Goal: Information Seeking & Learning: Learn about a topic

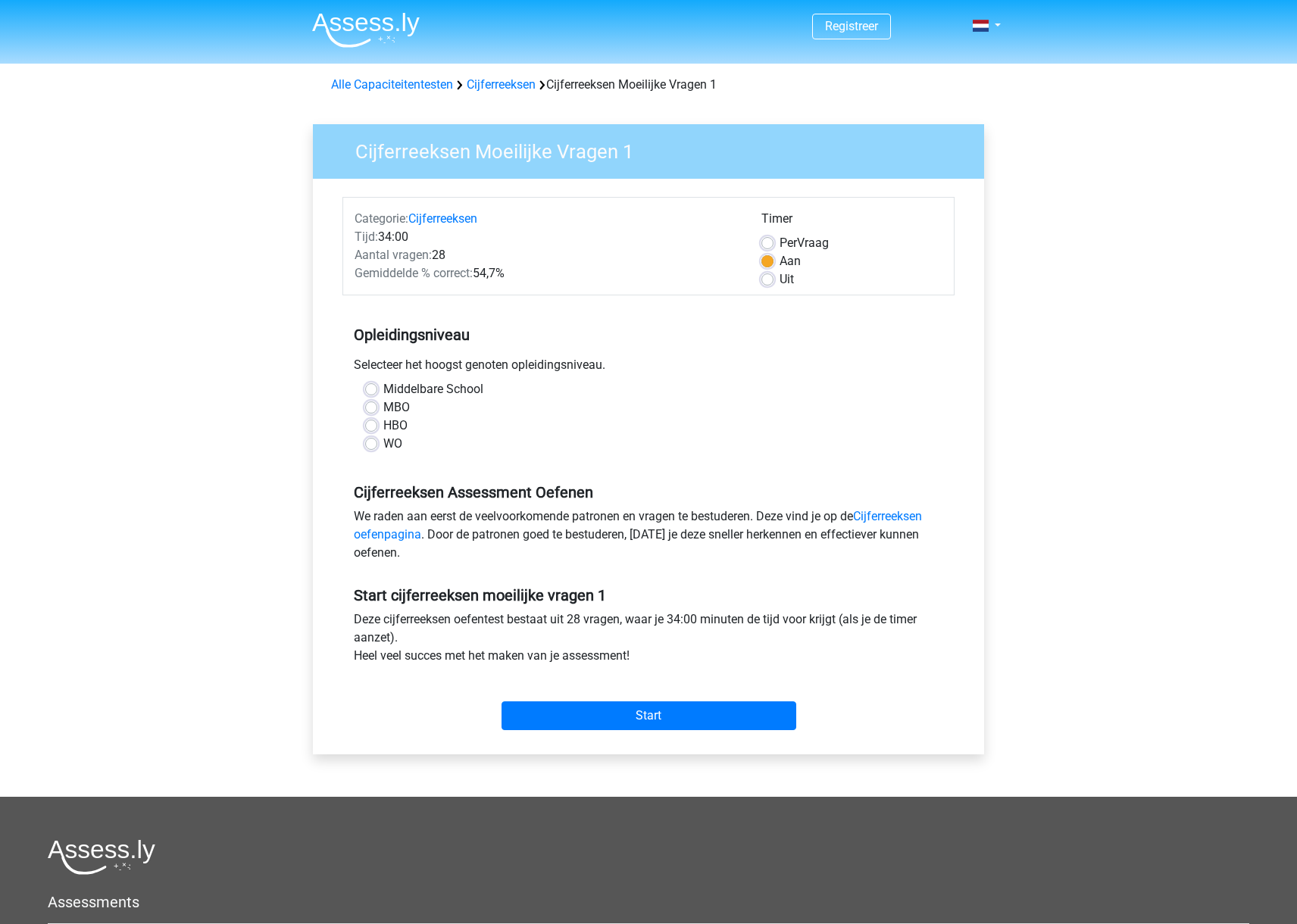
click at [779, 280] on label "Uit" at bounding box center [786, 280] width 15 height 18
click at [766, 280] on input "Uit" at bounding box center [768, 278] width 12 height 15
radio input "true"
click at [383, 428] on label "HBO" at bounding box center [395, 426] width 25 height 18
click at [371, 428] on input "HBO" at bounding box center [372, 424] width 12 height 15
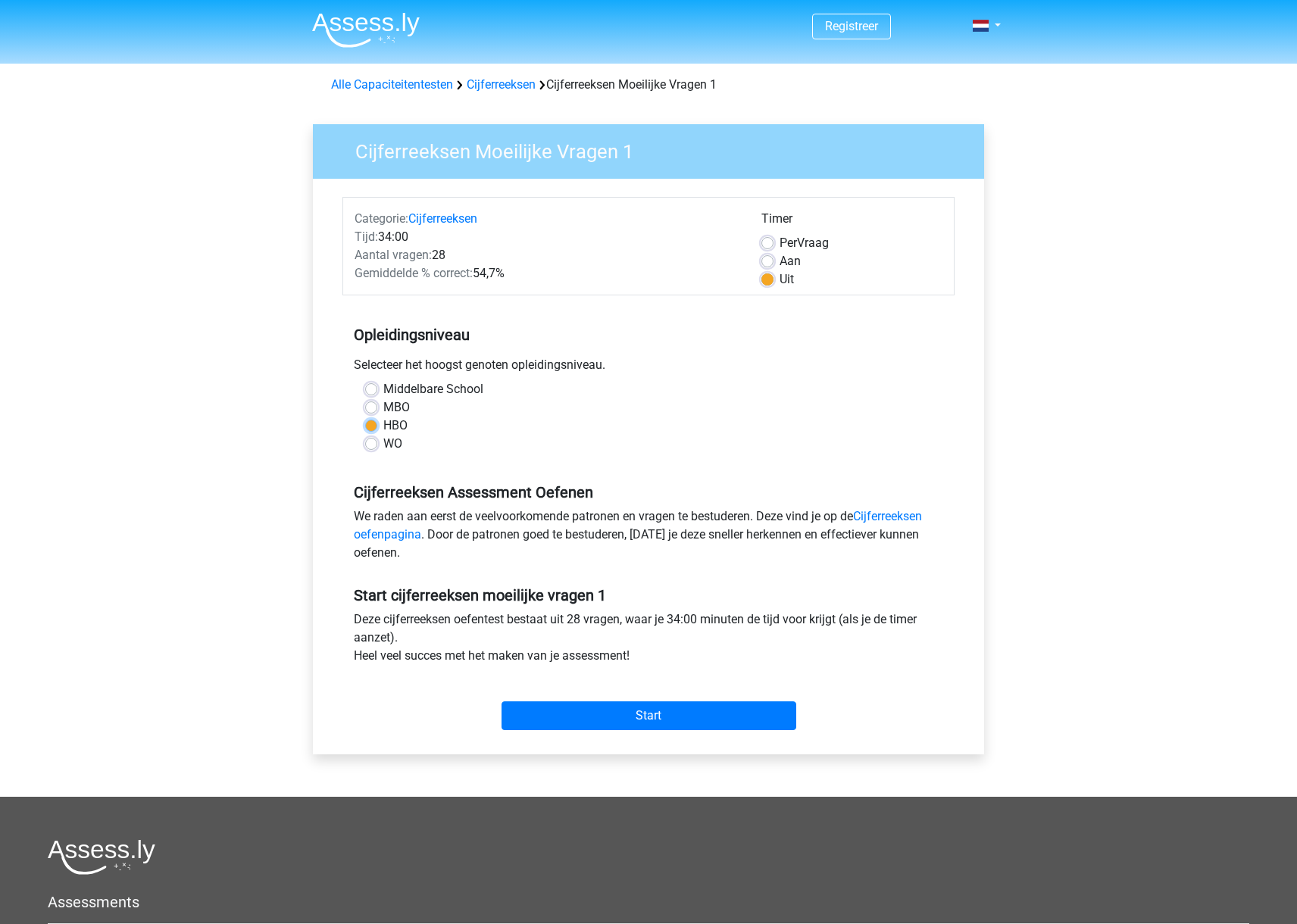
radio input "true"
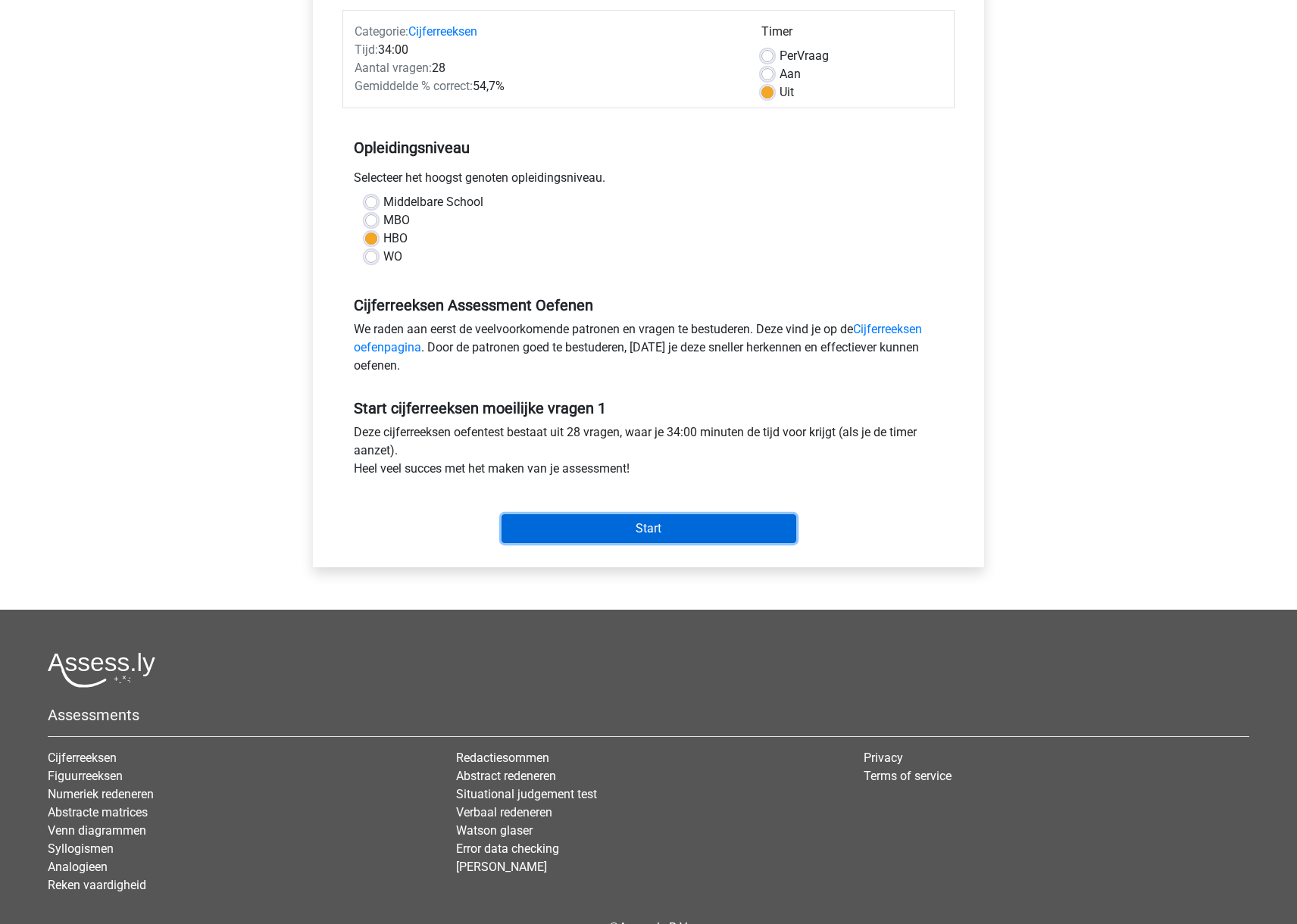
scroll to position [182, 0]
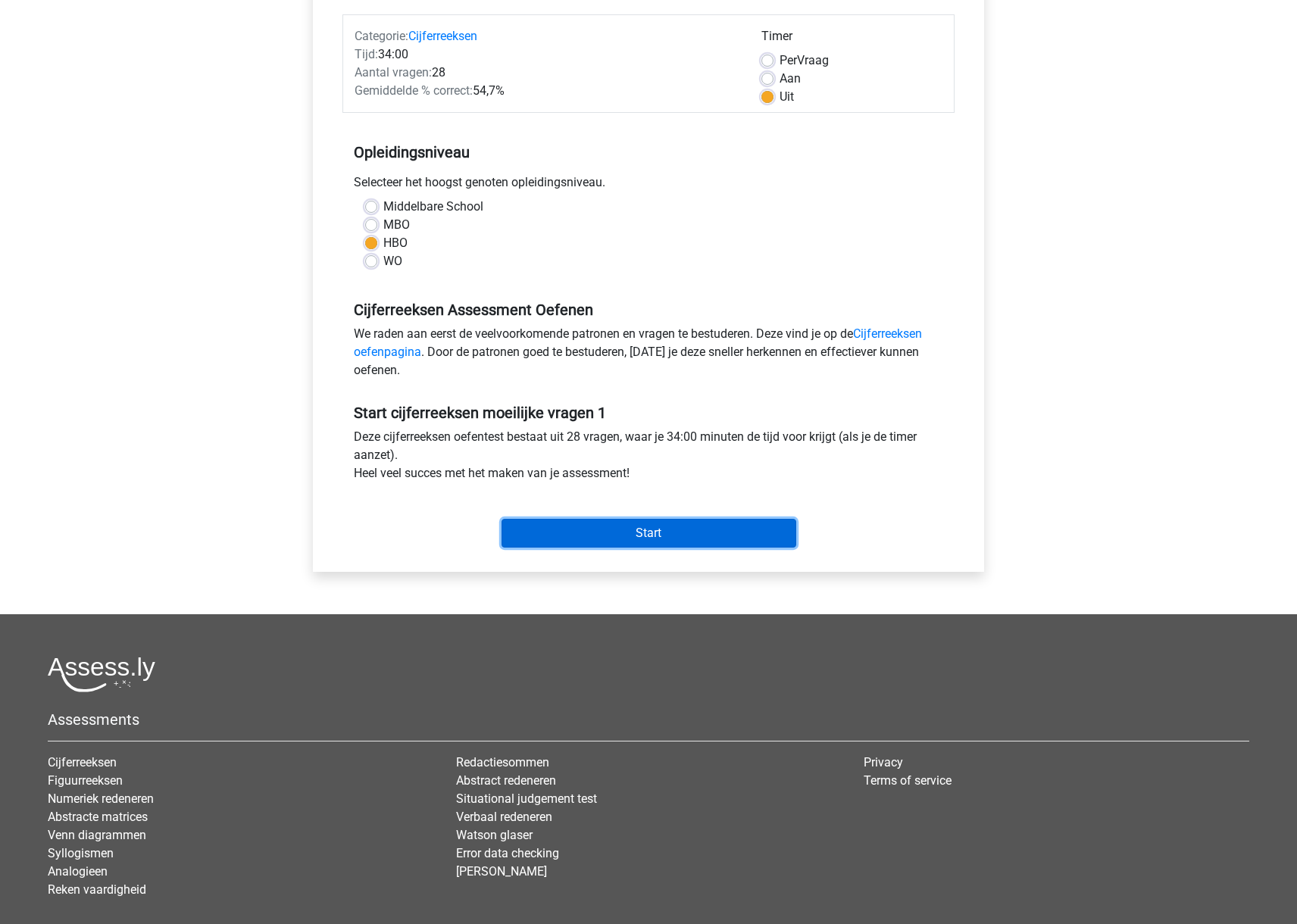
click at [677, 535] on input "Start" at bounding box center [648, 533] width 295 height 29
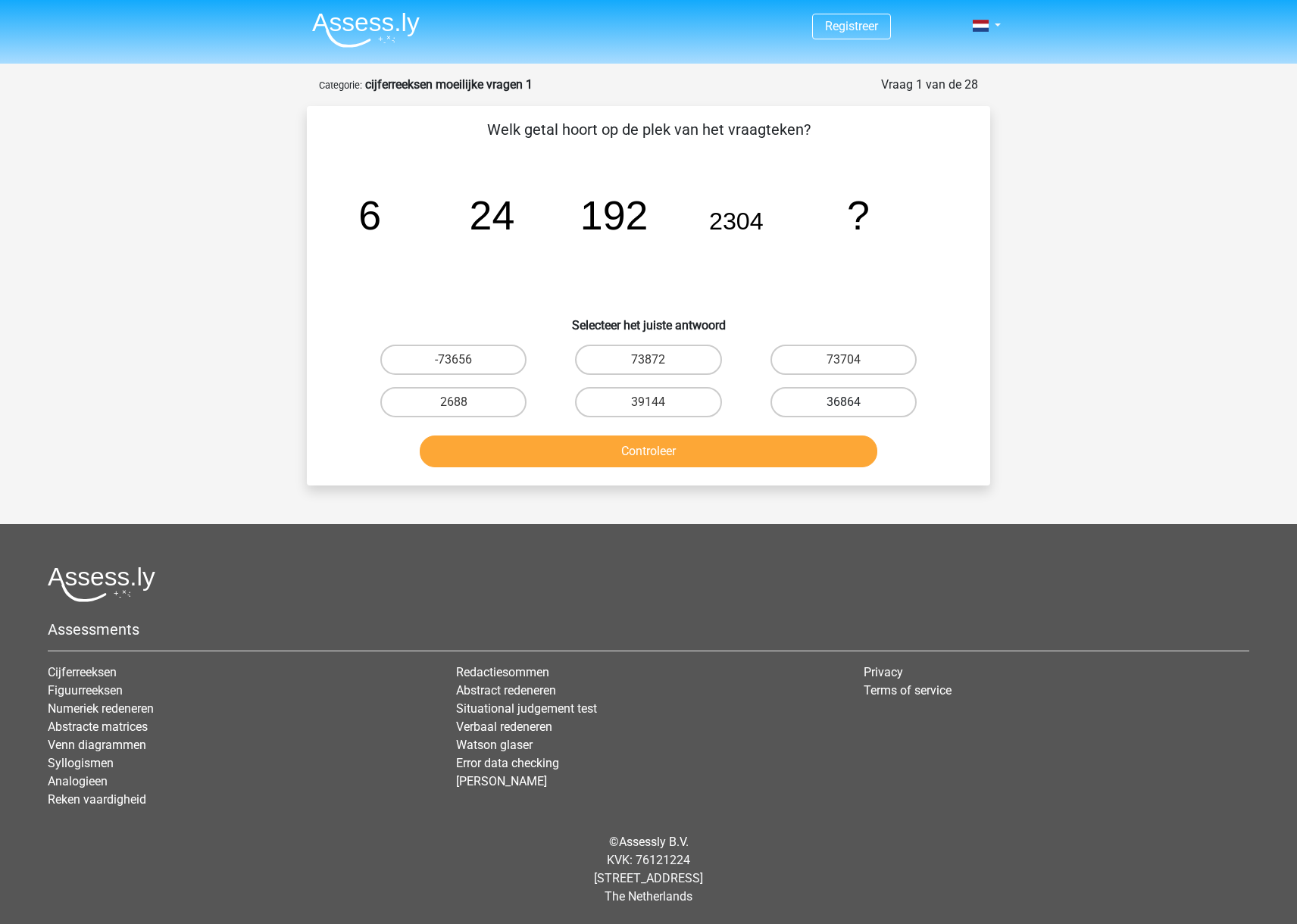
click at [864, 398] on label "36864" at bounding box center [843, 402] width 146 height 31
click at [853, 402] on input "36864" at bounding box center [847, 407] width 10 height 10
radio input "true"
click at [793, 446] on button "Controleer" at bounding box center [649, 451] width 458 height 32
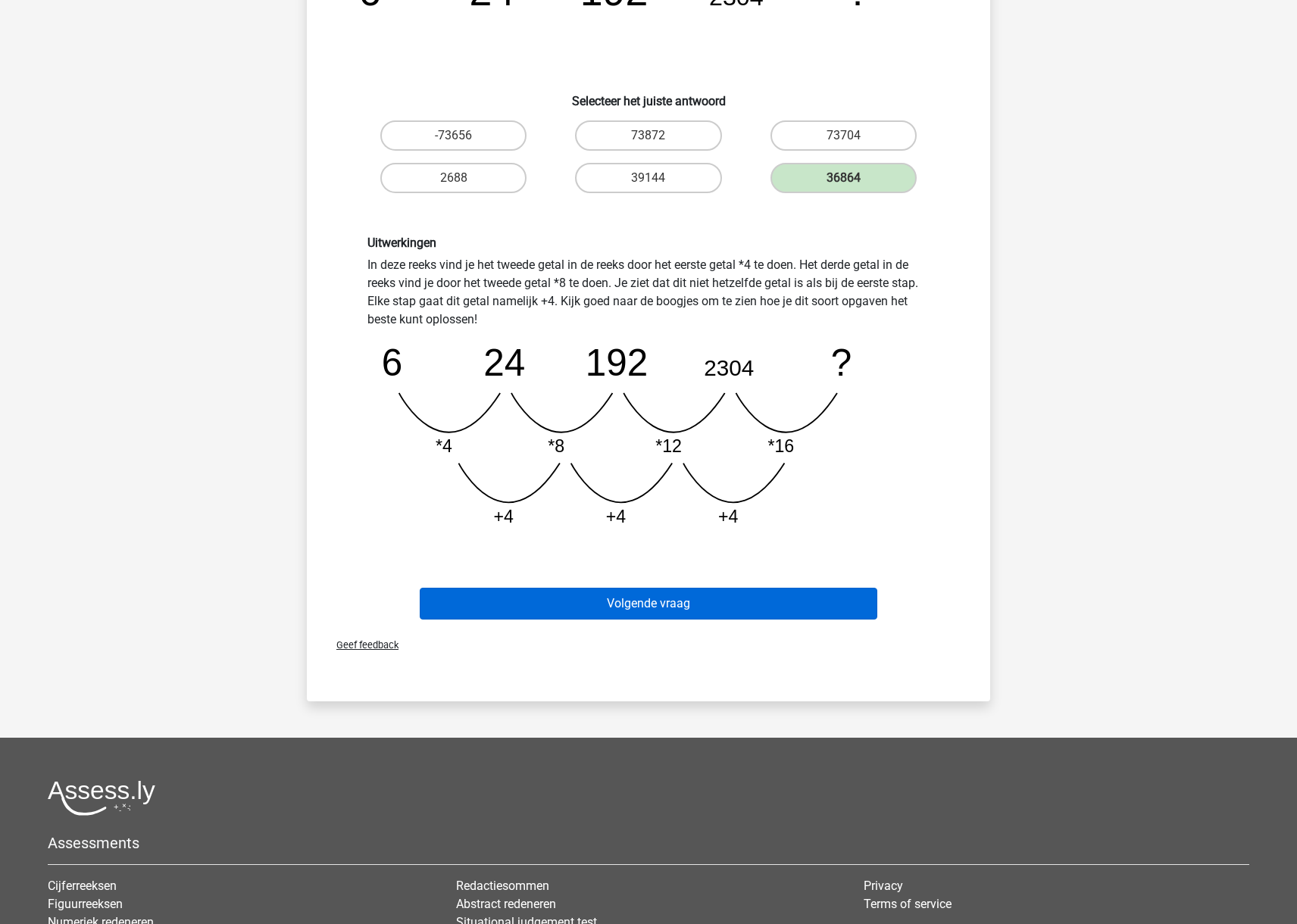
scroll to position [247, 0]
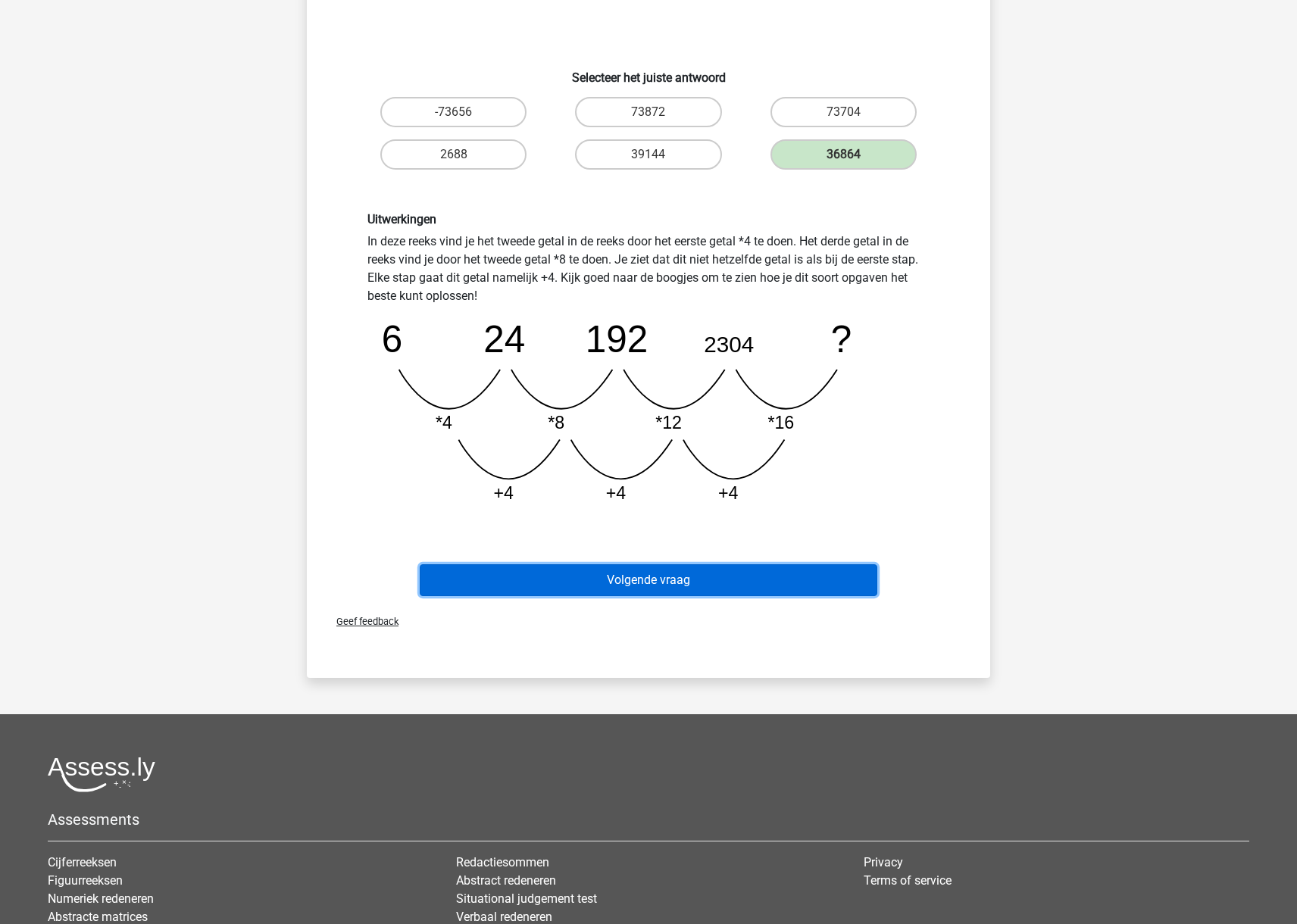
click at [705, 584] on button "Volgende vraag" at bounding box center [649, 581] width 458 height 32
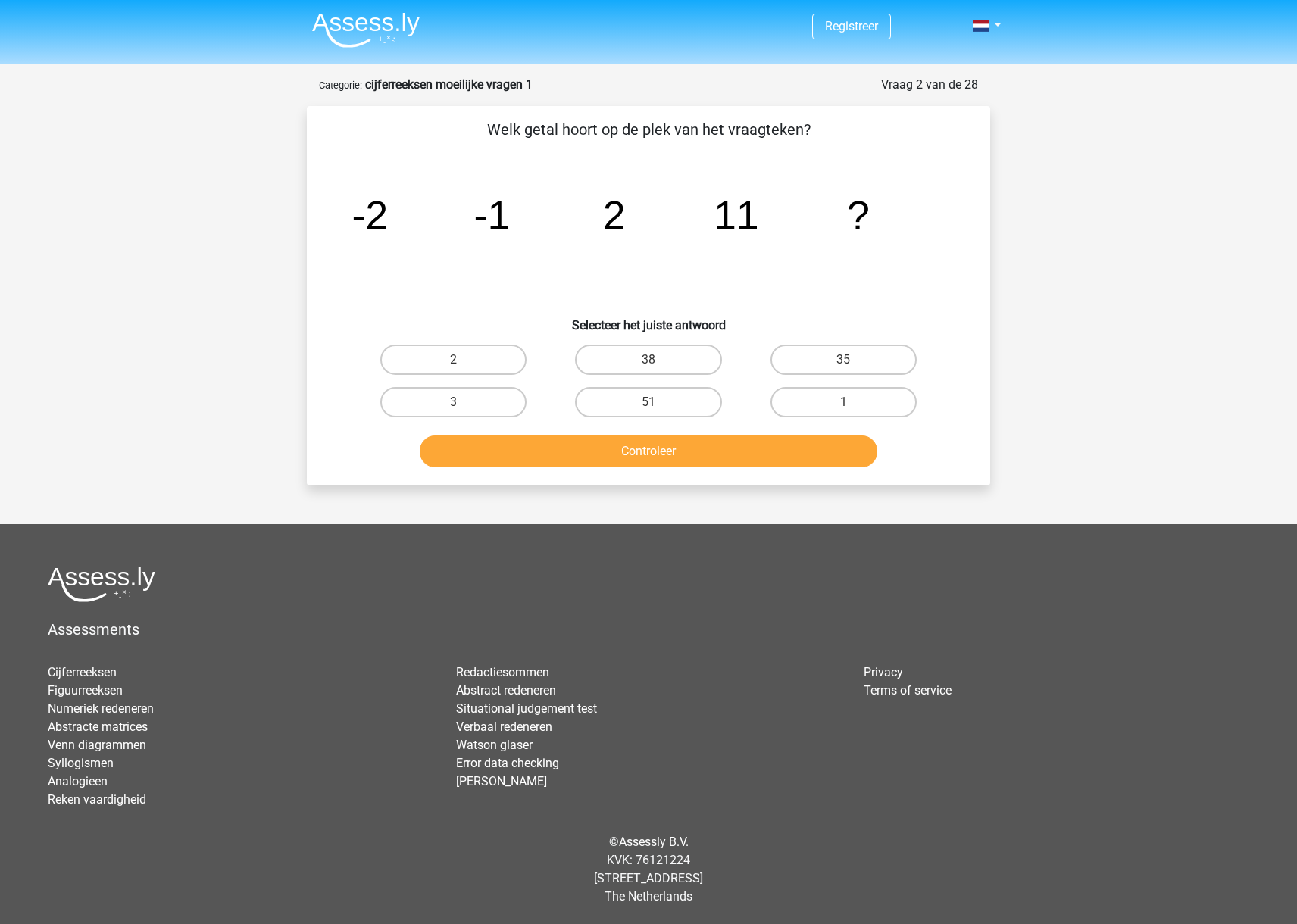
scroll to position [0, 0]
click at [667, 359] on label "38" at bounding box center [647, 360] width 146 height 31
click at [658, 360] on input "38" at bounding box center [653, 365] width 10 height 10
radio input "true"
click at [680, 453] on button "Controleer" at bounding box center [649, 451] width 458 height 32
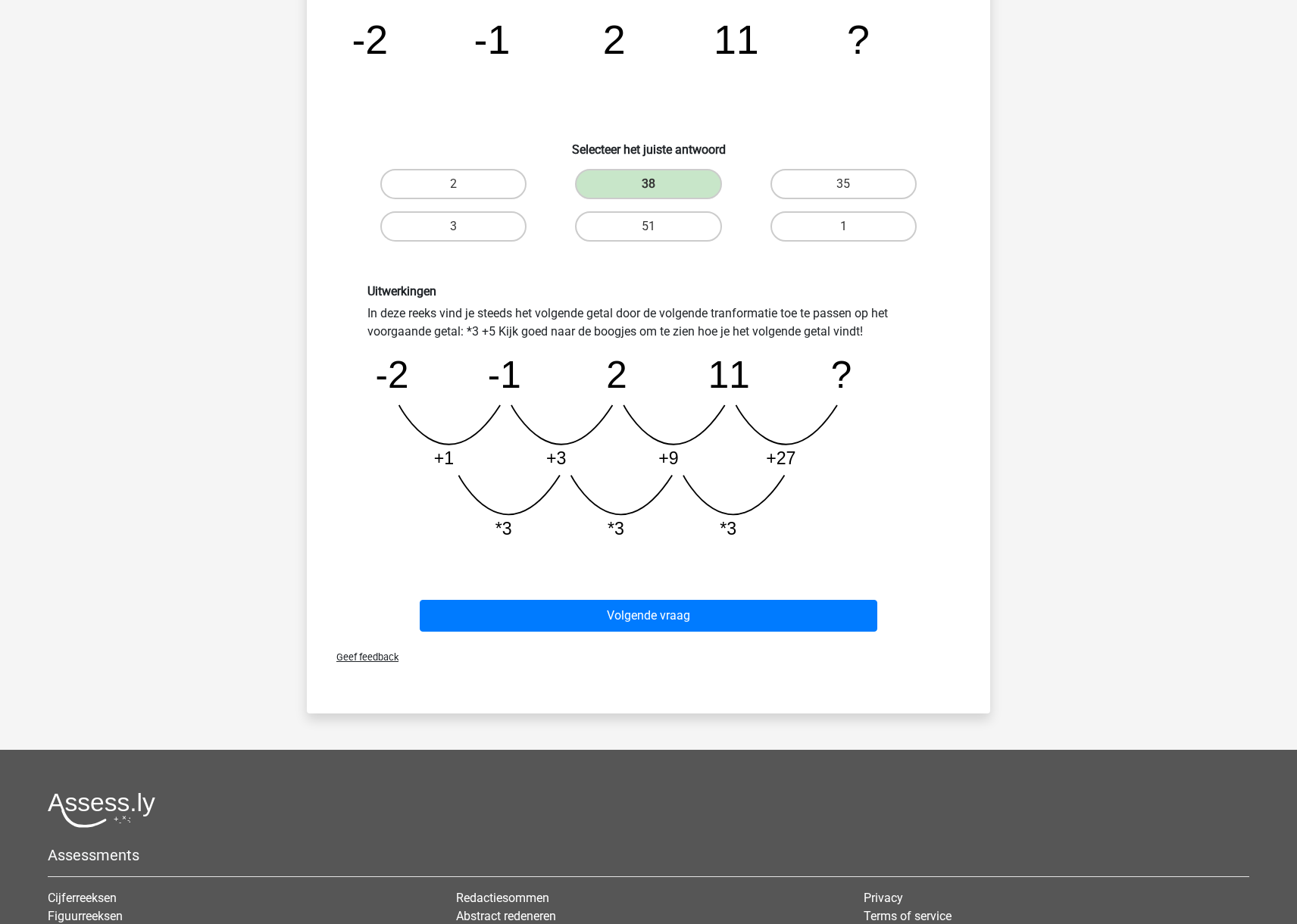
scroll to position [176, 0]
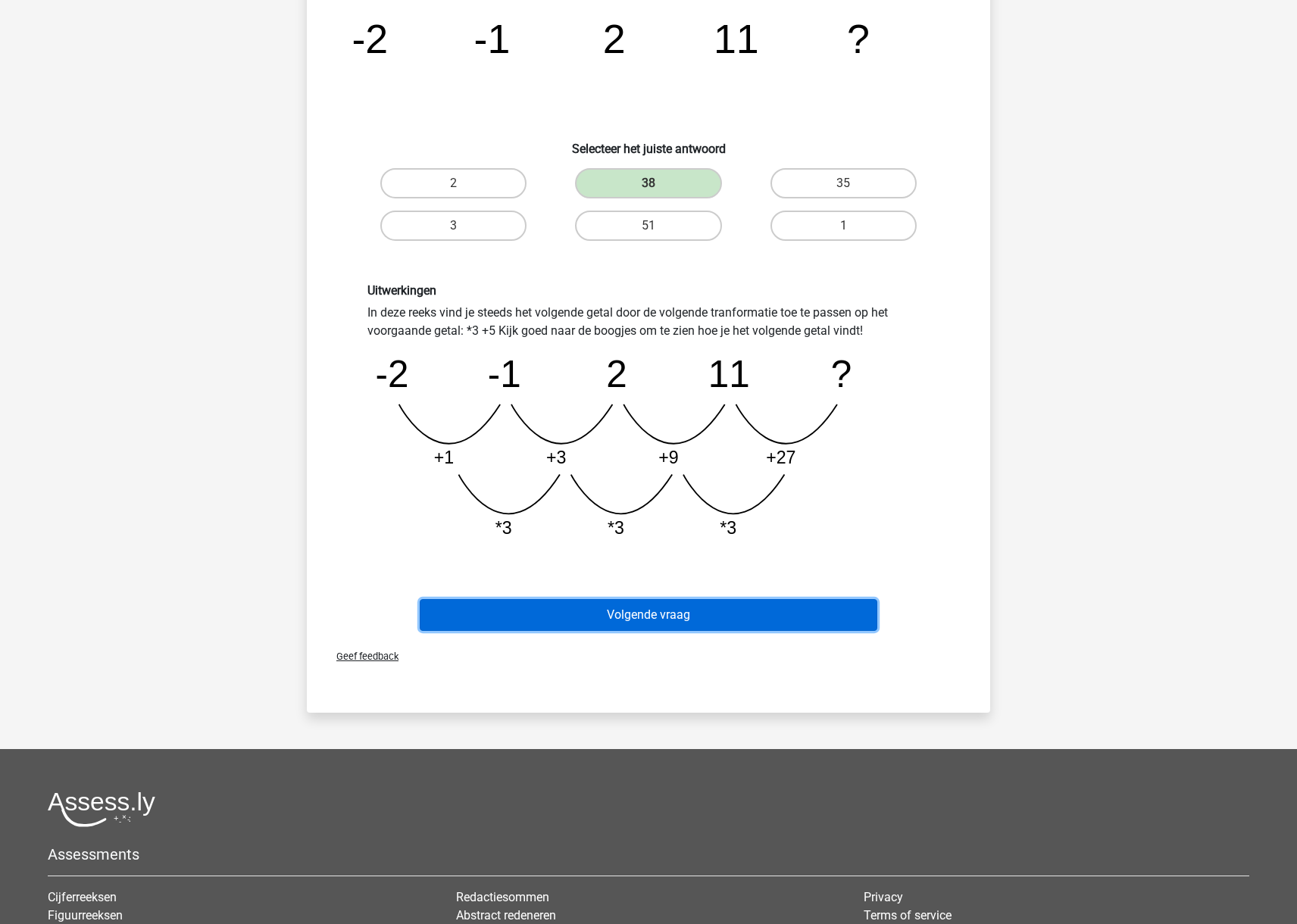
click at [744, 615] on button "Volgende vraag" at bounding box center [649, 615] width 458 height 32
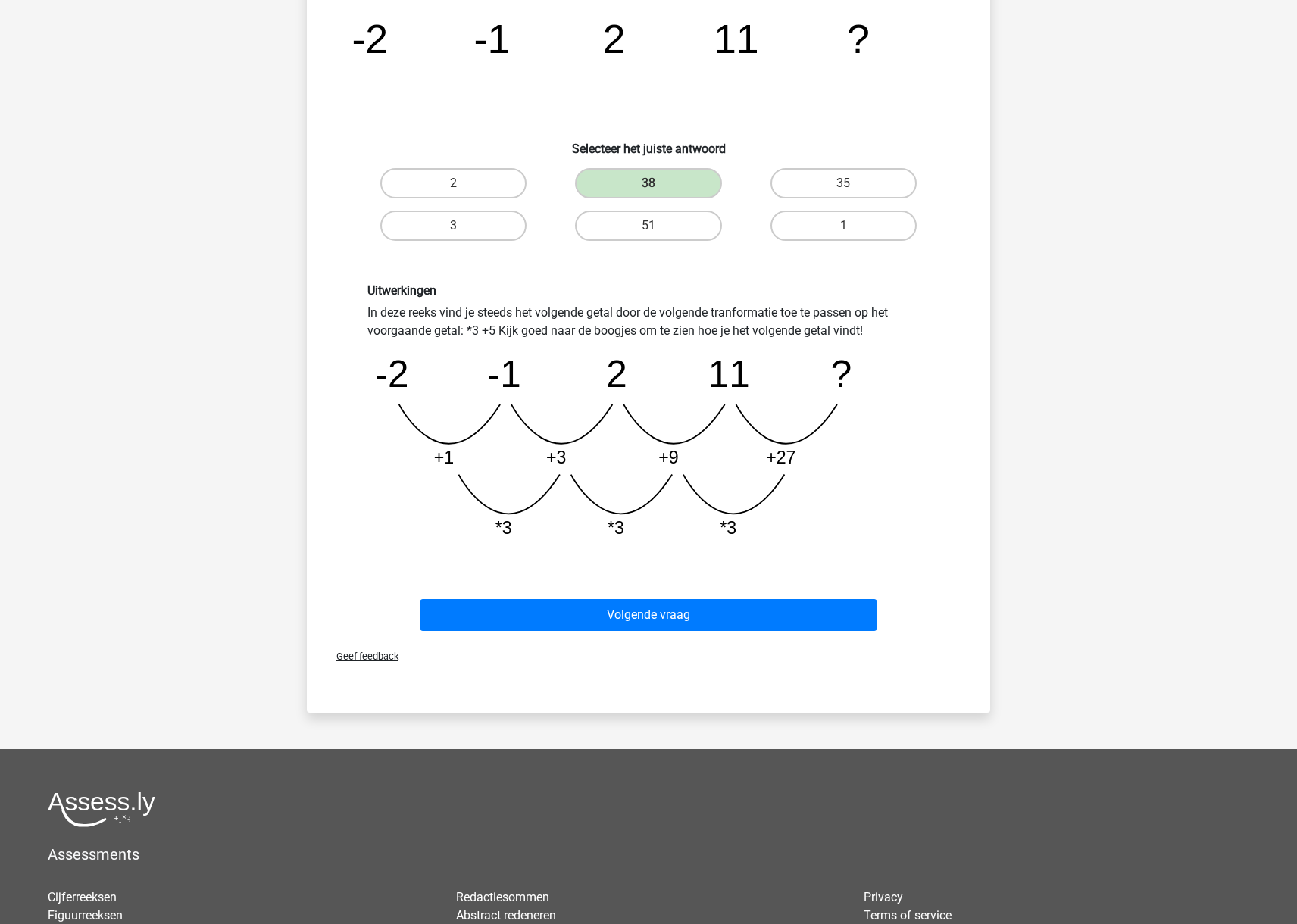
scroll to position [0, 0]
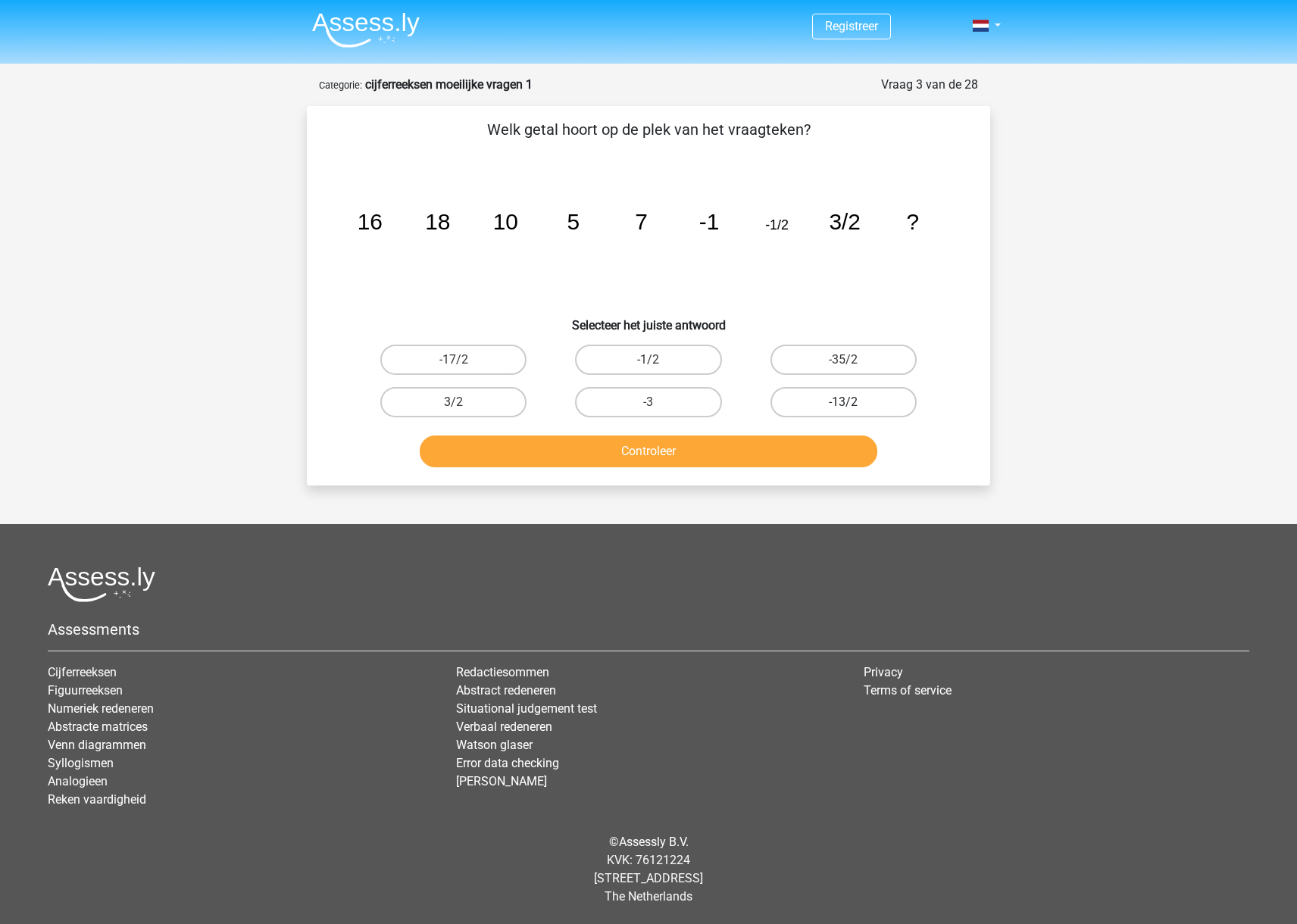
click at [863, 403] on label "-13/2" at bounding box center [843, 402] width 146 height 31
click at [853, 403] on input "-13/2" at bounding box center [847, 407] width 10 height 10
radio input "true"
click at [828, 446] on button "Controleer" at bounding box center [649, 451] width 458 height 32
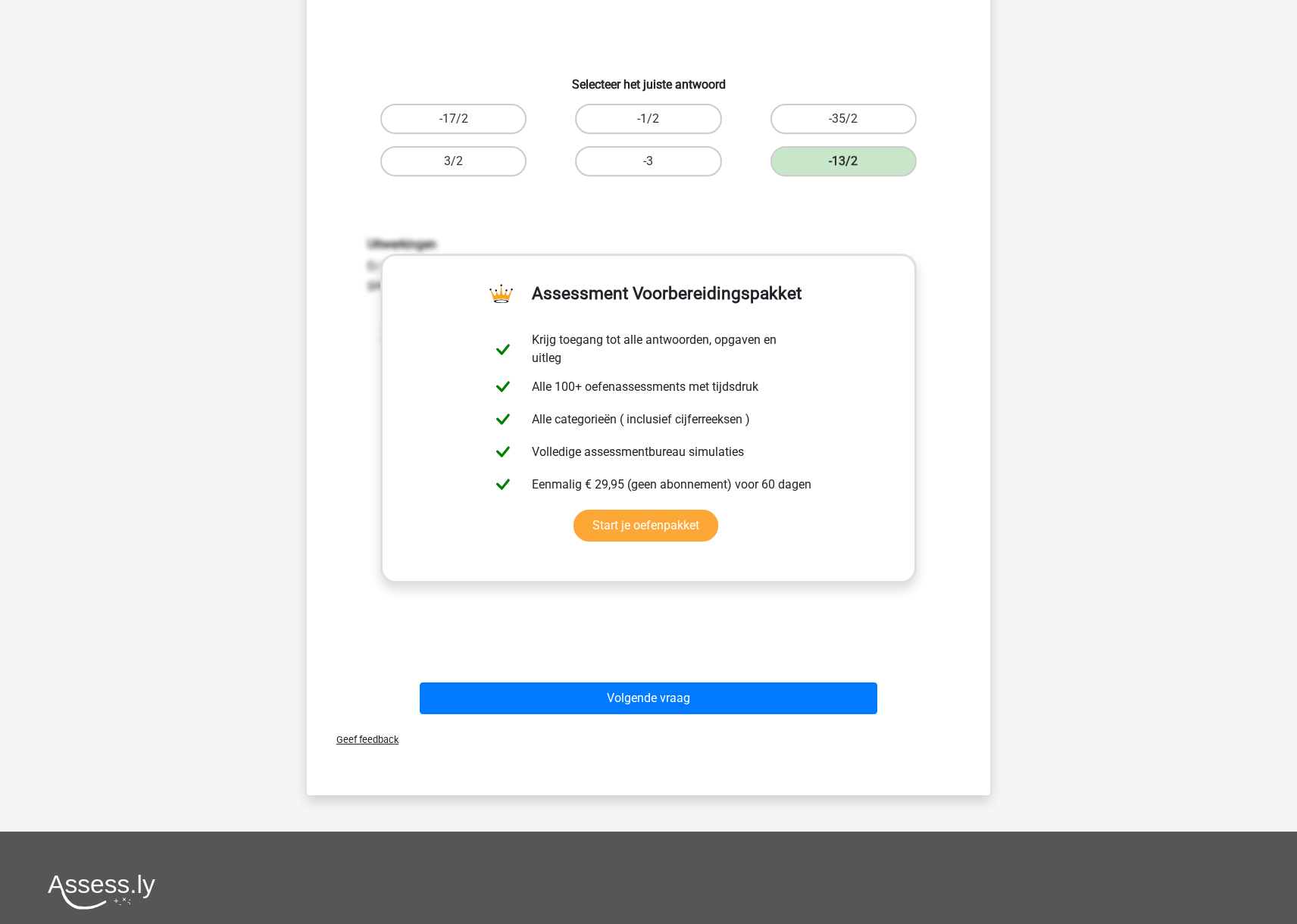
scroll to position [241, 0]
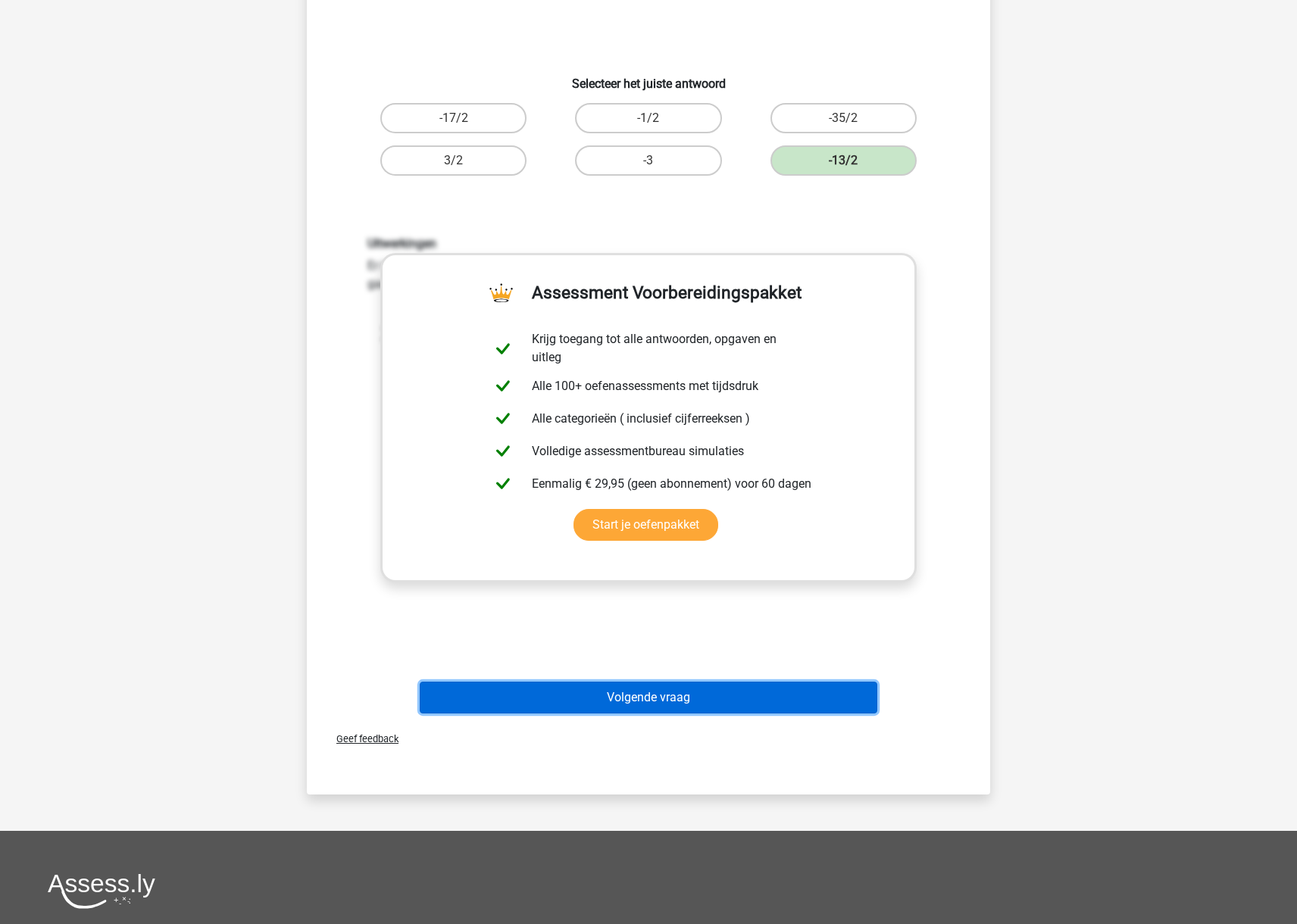
click at [732, 694] on button "Volgende vraag" at bounding box center [649, 698] width 458 height 32
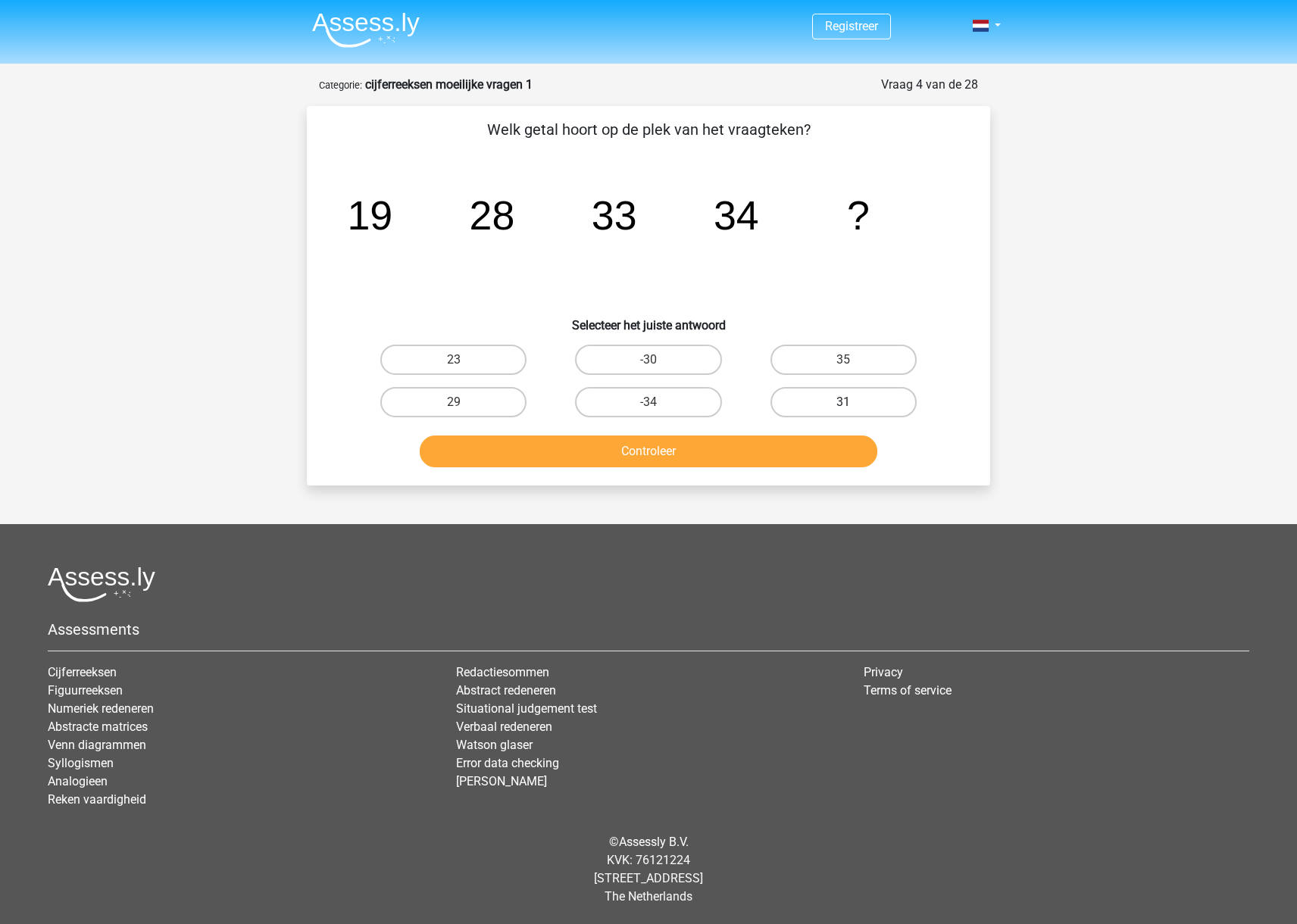
click at [801, 401] on label "31" at bounding box center [843, 402] width 146 height 31
click at [843, 402] on input "31" at bounding box center [847, 407] width 10 height 10
radio input "true"
click at [789, 456] on button "Controleer" at bounding box center [649, 451] width 458 height 32
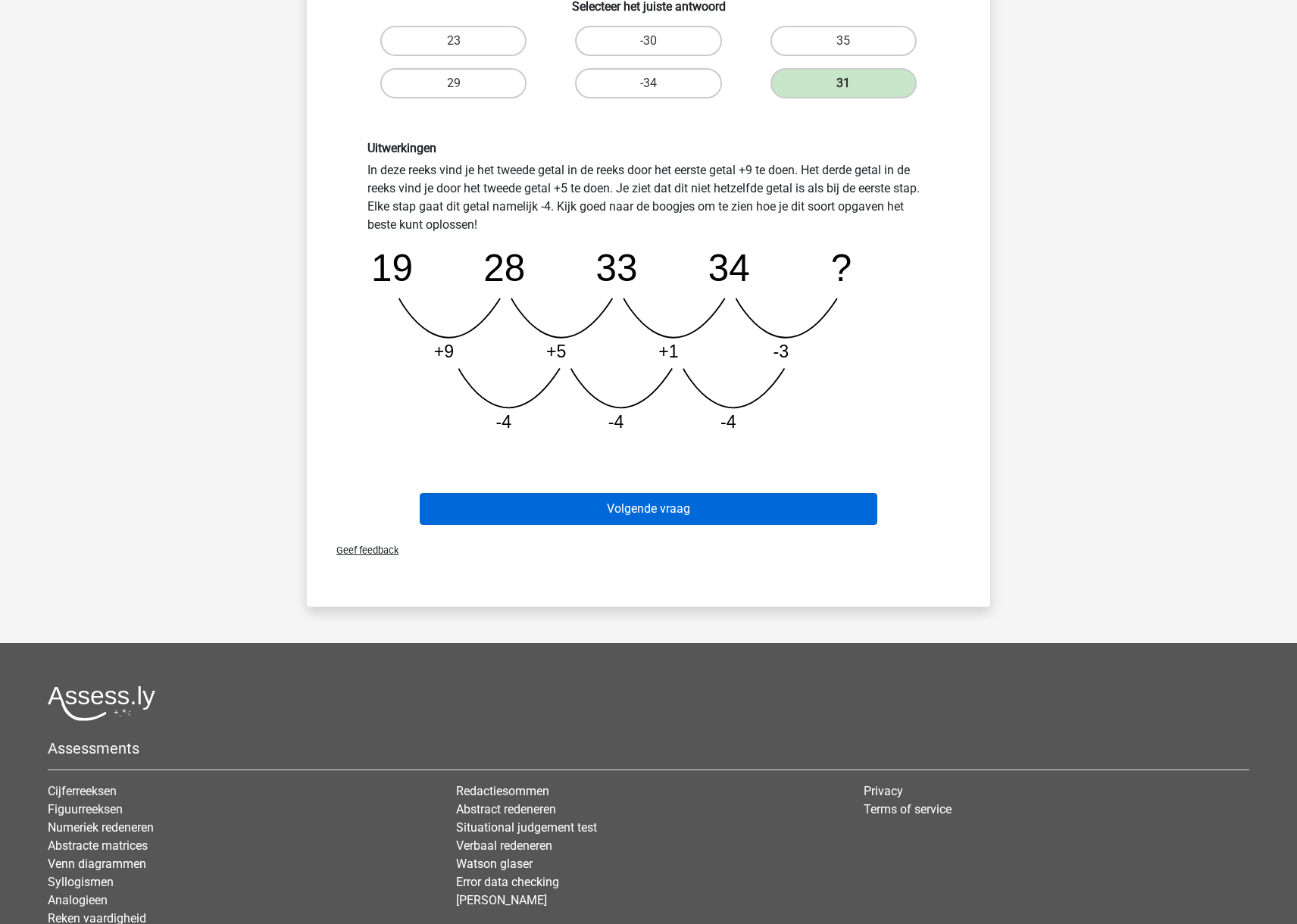
scroll to position [322, 0]
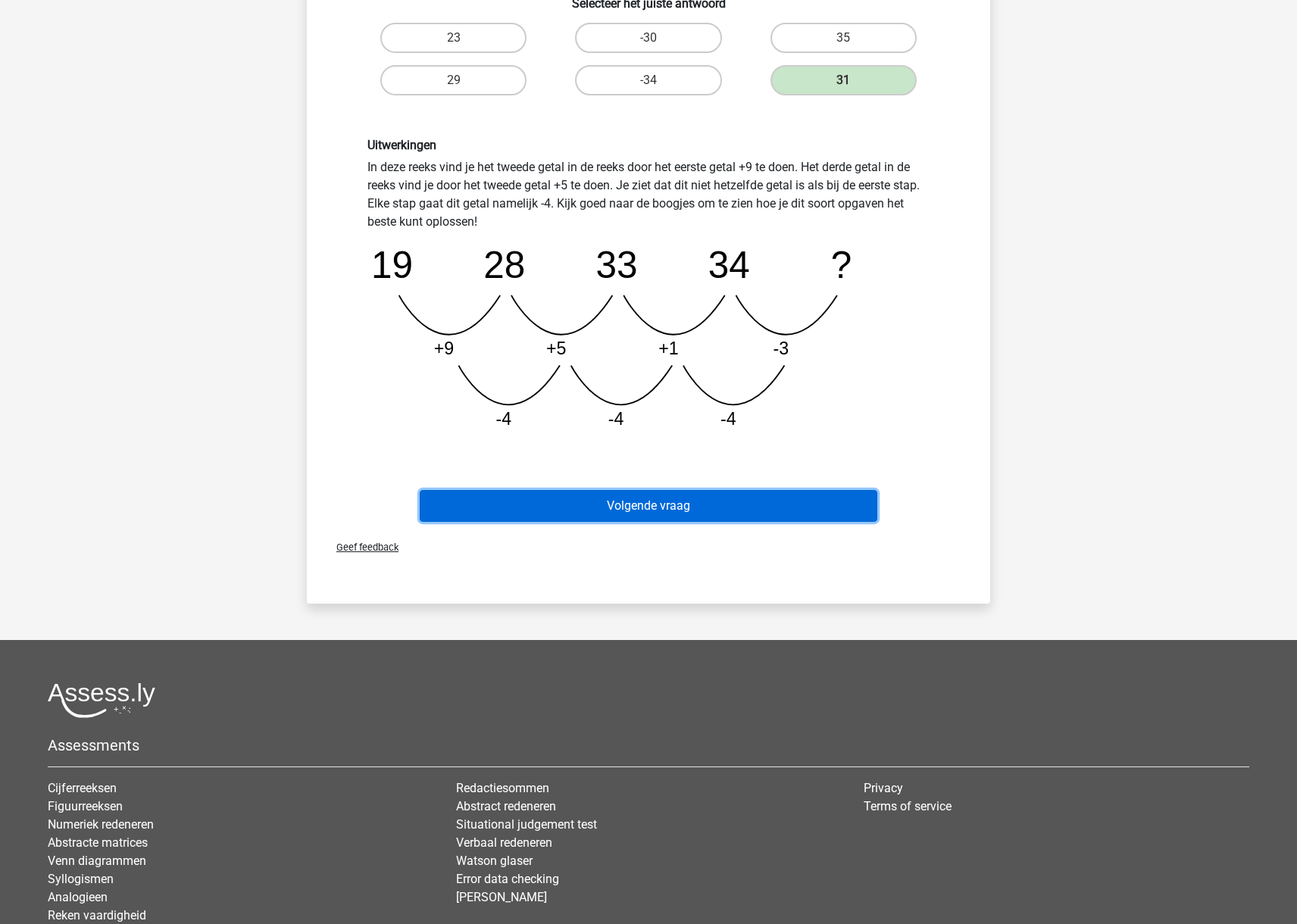
click at [767, 501] on button "Volgende vraag" at bounding box center [649, 506] width 458 height 32
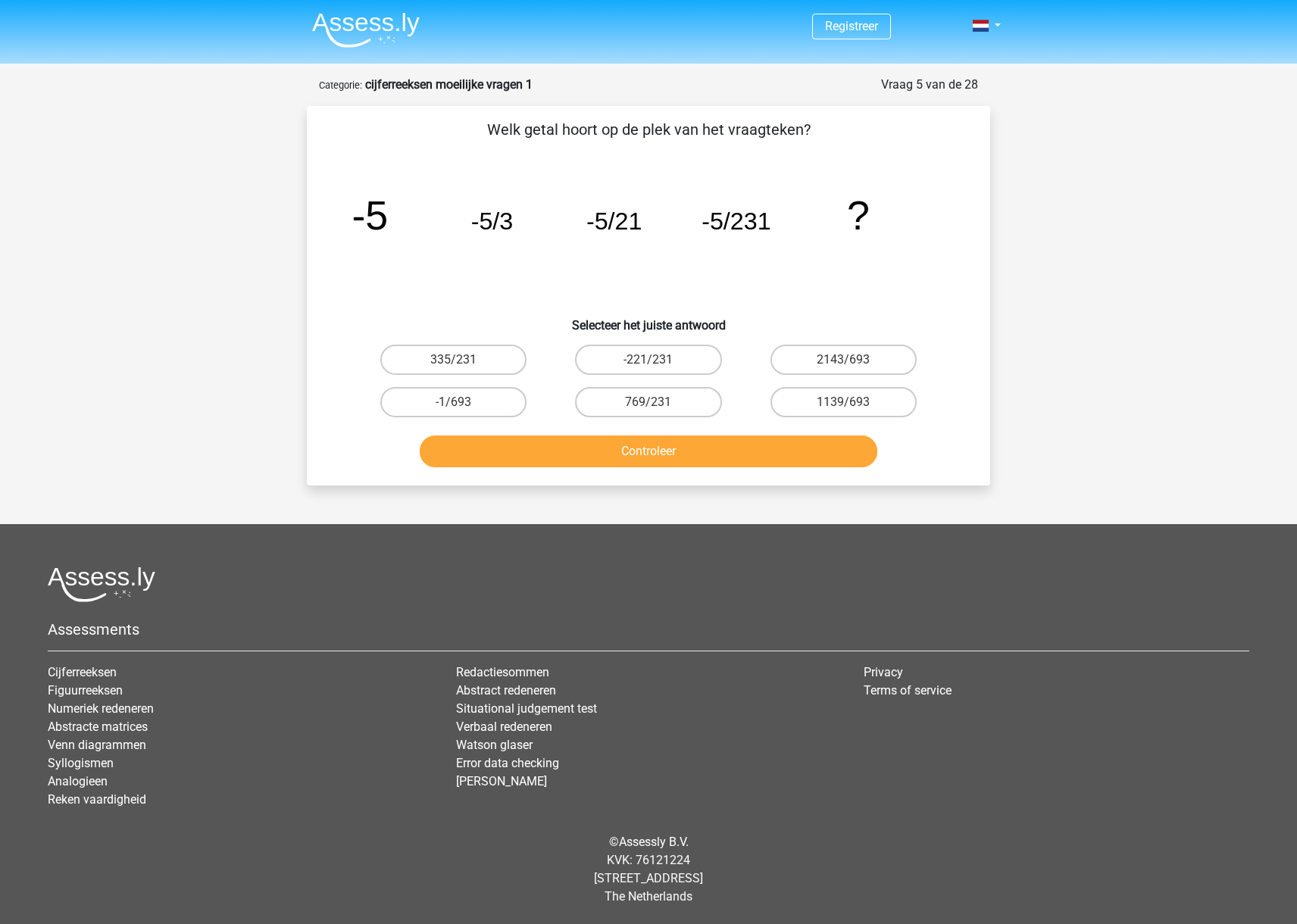
scroll to position [0, 0]
click at [668, 401] on label "769/231" at bounding box center [647, 402] width 146 height 31
click at [658, 402] on input "769/231" at bounding box center [653, 407] width 10 height 10
radio input "true"
click at [486, 402] on label "-1/693" at bounding box center [453, 402] width 146 height 31
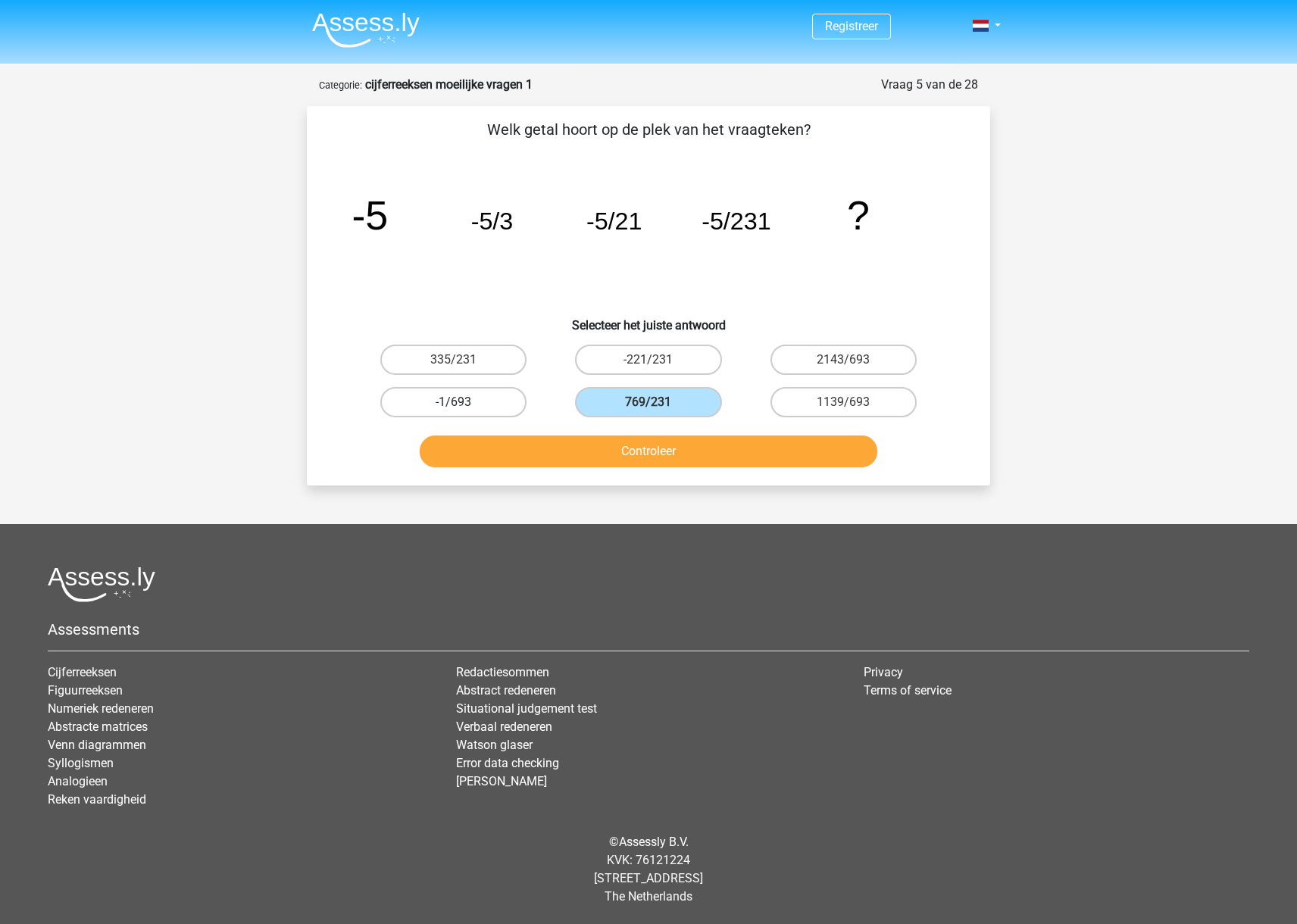
click at [463, 402] on input "-1/693" at bounding box center [458, 407] width 10 height 10
radio input "true"
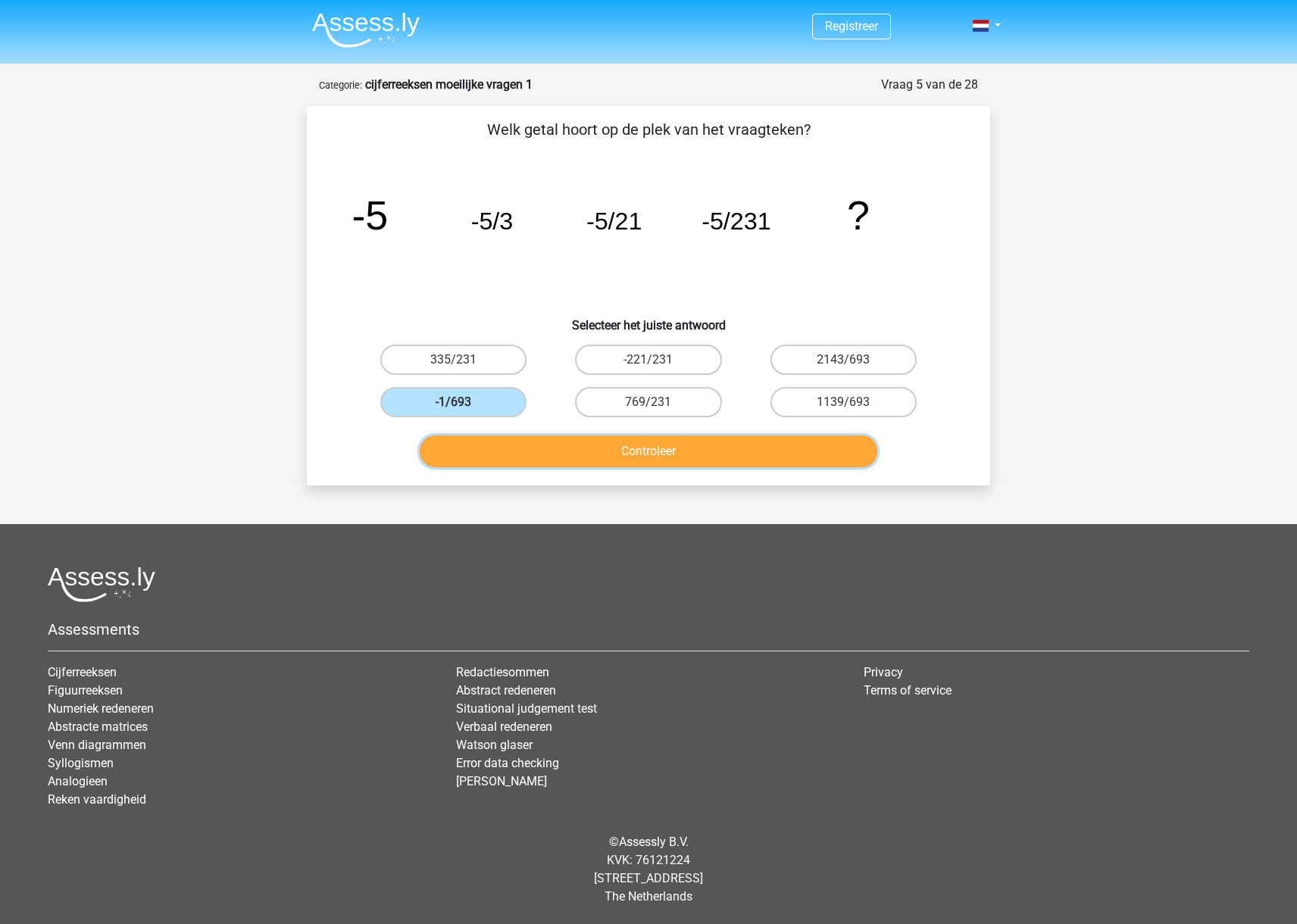
click at [568, 457] on button "Controleer" at bounding box center [649, 451] width 458 height 32
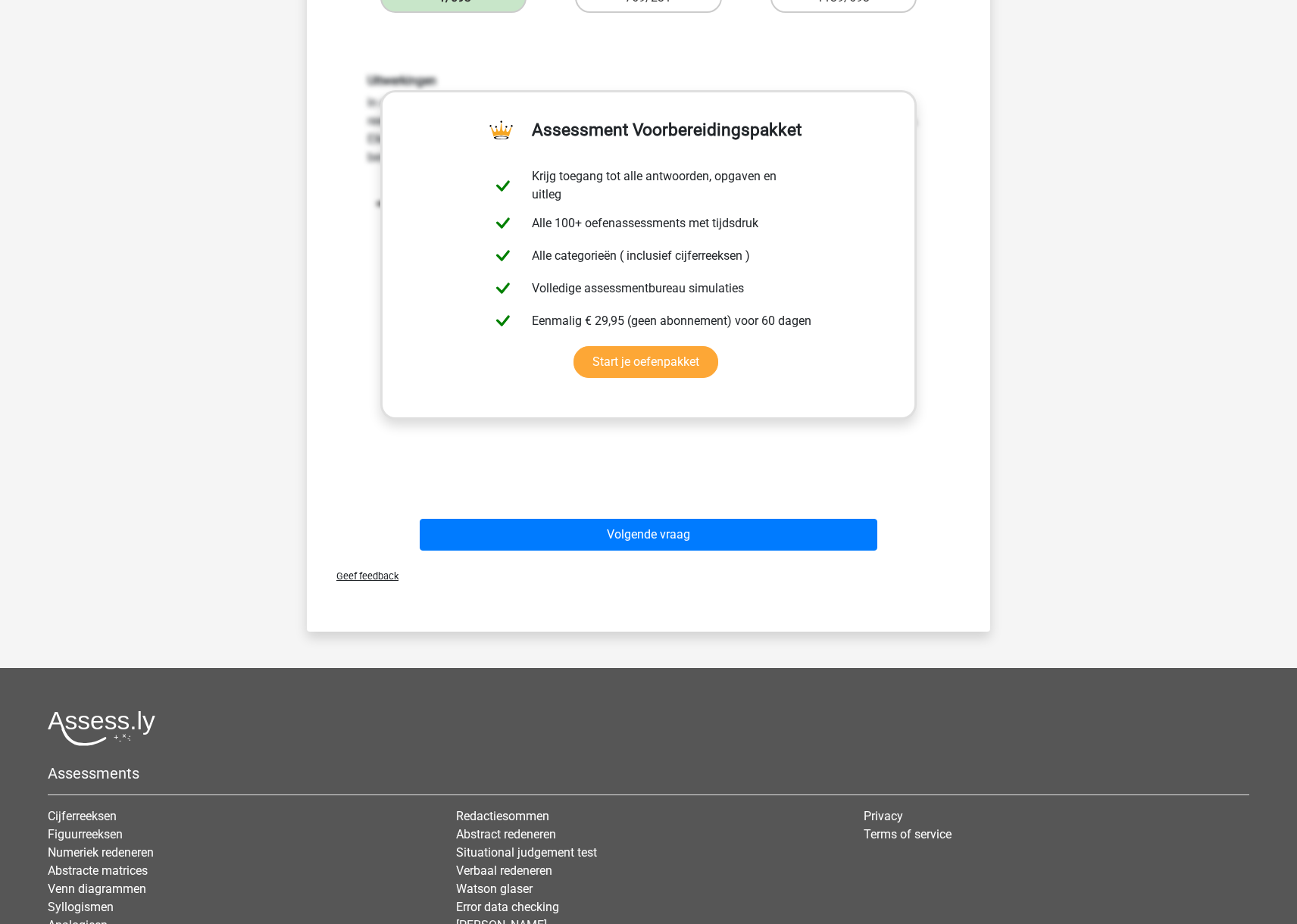
scroll to position [454, 0]
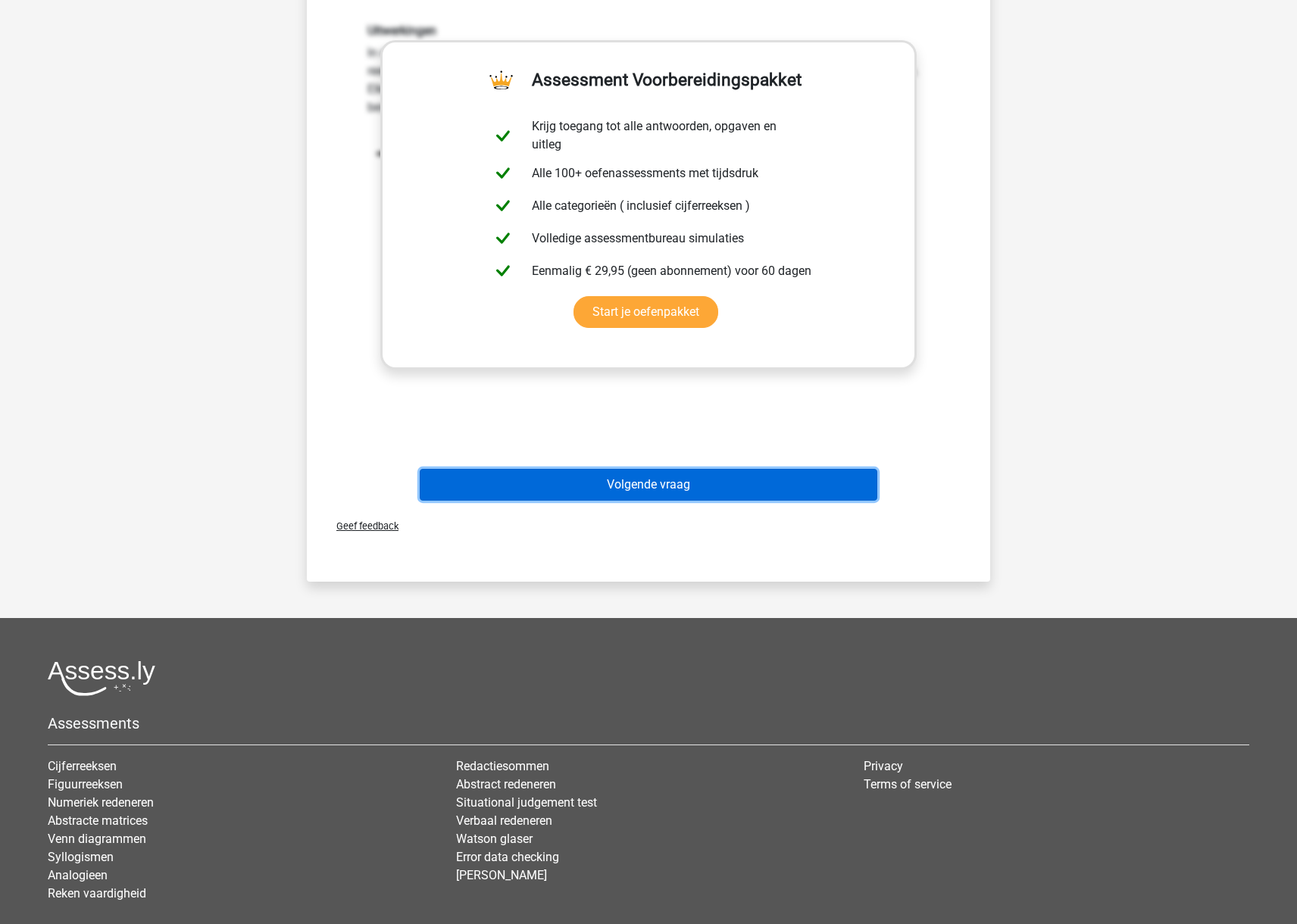
click at [633, 490] on button "Volgende vraag" at bounding box center [649, 485] width 458 height 32
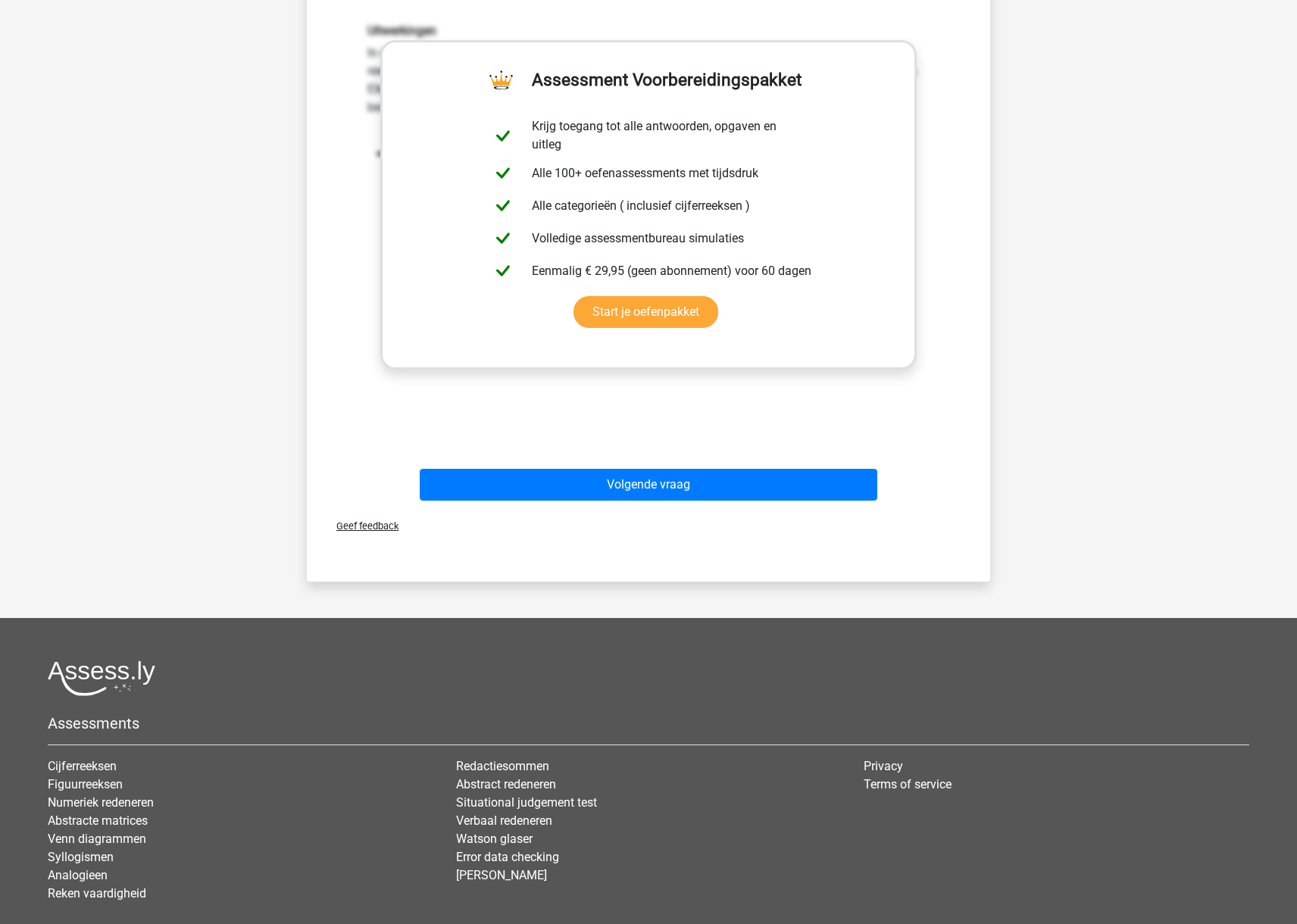
scroll to position [0, 0]
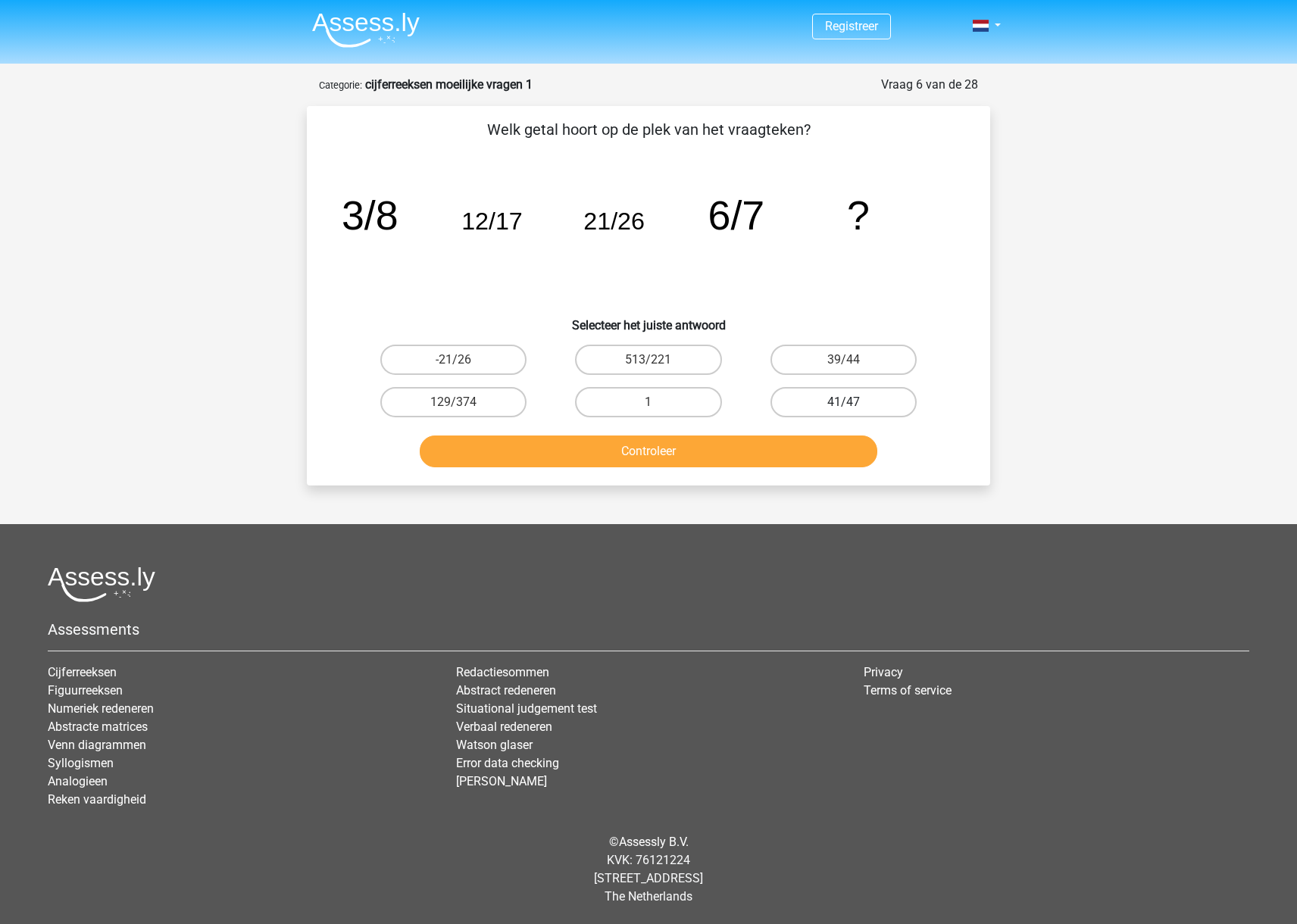
click at [847, 398] on label "41/47" at bounding box center [843, 402] width 146 height 31
click at [847, 402] on input "41/47" at bounding box center [847, 407] width 10 height 10
radio input "true"
click at [826, 454] on button "Controleer" at bounding box center [649, 451] width 458 height 32
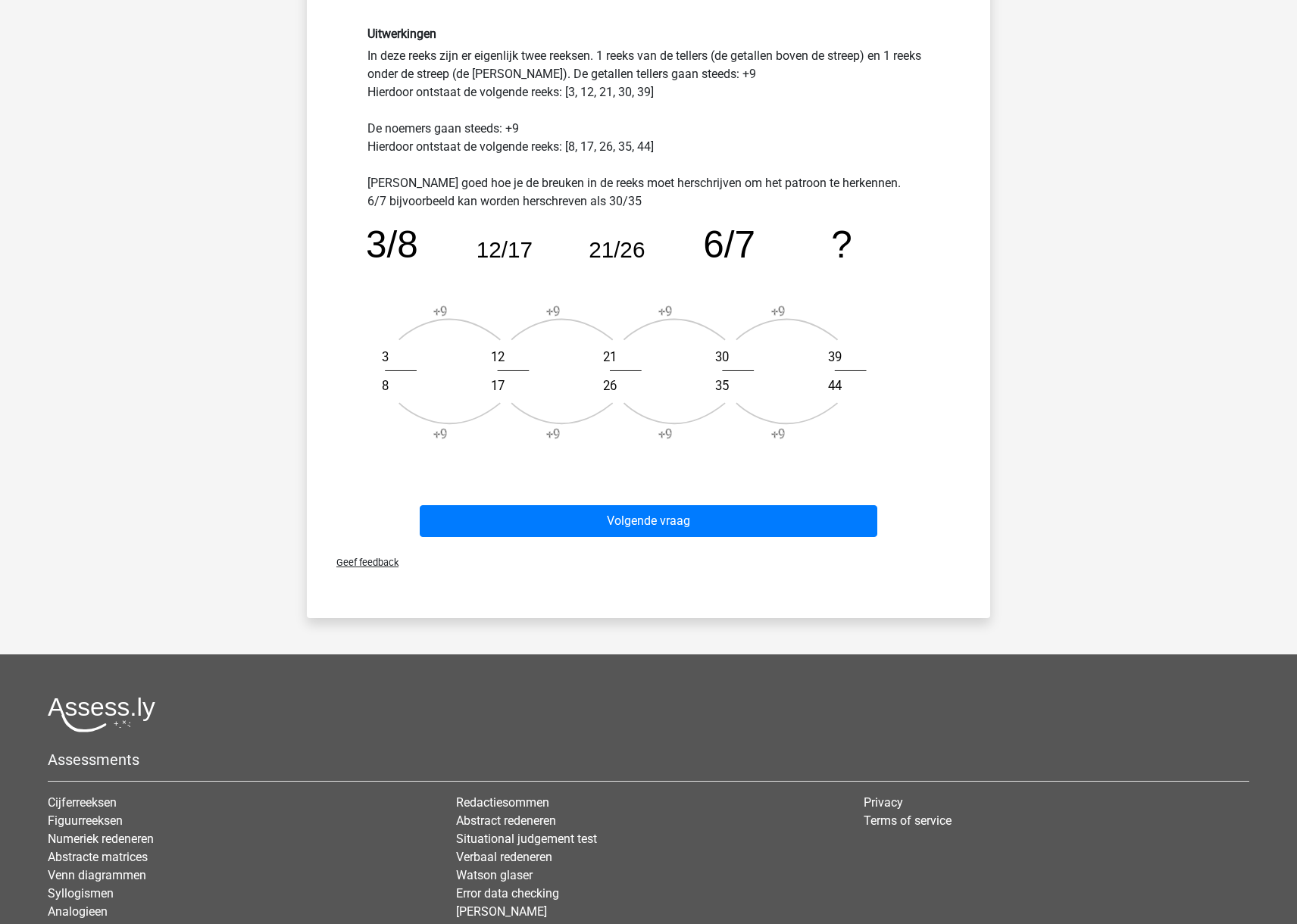
scroll to position [435, 0]
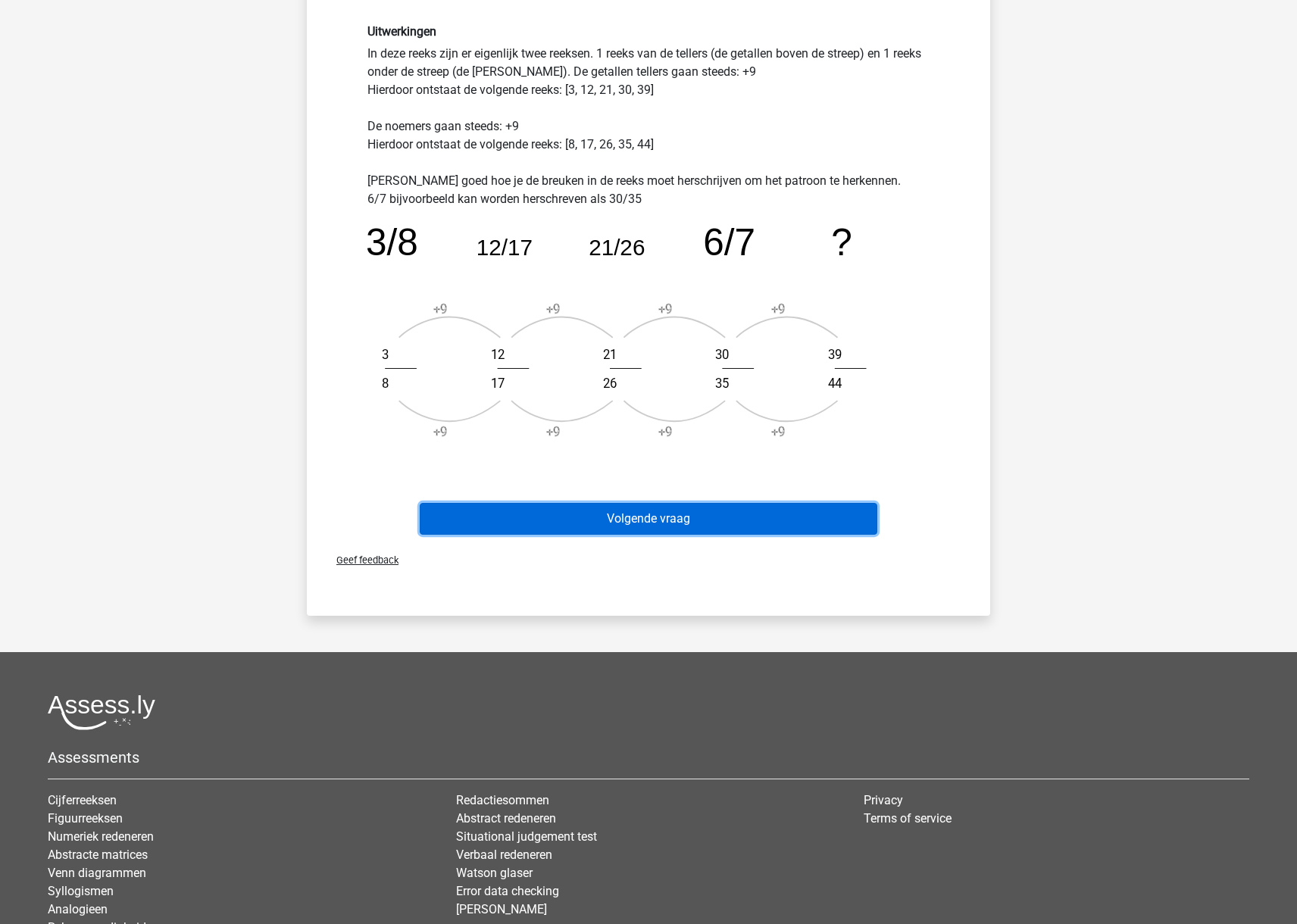
click at [704, 519] on button "Volgende vraag" at bounding box center [649, 519] width 458 height 32
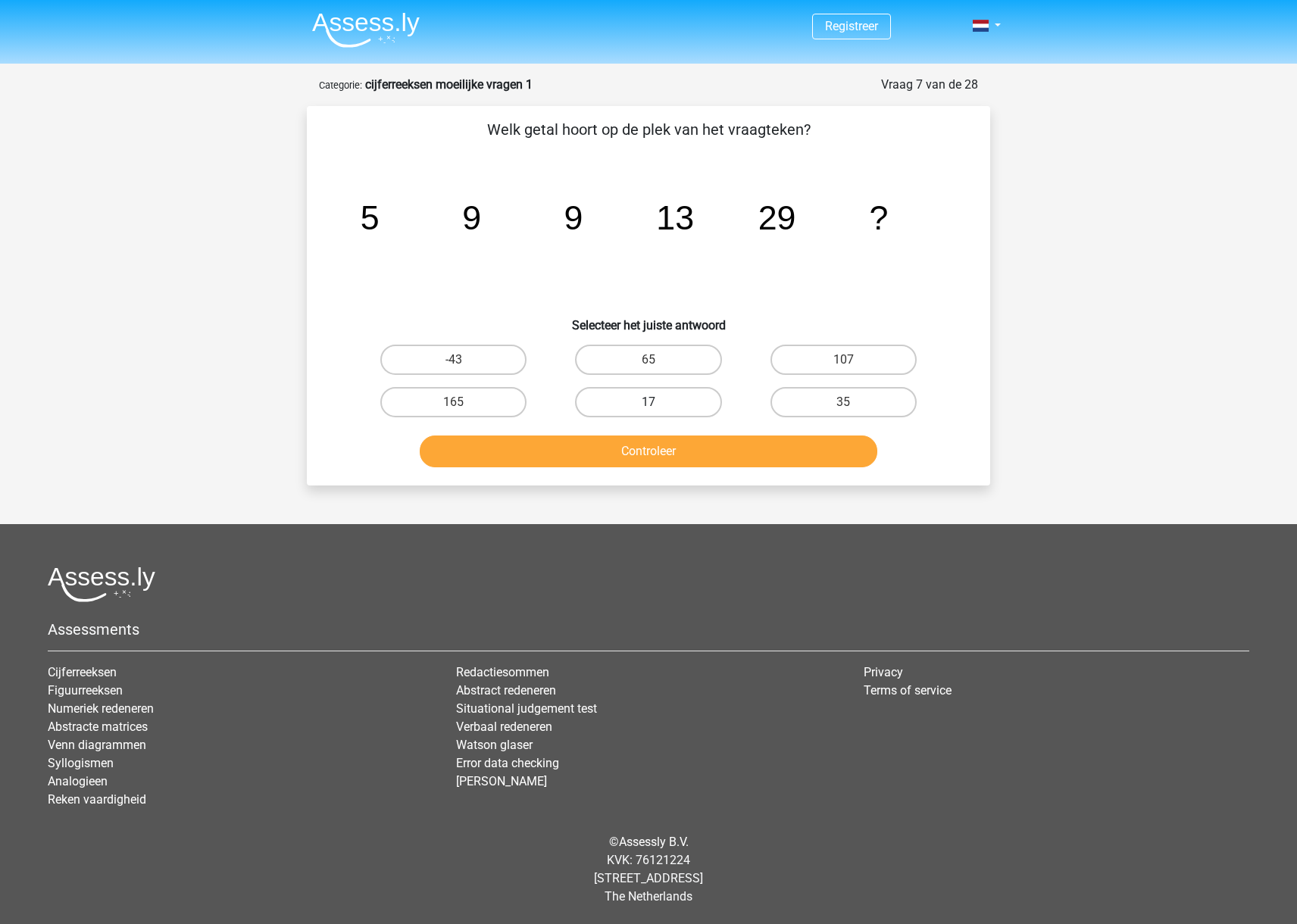
click at [670, 402] on label "17" at bounding box center [647, 402] width 146 height 31
click at [658, 402] on input "17" at bounding box center [653, 407] width 10 height 10
radio input "true"
click at [677, 457] on button "Controleer" at bounding box center [649, 451] width 458 height 32
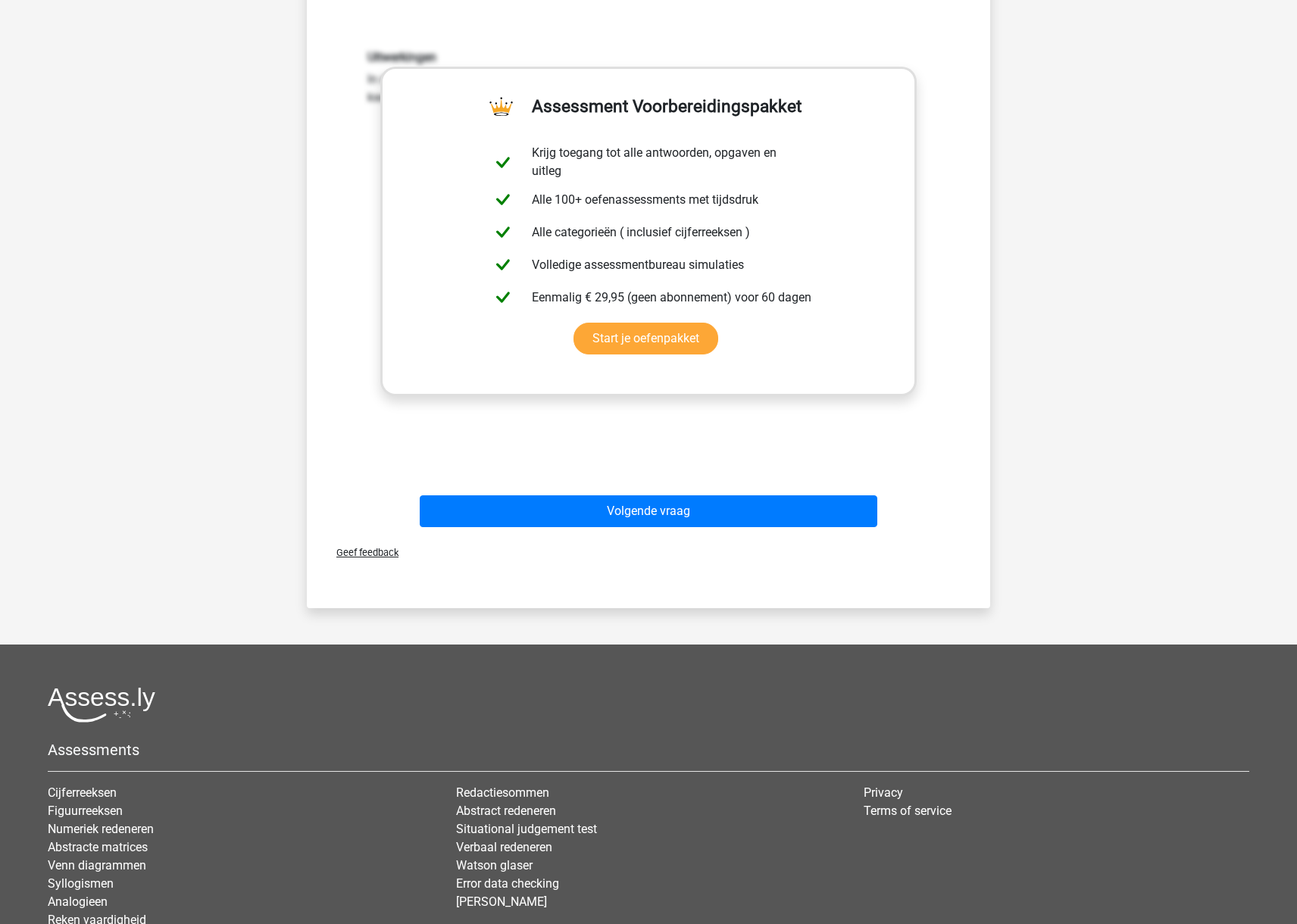
scroll to position [433, 0]
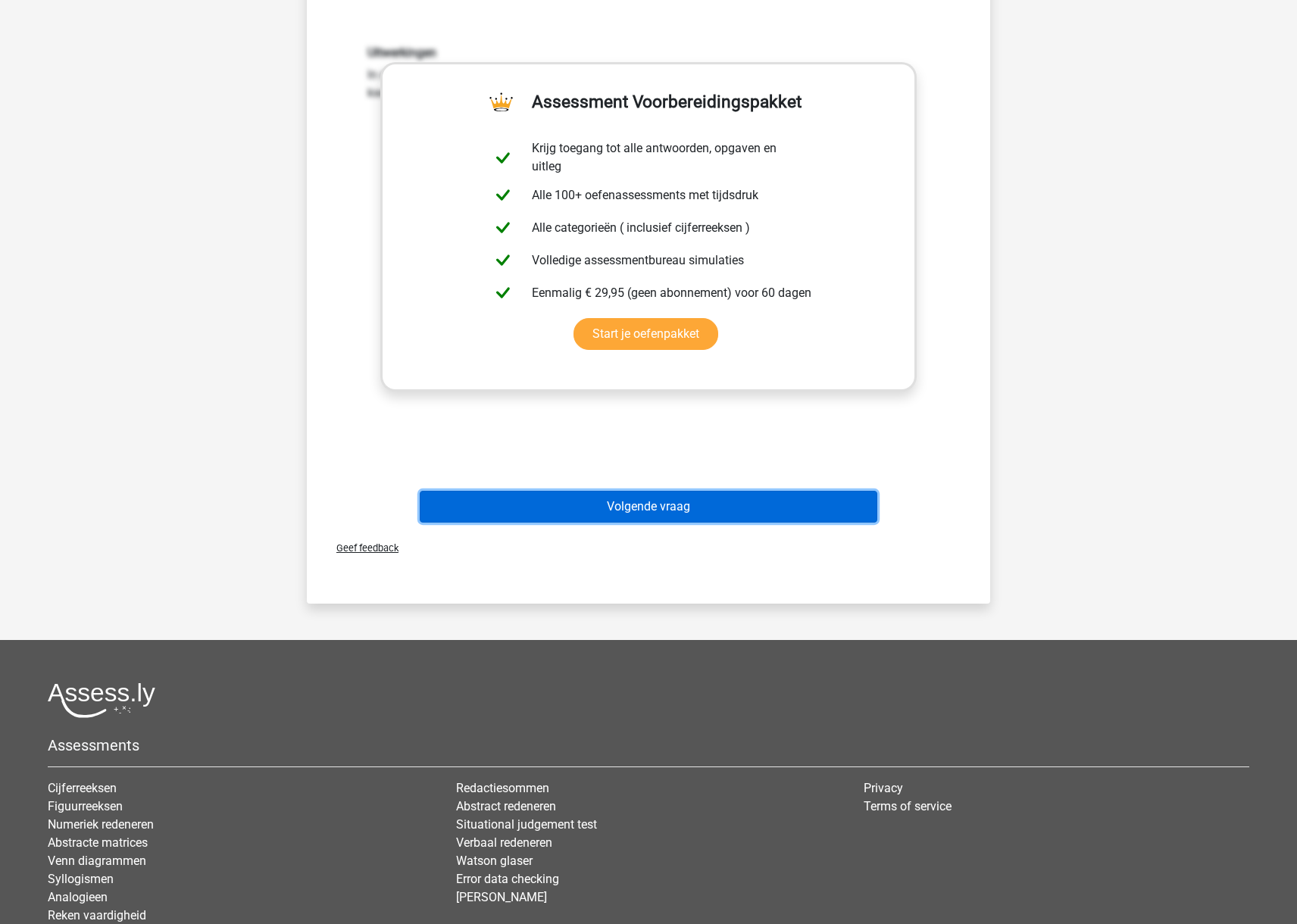
click at [703, 505] on button "Volgende vraag" at bounding box center [649, 507] width 458 height 32
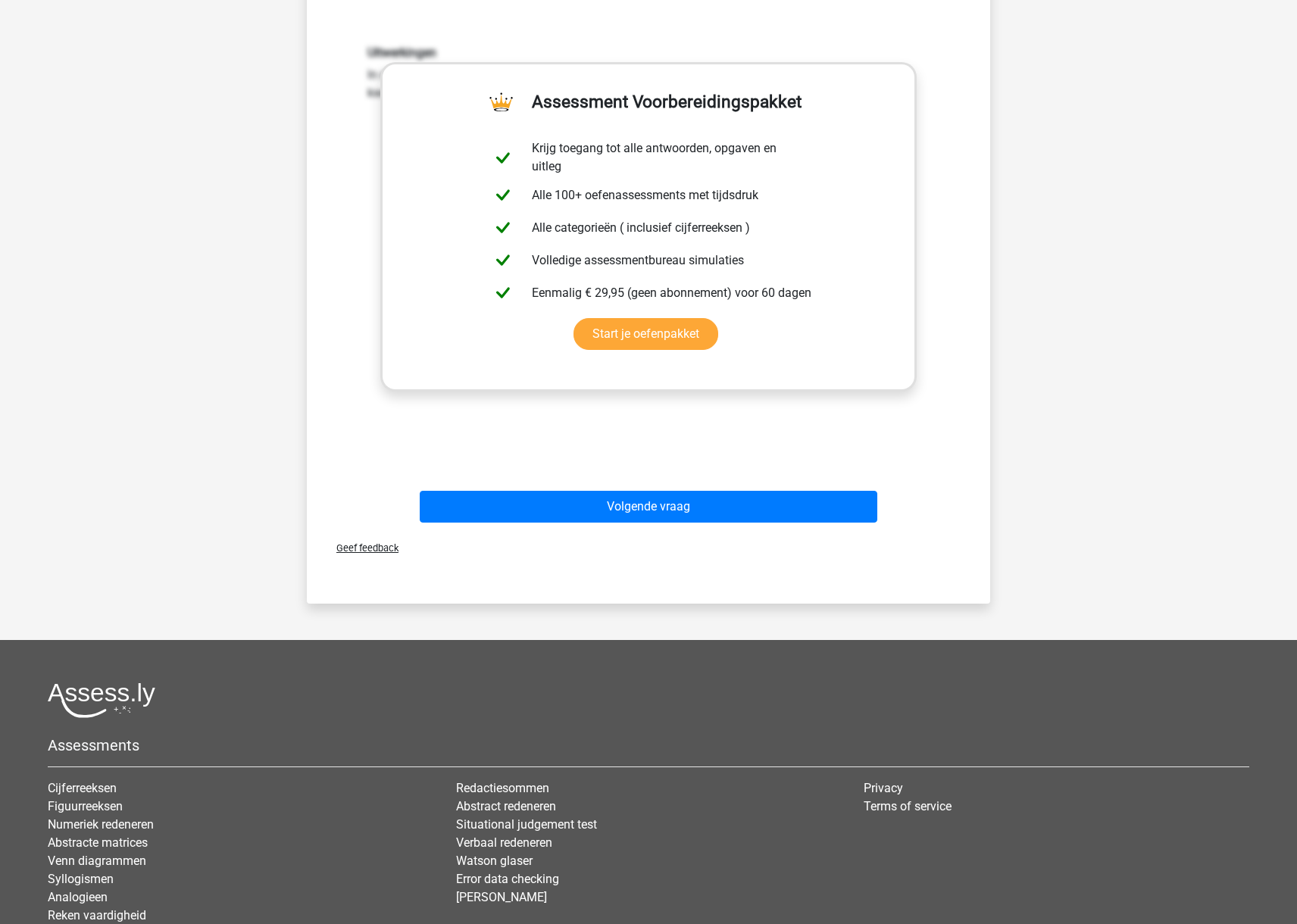
scroll to position [0, 0]
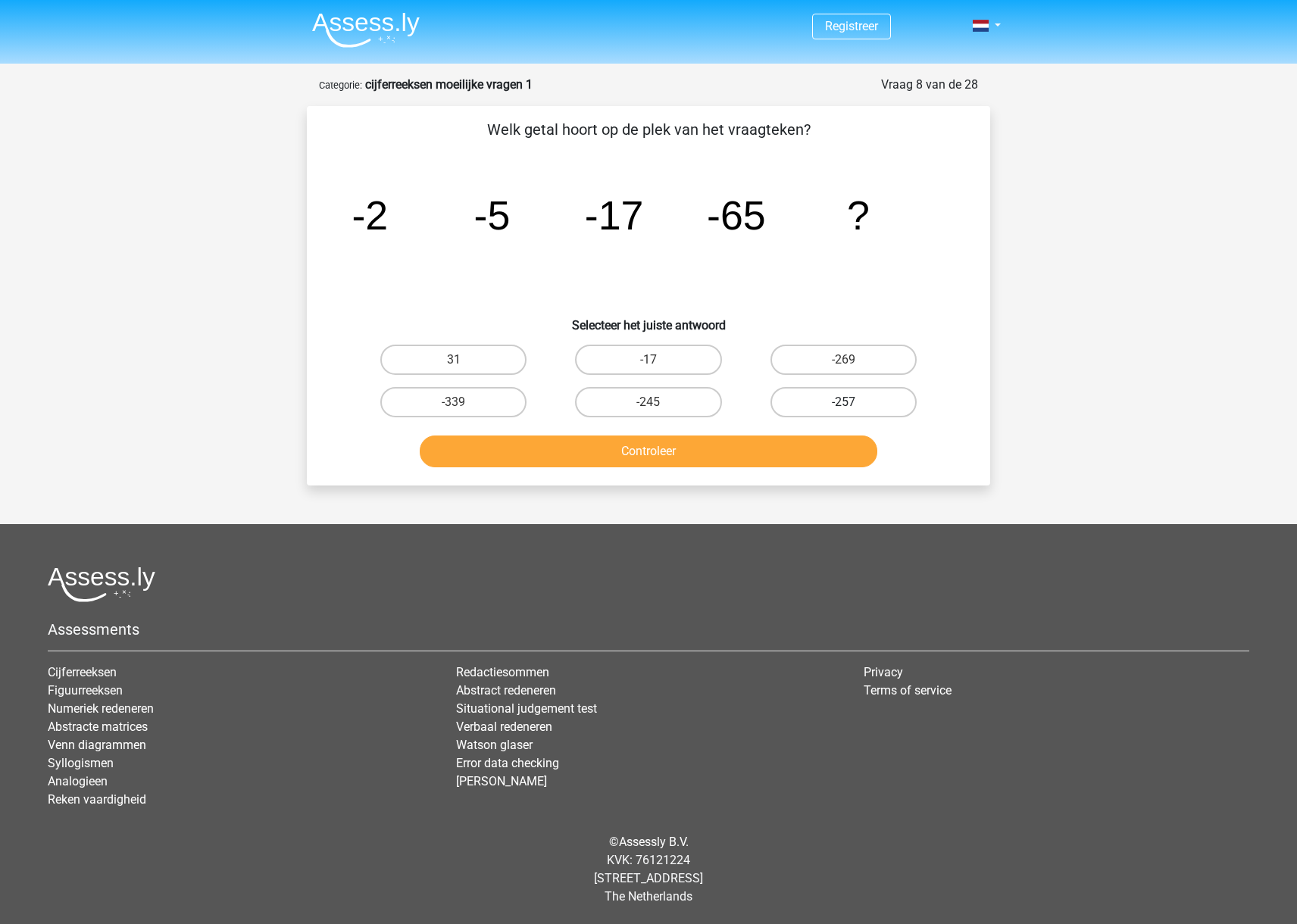
click at [806, 405] on label "-257" at bounding box center [843, 402] width 146 height 31
click at [843, 405] on input "-257" at bounding box center [847, 407] width 10 height 10
radio input "true"
click at [787, 457] on button "Controleer" at bounding box center [649, 451] width 458 height 32
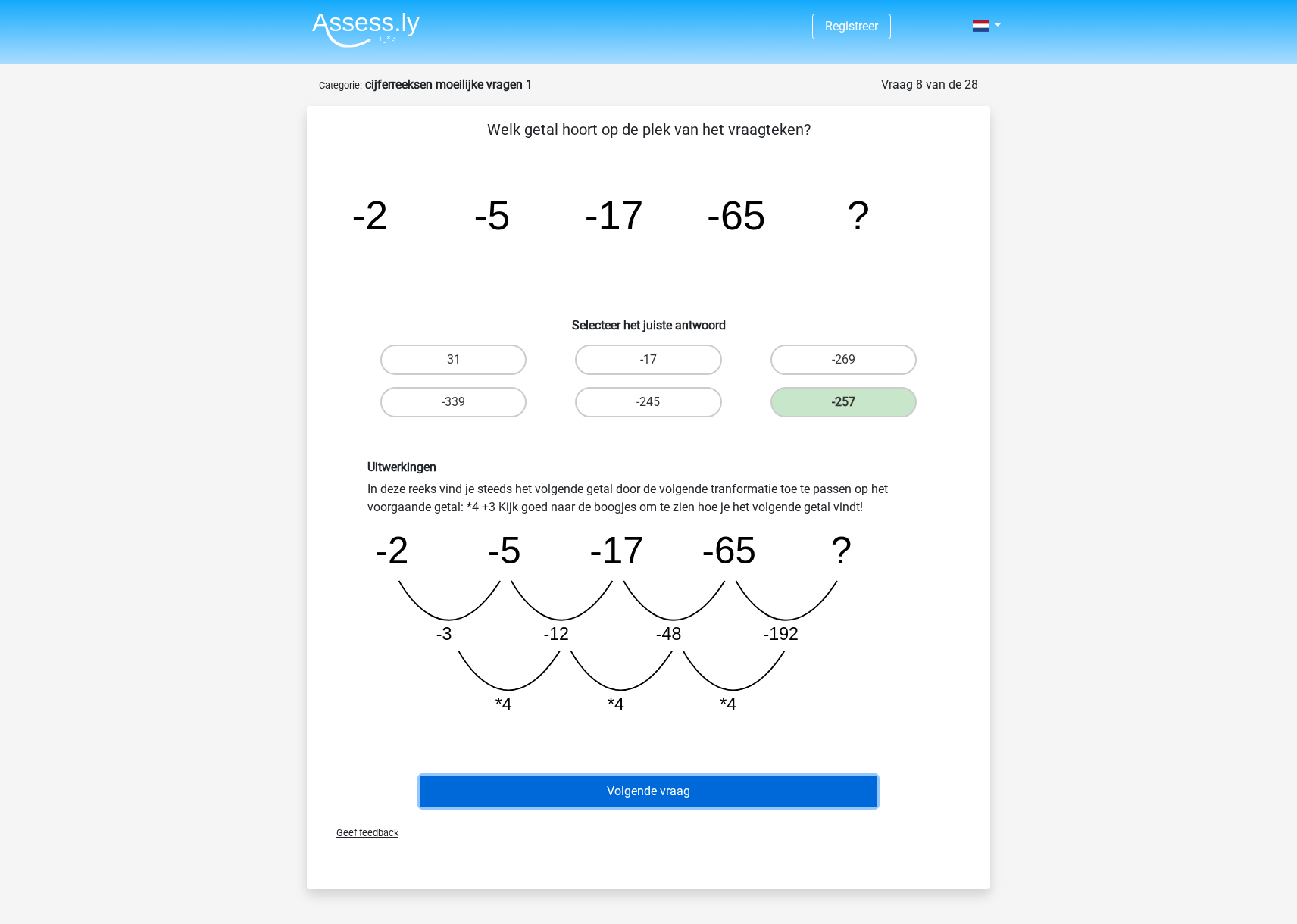
click at [758, 795] on button "Volgende vraag" at bounding box center [649, 791] width 458 height 32
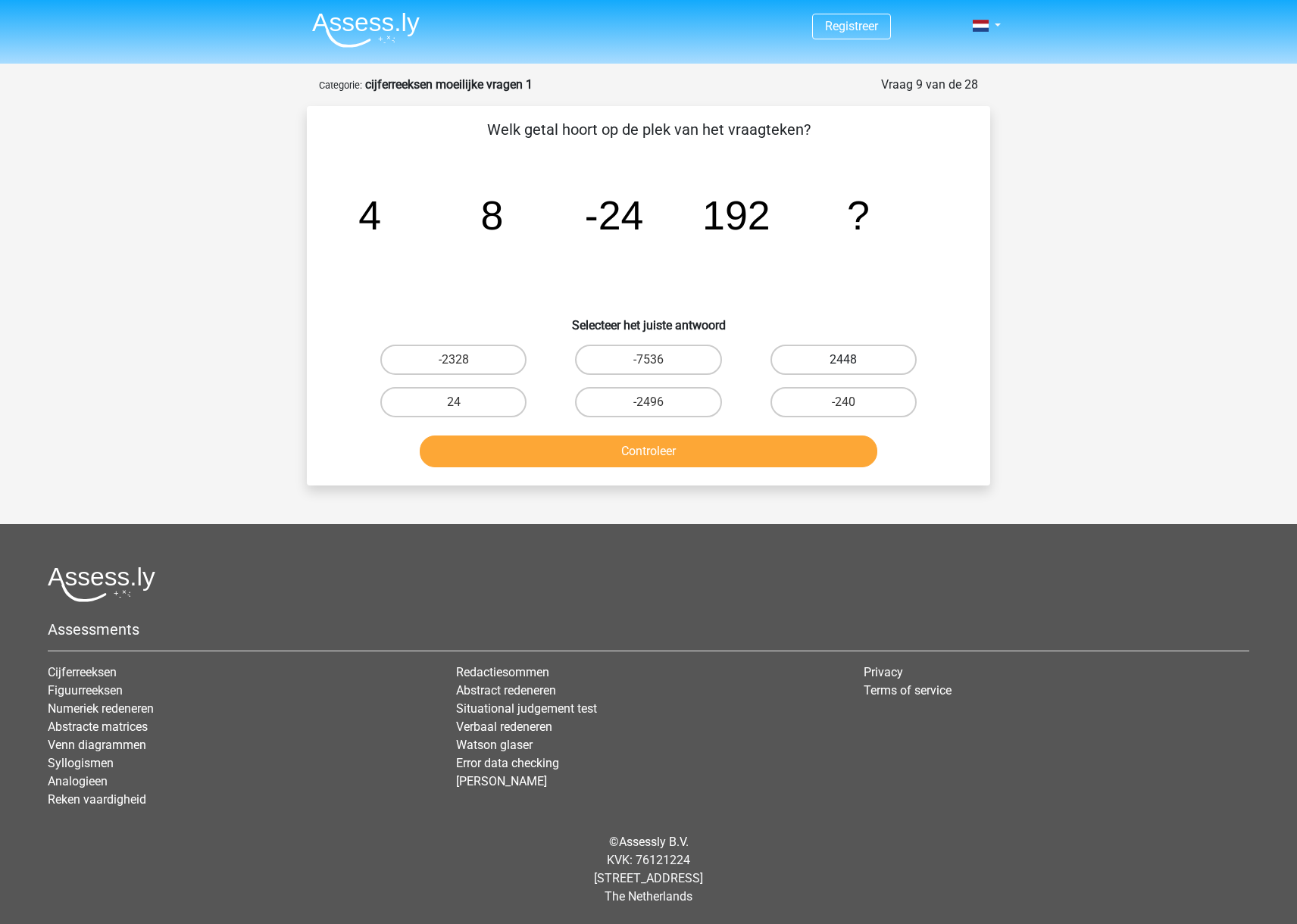
click at [808, 356] on label "2448" at bounding box center [843, 360] width 146 height 31
click at [843, 360] on input "2448" at bounding box center [847, 365] width 10 height 10
radio input "true"
click at [795, 456] on button "Controleer" at bounding box center [649, 451] width 458 height 32
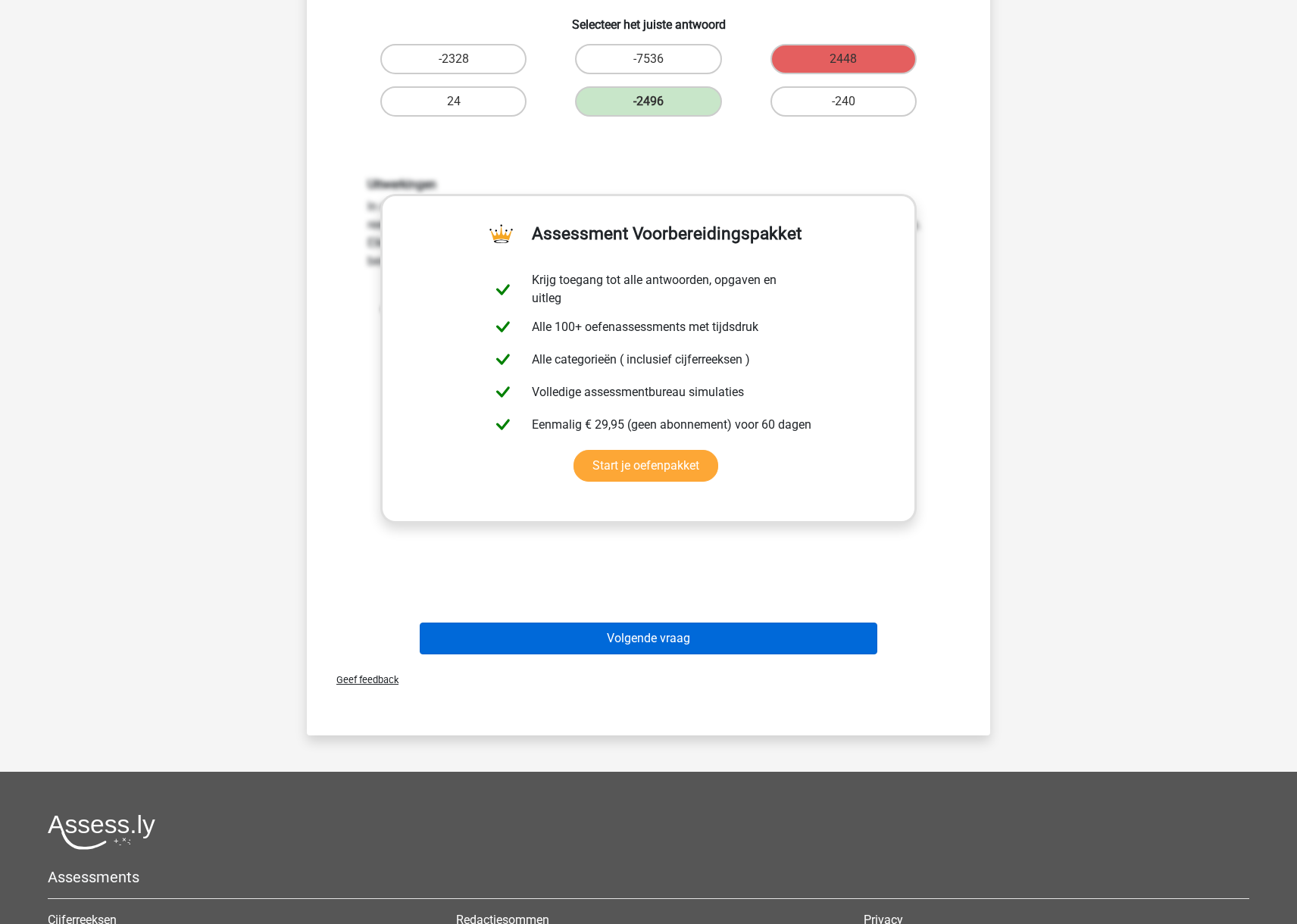
scroll to position [318, 0]
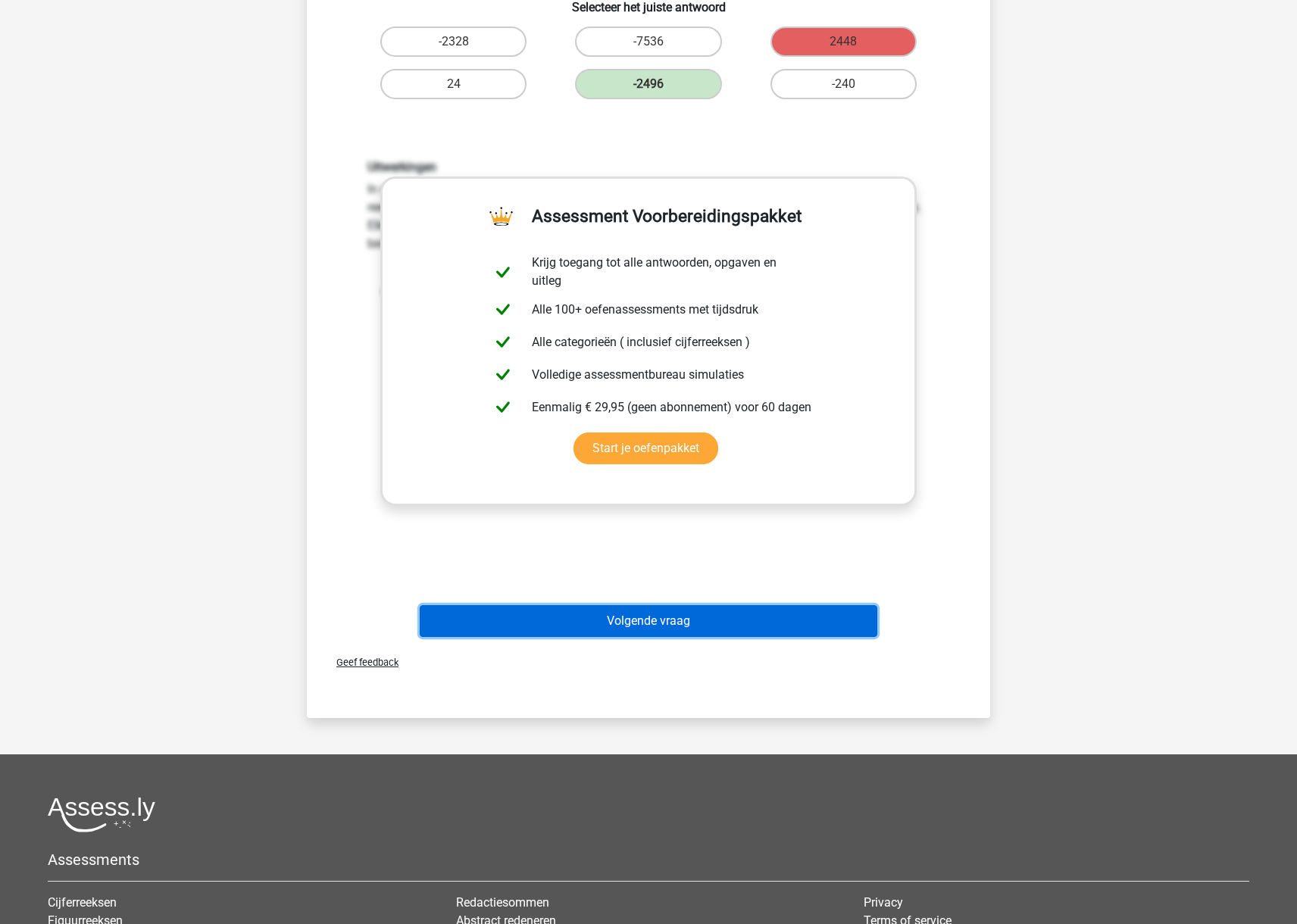
click at [675, 617] on button "Volgende vraag" at bounding box center [649, 621] width 458 height 32
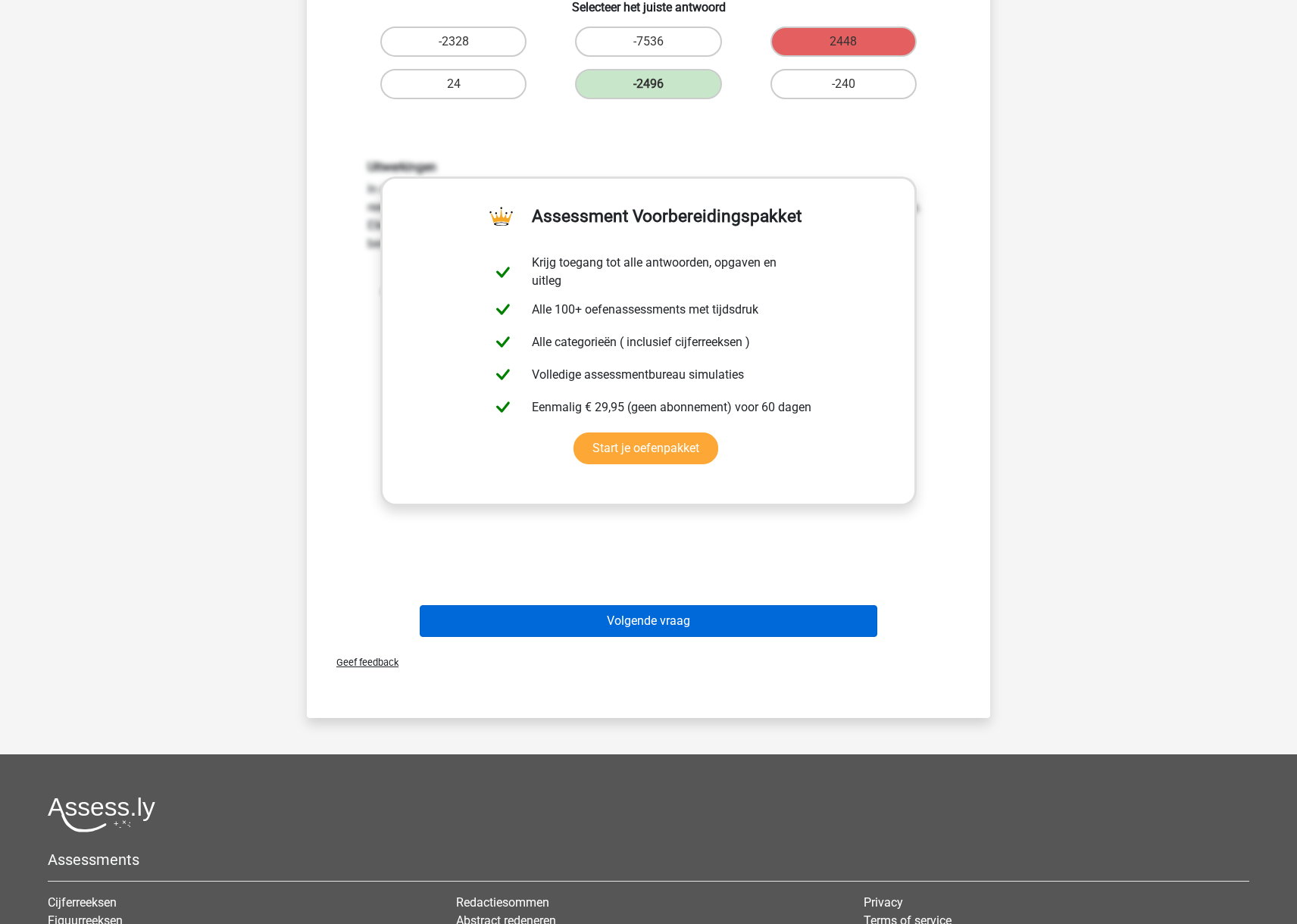
scroll to position [0, 0]
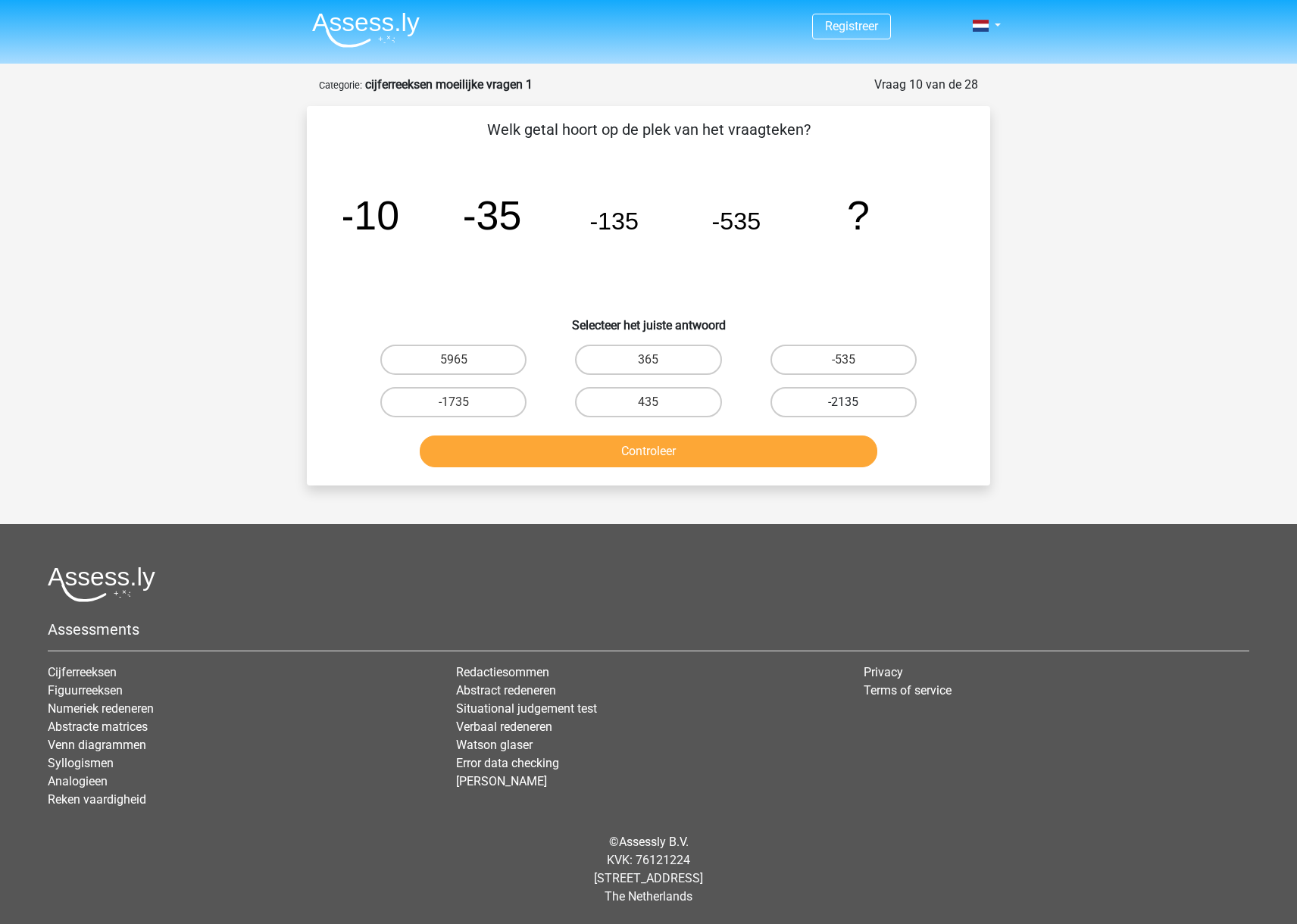
click at [874, 405] on label "-2135" at bounding box center [843, 402] width 146 height 31
click at [853, 405] on input "-2135" at bounding box center [847, 407] width 10 height 10
radio input "true"
click at [820, 451] on button "Controleer" at bounding box center [649, 451] width 458 height 32
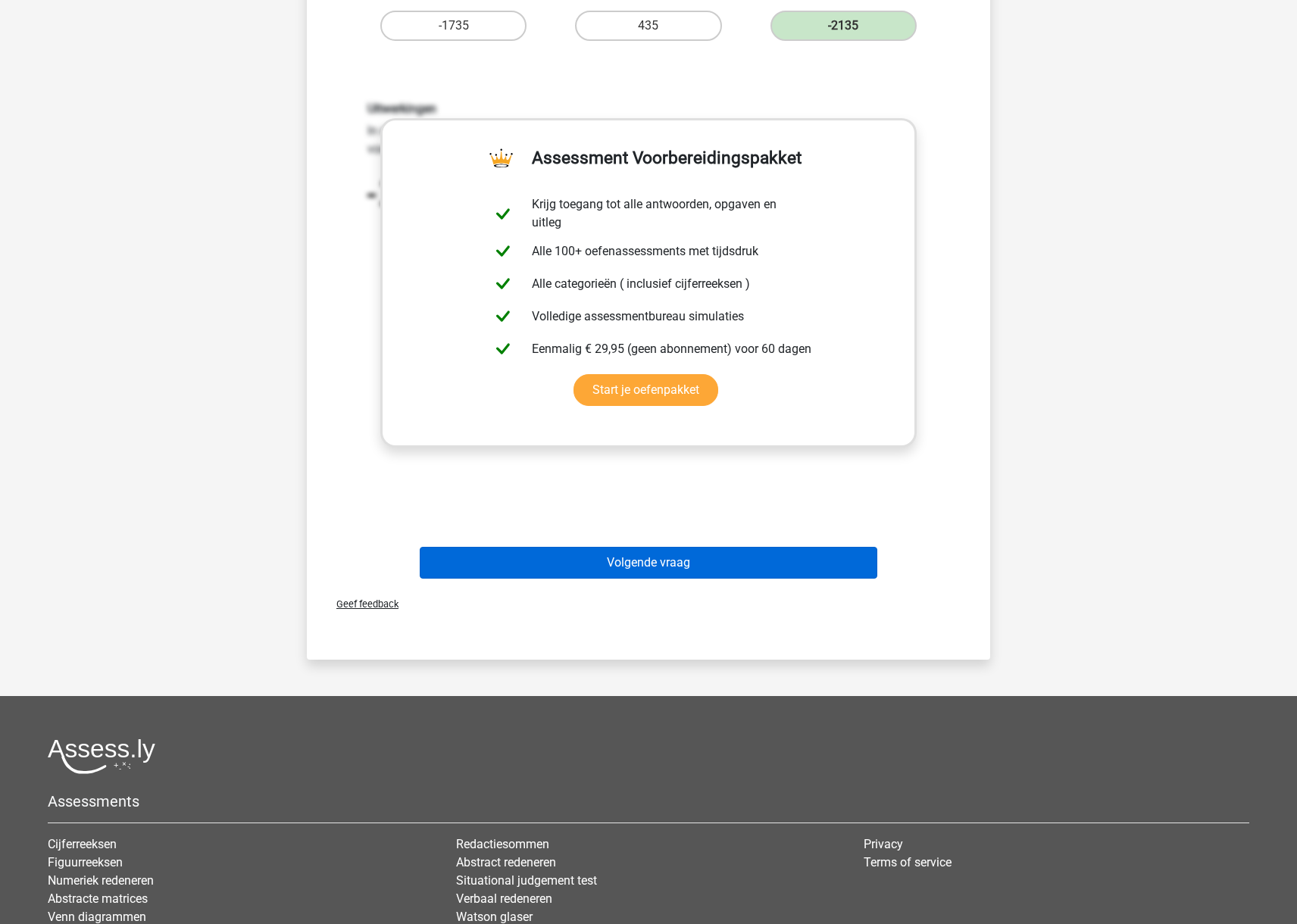
scroll to position [398, 0]
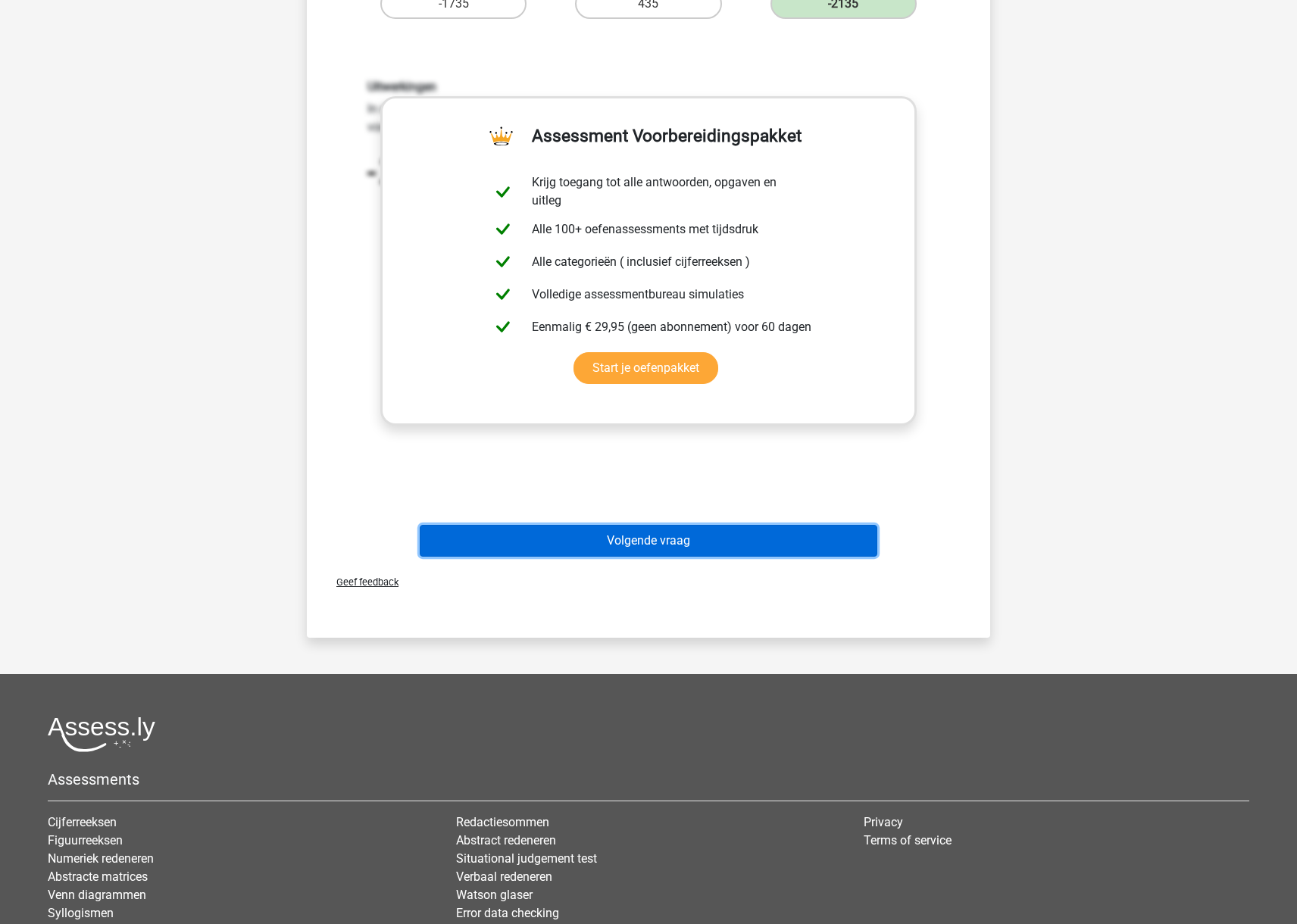
click at [734, 542] on button "Volgende vraag" at bounding box center [649, 541] width 458 height 32
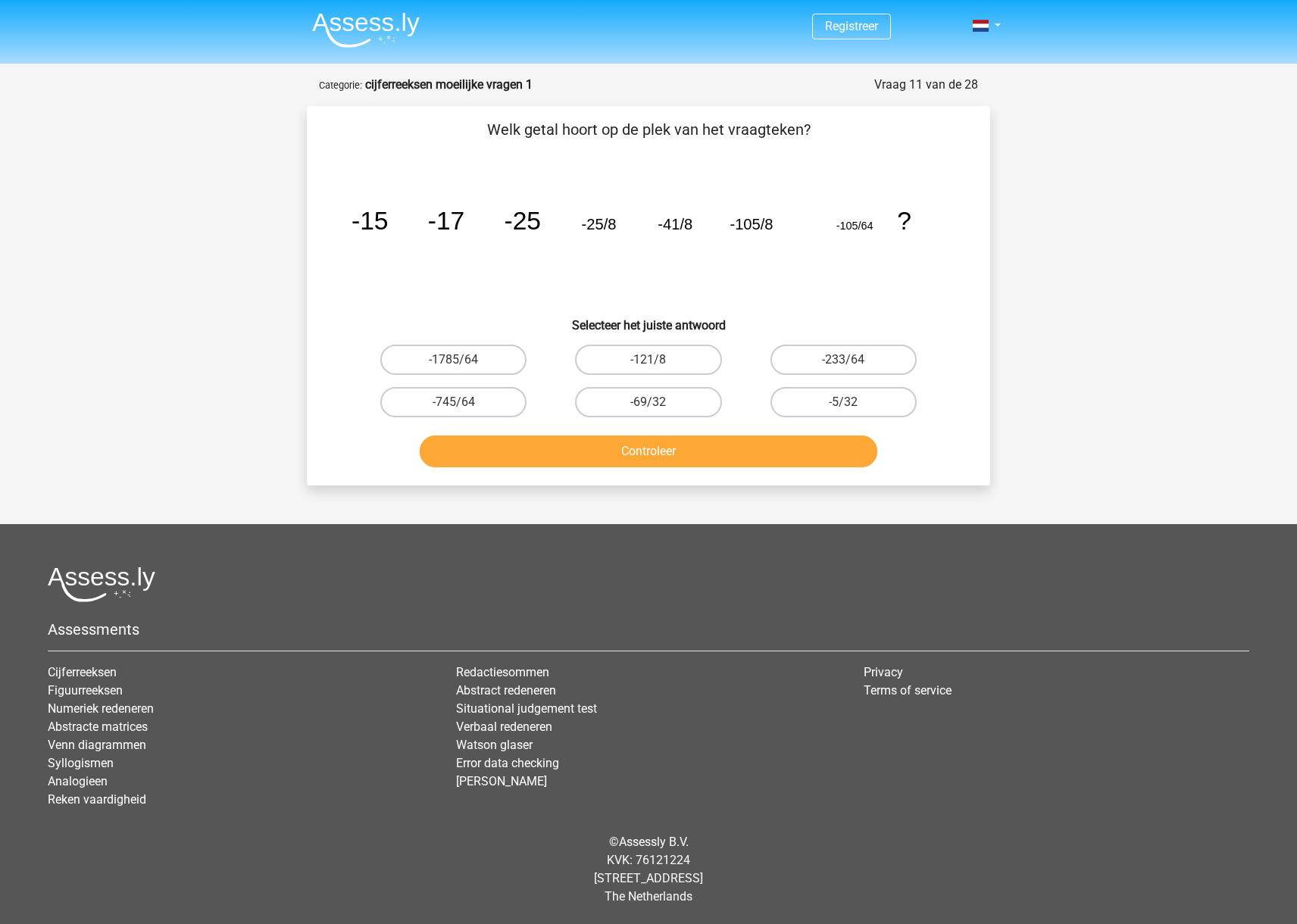
scroll to position [0, 0]
click at [661, 362] on label "-121/8" at bounding box center [647, 360] width 146 height 31
click at [658, 362] on input "-121/8" at bounding box center [653, 365] width 10 height 10
radio input "true"
click at [678, 446] on button "Controleer" at bounding box center [649, 451] width 458 height 32
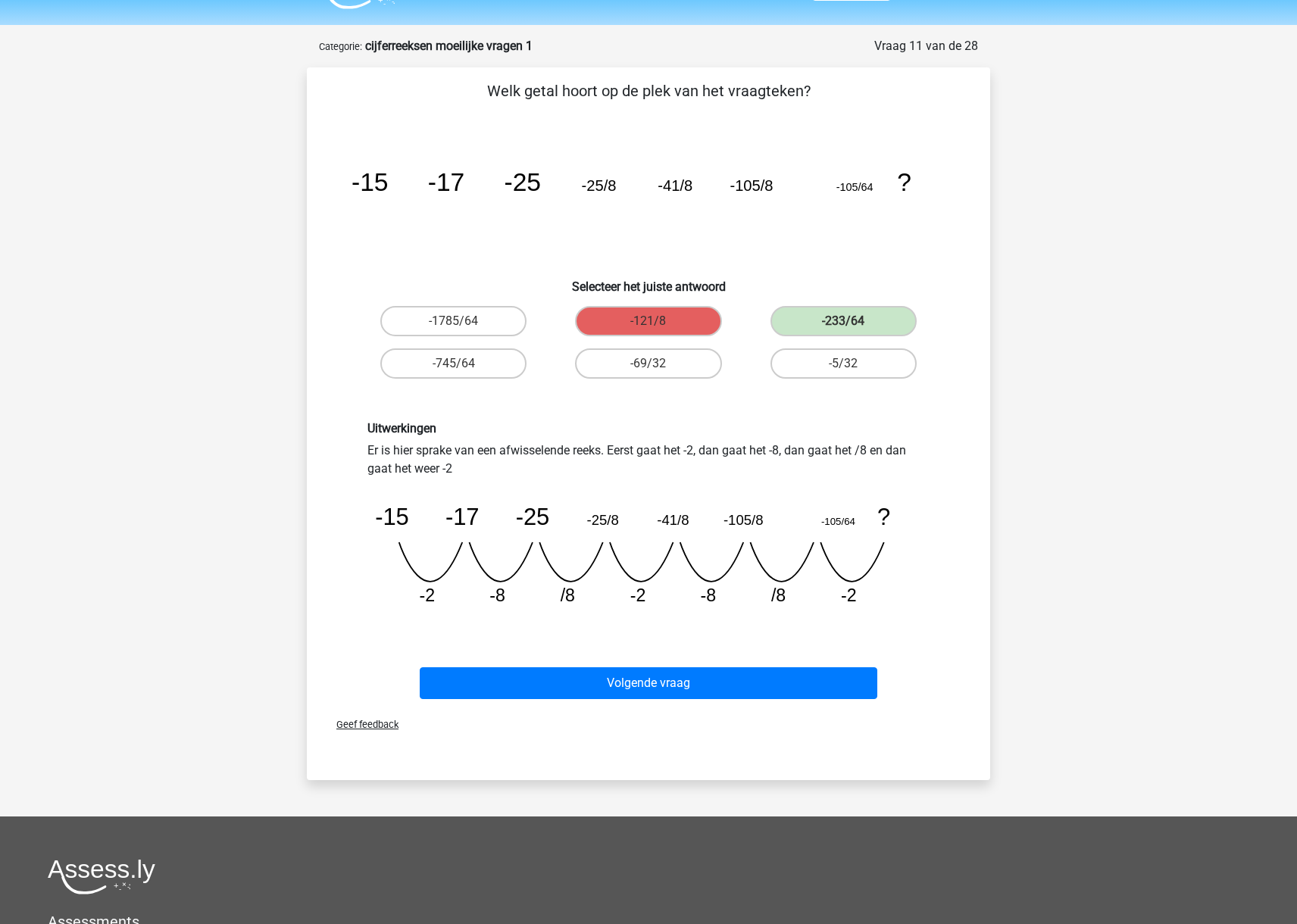
scroll to position [68, 0]
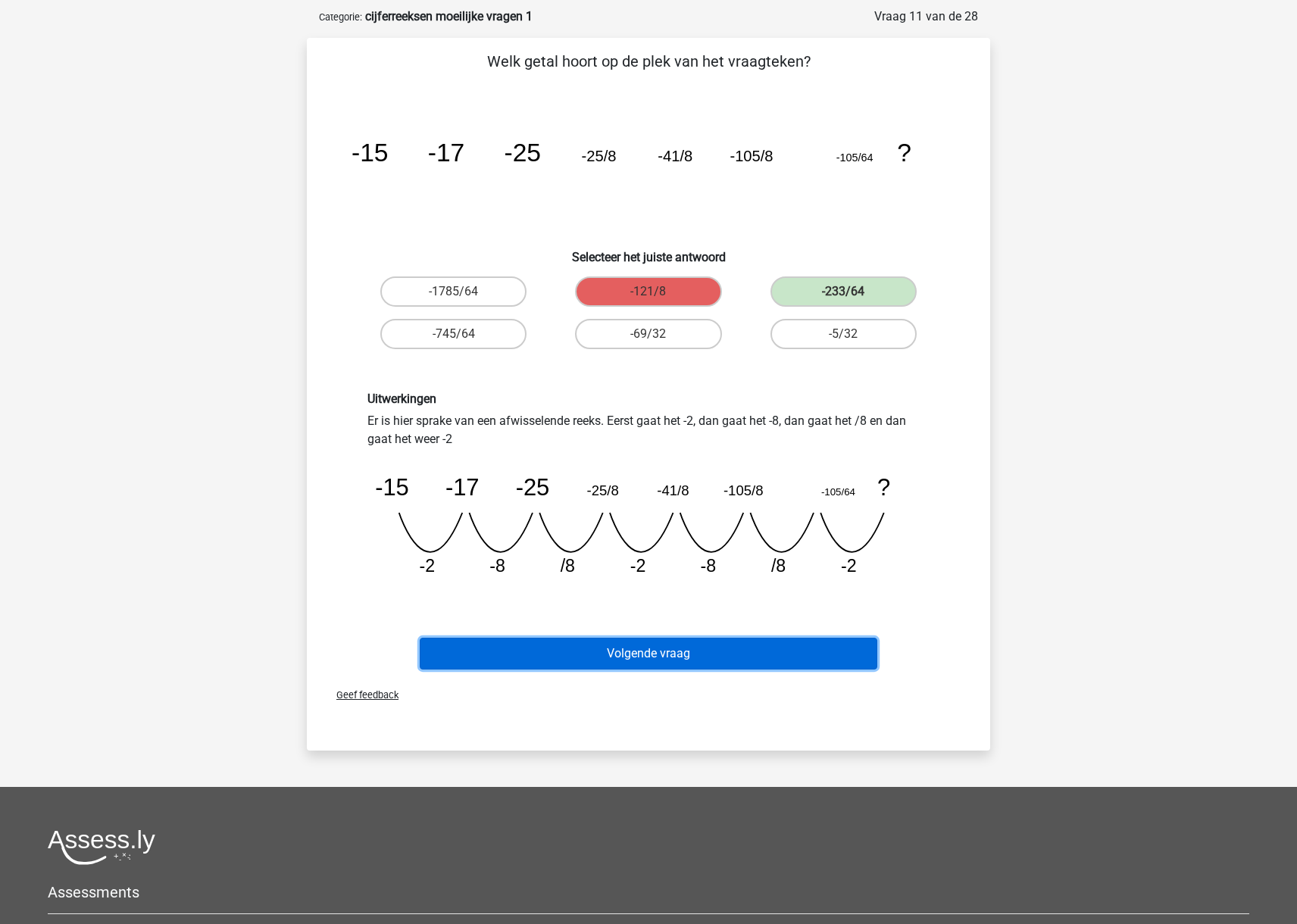
click at [727, 650] on button "Volgende vraag" at bounding box center [649, 654] width 458 height 32
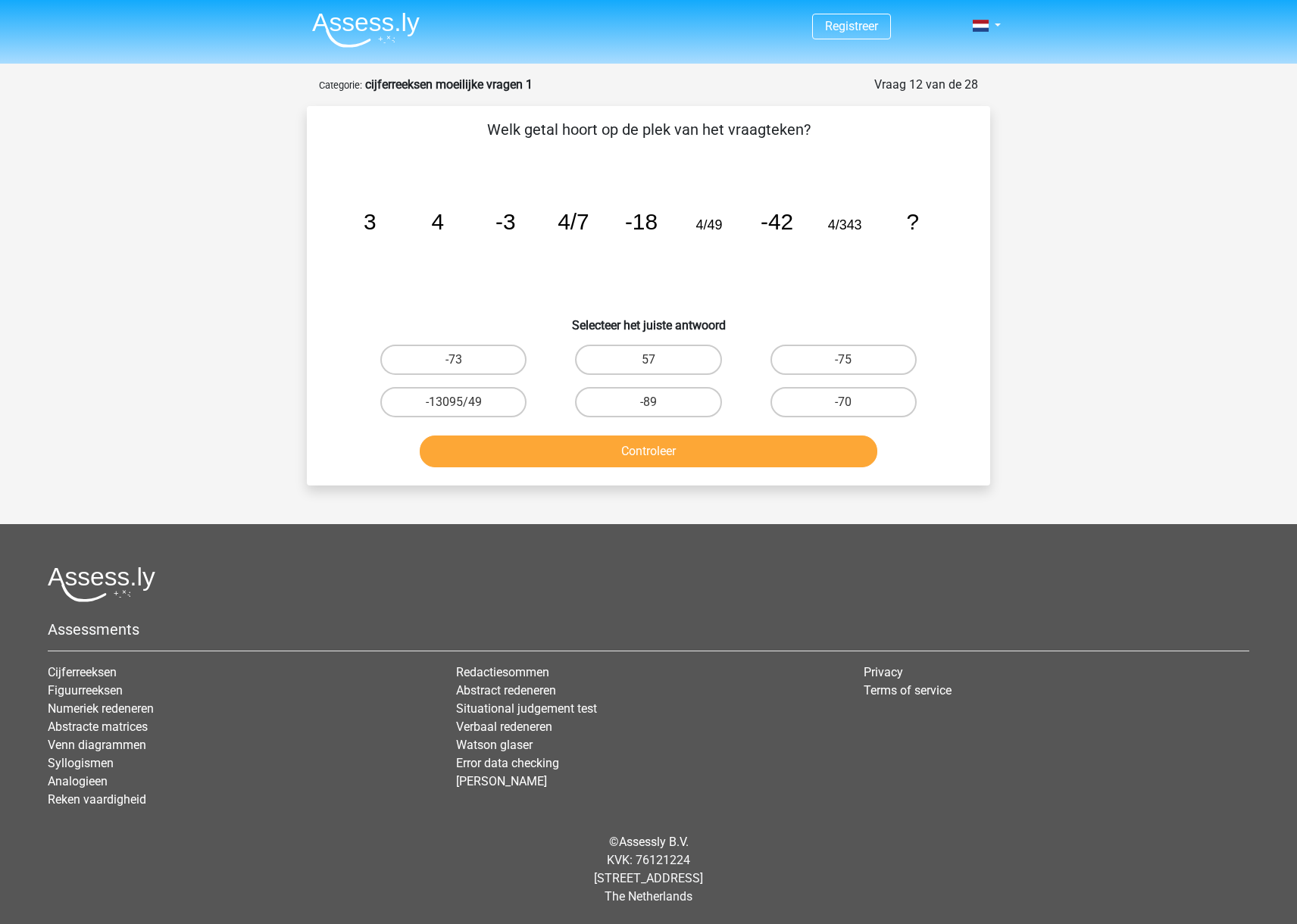
click at [652, 360] on input "57" at bounding box center [653, 365] width 10 height 10
radio input "true"
click at [663, 451] on button "Controleer" at bounding box center [649, 451] width 458 height 32
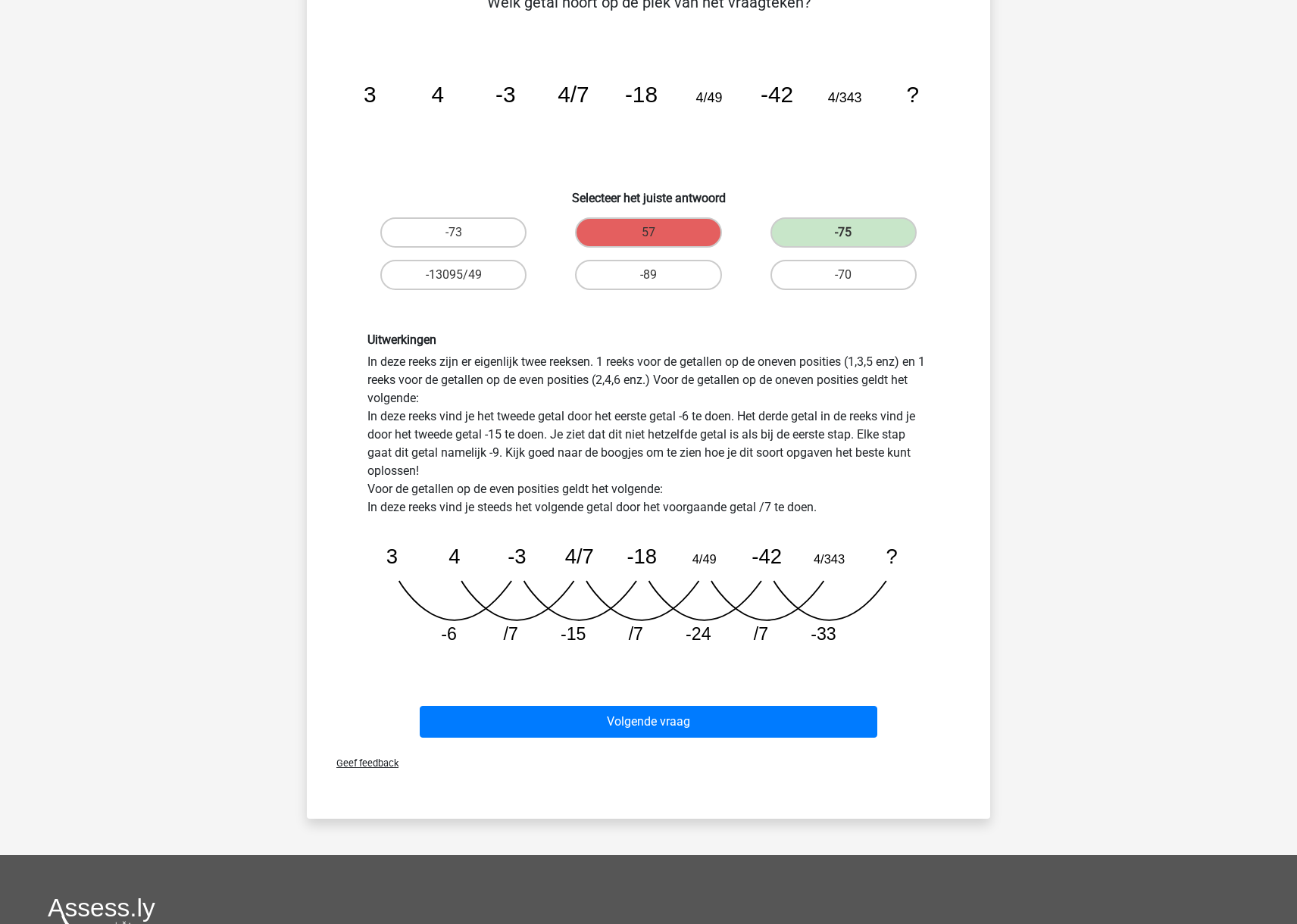
scroll to position [124, 0]
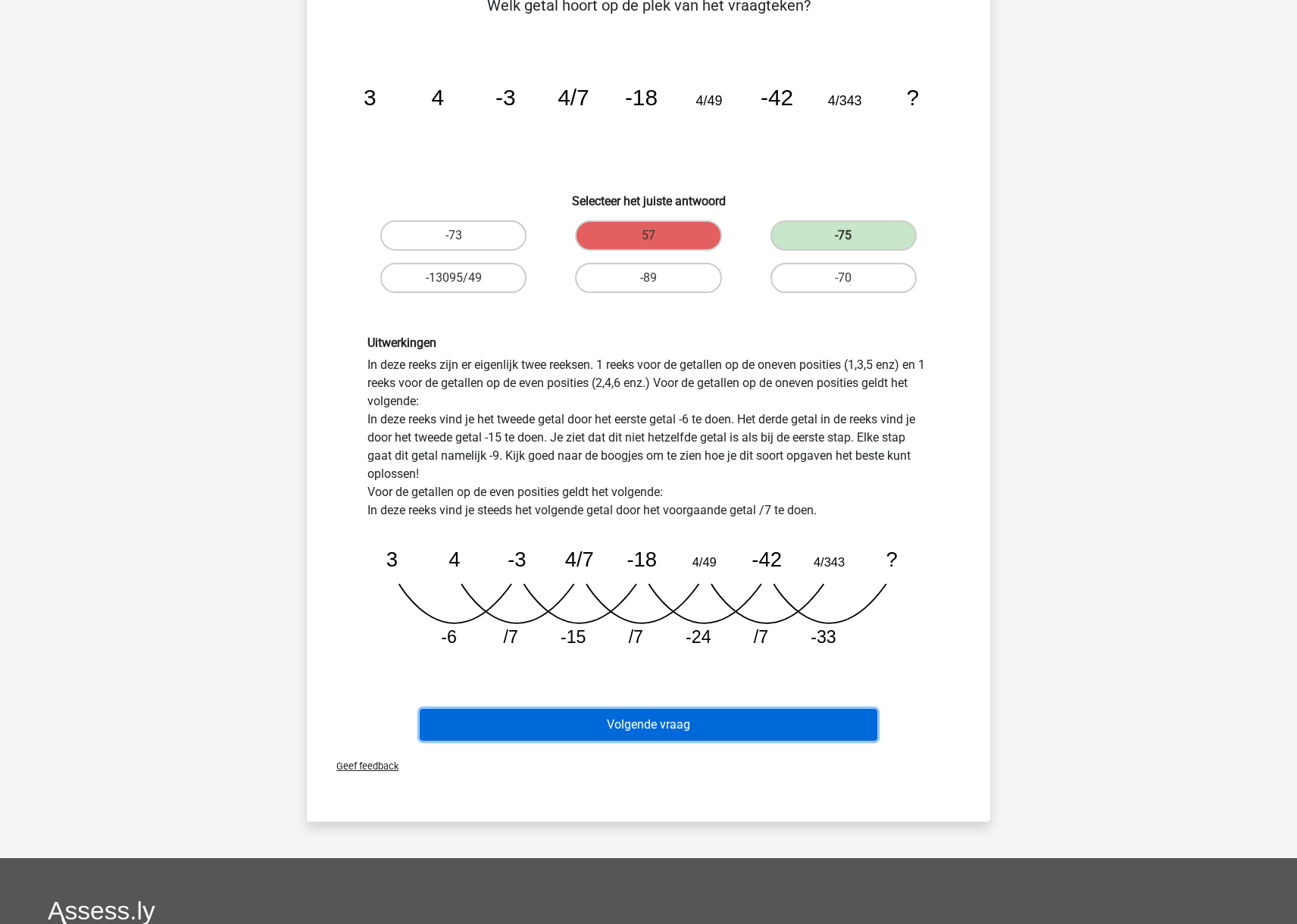
click at [791, 726] on button "Volgende vraag" at bounding box center [649, 725] width 458 height 32
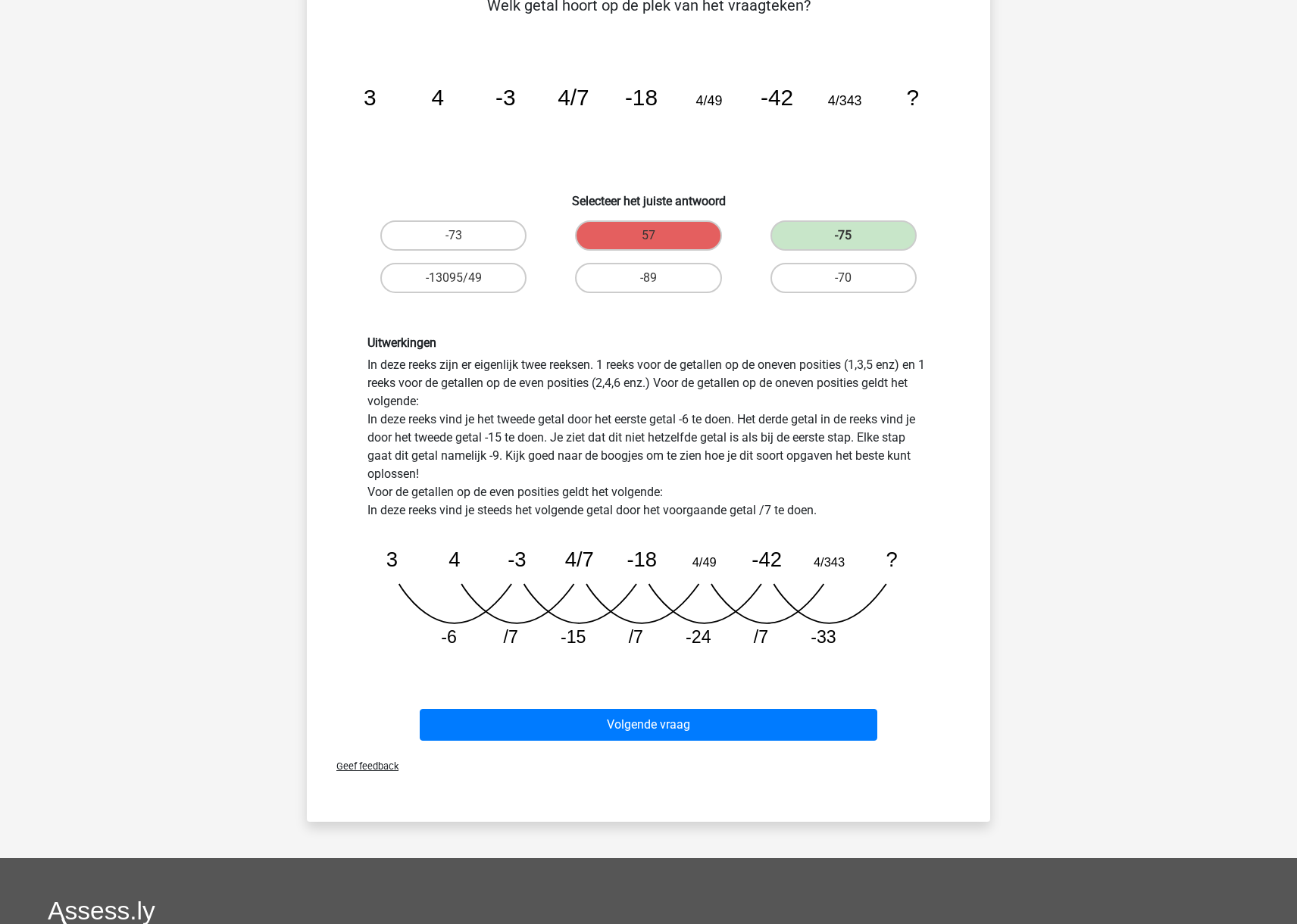
scroll to position [0, 0]
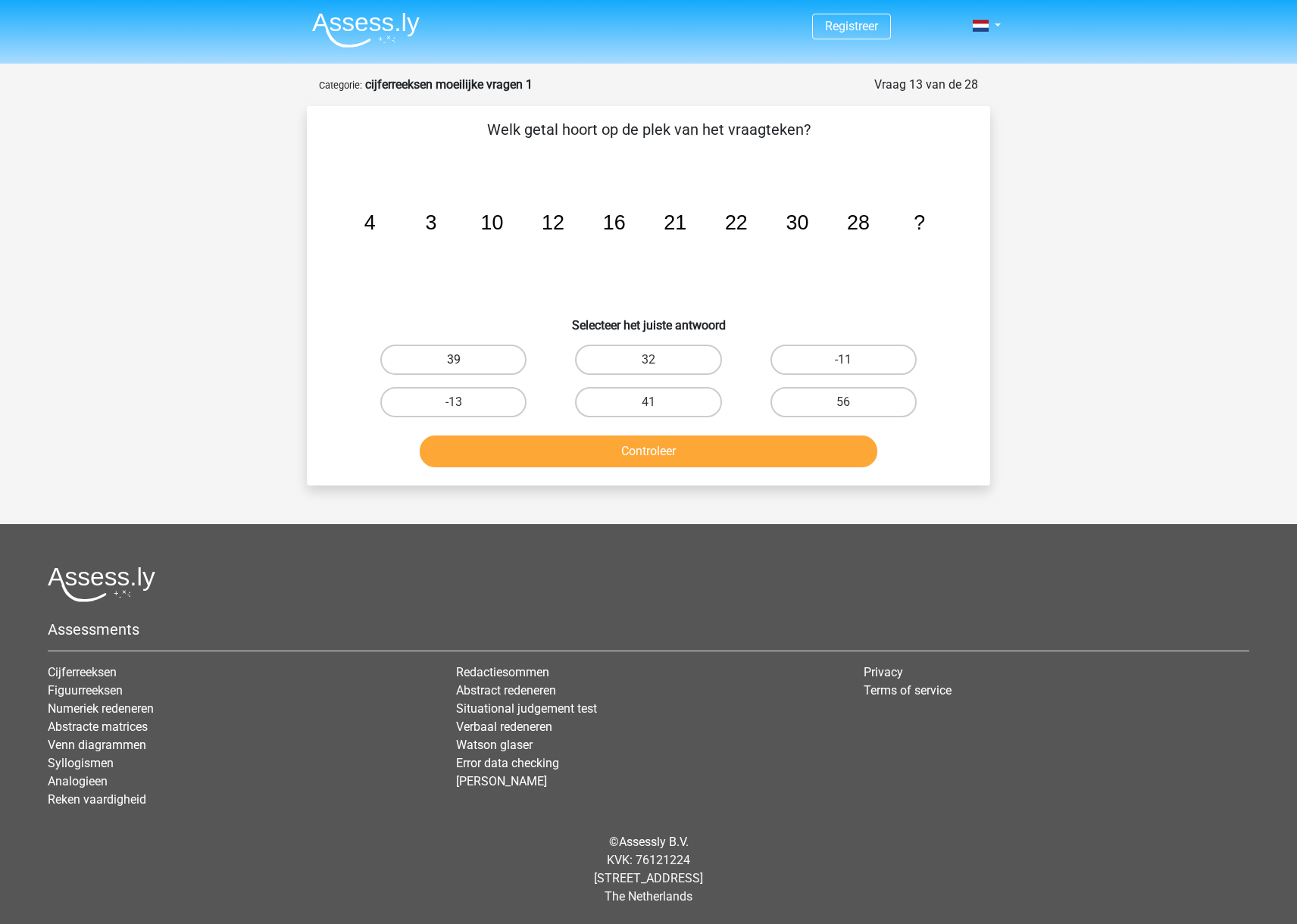
click at [431, 362] on label "39" at bounding box center [453, 360] width 146 height 31
click at [454, 362] on input "39" at bounding box center [458, 365] width 10 height 10
radio input "true"
click at [541, 457] on button "Controleer" at bounding box center [649, 451] width 458 height 32
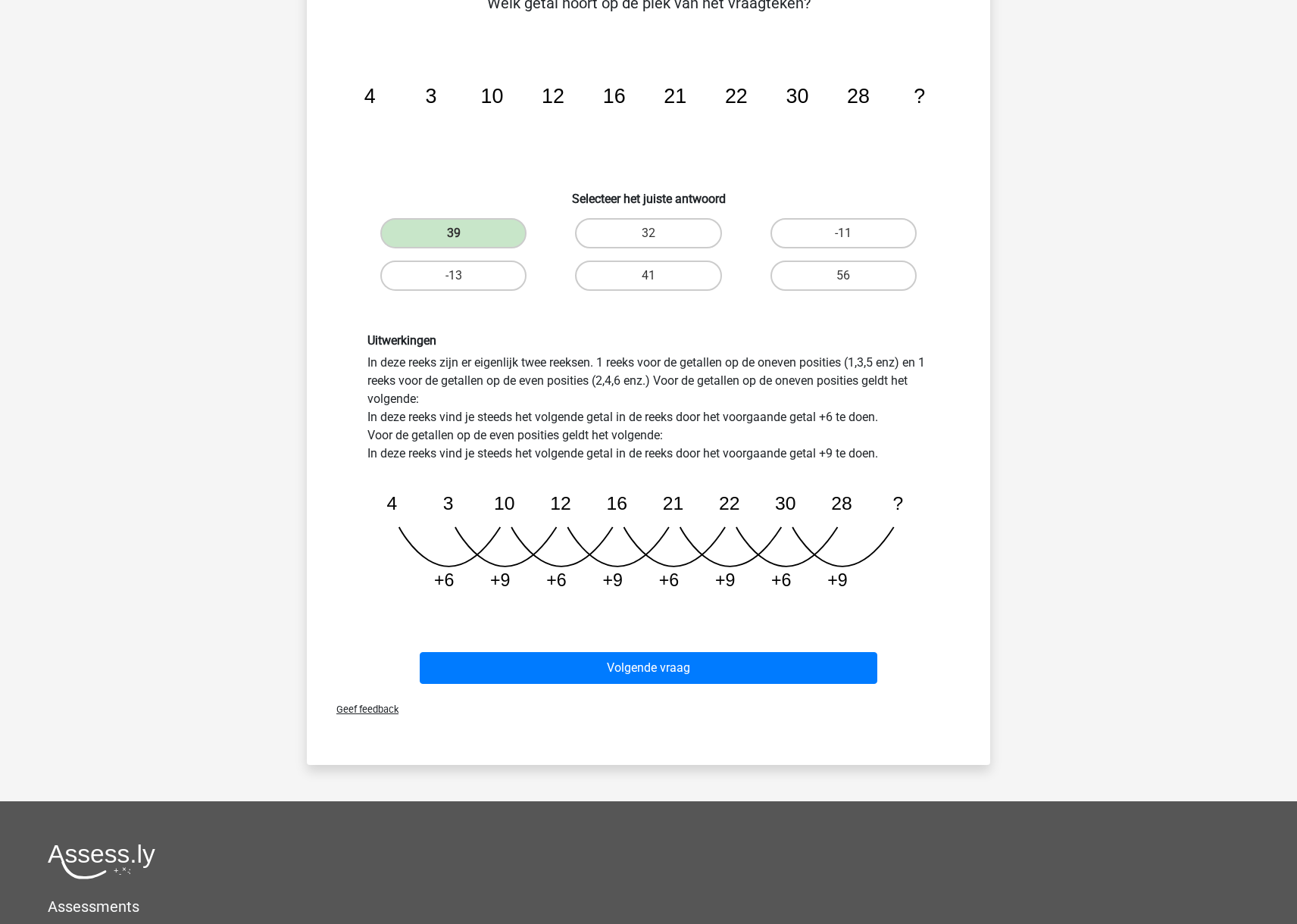
scroll to position [173, 0]
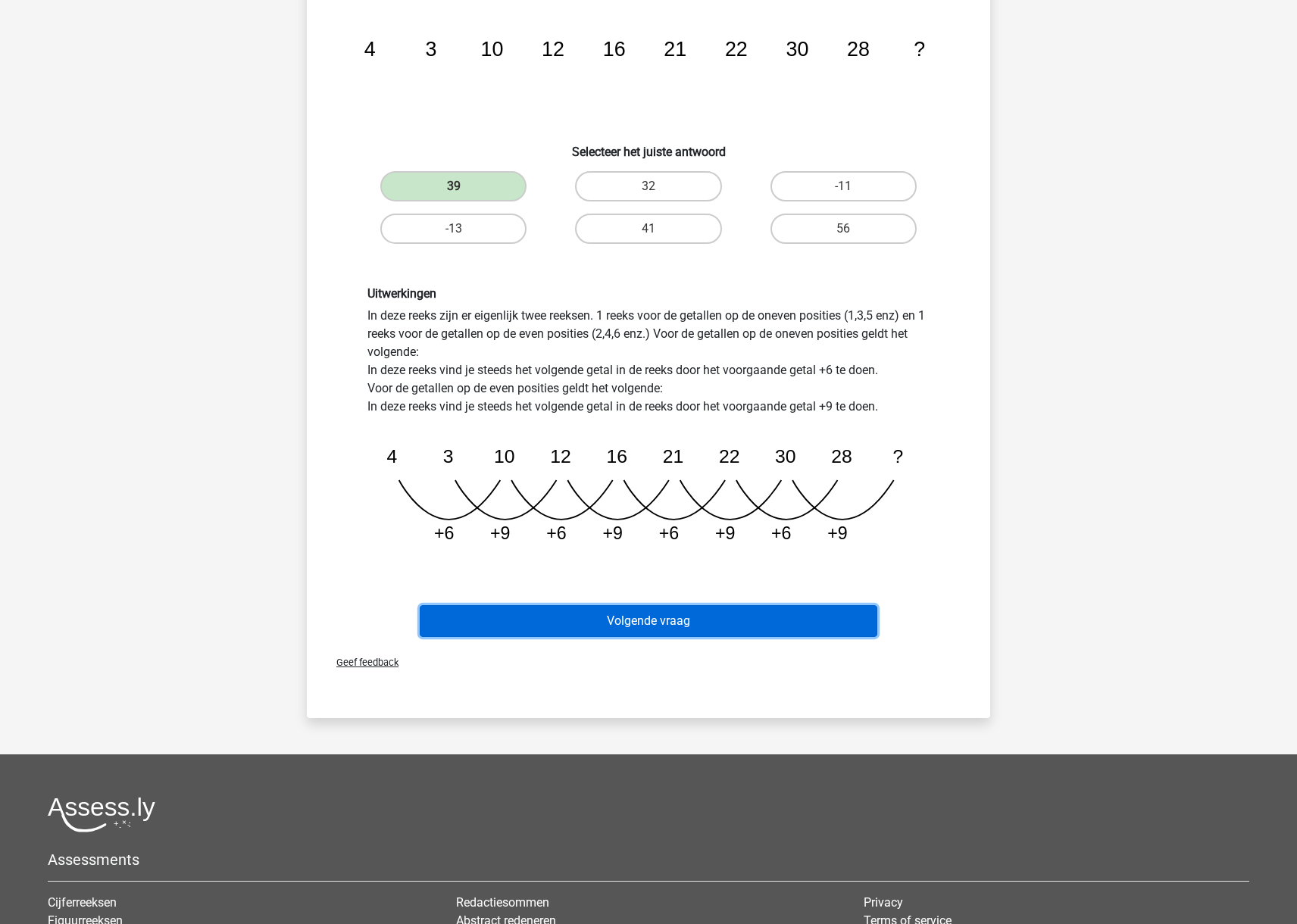
click at [618, 625] on button "Volgende vraag" at bounding box center [649, 621] width 458 height 32
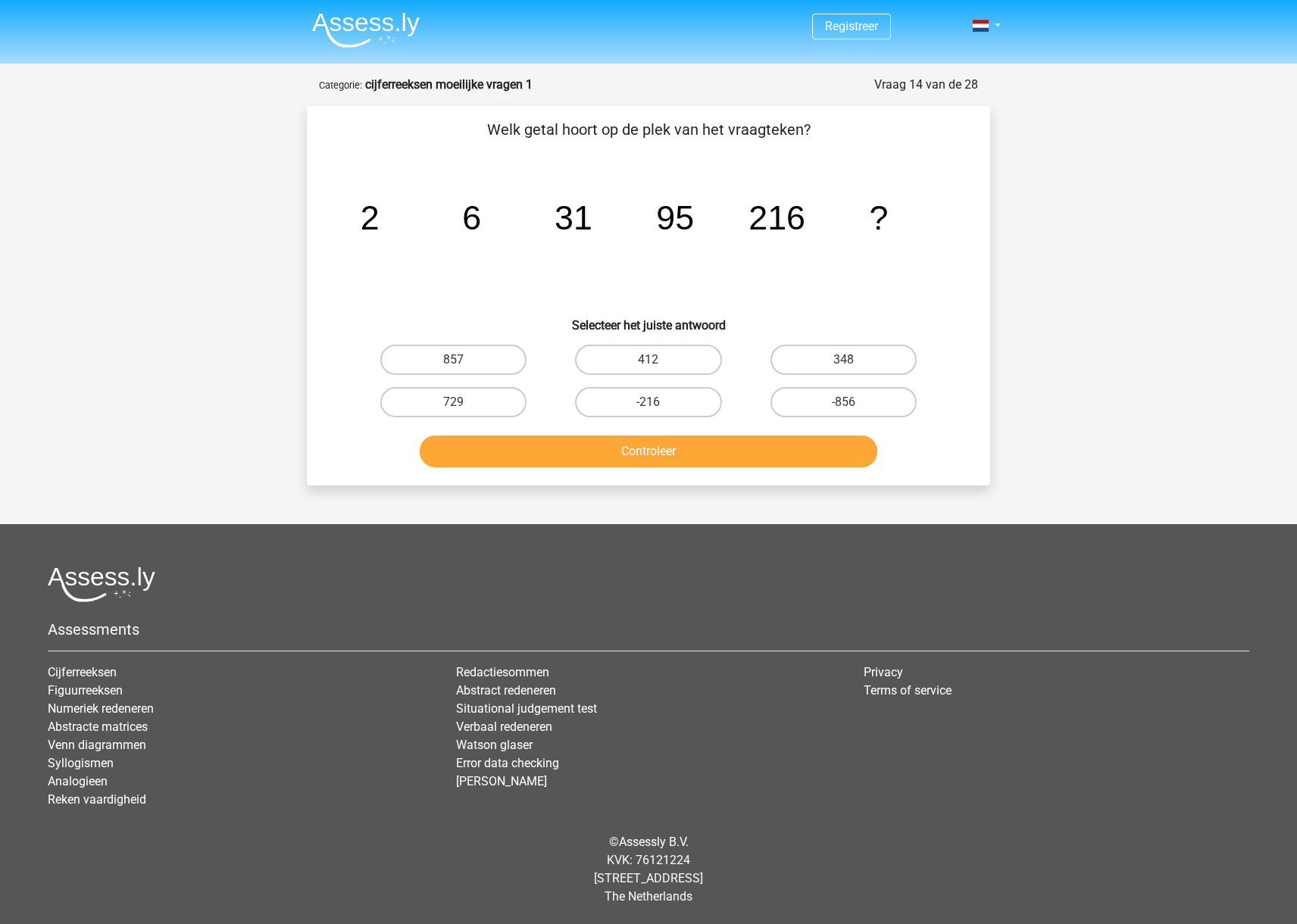
scroll to position [0, 0]
click at [457, 395] on label "729" at bounding box center [453, 402] width 146 height 31
click at [457, 402] on input "729" at bounding box center [458, 407] width 10 height 10
radio input "true"
click at [595, 461] on button "Controleer" at bounding box center [649, 451] width 458 height 32
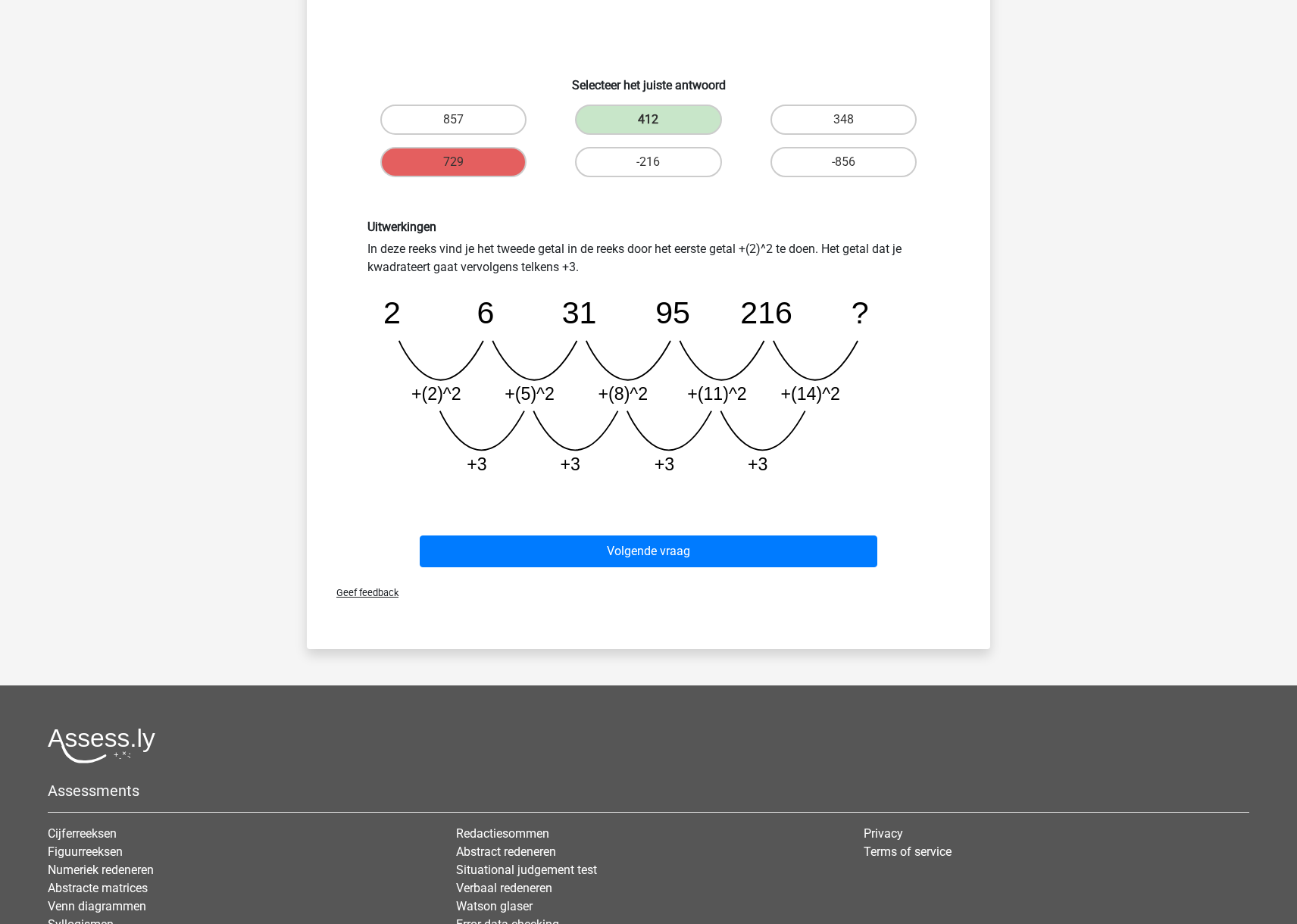
scroll to position [242, 0]
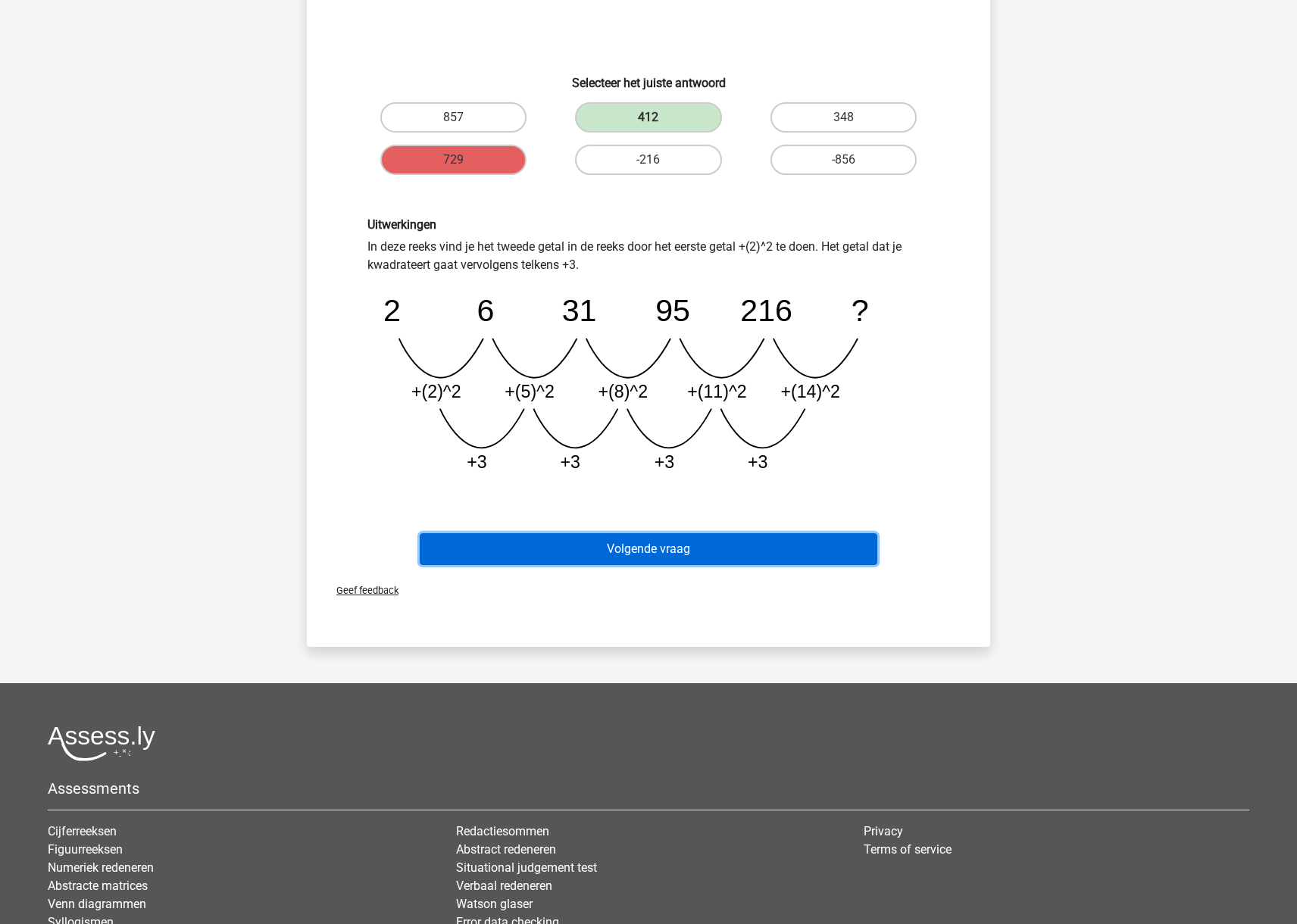
click at [659, 547] on button "Volgende vraag" at bounding box center [649, 549] width 458 height 32
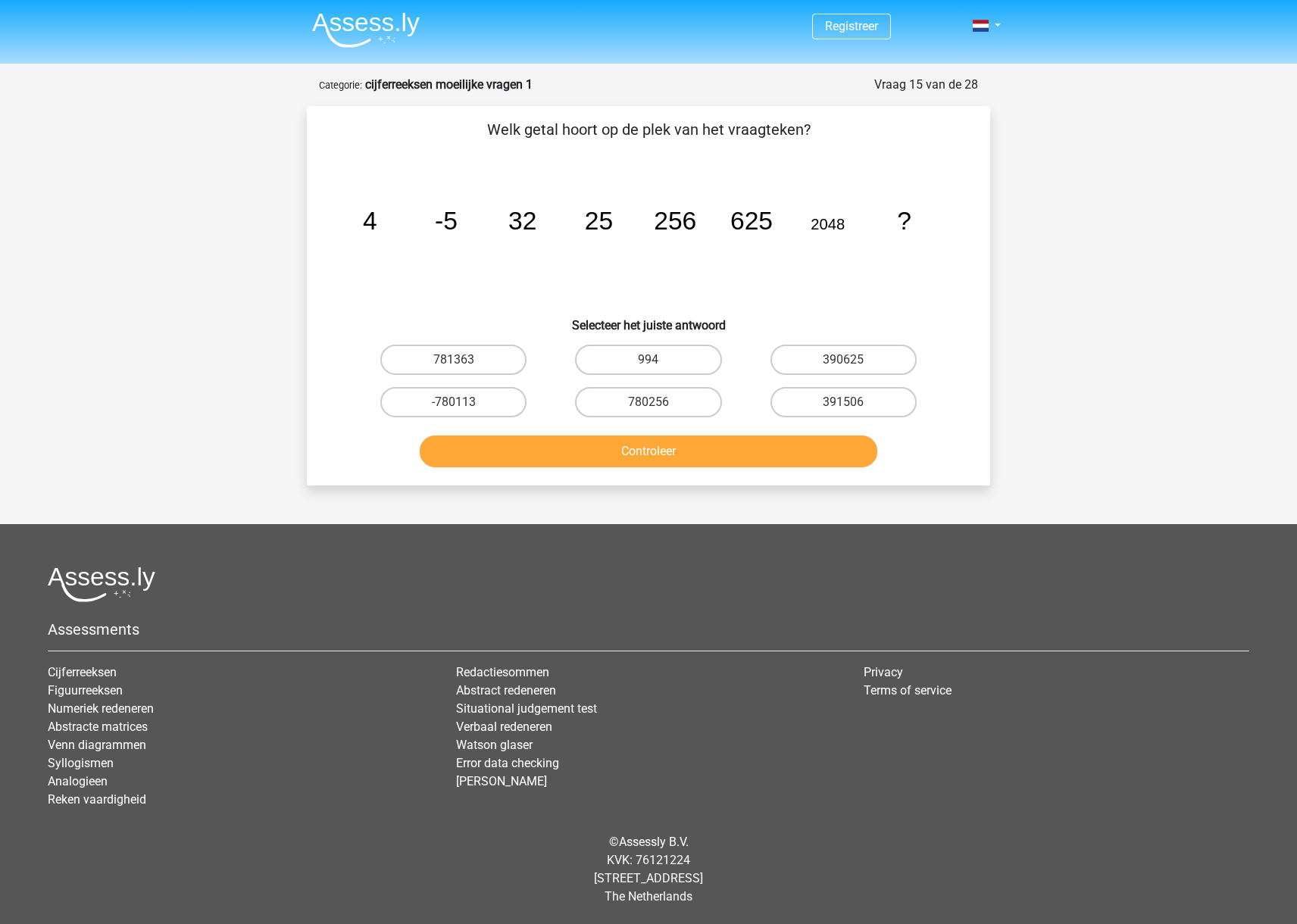
scroll to position [0, 0]
click at [823, 356] on label "390625" at bounding box center [843, 360] width 146 height 31
click at [843, 360] on input "390625" at bounding box center [847, 365] width 10 height 10
radio input "true"
click at [801, 454] on button "Controleer" at bounding box center [649, 451] width 458 height 32
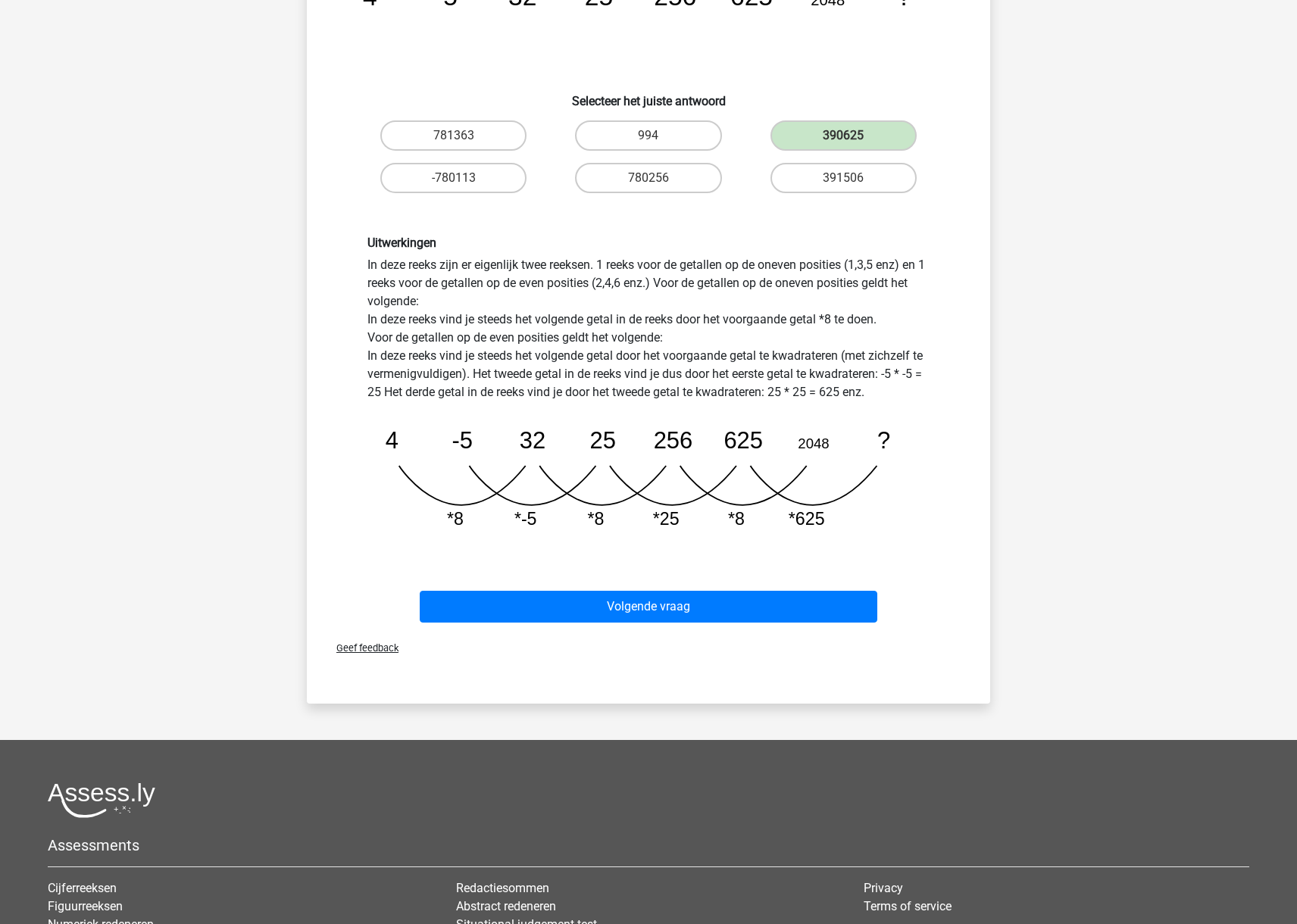
scroll to position [230, 0]
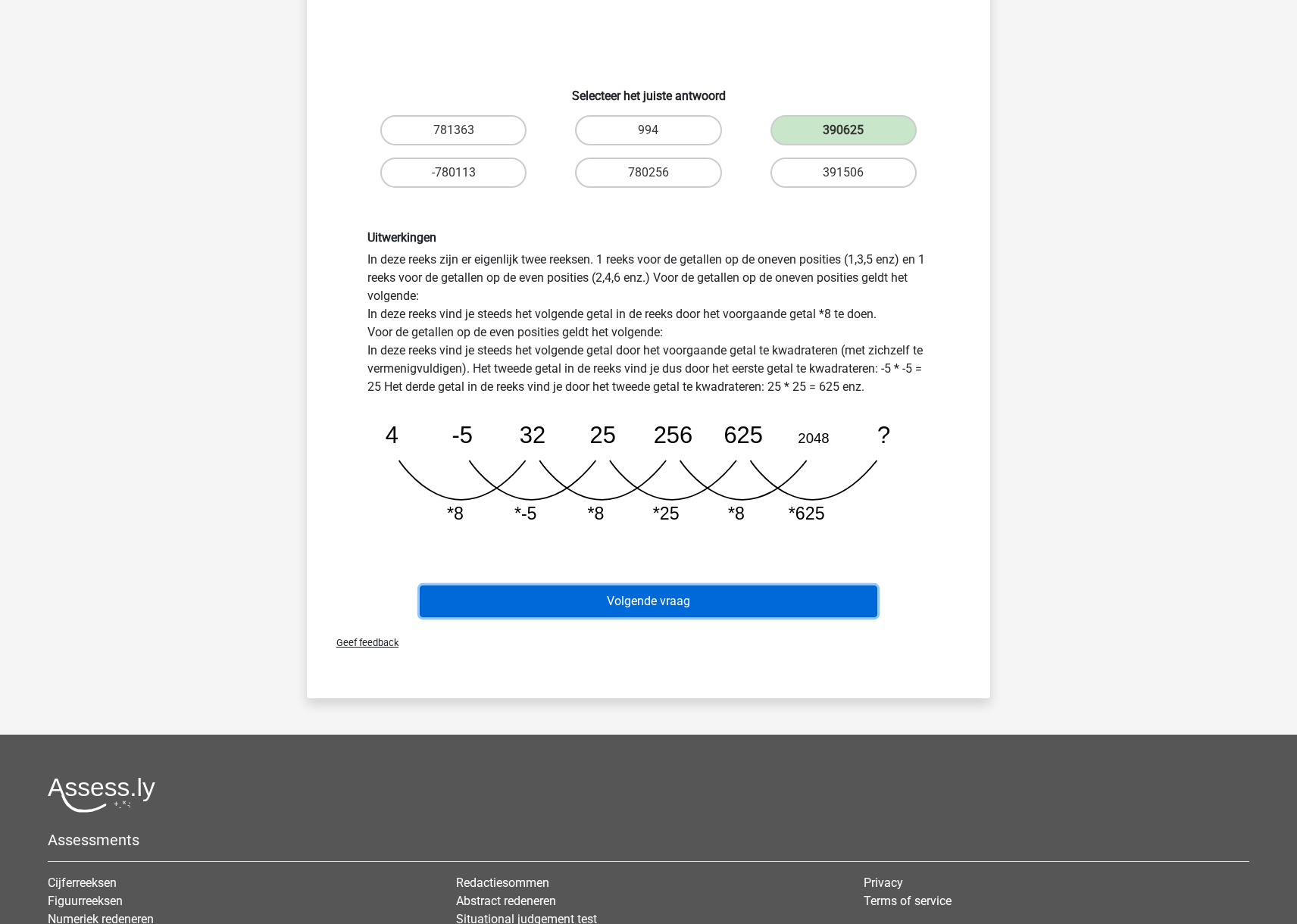
click at [805, 601] on button "Volgende vraag" at bounding box center [649, 601] width 458 height 32
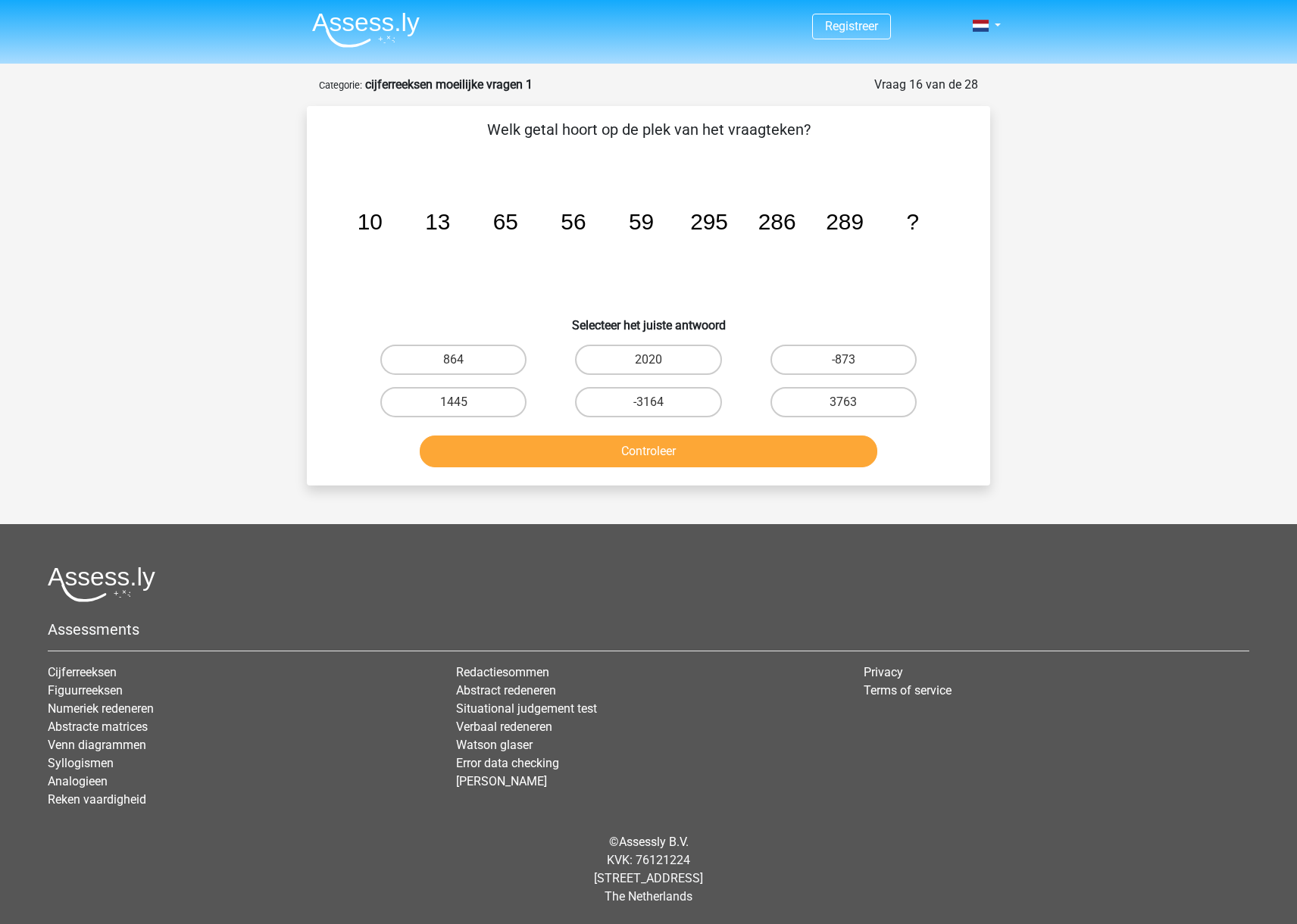
scroll to position [0, 0]
click at [855, 360] on label "-873" at bounding box center [843, 360] width 146 height 31
click at [853, 360] on input "-873" at bounding box center [847, 365] width 10 height 10
radio input "true"
click at [830, 458] on button "Controleer" at bounding box center [649, 451] width 458 height 32
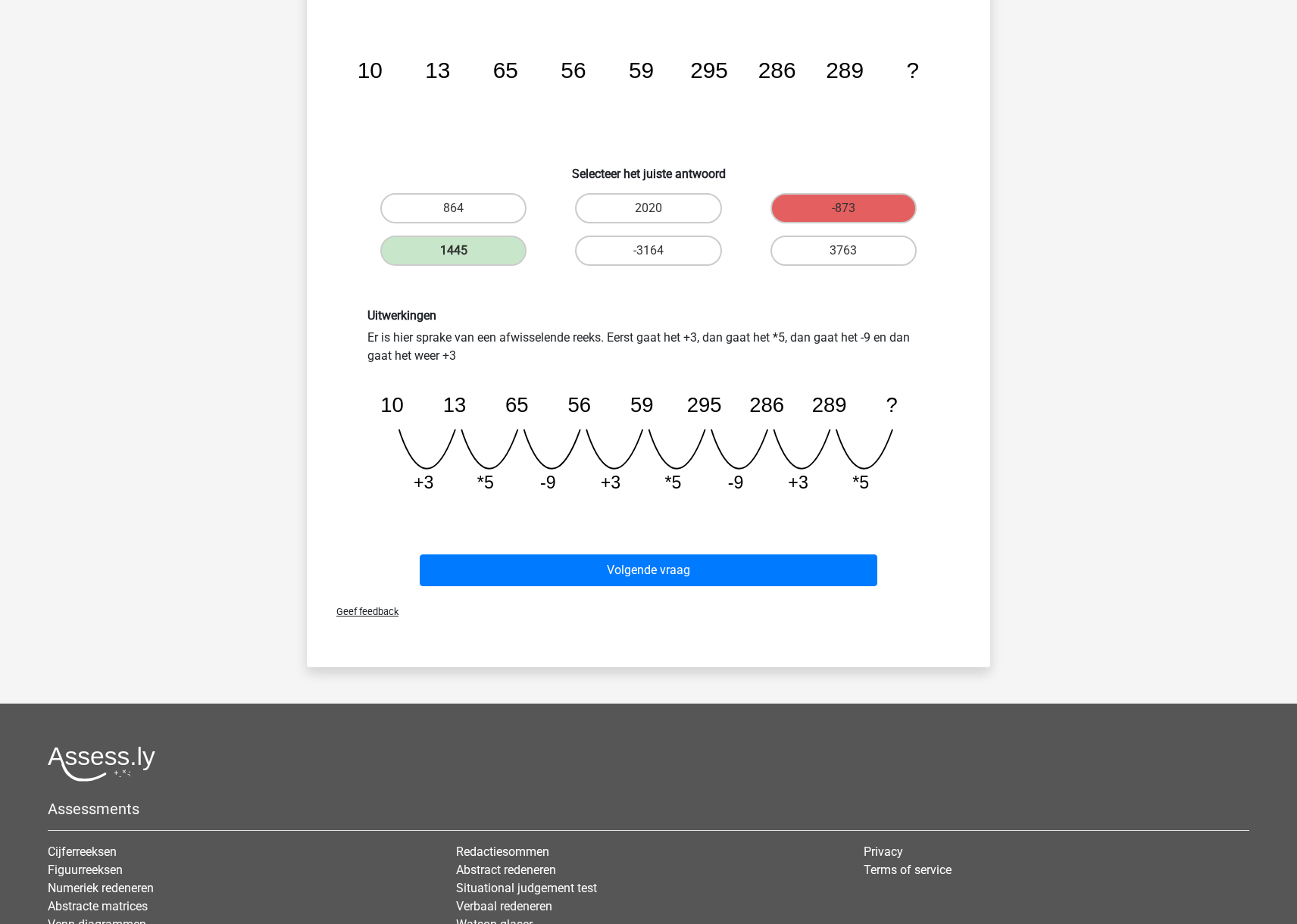
scroll to position [152, 0]
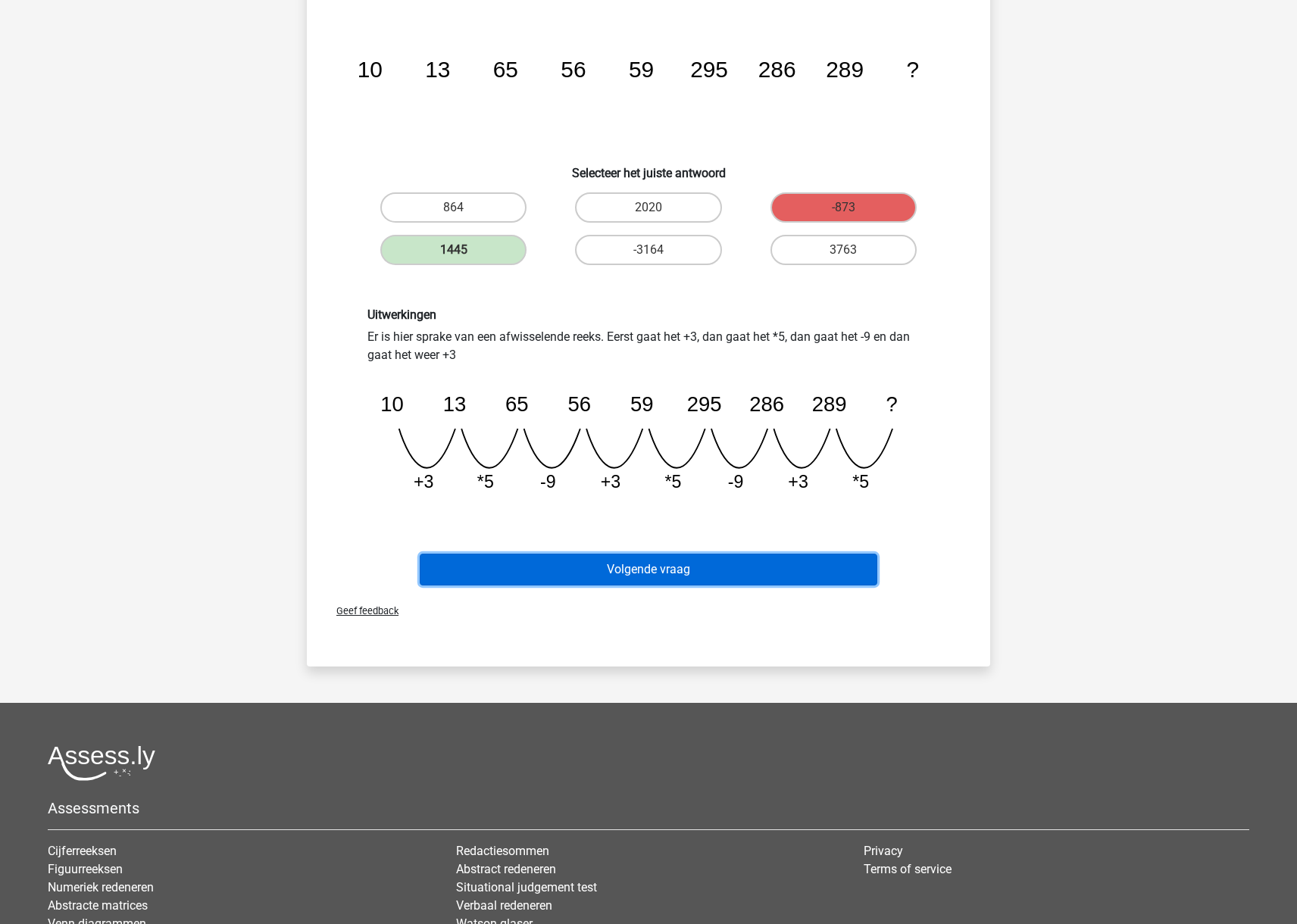
click at [784, 573] on button "Volgende vraag" at bounding box center [649, 570] width 458 height 32
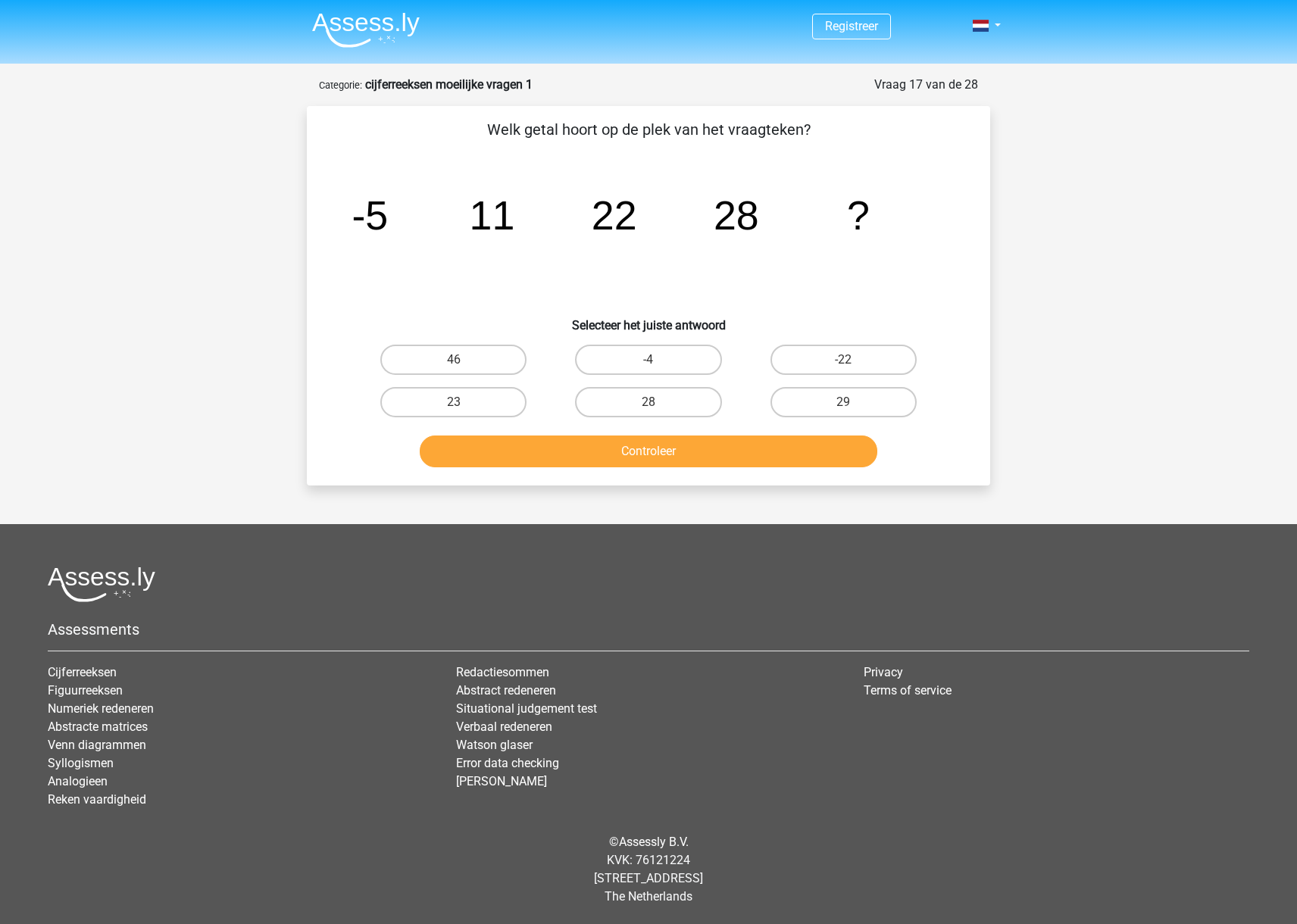
scroll to position [0, 0]
click at [864, 411] on label "29" at bounding box center [843, 402] width 146 height 31
click at [853, 411] on input "29" at bounding box center [847, 407] width 10 height 10
radio input "true"
click at [846, 451] on button "Controleer" at bounding box center [649, 451] width 458 height 32
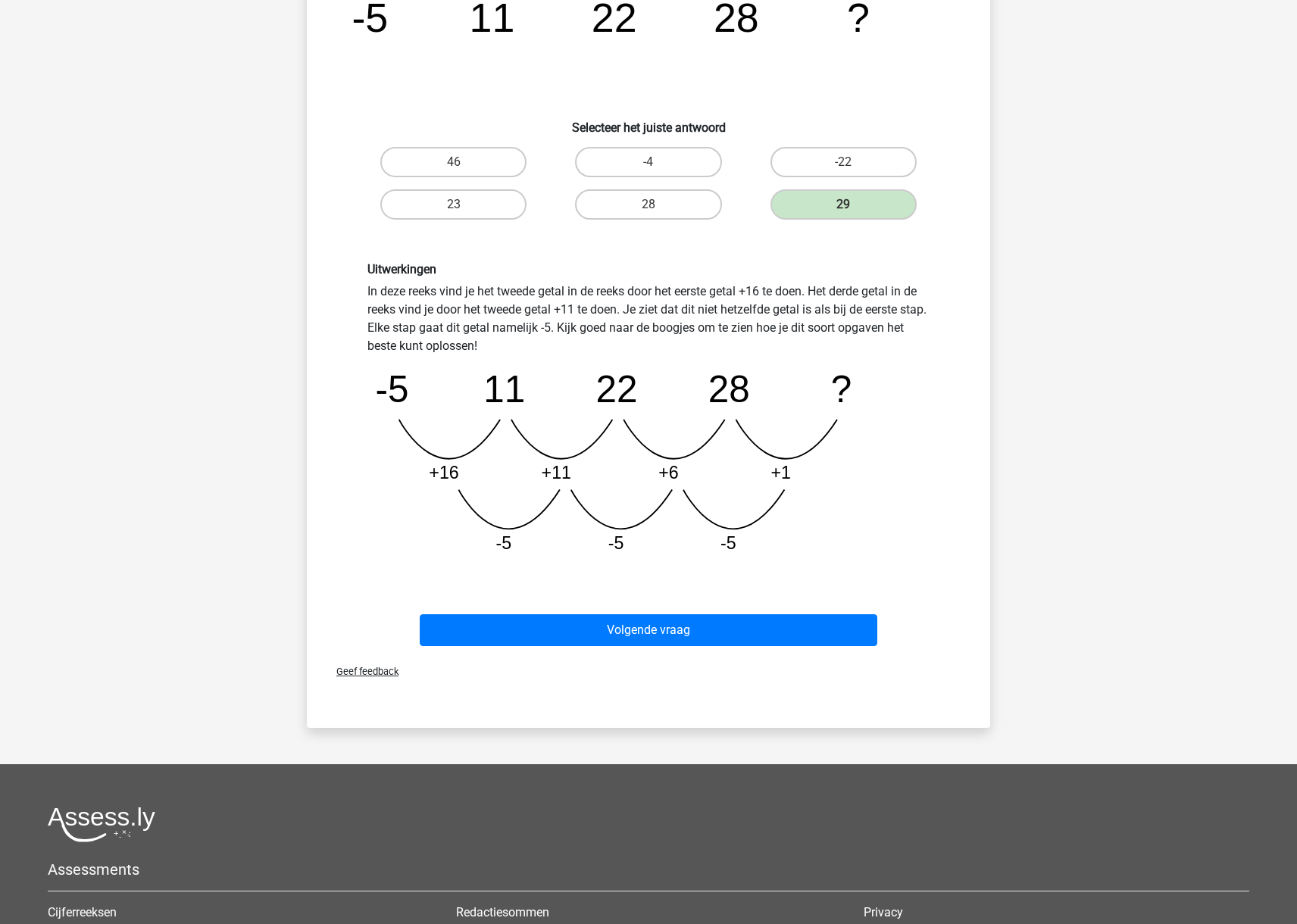
scroll to position [205, 0]
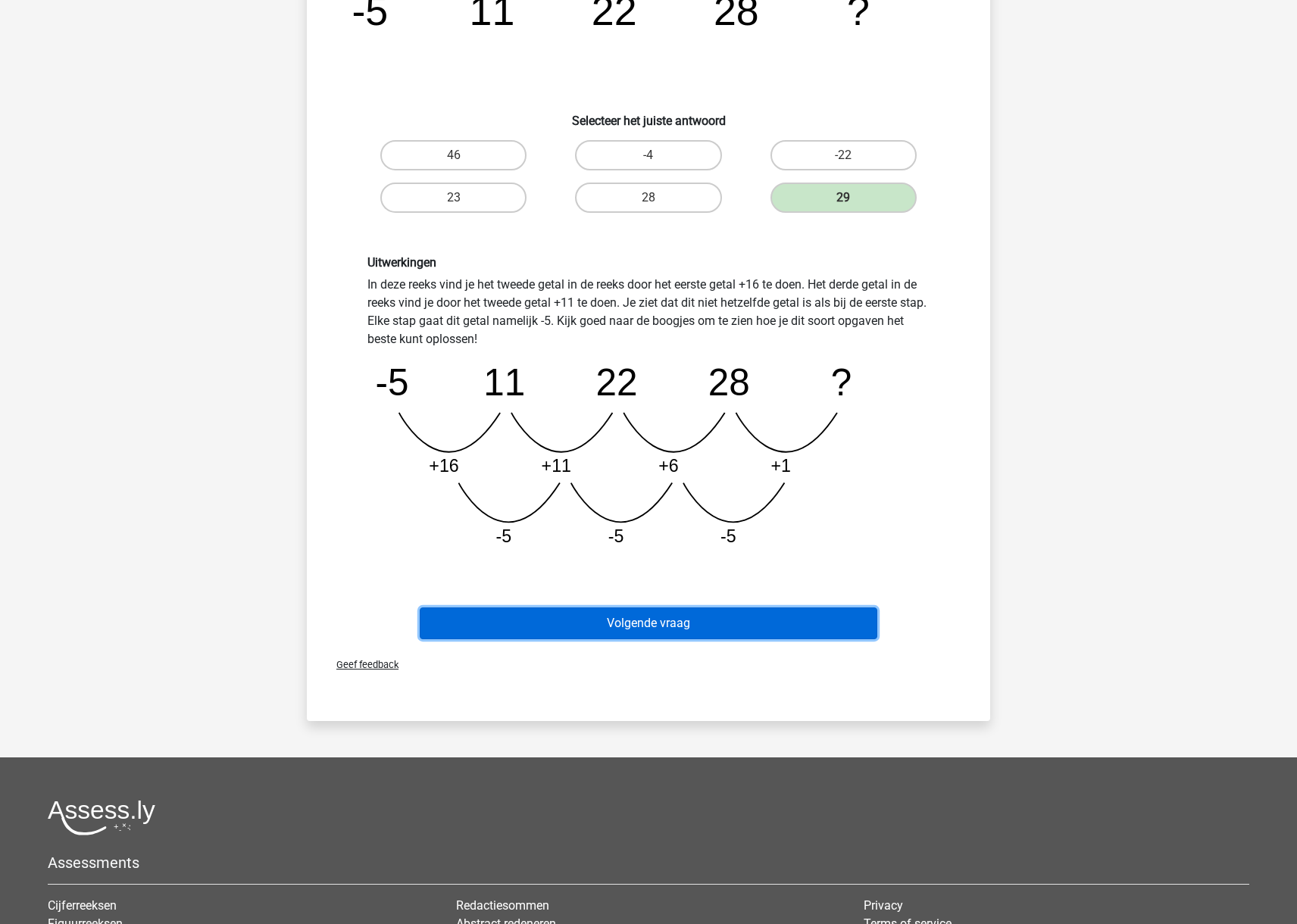
click at [841, 621] on button "Volgende vraag" at bounding box center [649, 624] width 458 height 32
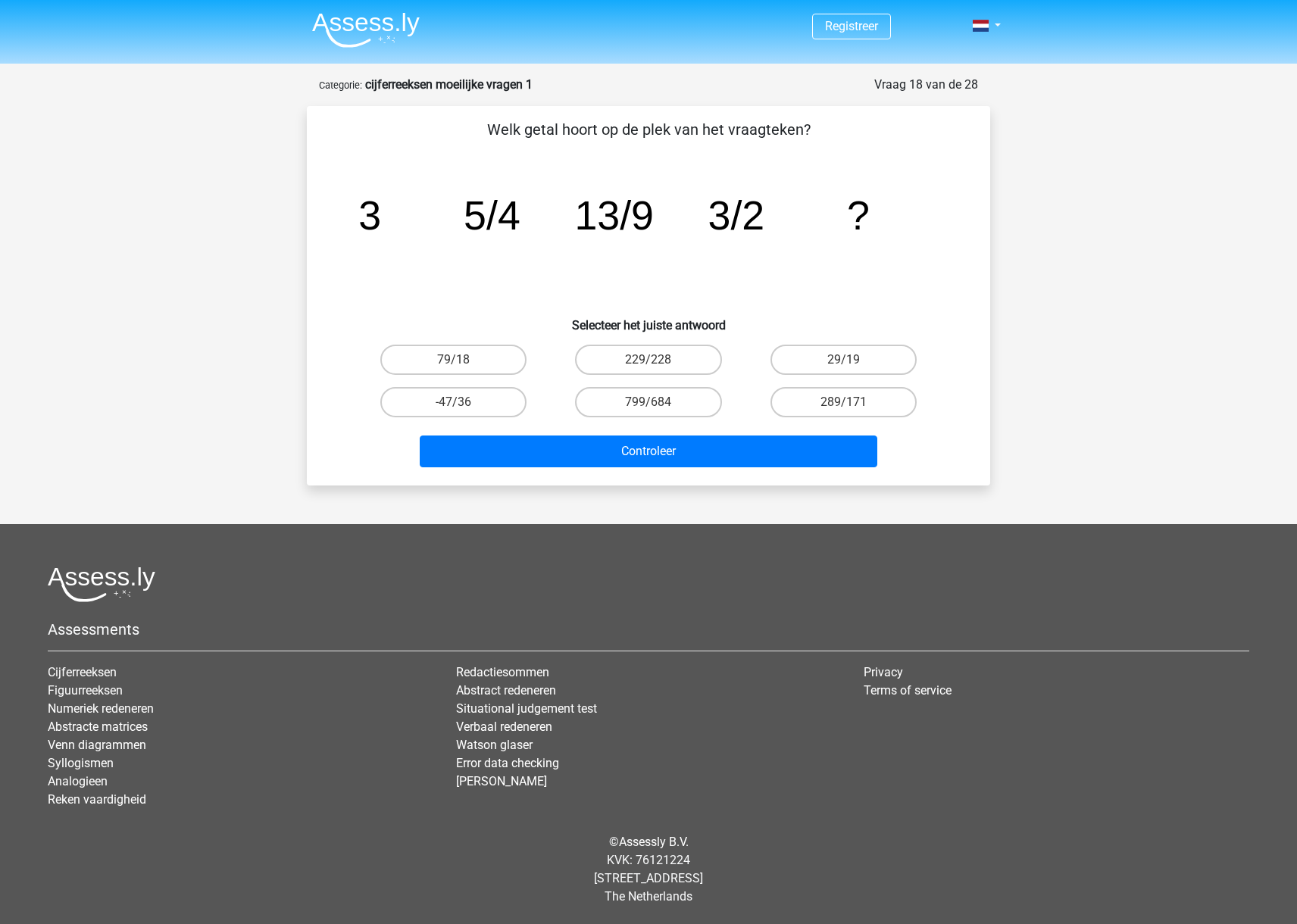
scroll to position [0, 0]
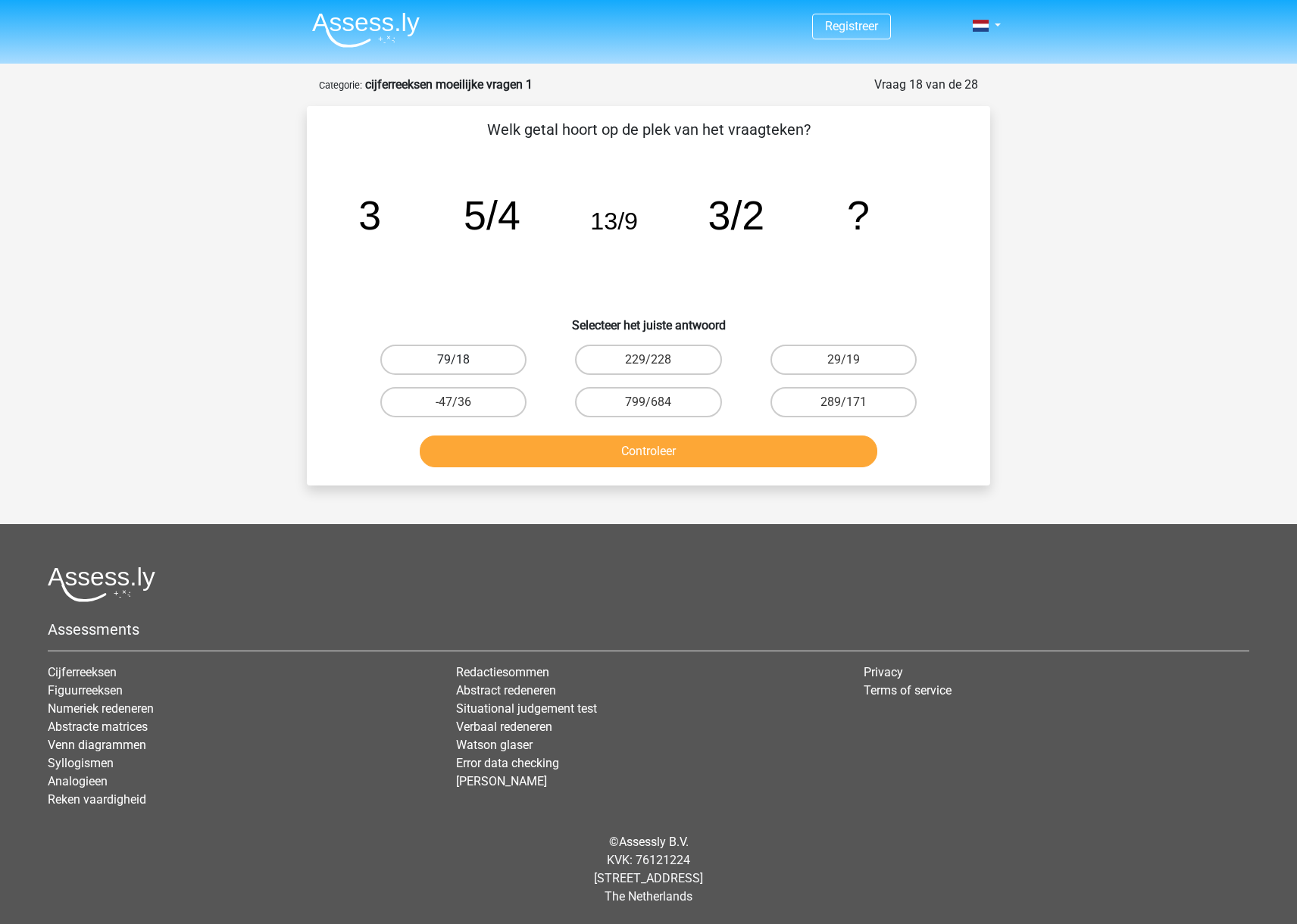
click at [490, 356] on label "79/18" at bounding box center [453, 360] width 146 height 31
click at [463, 360] on input "79/18" at bounding box center [458, 365] width 10 height 10
radio input "true"
click at [608, 452] on button "Controleer" at bounding box center [649, 451] width 458 height 32
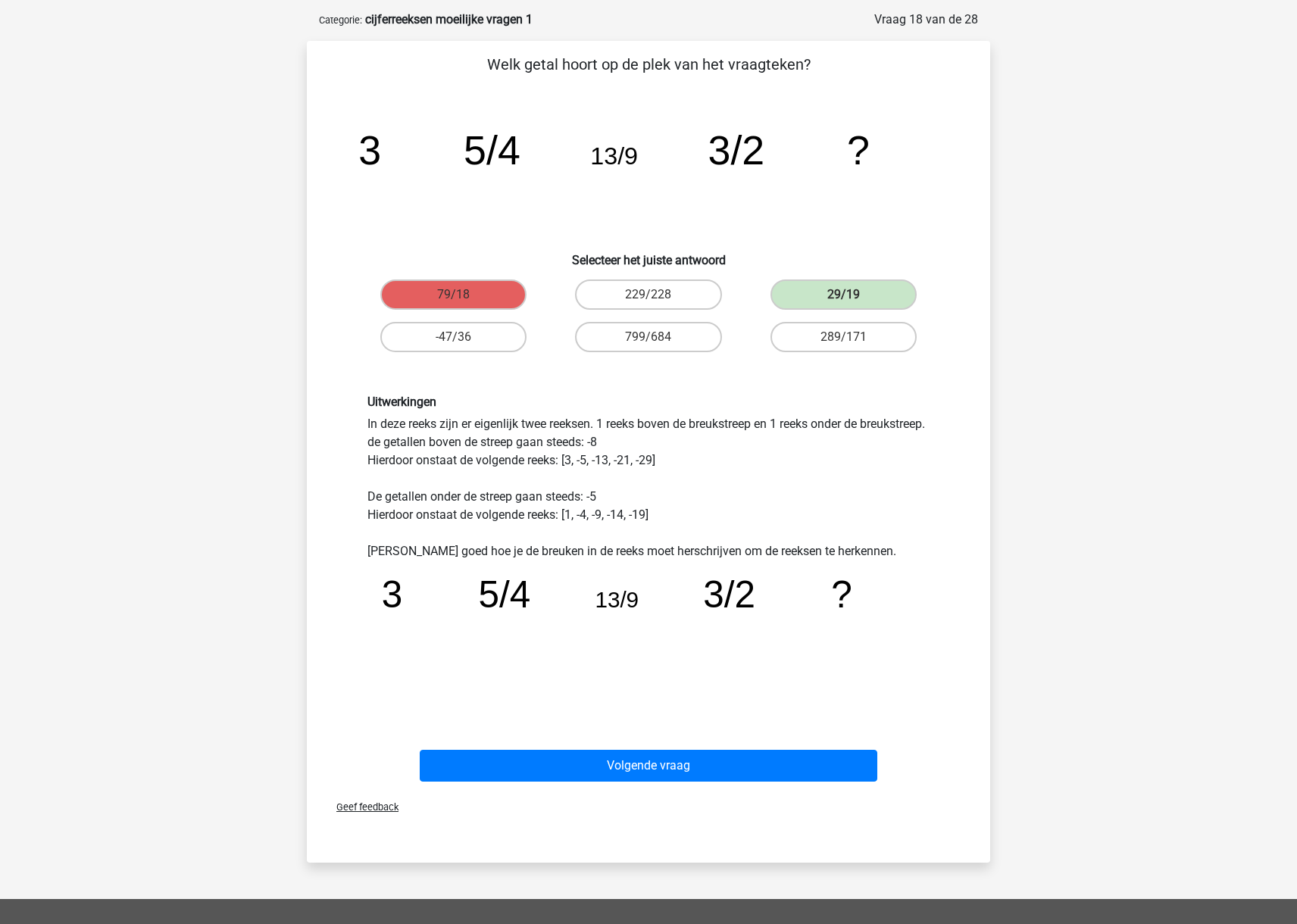
scroll to position [103, 0]
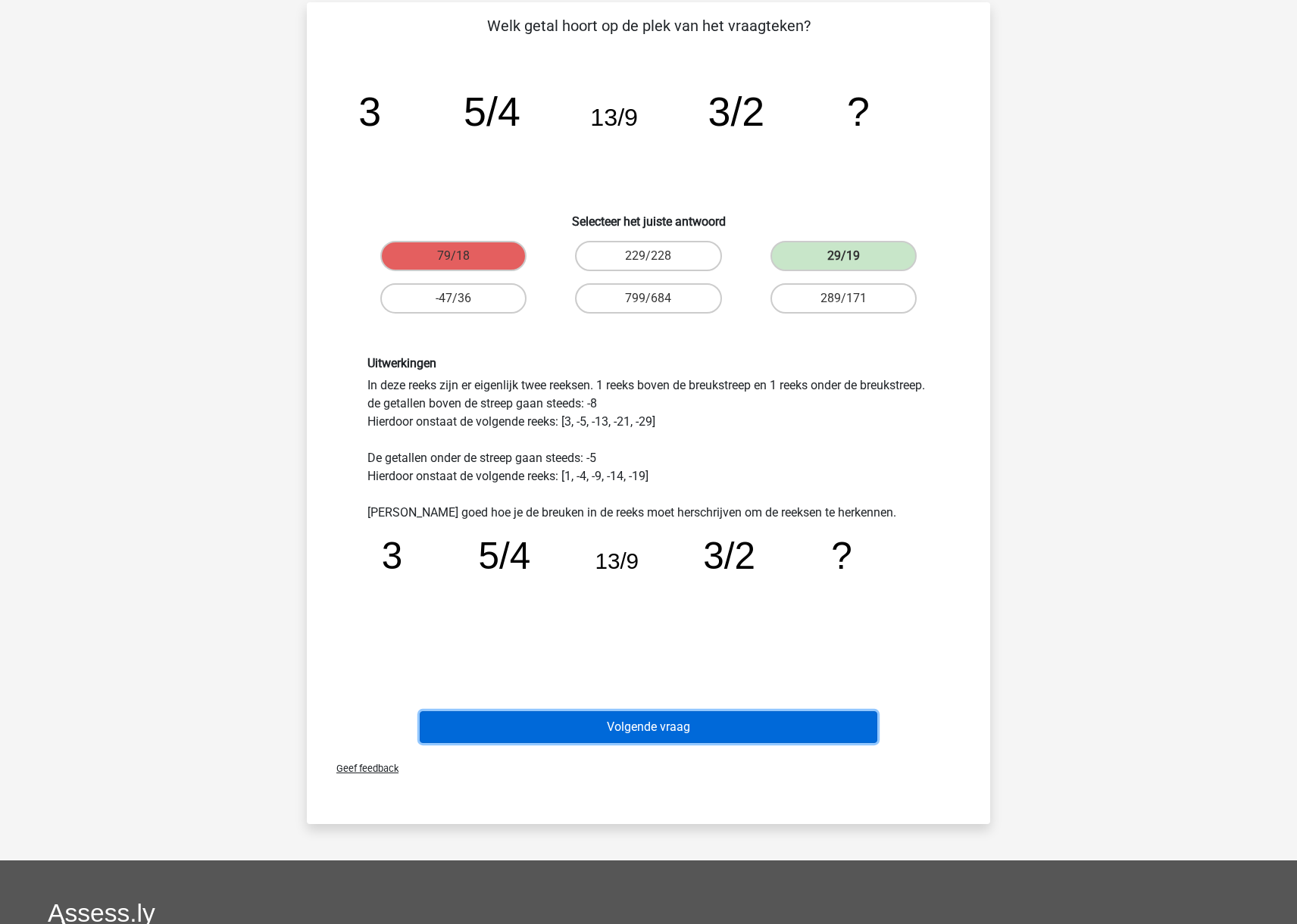
click at [721, 728] on button "Volgende vraag" at bounding box center [649, 727] width 458 height 32
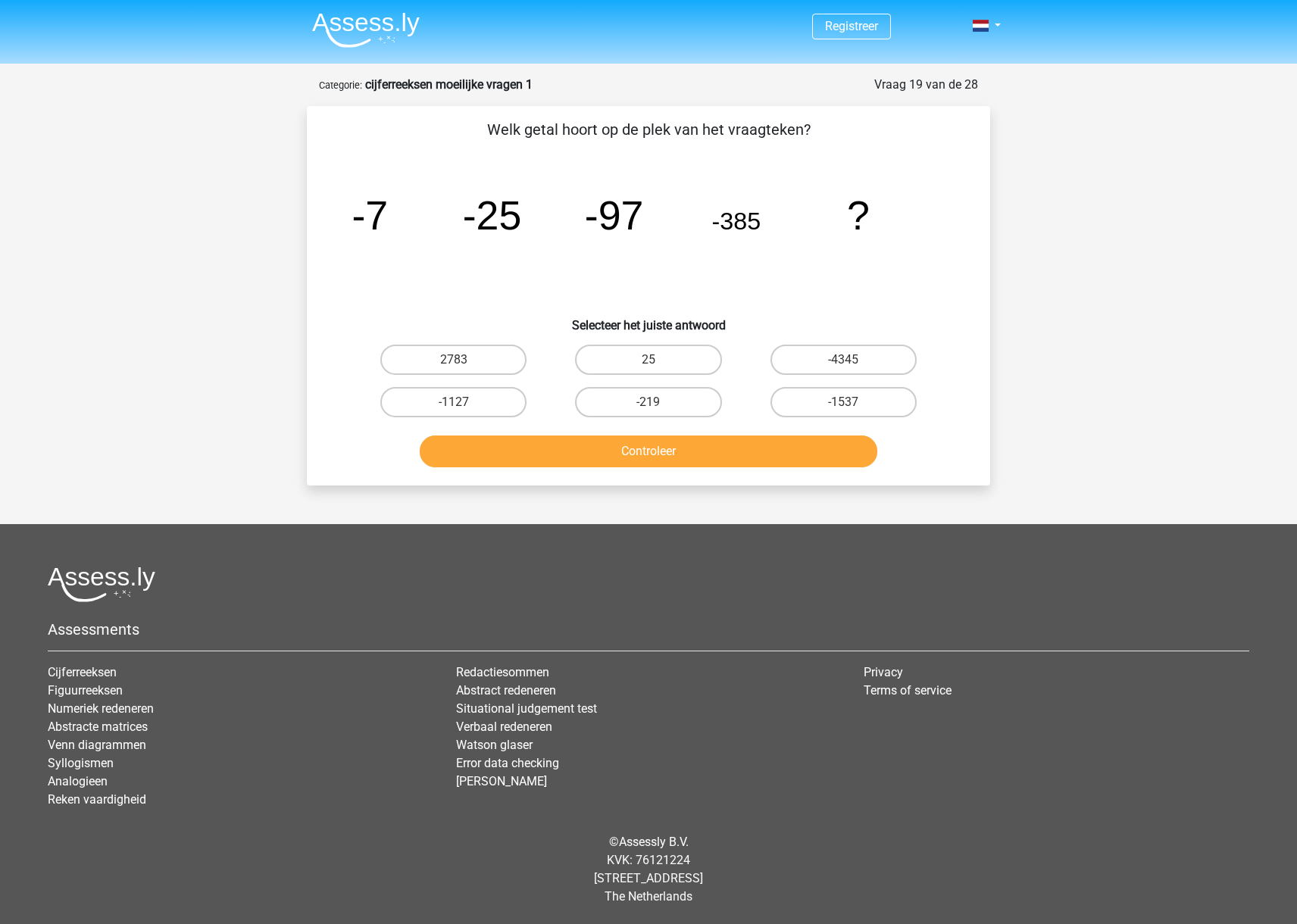
scroll to position [0, 0]
click at [881, 396] on label "-1537" at bounding box center [843, 402] width 146 height 31
click at [853, 402] on input "-1537" at bounding box center [847, 407] width 10 height 10
radio input "true"
click at [832, 451] on button "Controleer" at bounding box center [649, 451] width 458 height 32
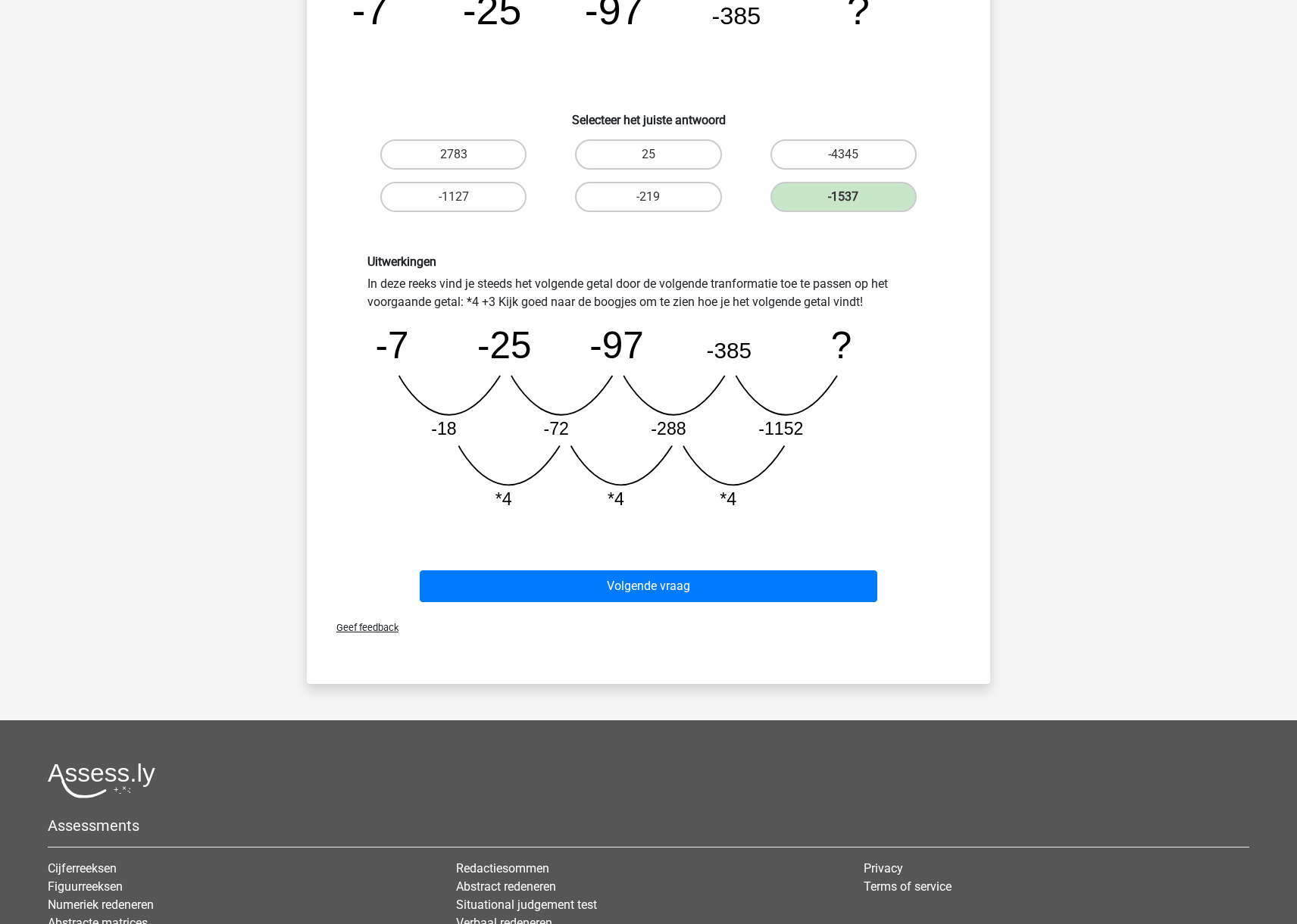
scroll to position [218, 0]
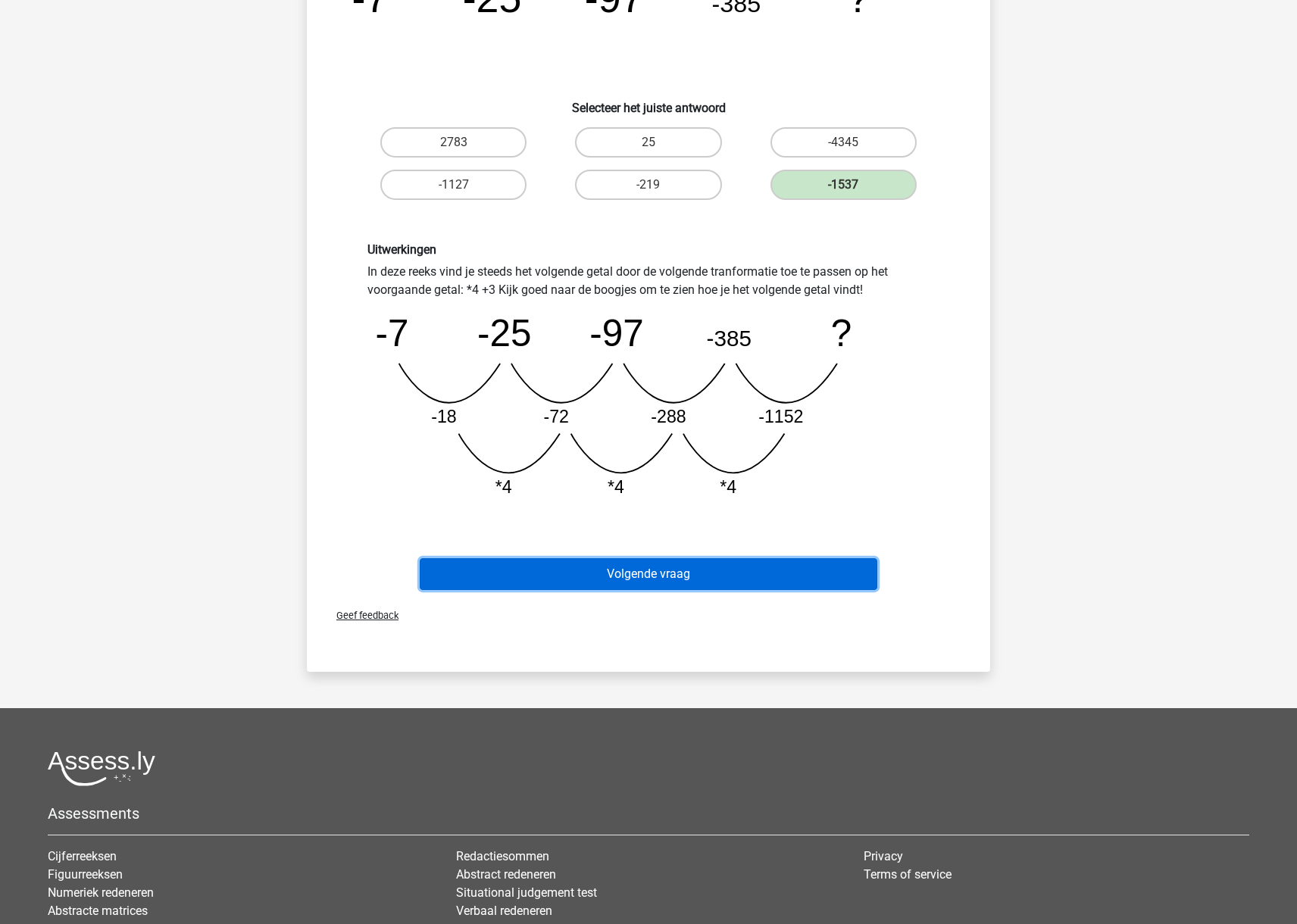
click at [774, 567] on button "Volgende vraag" at bounding box center [649, 575] width 458 height 32
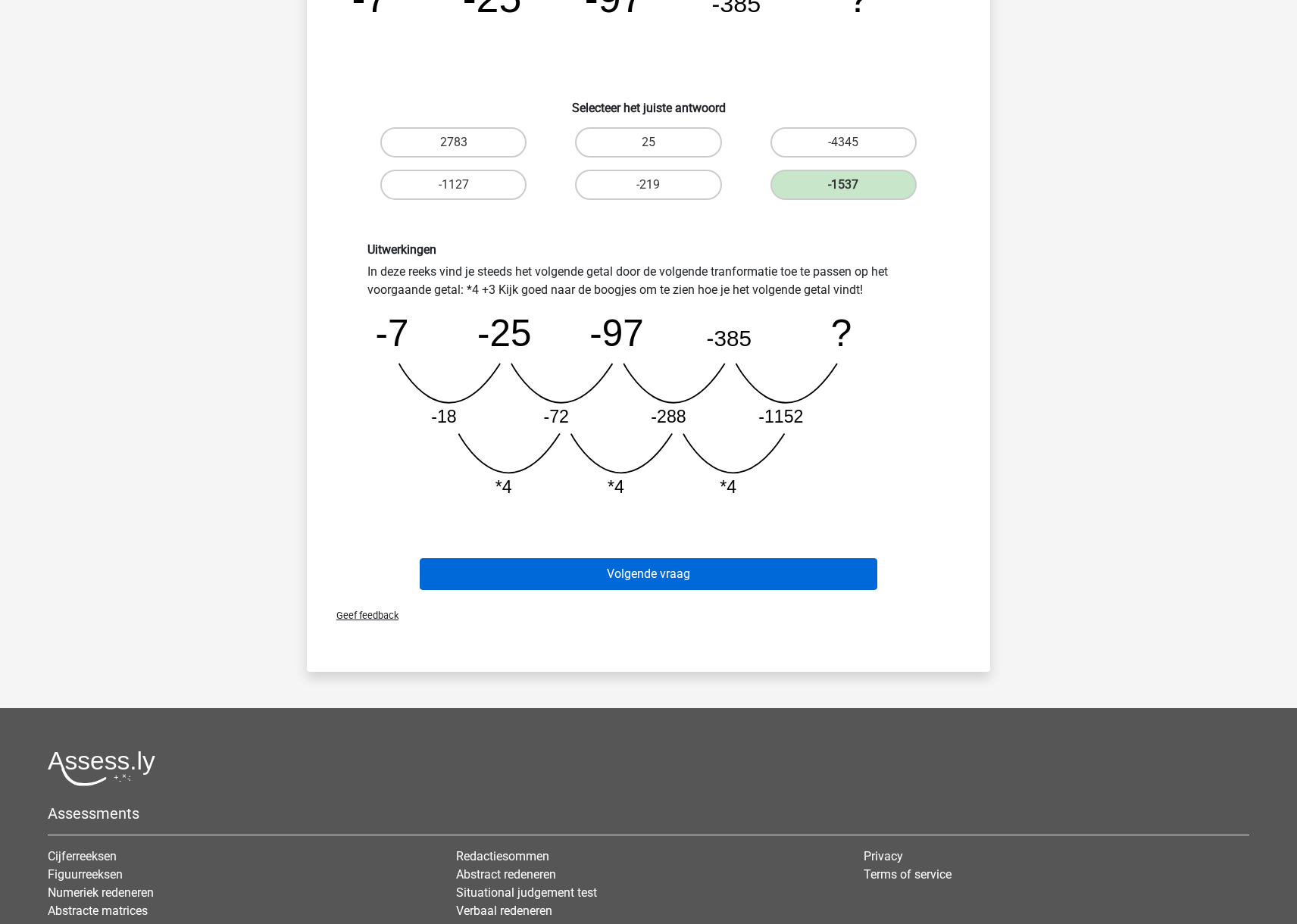
scroll to position [0, 0]
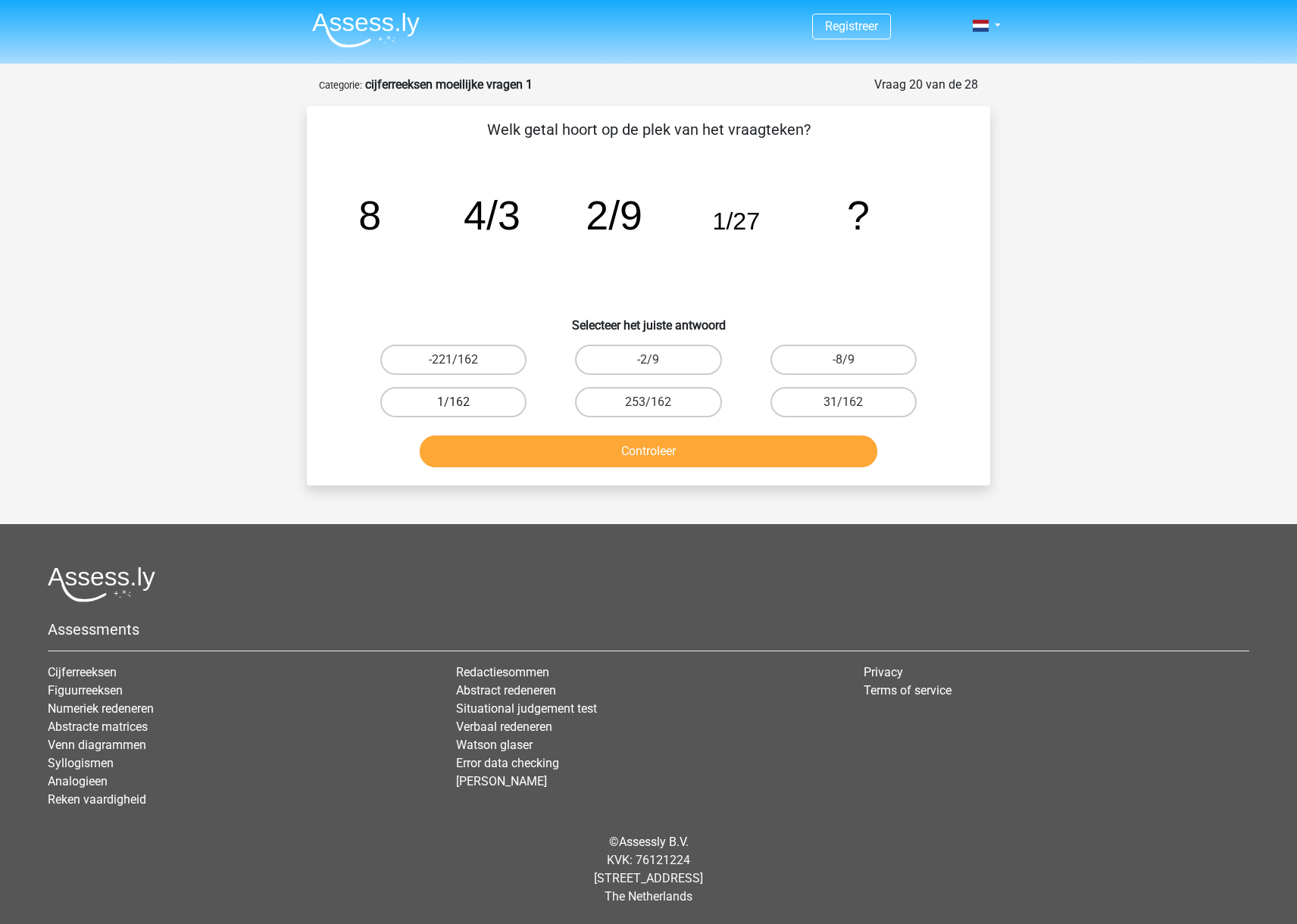
click at [499, 403] on label "1/162" at bounding box center [453, 402] width 146 height 31
click at [463, 403] on input "1/162" at bounding box center [458, 407] width 10 height 10
radio input "true"
click at [614, 457] on button "Controleer" at bounding box center [649, 451] width 458 height 32
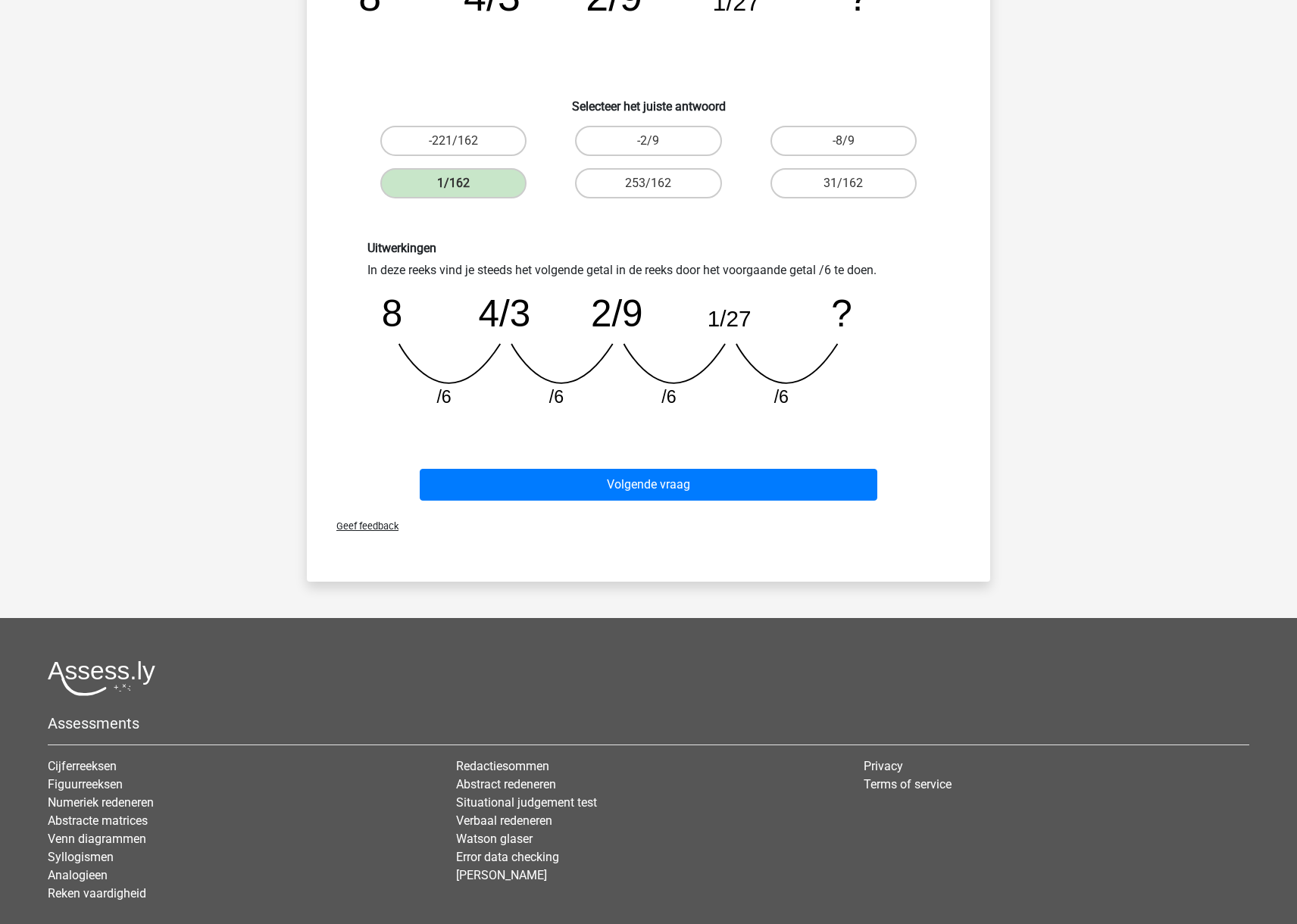
scroll to position [225, 0]
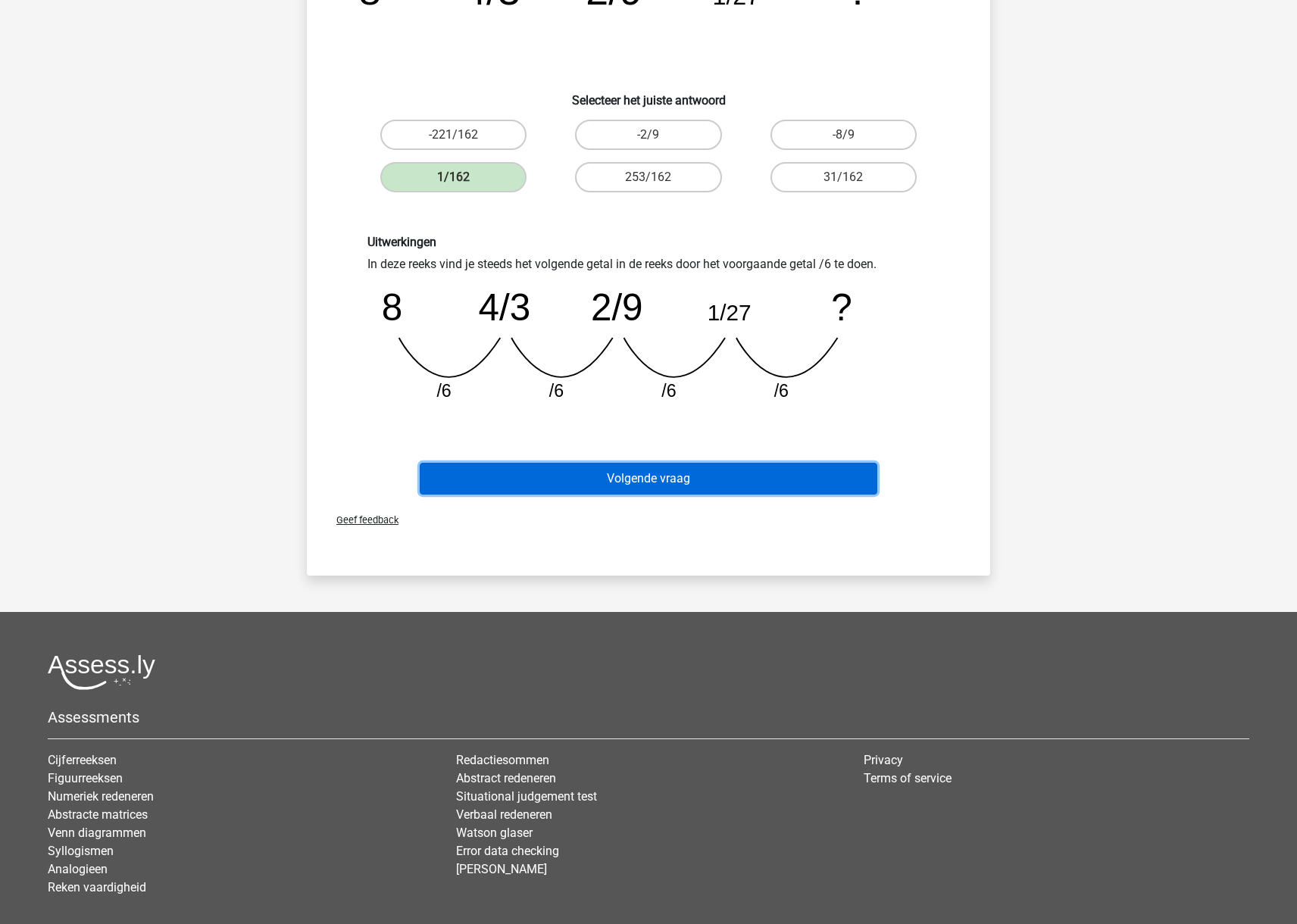
click at [806, 482] on button "Volgende vraag" at bounding box center [649, 479] width 458 height 32
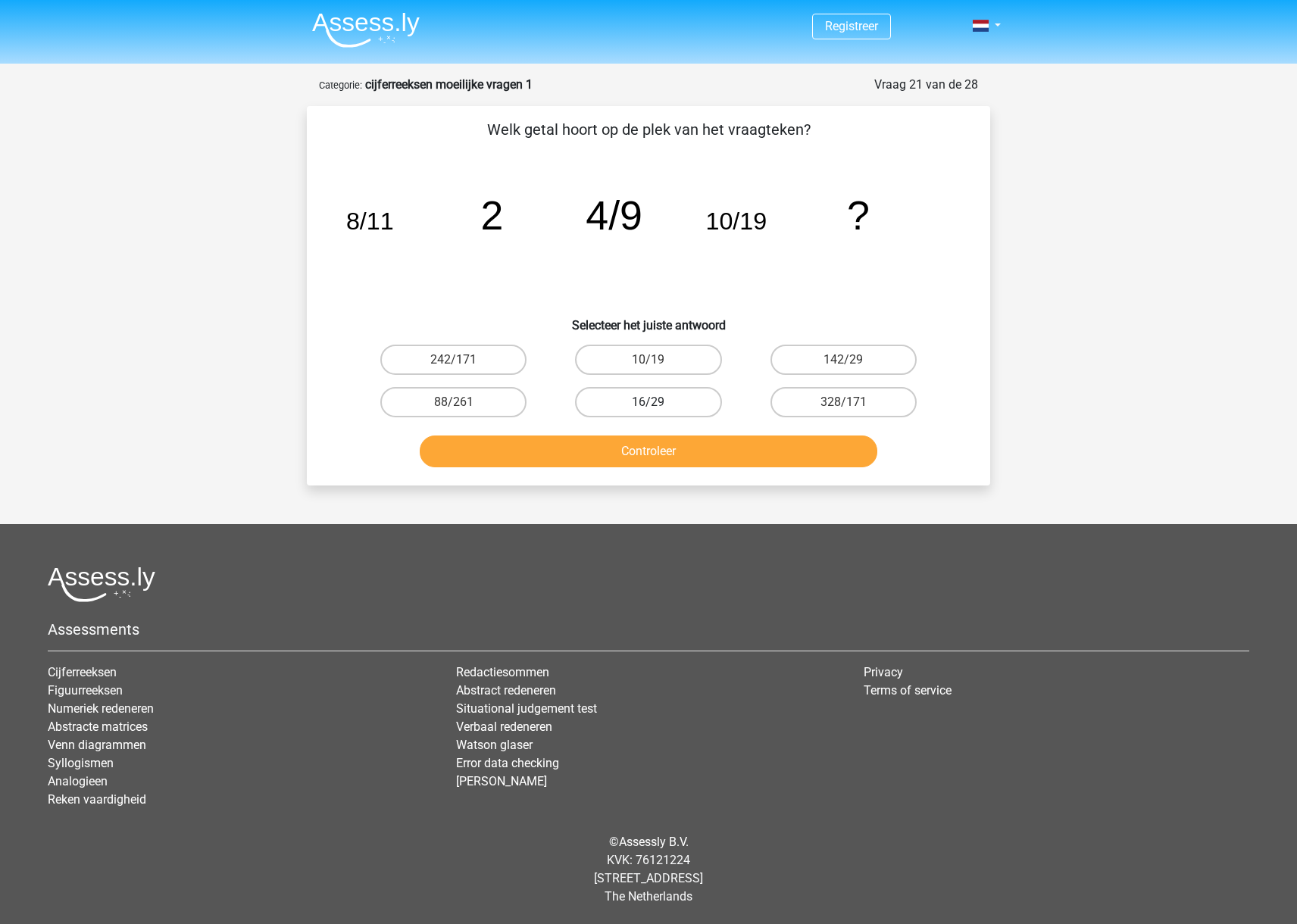
click at [693, 396] on label "16/29" at bounding box center [647, 402] width 146 height 31
click at [658, 402] on input "16/29" at bounding box center [653, 407] width 10 height 10
radio input "true"
click at [716, 452] on button "Controleer" at bounding box center [649, 451] width 458 height 32
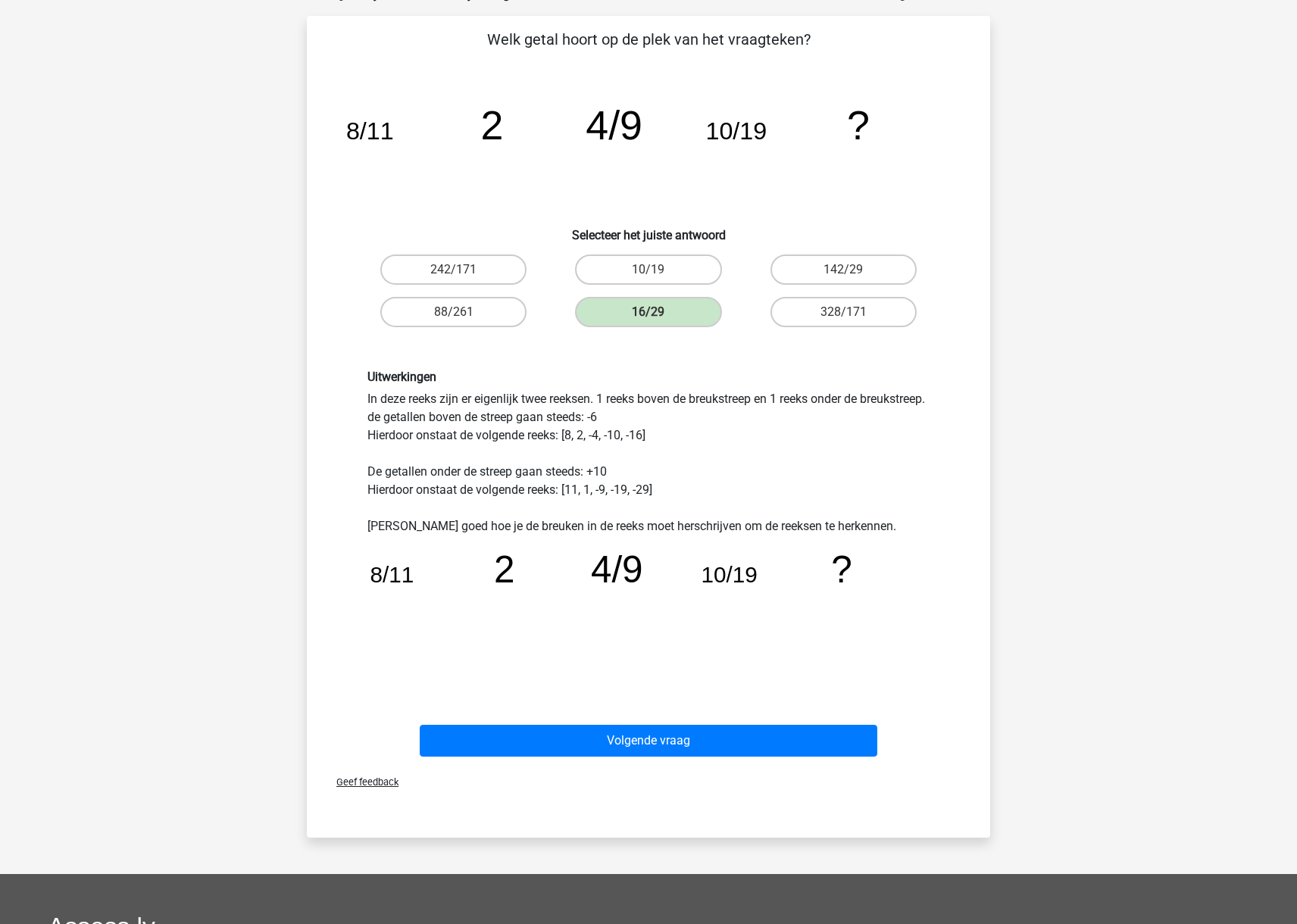
scroll to position [100, 0]
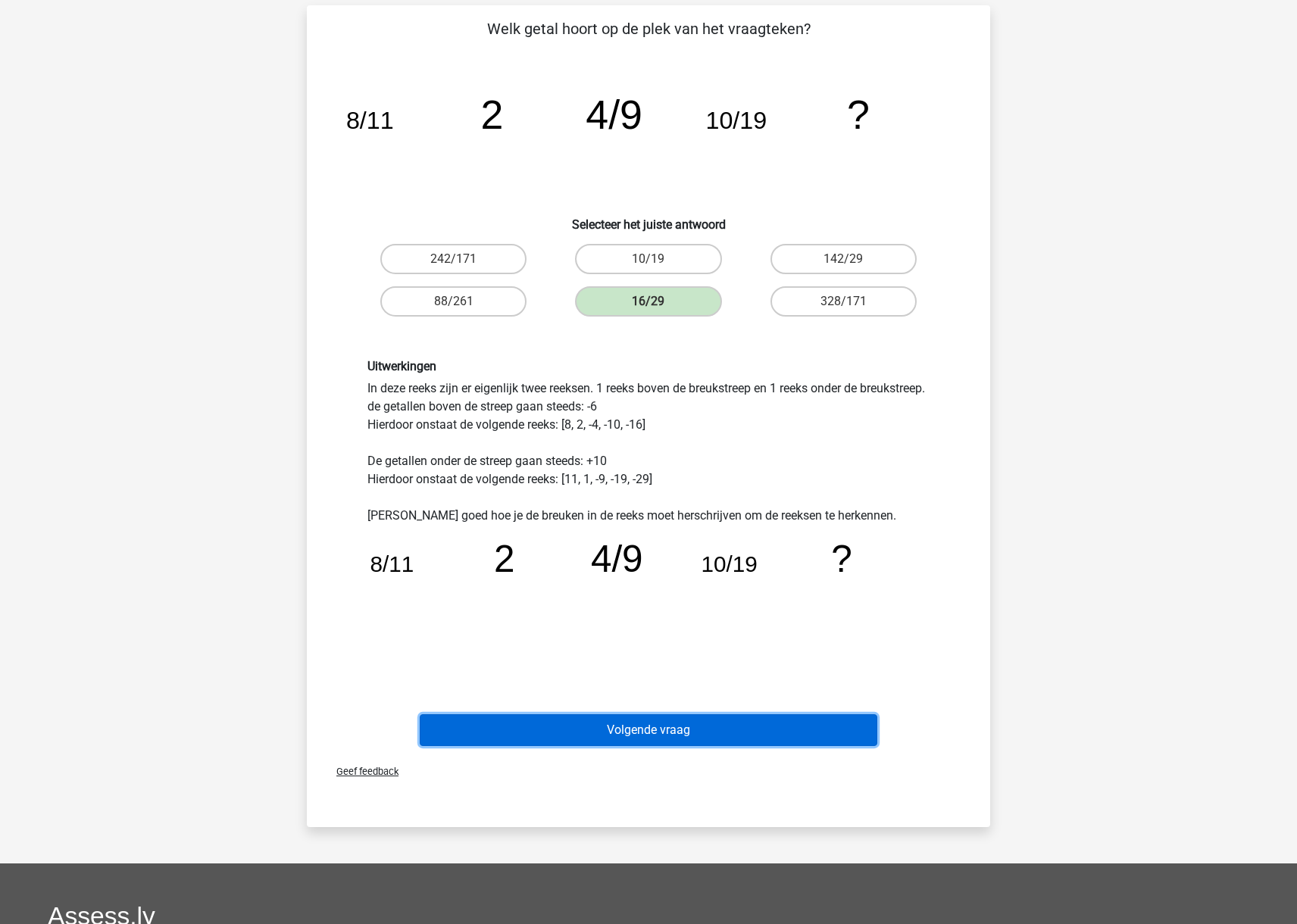
click at [621, 738] on button "Volgende vraag" at bounding box center [649, 730] width 458 height 32
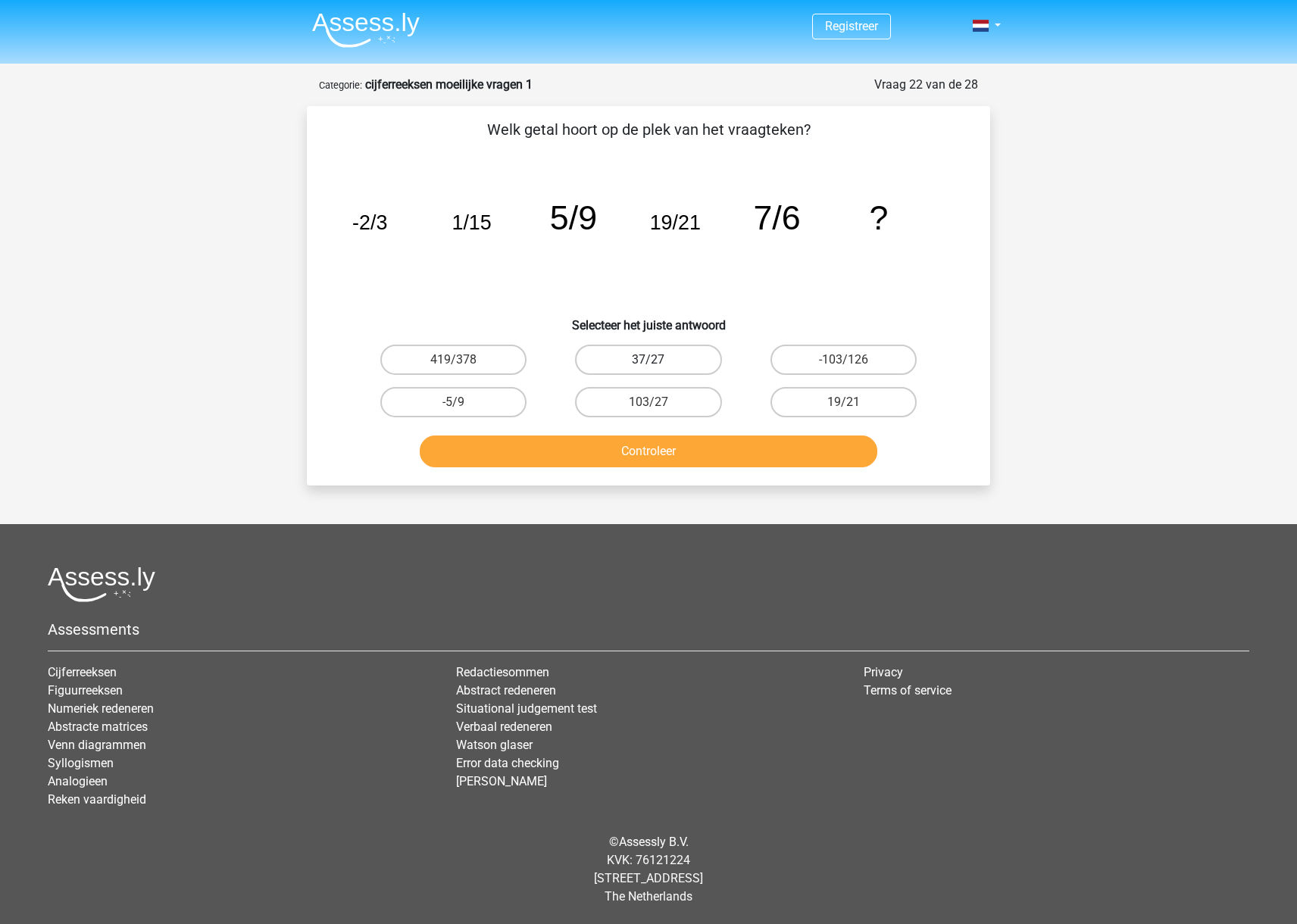
click at [663, 362] on label "37/27" at bounding box center [647, 360] width 146 height 31
click at [658, 362] on input "37/27" at bounding box center [653, 365] width 10 height 10
radio input "true"
click at [670, 447] on button "Controleer" at bounding box center [649, 451] width 458 height 32
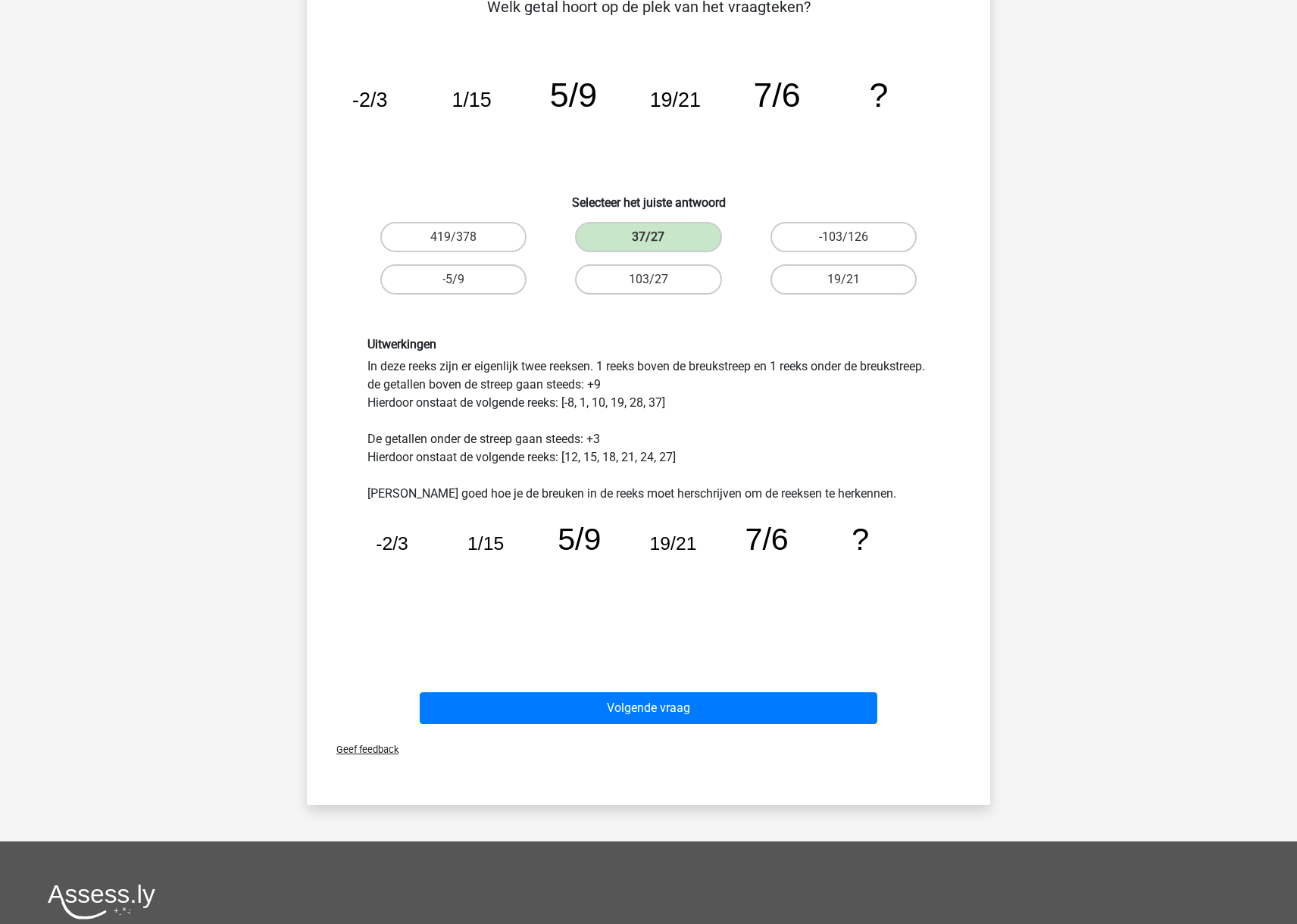
scroll to position [123, 0]
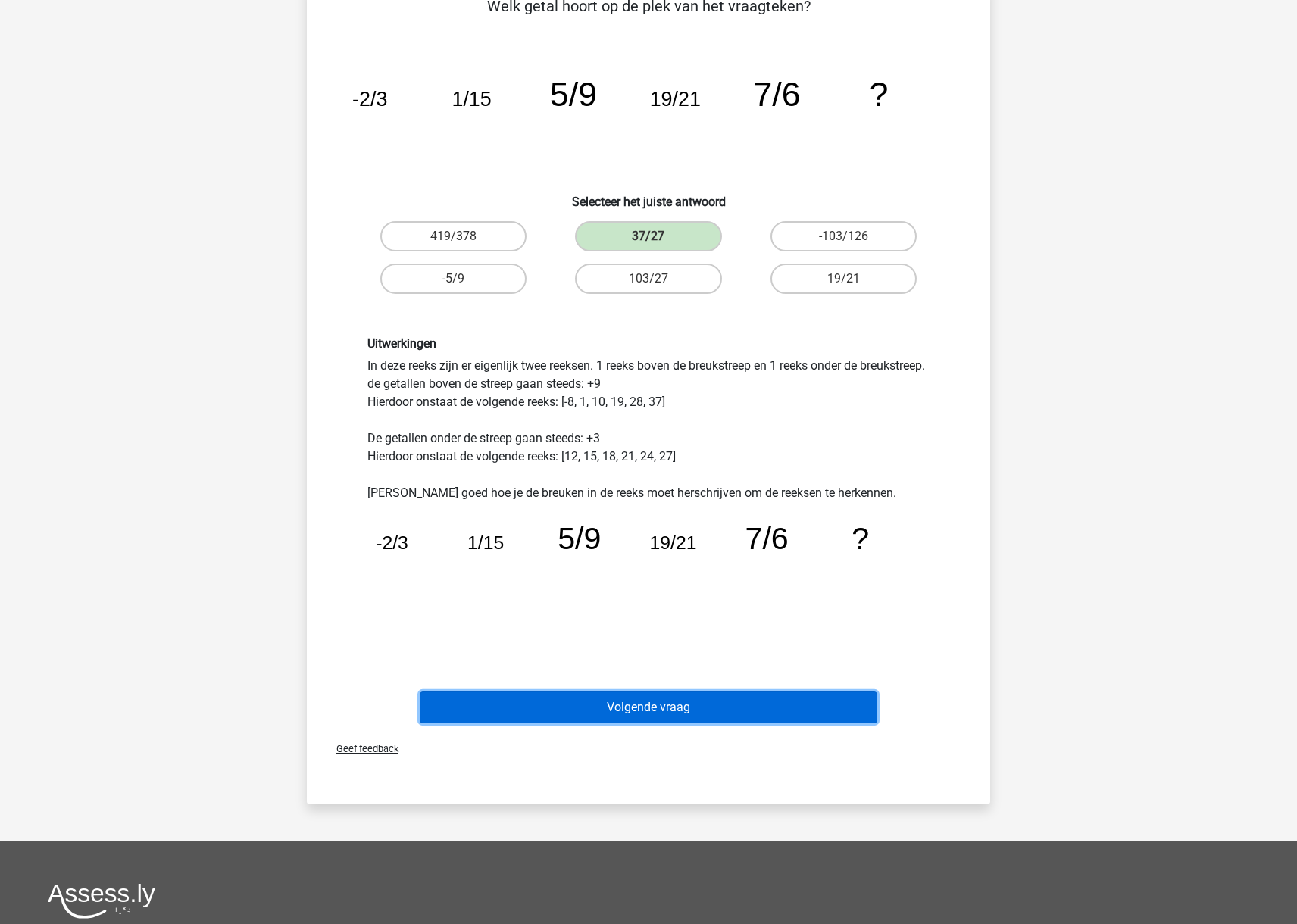
click at [726, 707] on button "Volgende vraag" at bounding box center [649, 708] width 458 height 32
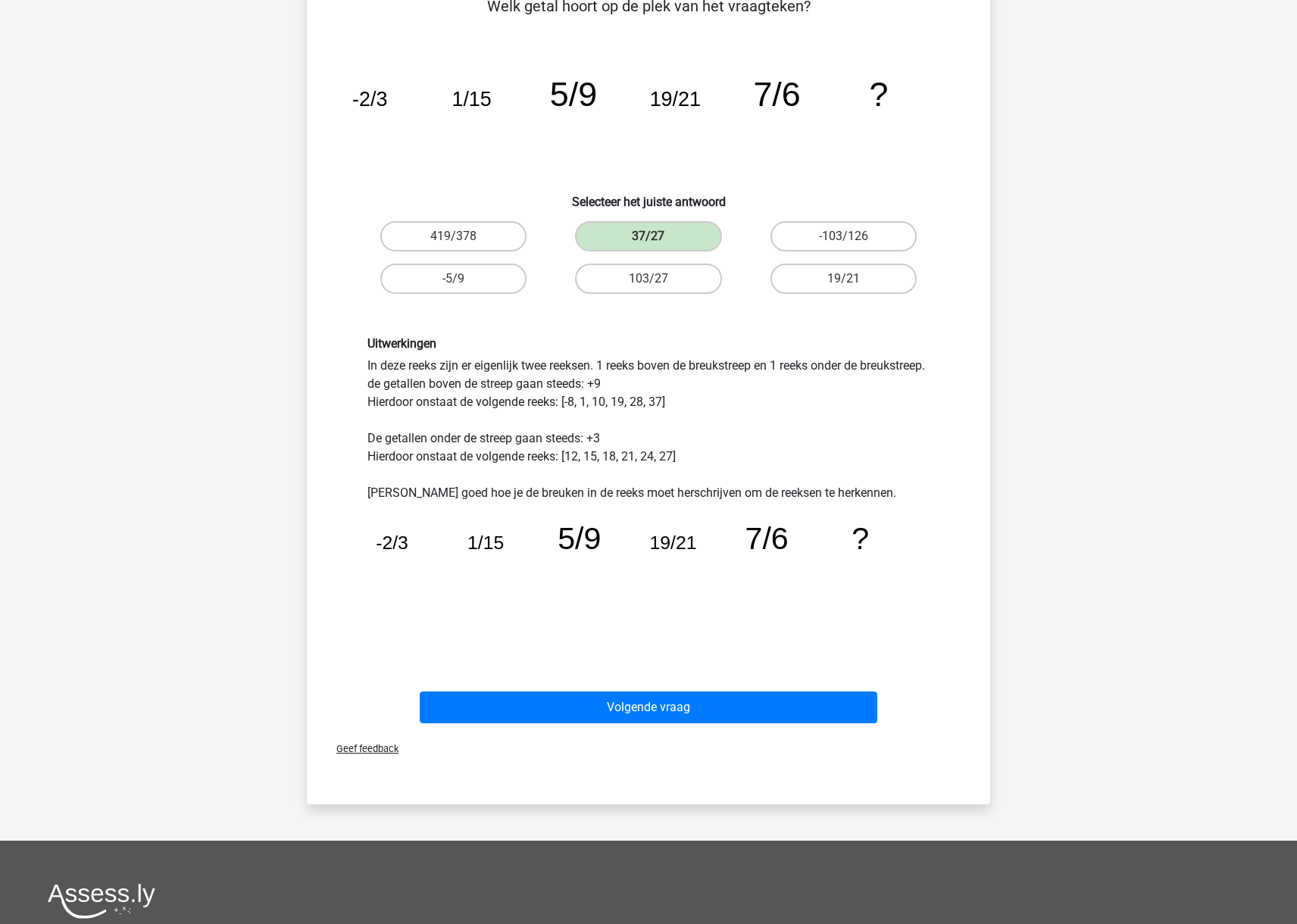
scroll to position [0, 0]
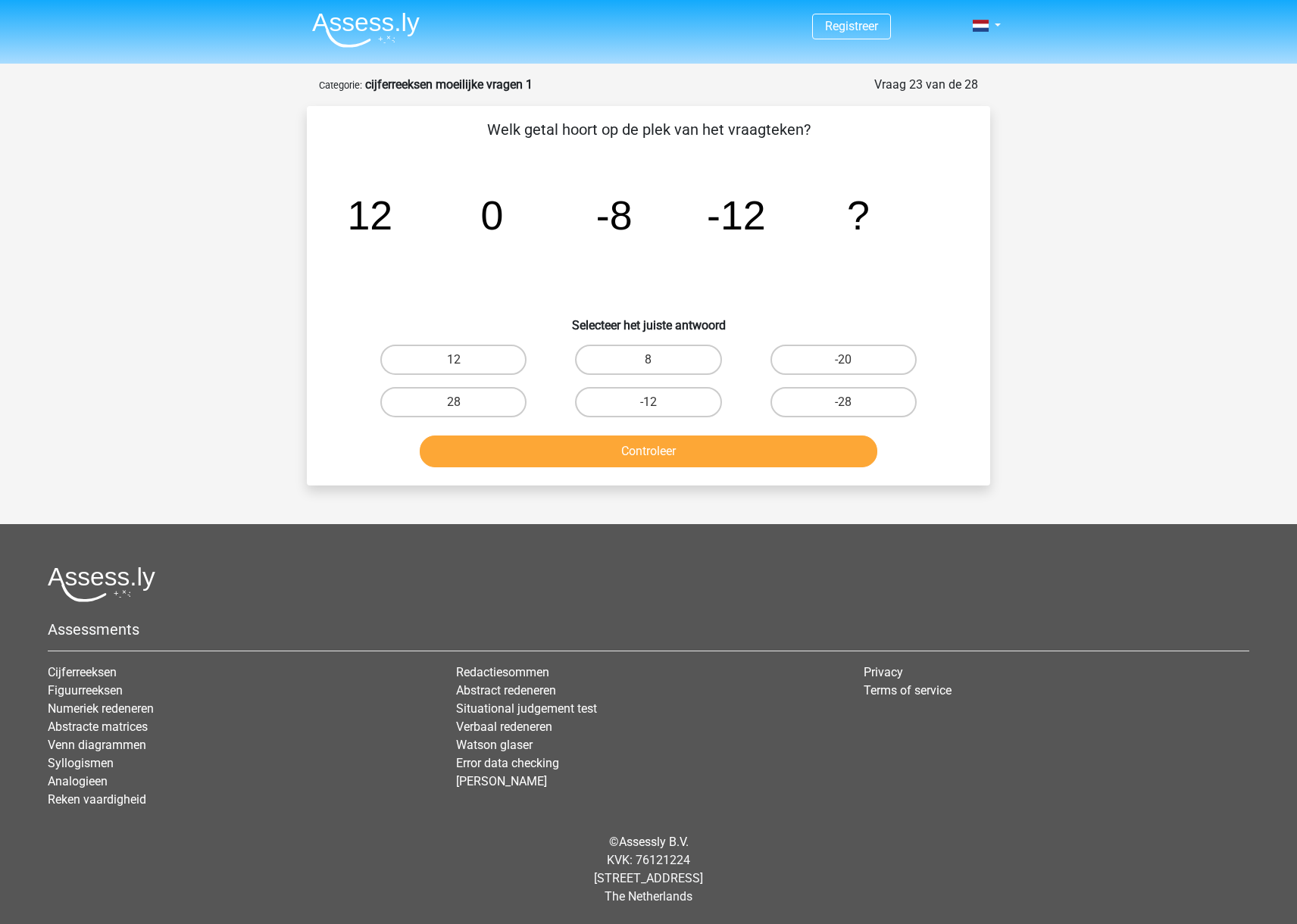
click at [851, 362] on input "-20" at bounding box center [847, 365] width 10 height 10
radio input "true"
click at [834, 455] on button "Controleer" at bounding box center [649, 451] width 458 height 32
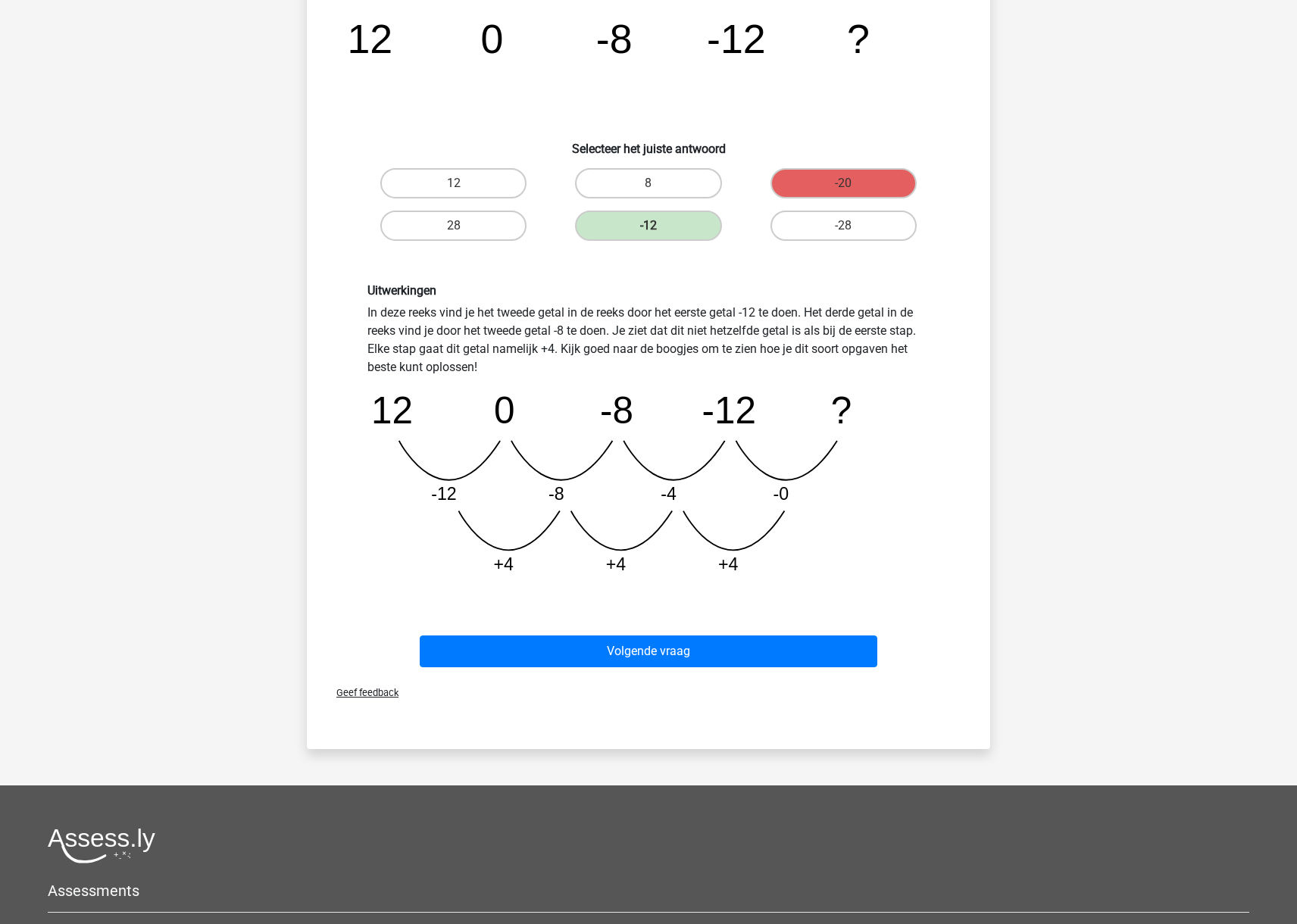
scroll to position [180, 0]
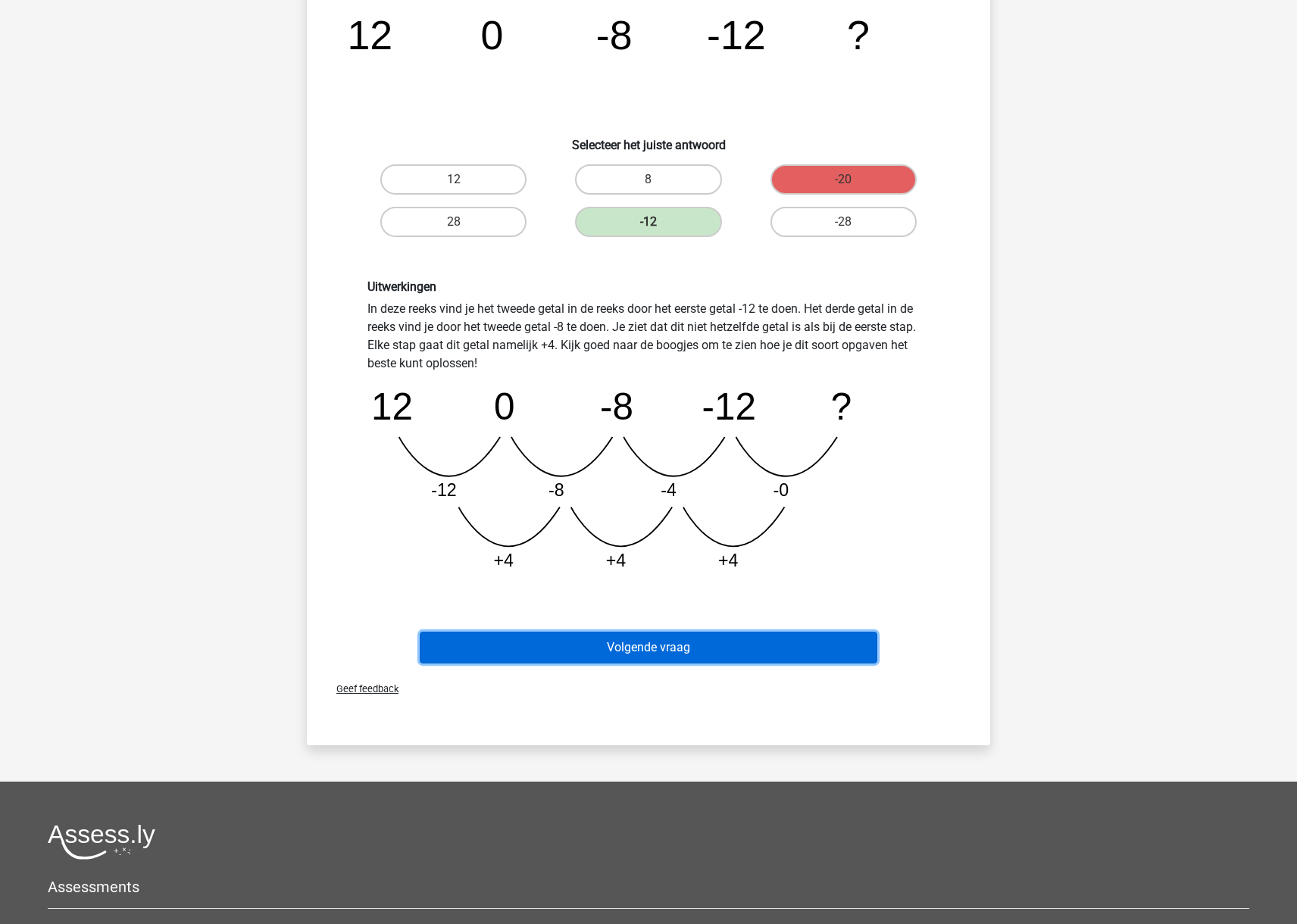
click at [801, 646] on button "Volgende vraag" at bounding box center [649, 648] width 458 height 32
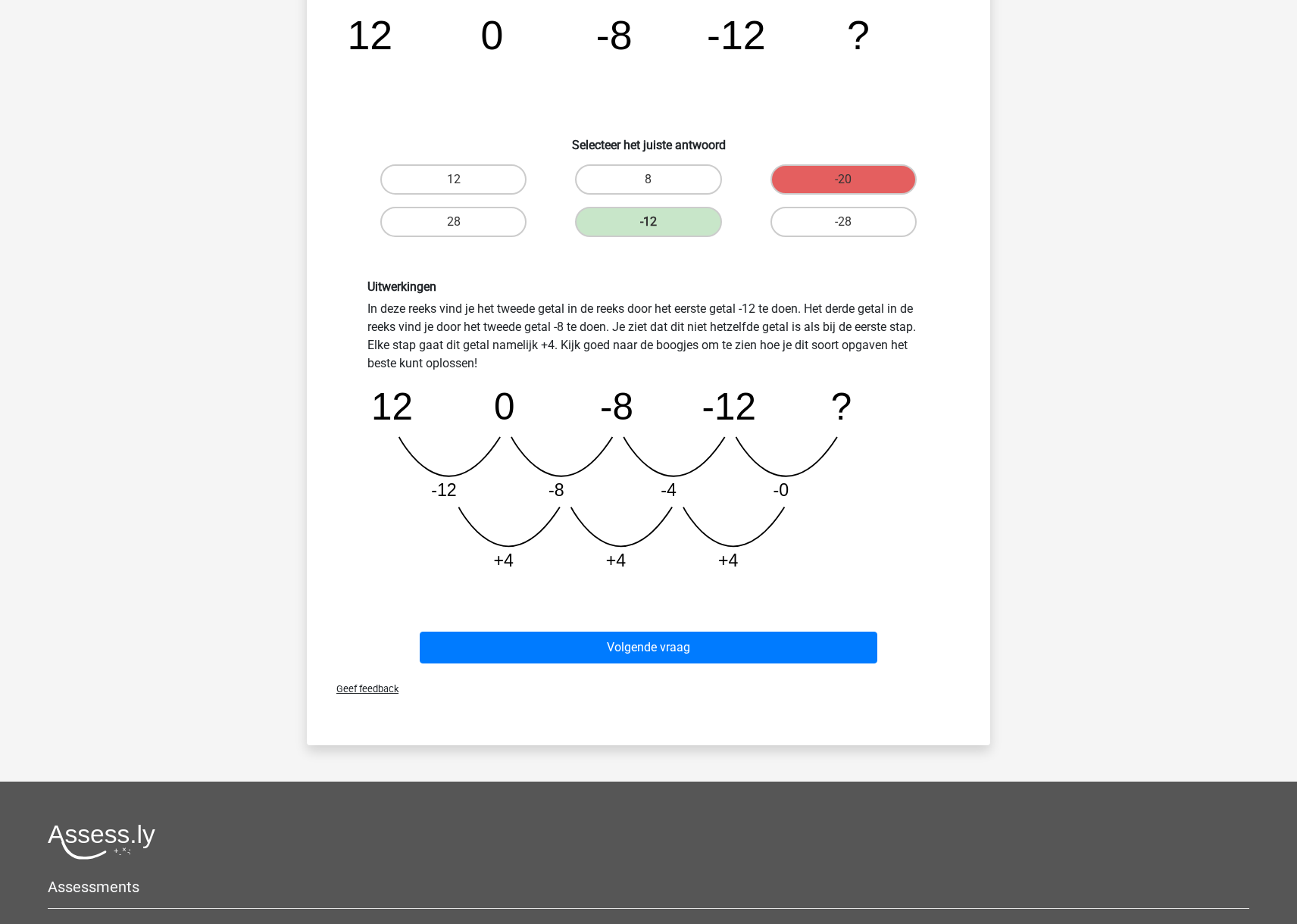
scroll to position [0, 0]
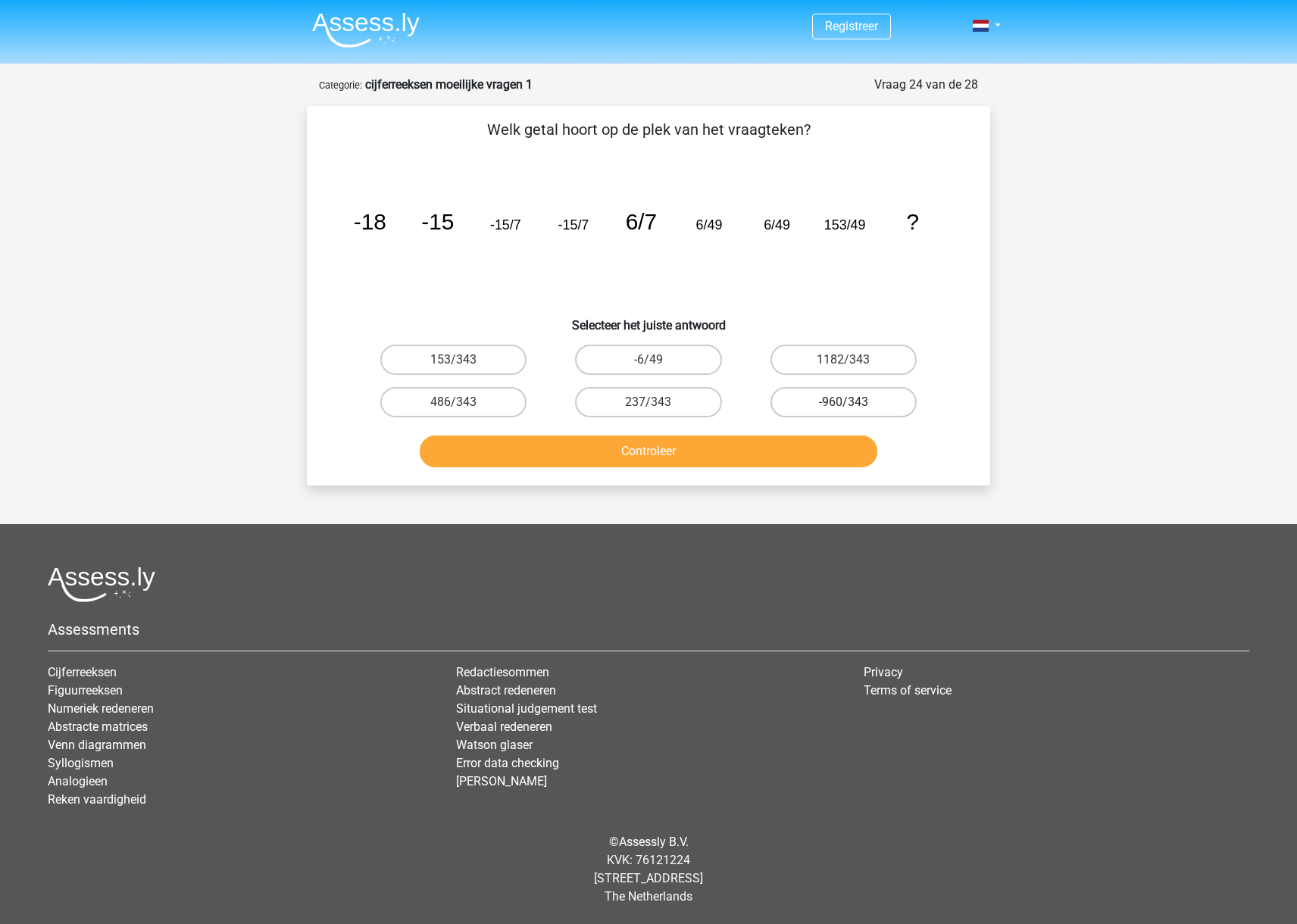
click at [838, 400] on label "-960/343" at bounding box center [843, 402] width 146 height 31
click at [843, 402] on input "-960/343" at bounding box center [847, 407] width 10 height 10
radio input "true"
click at [830, 448] on button "Controleer" at bounding box center [649, 451] width 458 height 32
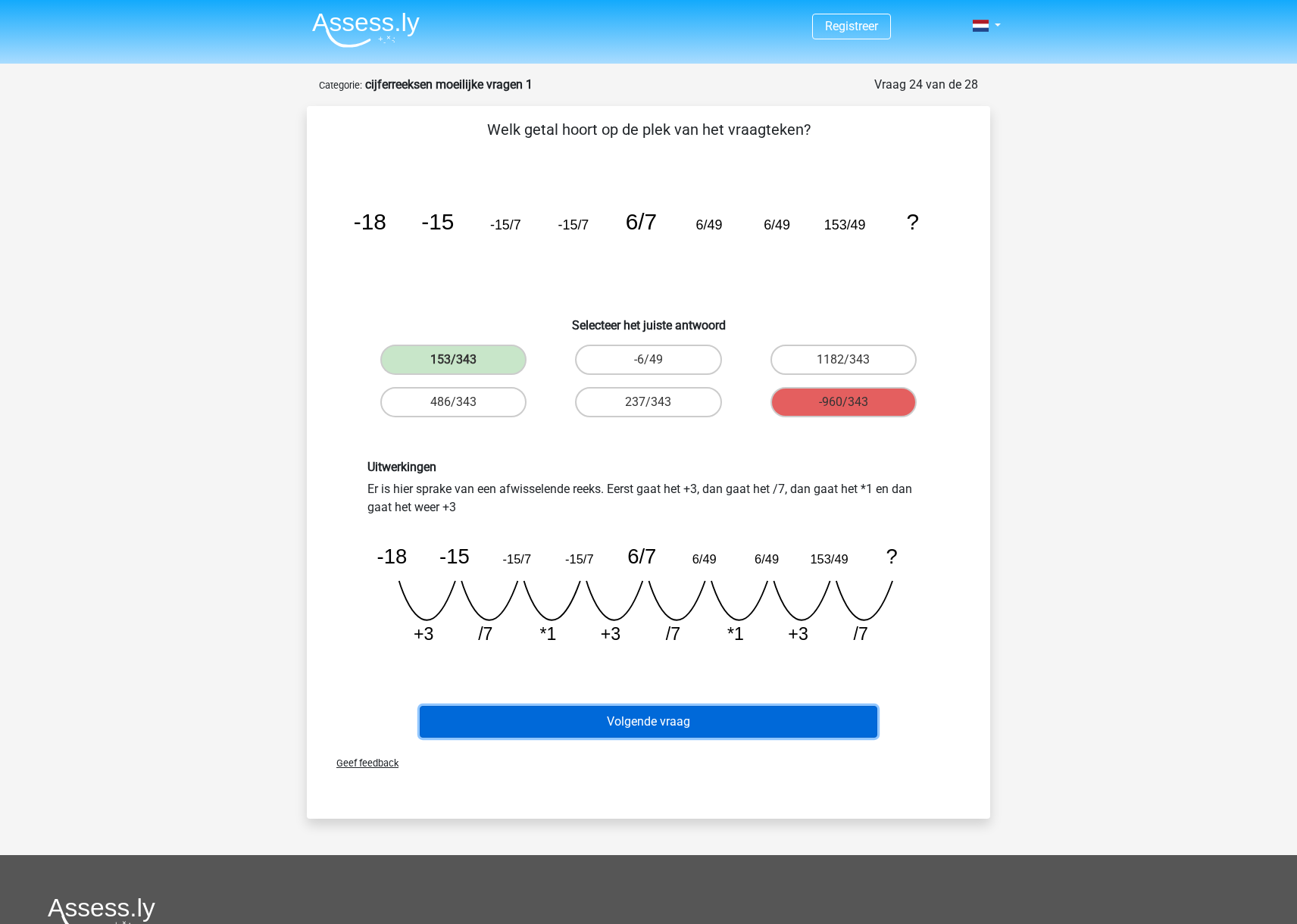
click at [835, 722] on button "Volgende vraag" at bounding box center [649, 722] width 458 height 32
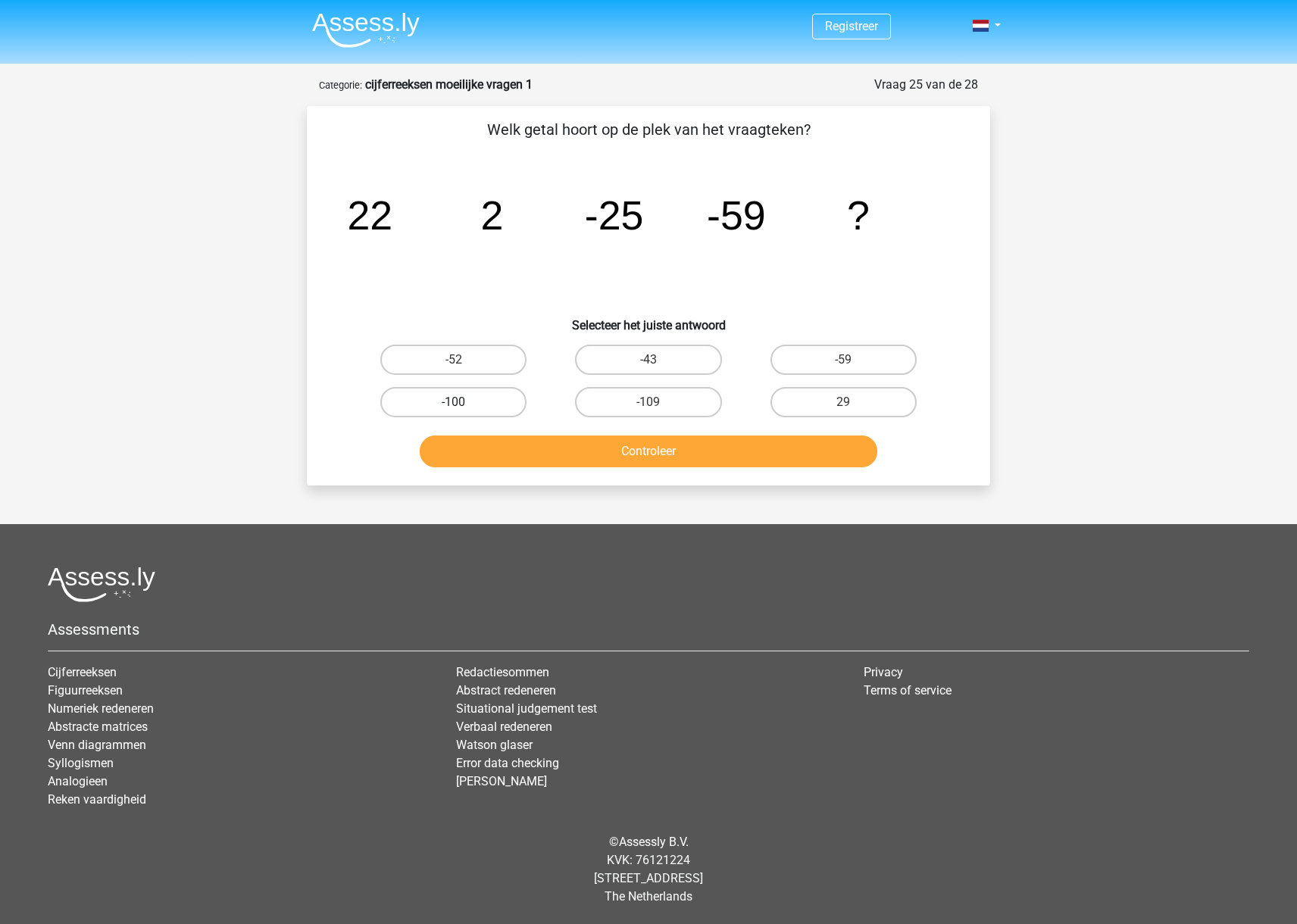
click at [467, 403] on label "-100" at bounding box center [453, 402] width 146 height 31
click at [463, 403] on input "-100" at bounding box center [458, 407] width 10 height 10
radio input "true"
click at [526, 455] on button "Controleer" at bounding box center [649, 451] width 458 height 32
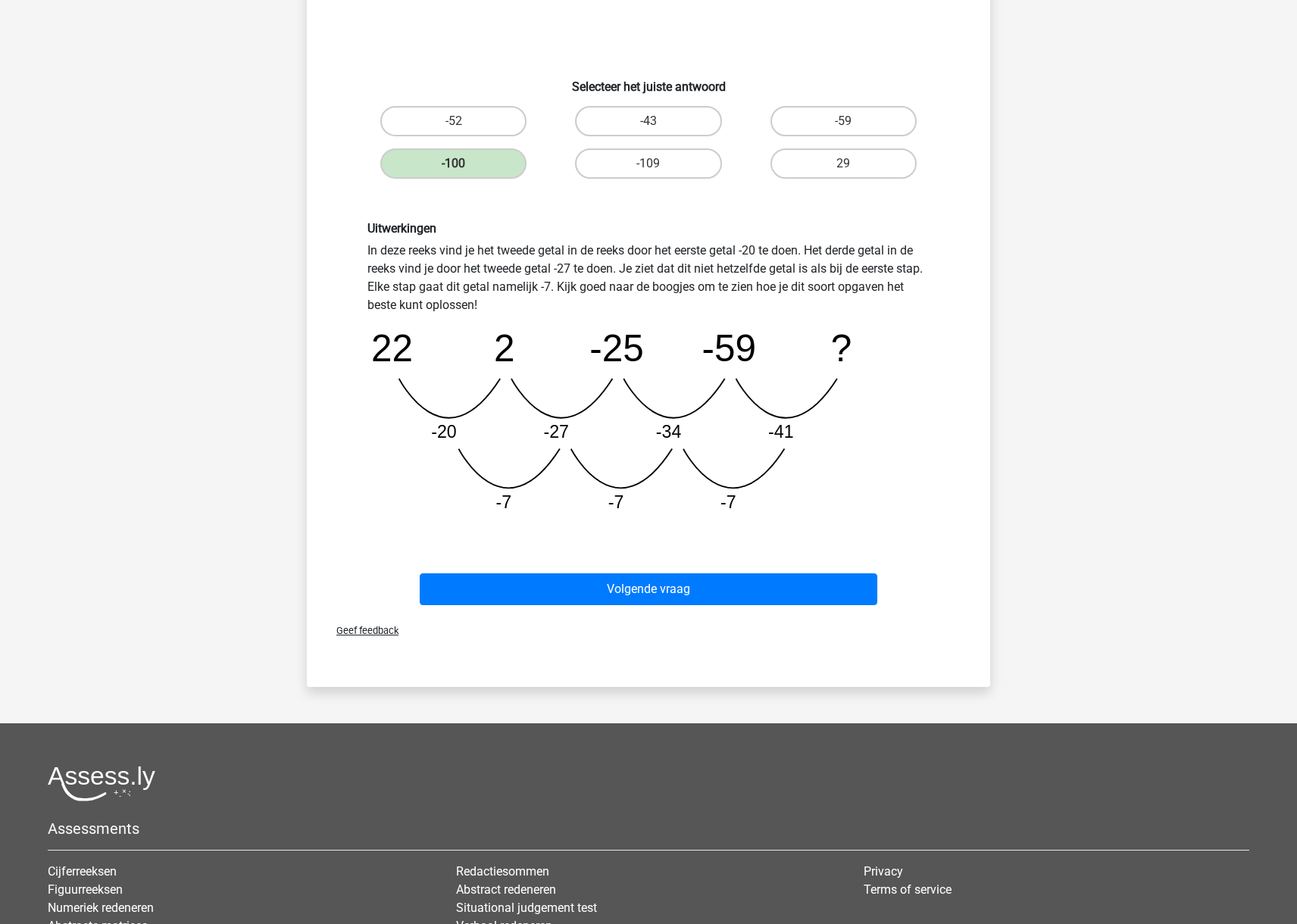
scroll to position [239, 0]
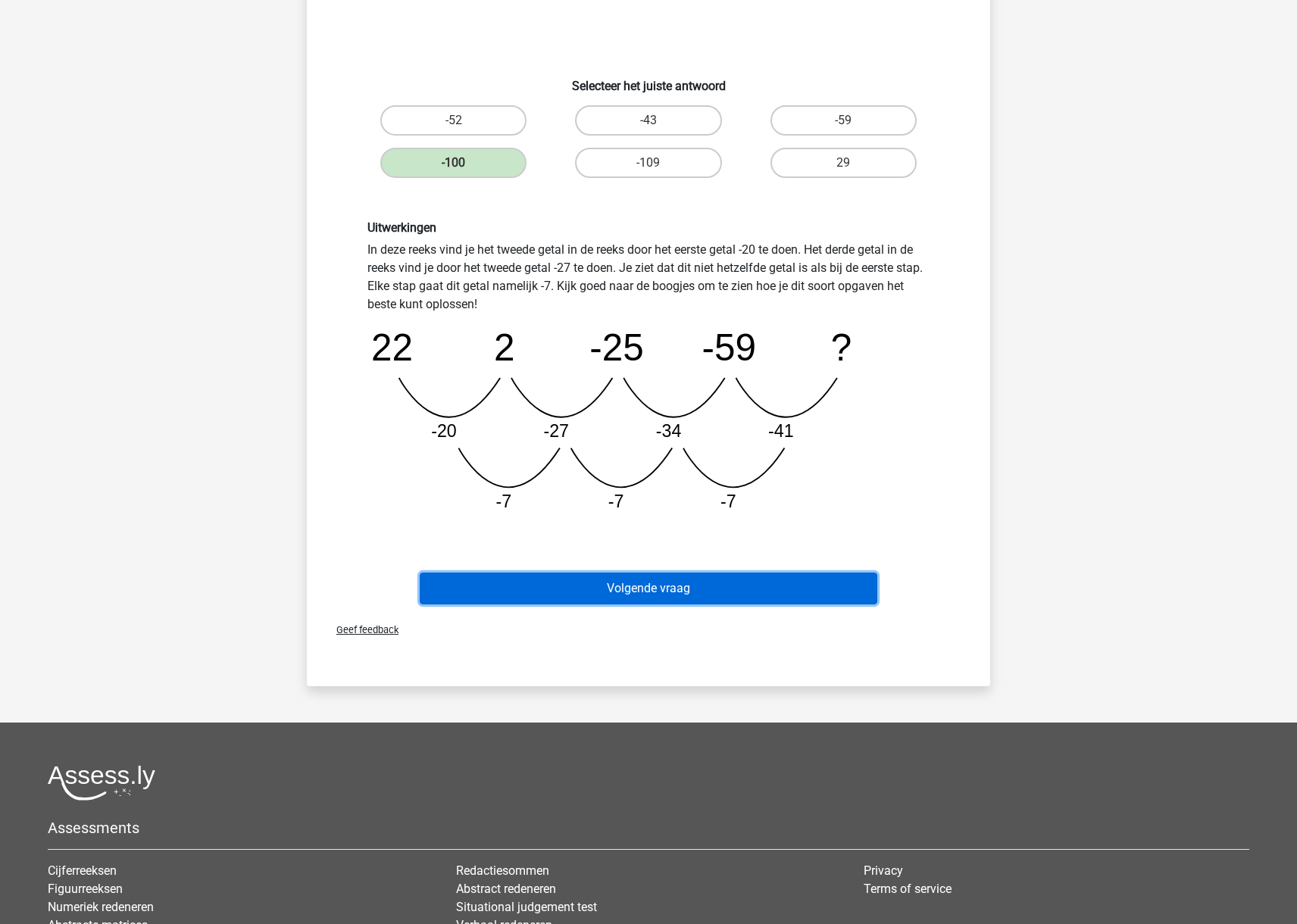
click at [633, 592] on button "Volgende vraag" at bounding box center [649, 588] width 458 height 32
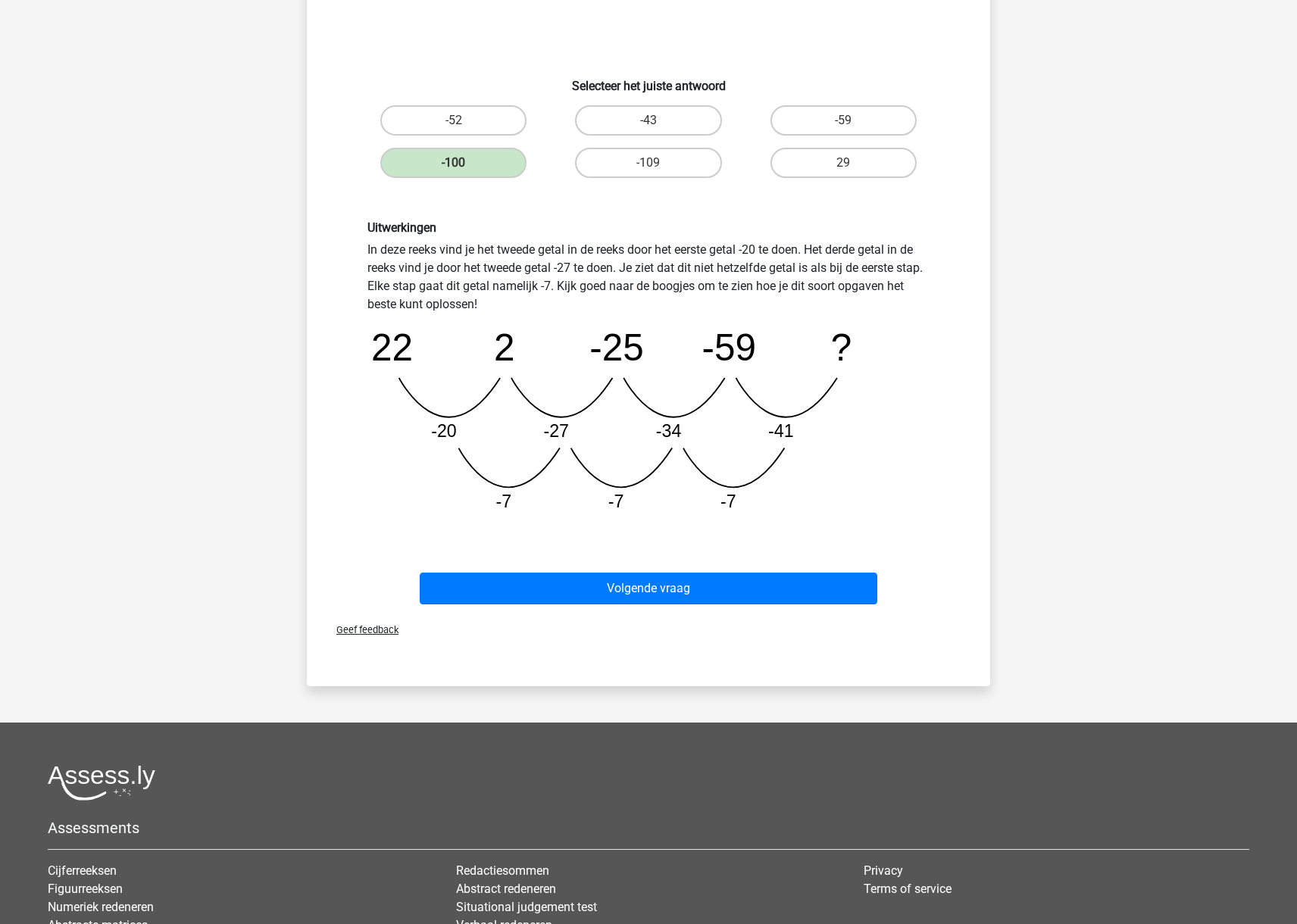
scroll to position [0, 0]
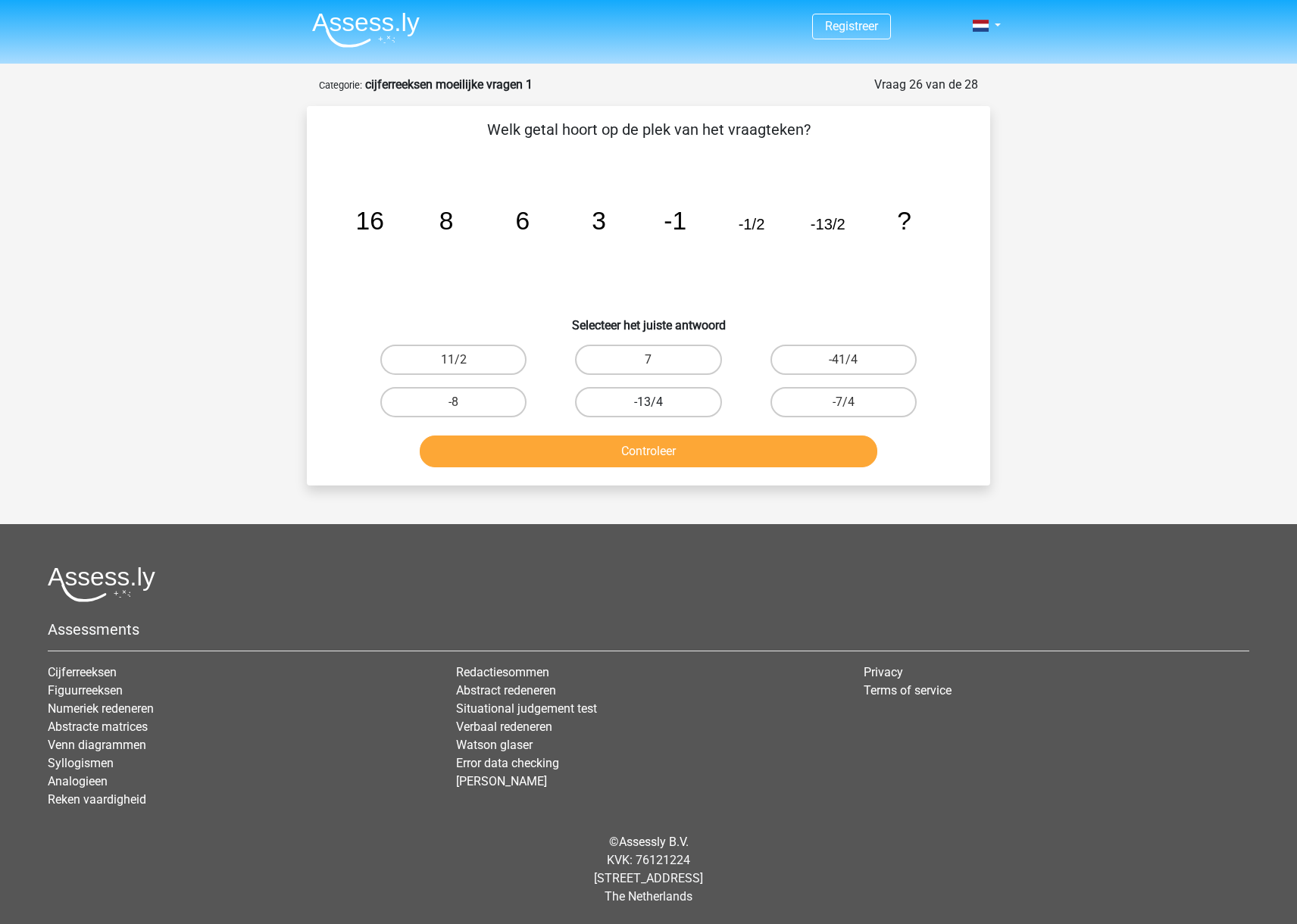
click at [630, 404] on label "-13/4" at bounding box center [647, 402] width 146 height 31
click at [648, 404] on input "-13/4" at bounding box center [653, 407] width 10 height 10
radio input "true"
click at [820, 357] on label "-41/4" at bounding box center [843, 360] width 146 height 31
click at [843, 360] on input "-41/4" at bounding box center [847, 365] width 10 height 10
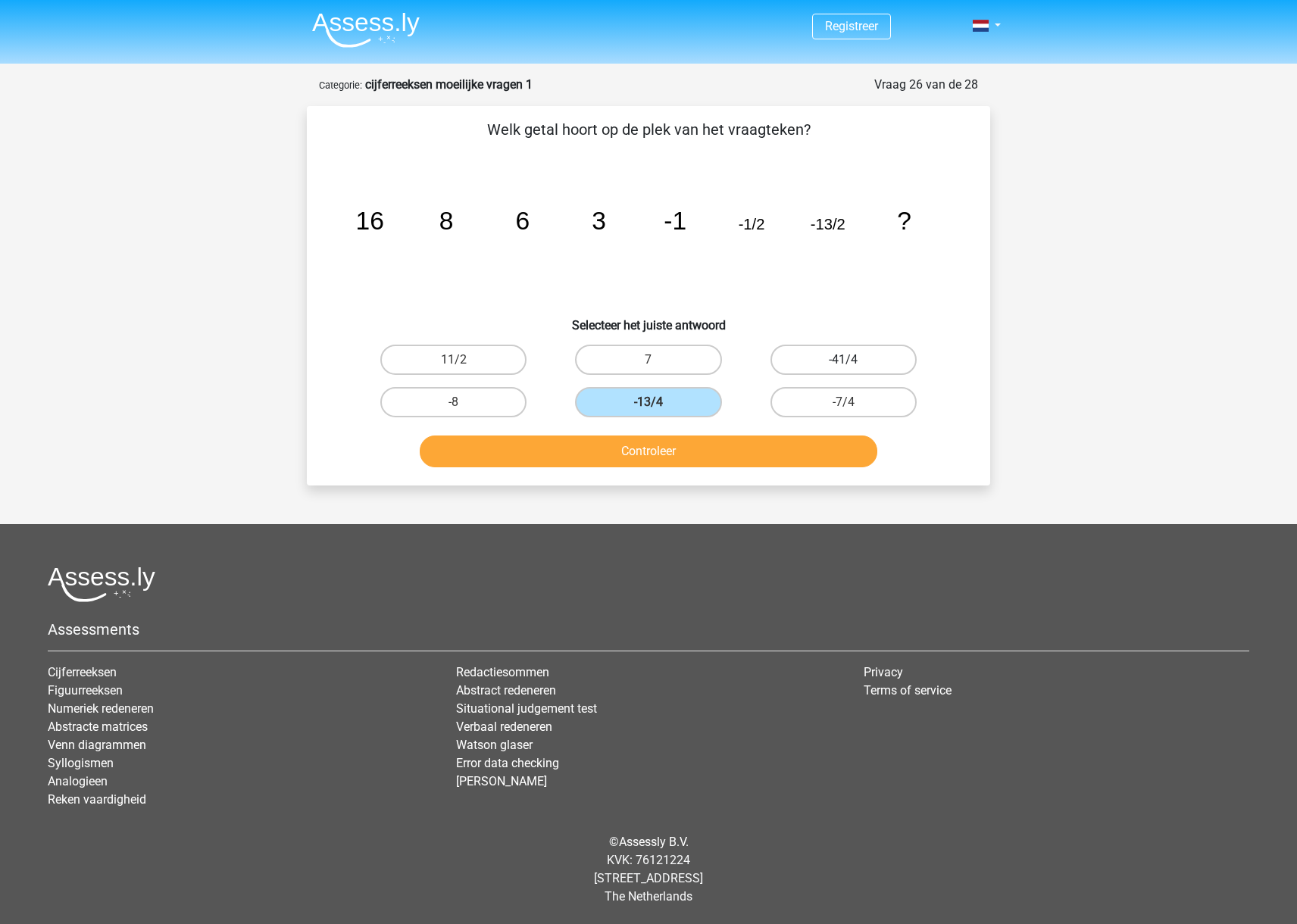
radio input "true"
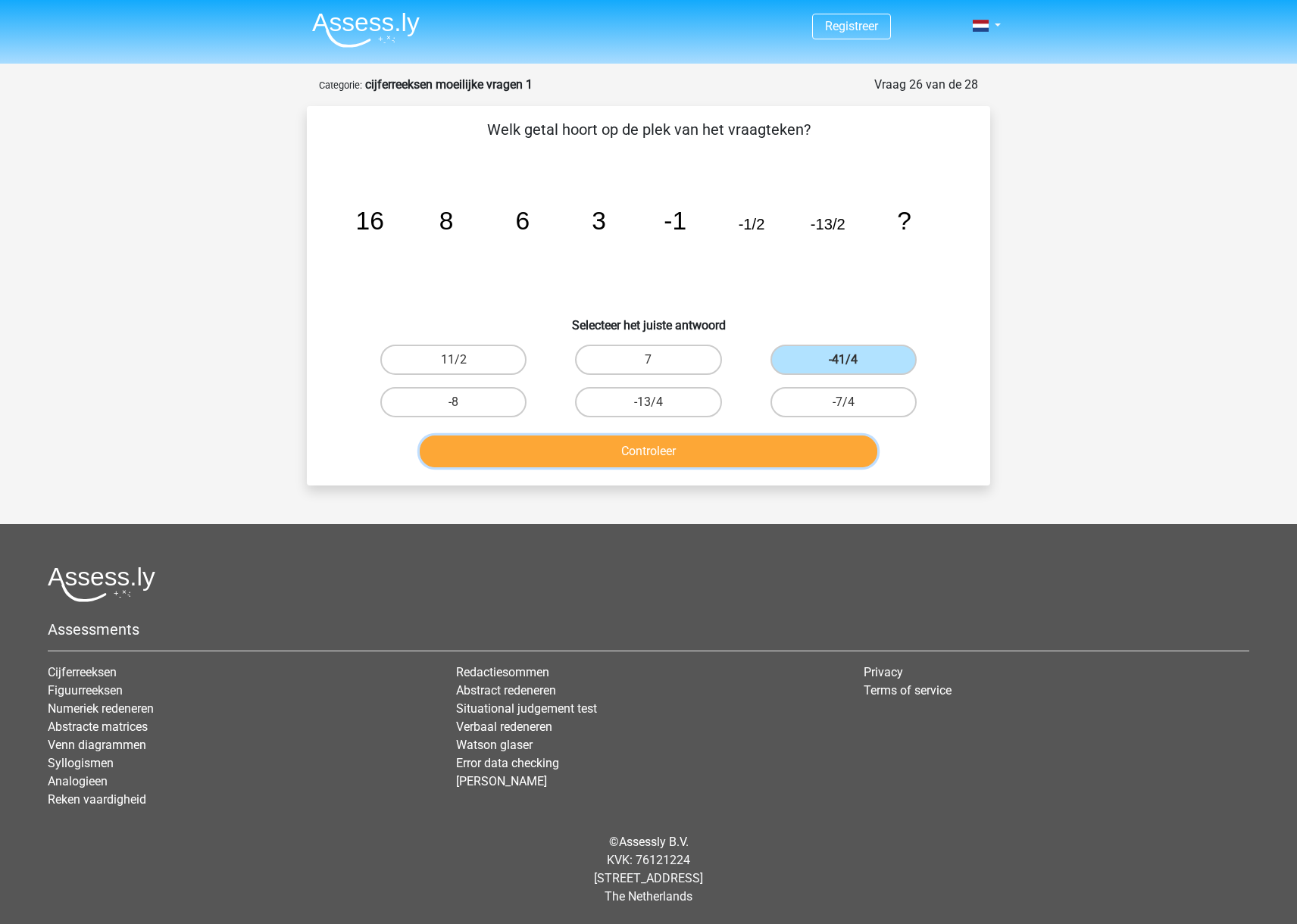
click at [801, 456] on button "Controleer" at bounding box center [649, 451] width 458 height 32
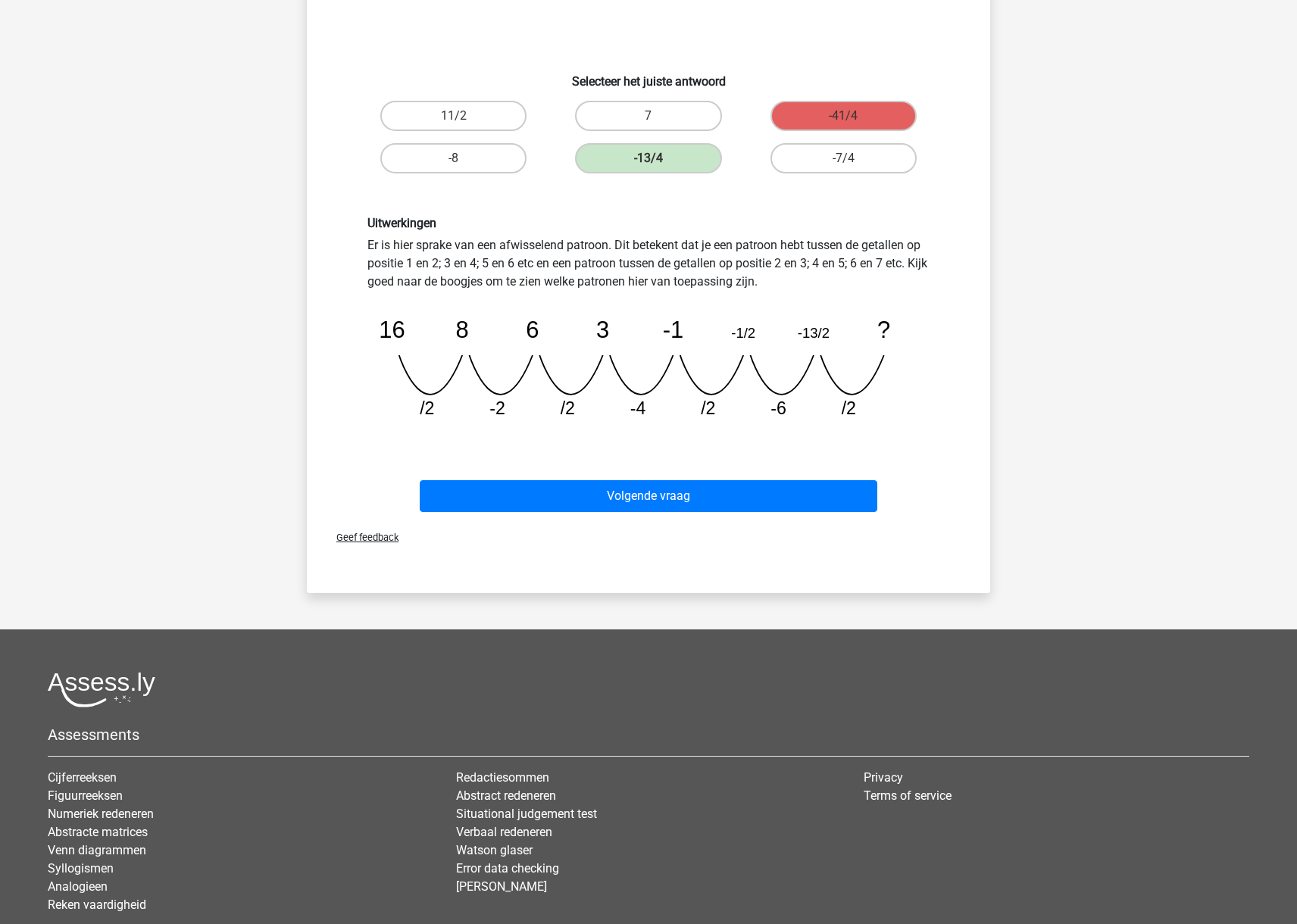
scroll to position [267, 0]
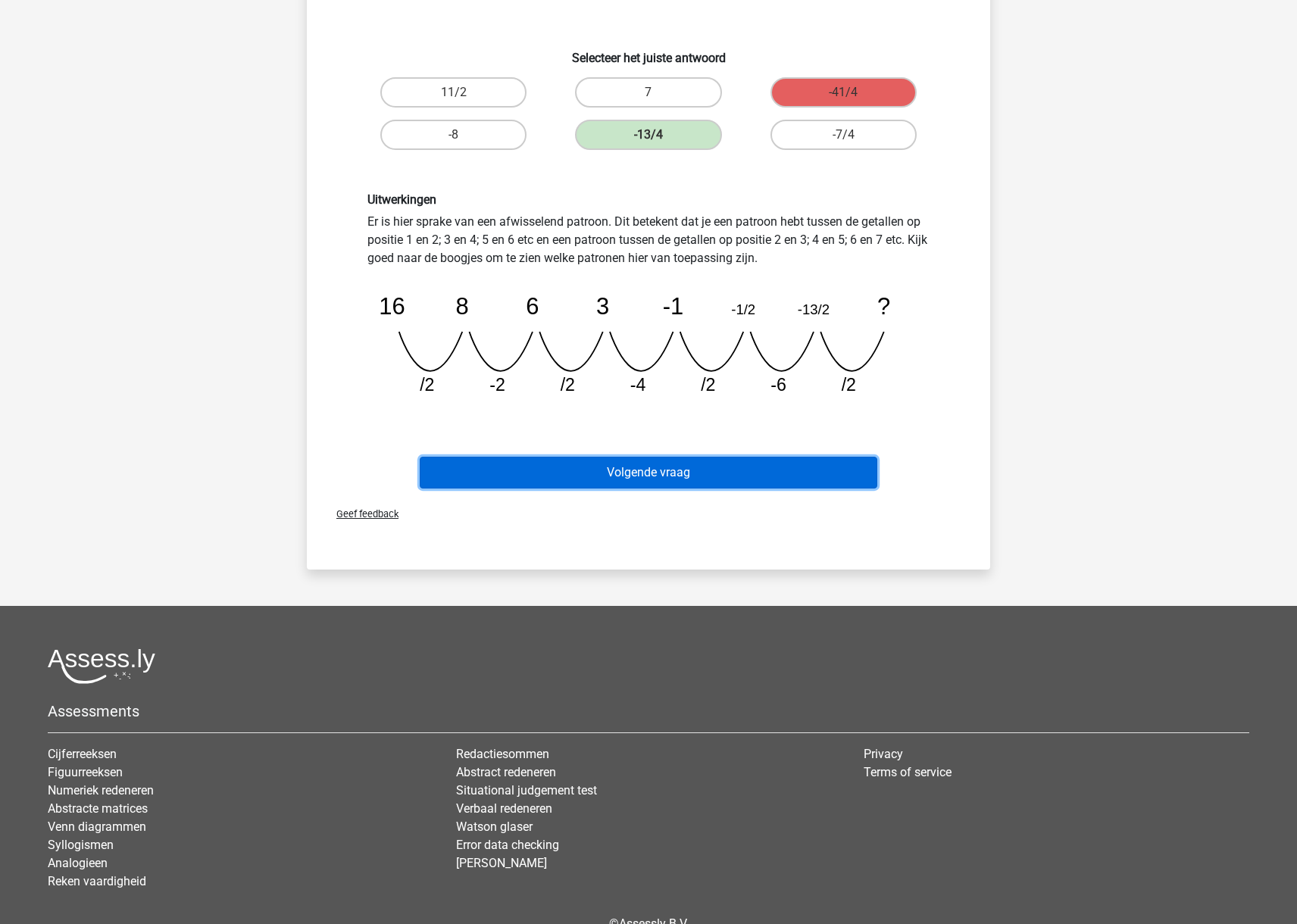
click at [768, 471] on button "Volgende vraag" at bounding box center [649, 473] width 458 height 32
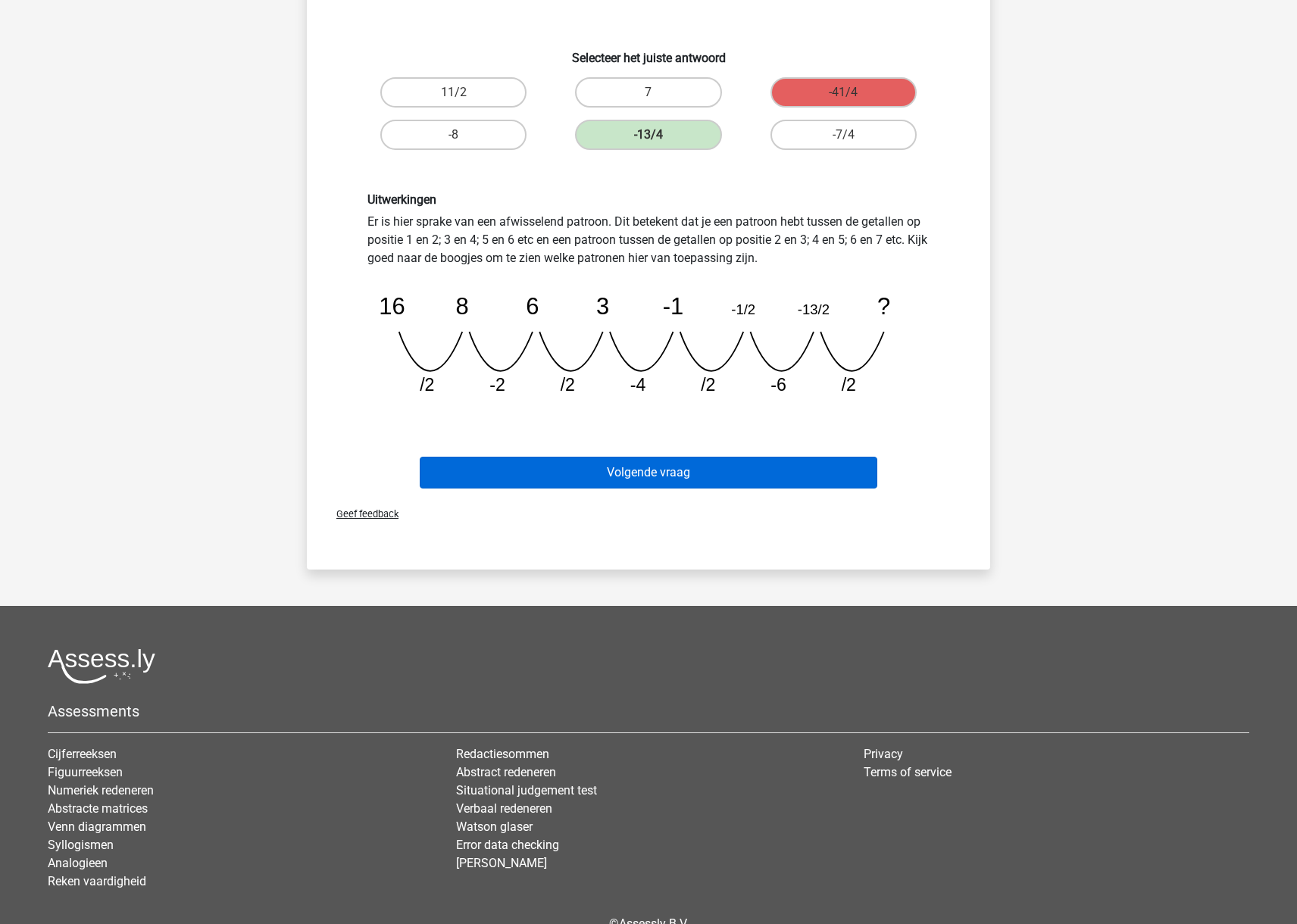
scroll to position [0, 0]
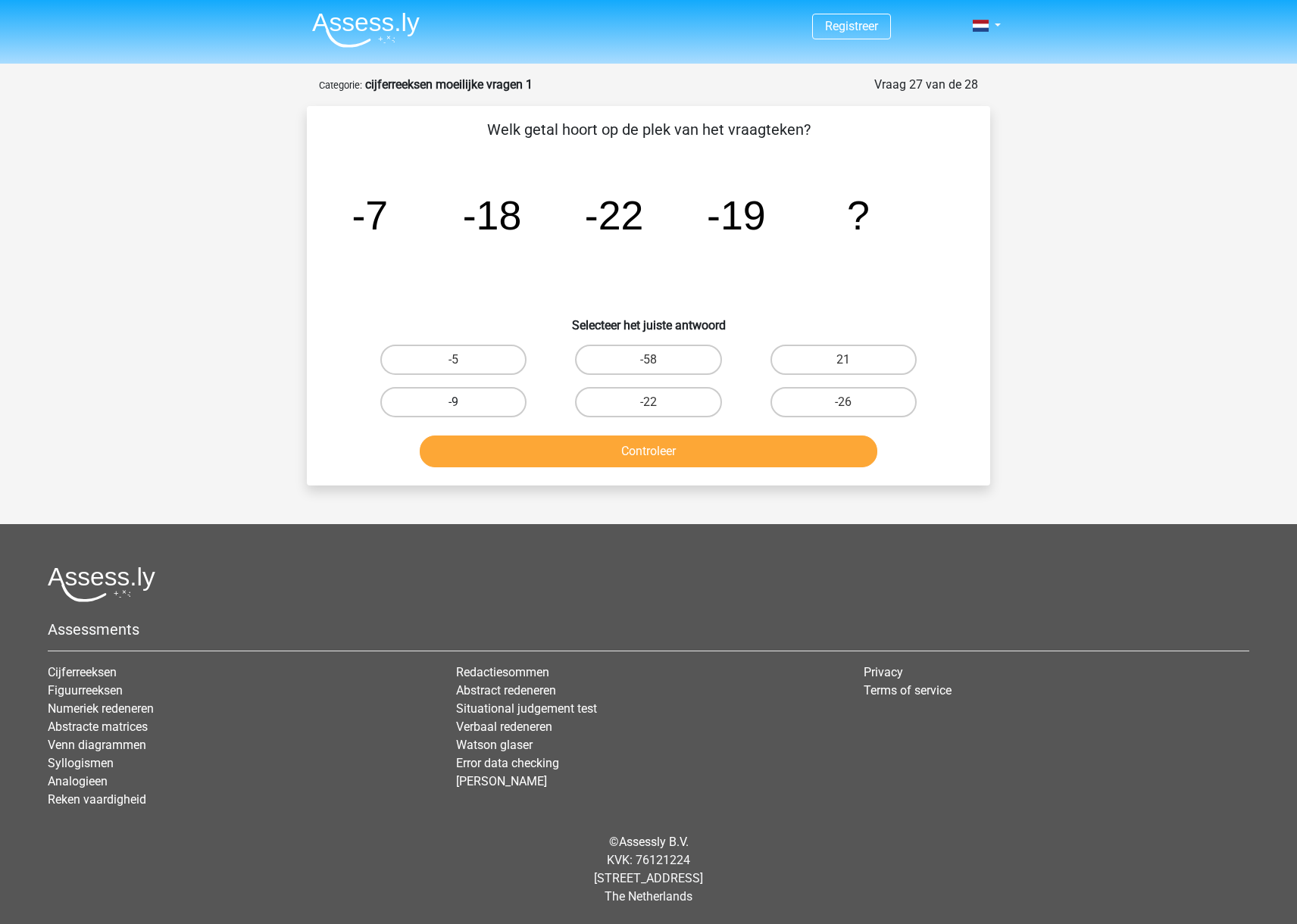
click at [511, 398] on label "-9" at bounding box center [453, 402] width 146 height 31
click at [463, 402] on input "-9" at bounding box center [458, 407] width 10 height 10
radio input "true"
click at [566, 457] on button "Controleer" at bounding box center [649, 451] width 458 height 32
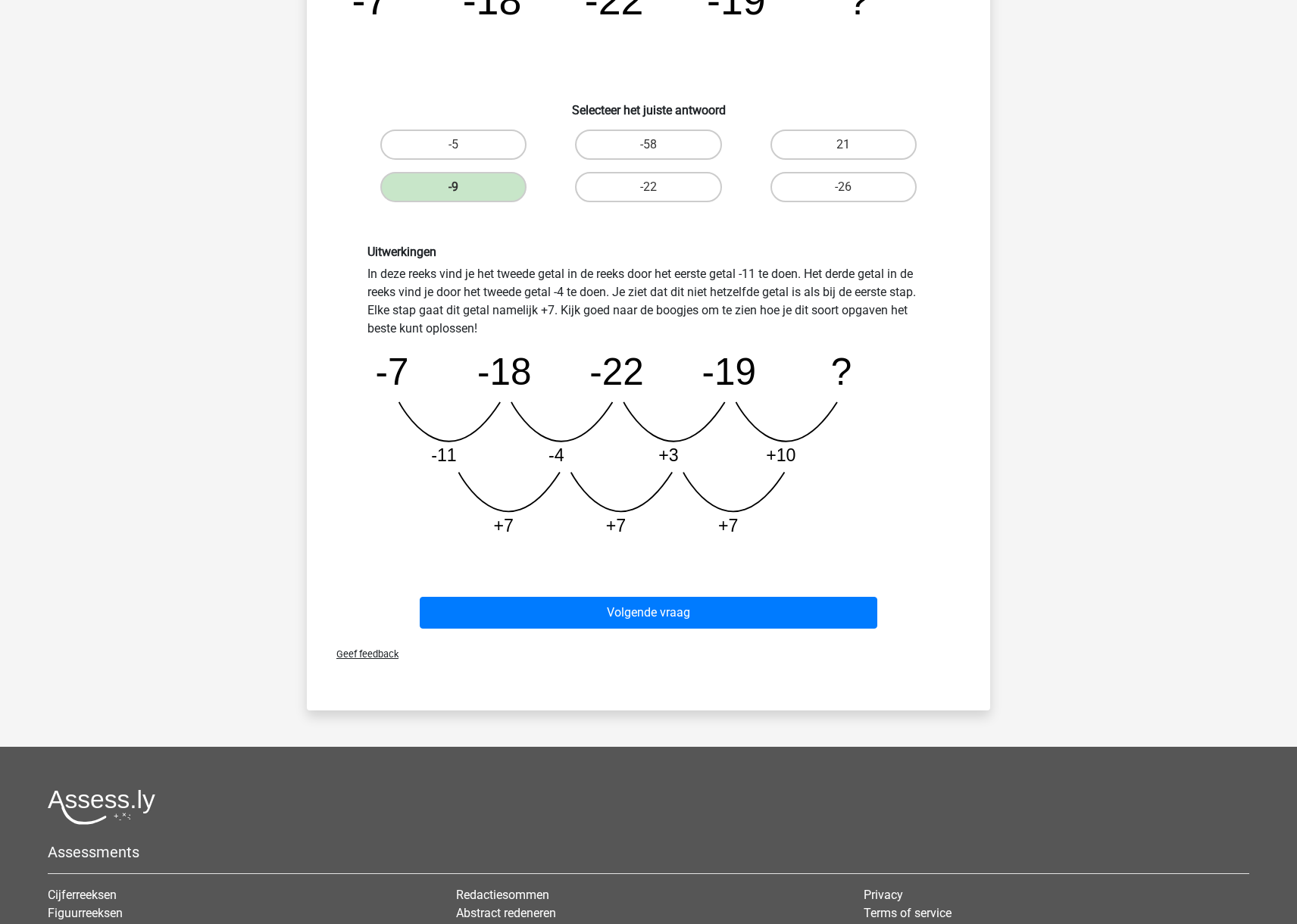
scroll to position [224, 0]
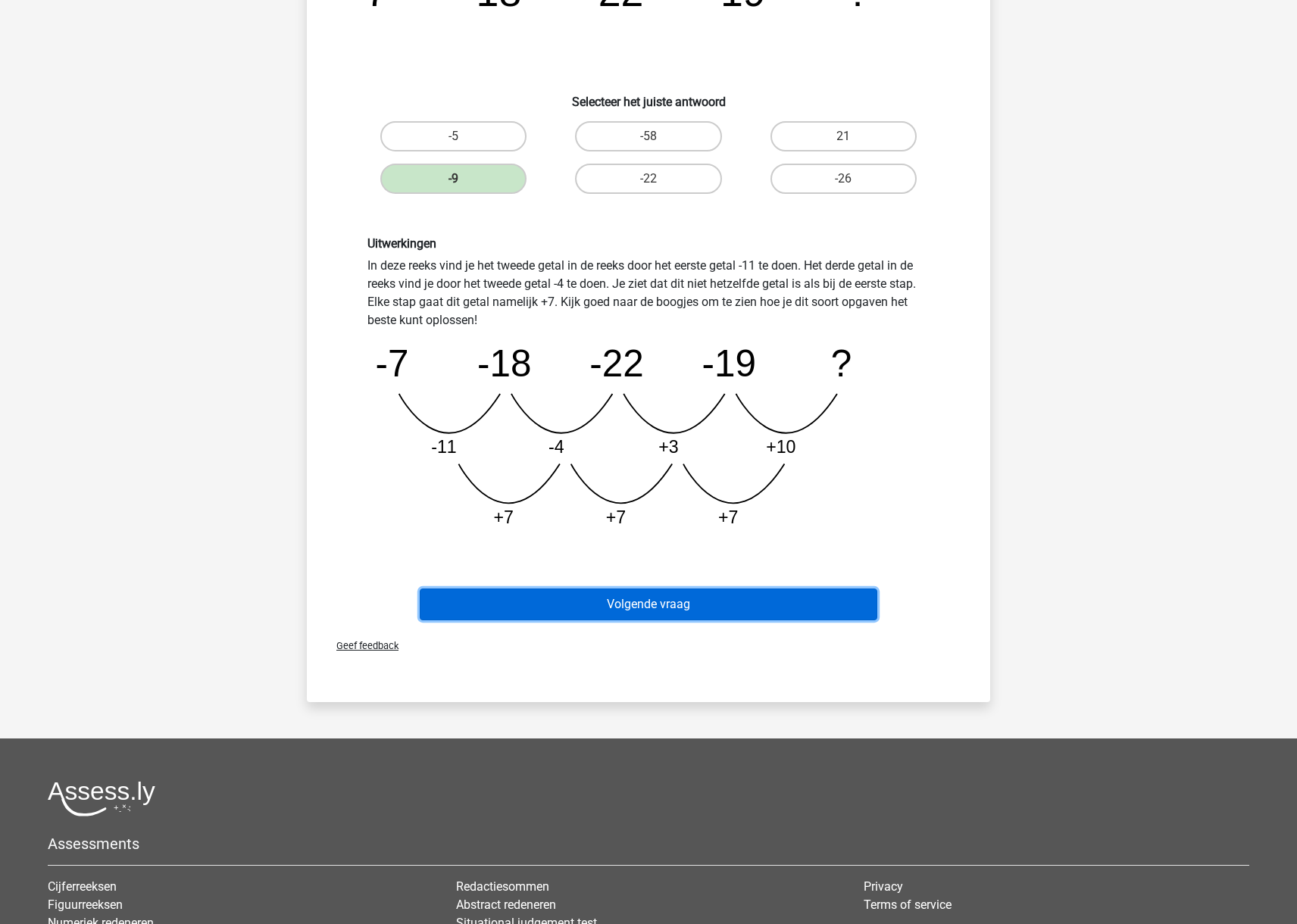
click at [678, 609] on button "Volgende vraag" at bounding box center [649, 605] width 458 height 32
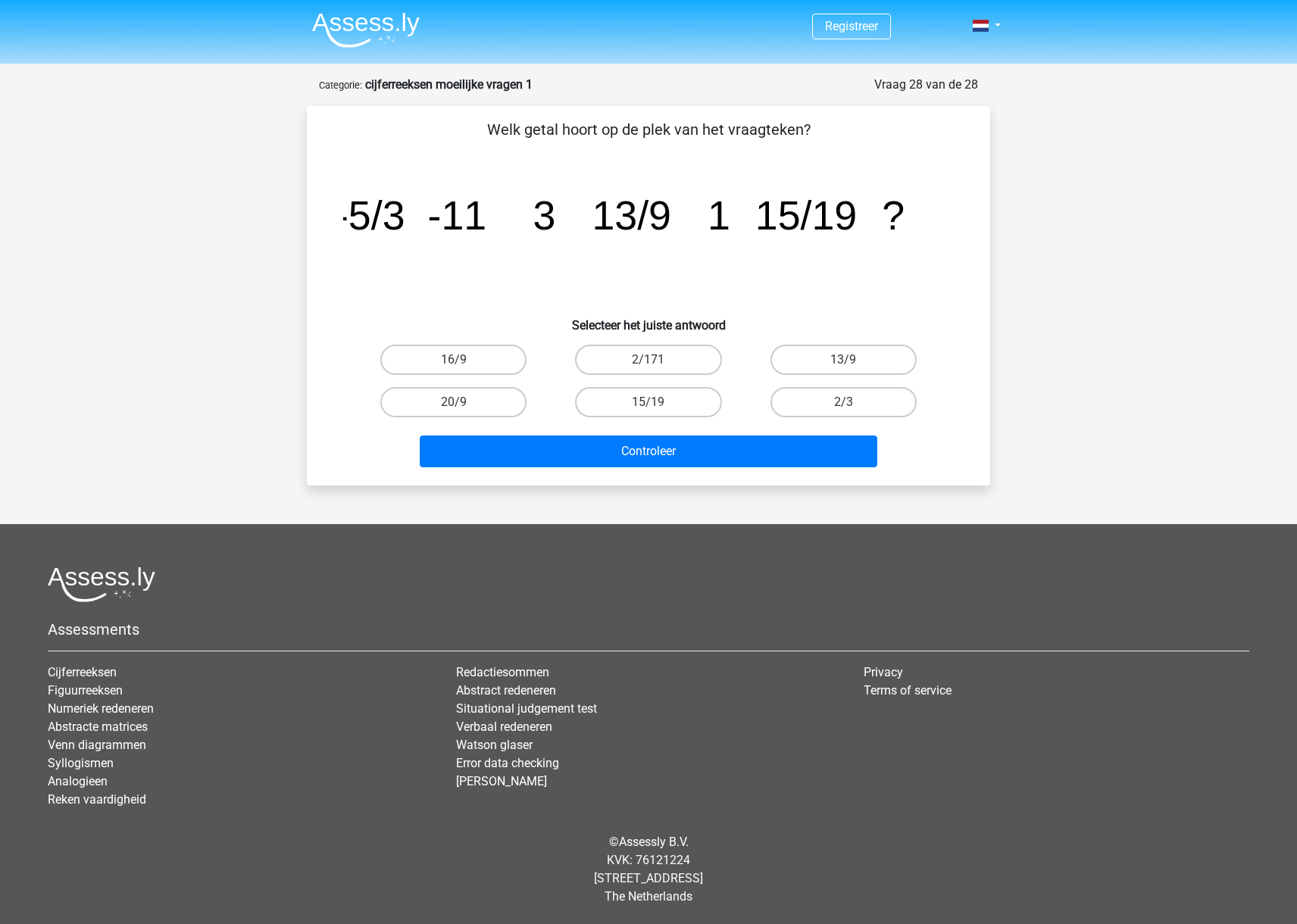
scroll to position [0, 0]
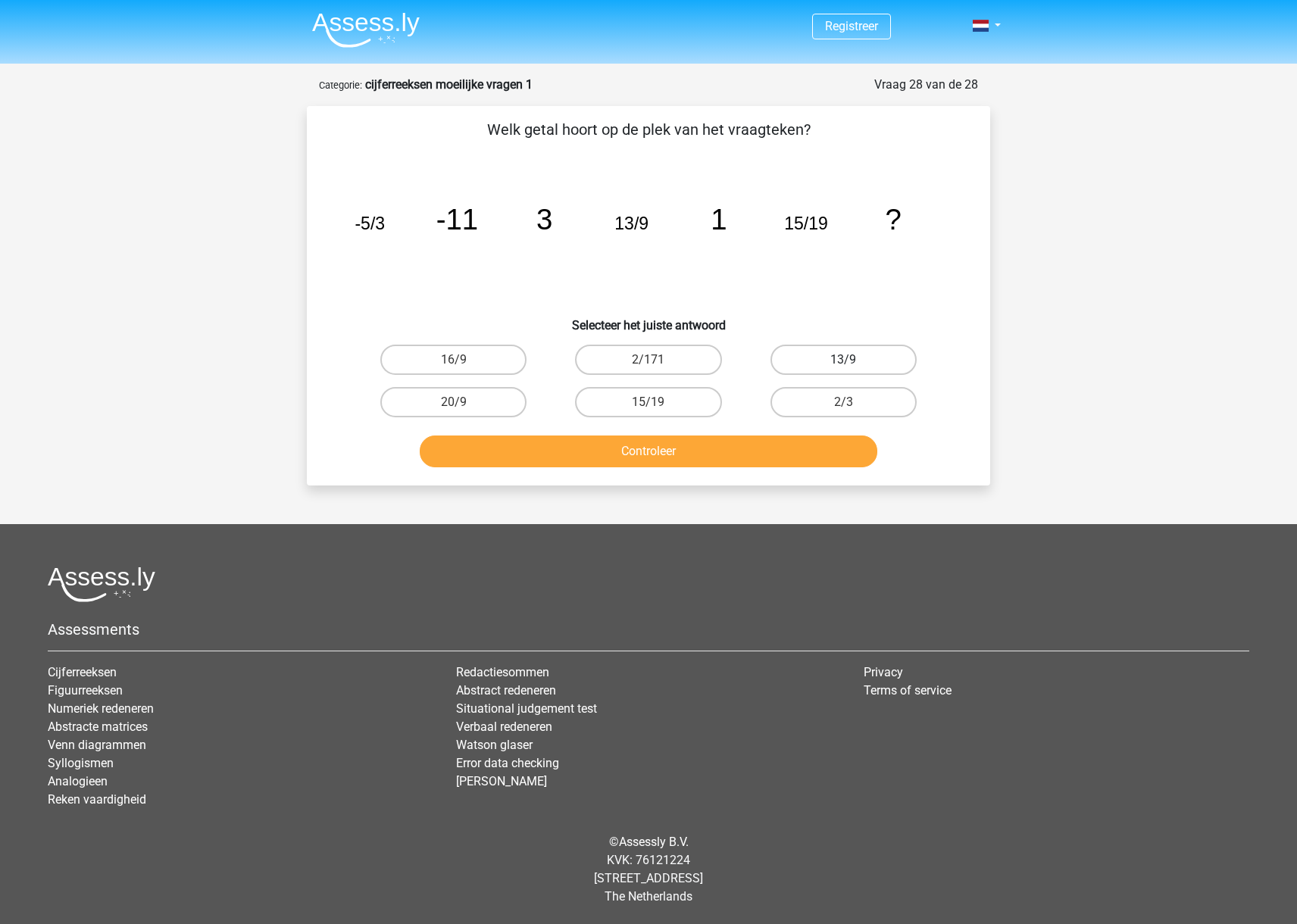
click at [837, 361] on label "13/9" at bounding box center [843, 360] width 146 height 31
click at [843, 361] on input "13/9" at bounding box center [847, 365] width 10 height 10
radio input "true"
click at [819, 449] on button "Controleer" at bounding box center [649, 451] width 458 height 32
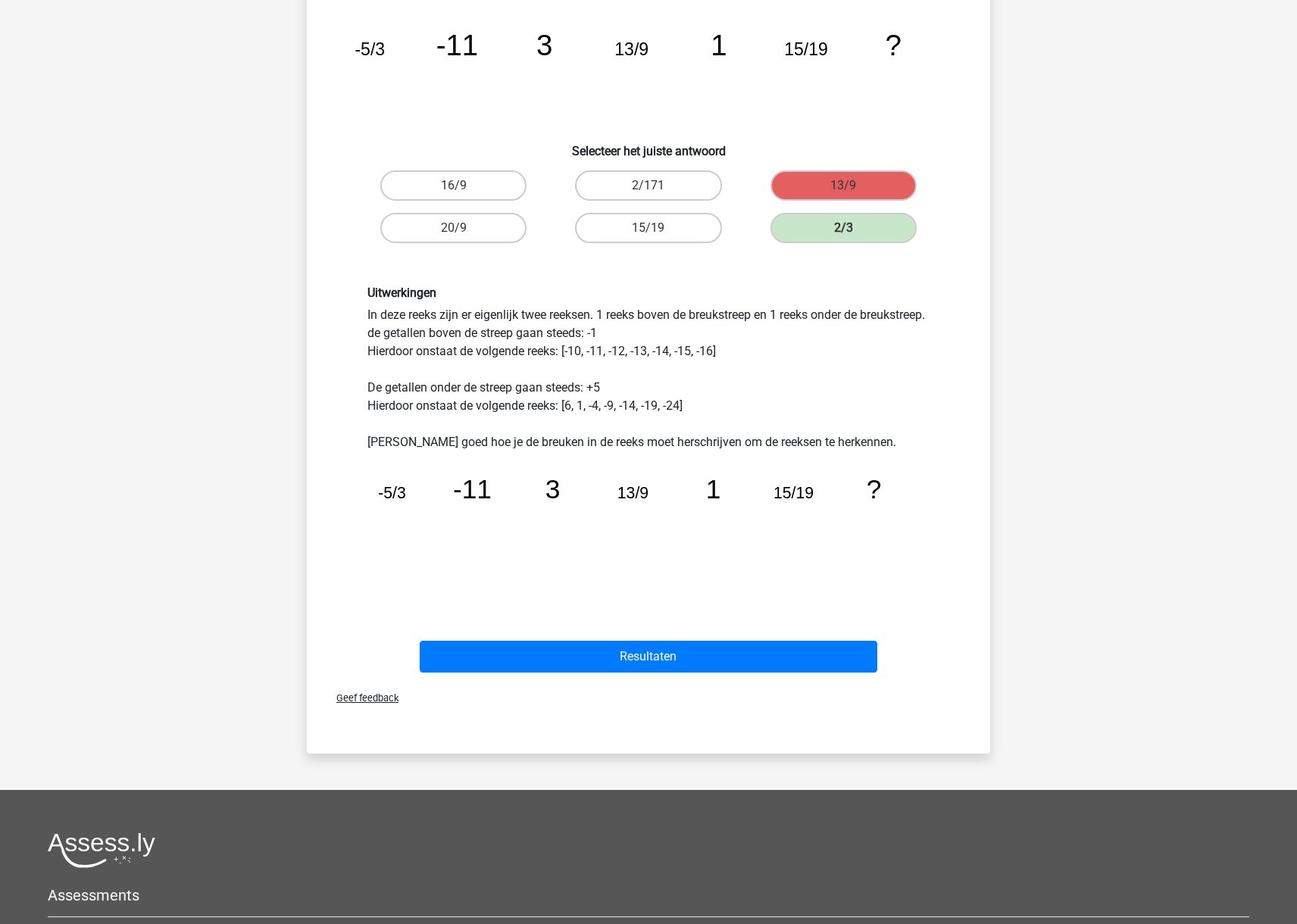
scroll to position [179, 0]
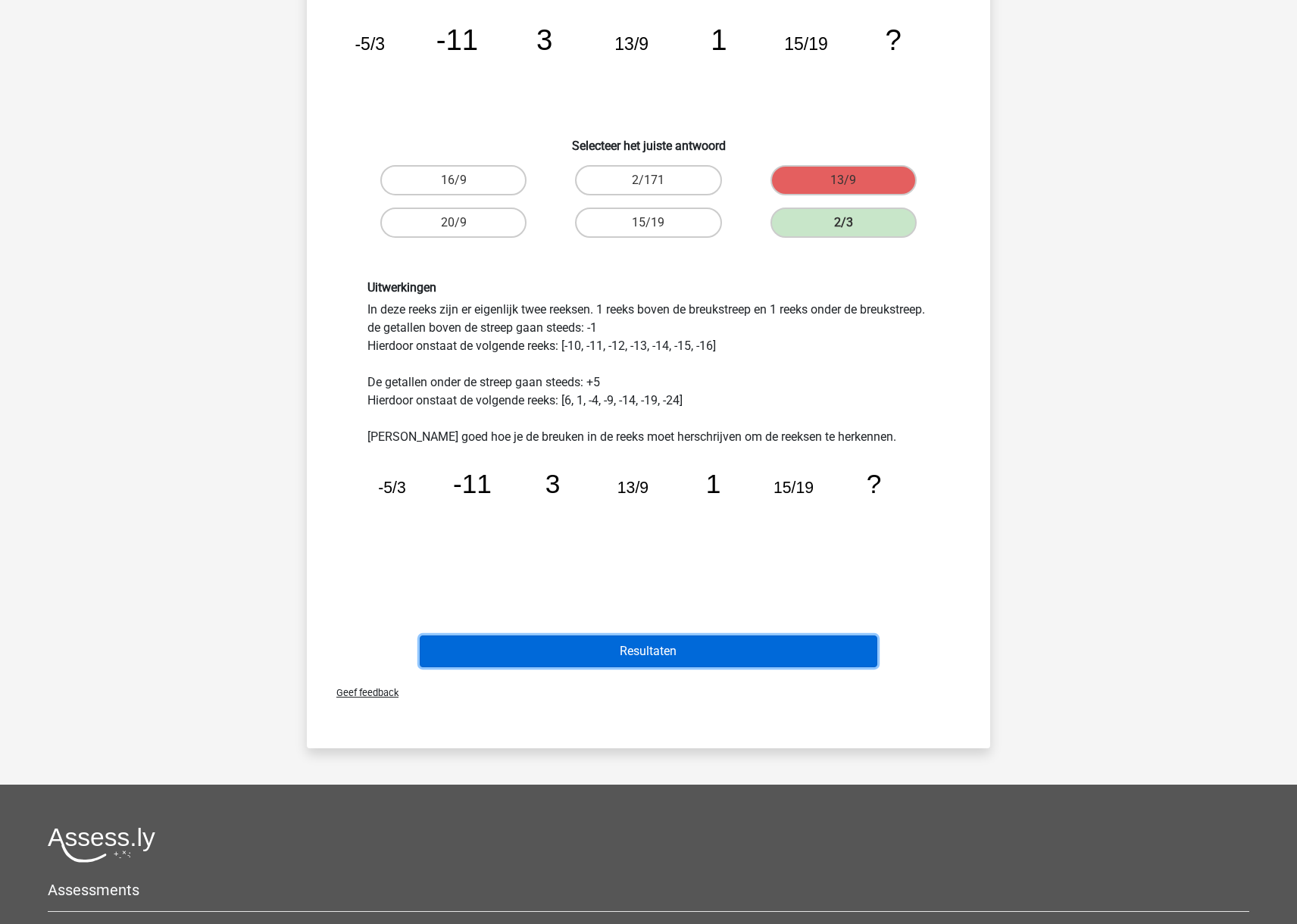
click at [808, 649] on button "Resultaten" at bounding box center [649, 651] width 458 height 32
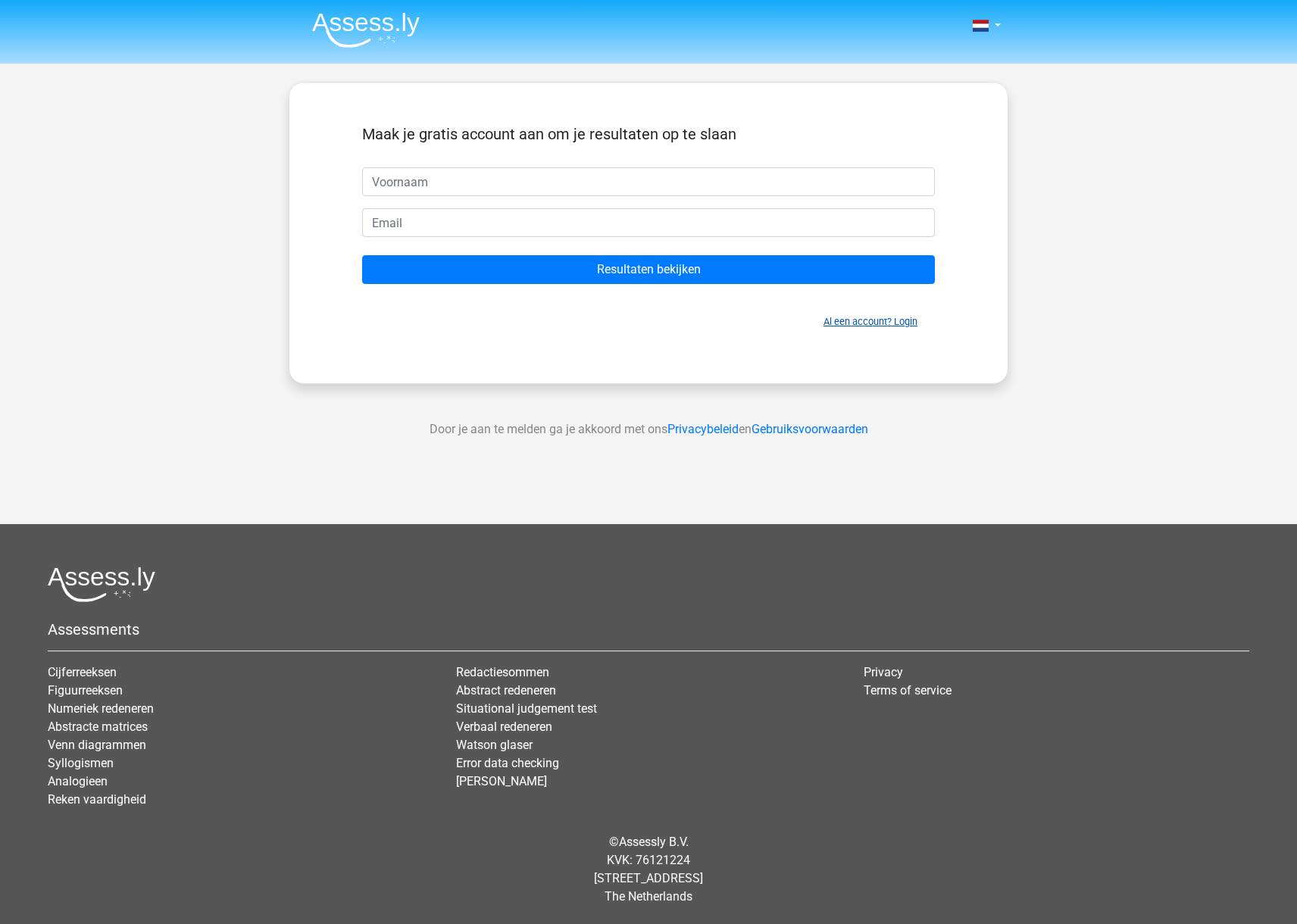
click at [863, 322] on link "Al een account? Login" at bounding box center [870, 321] width 94 height 11
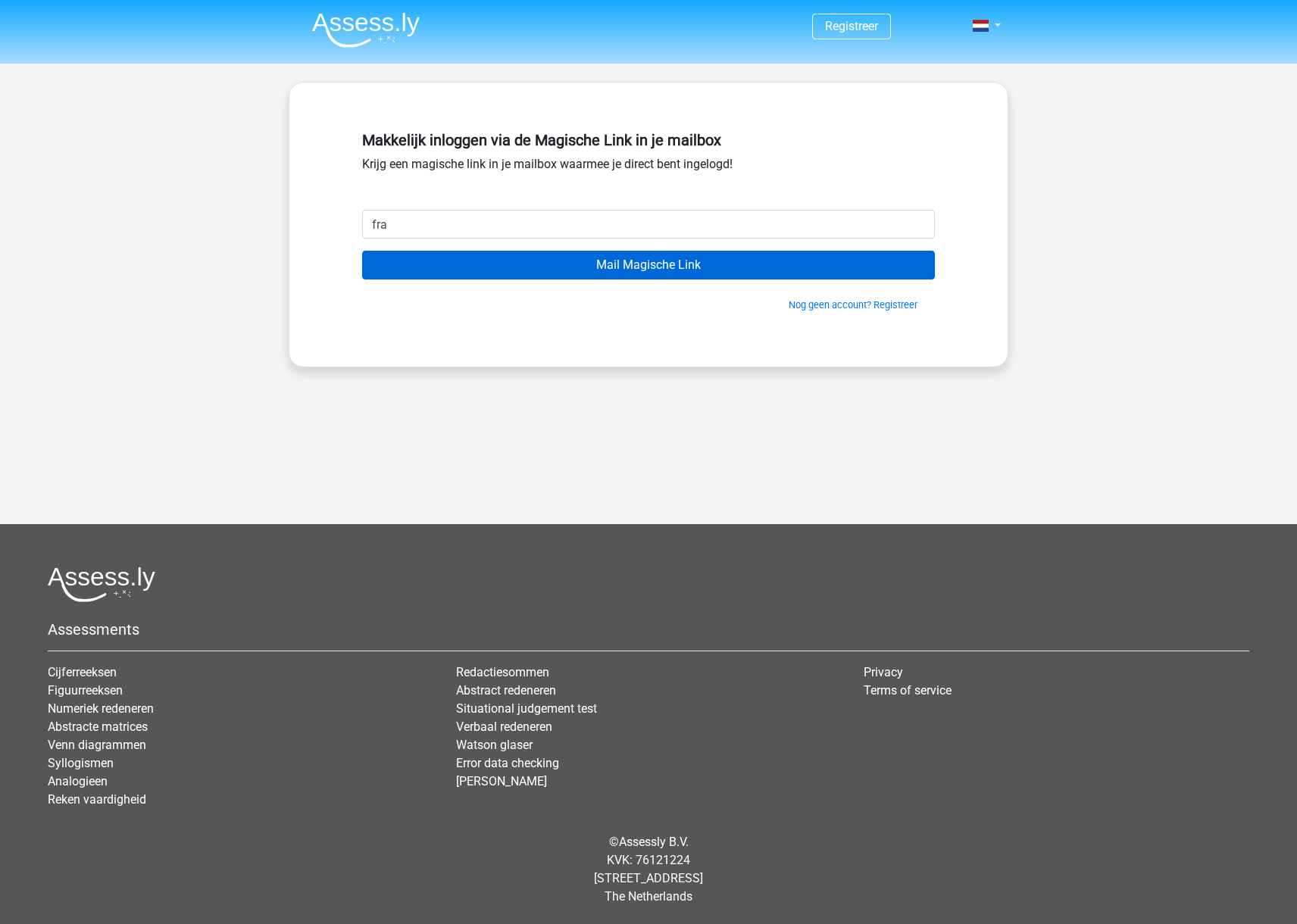
type input "frank.blokker@ziggo.nl"
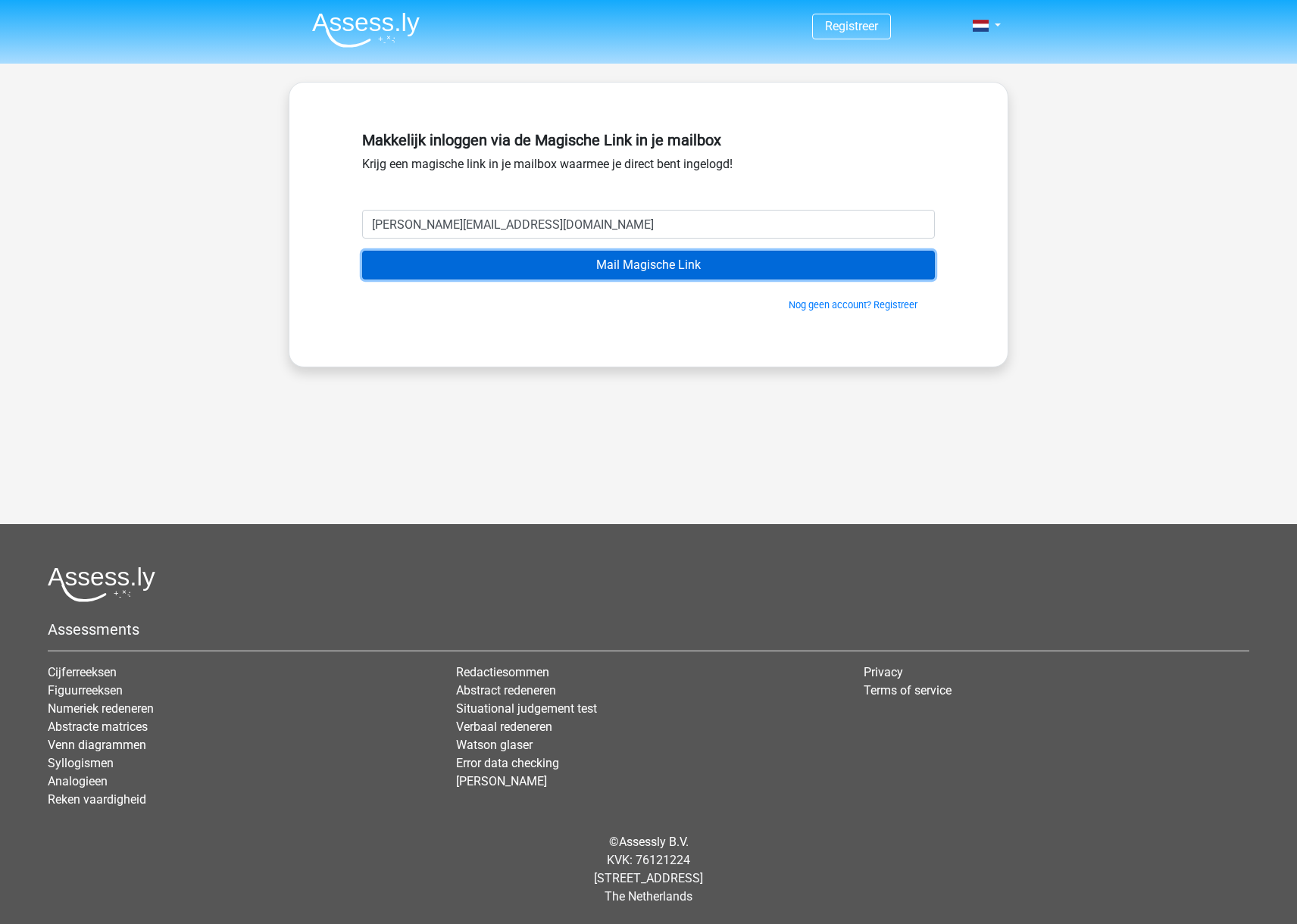
click at [634, 270] on input "Mail Magische Link" at bounding box center [648, 265] width 572 height 29
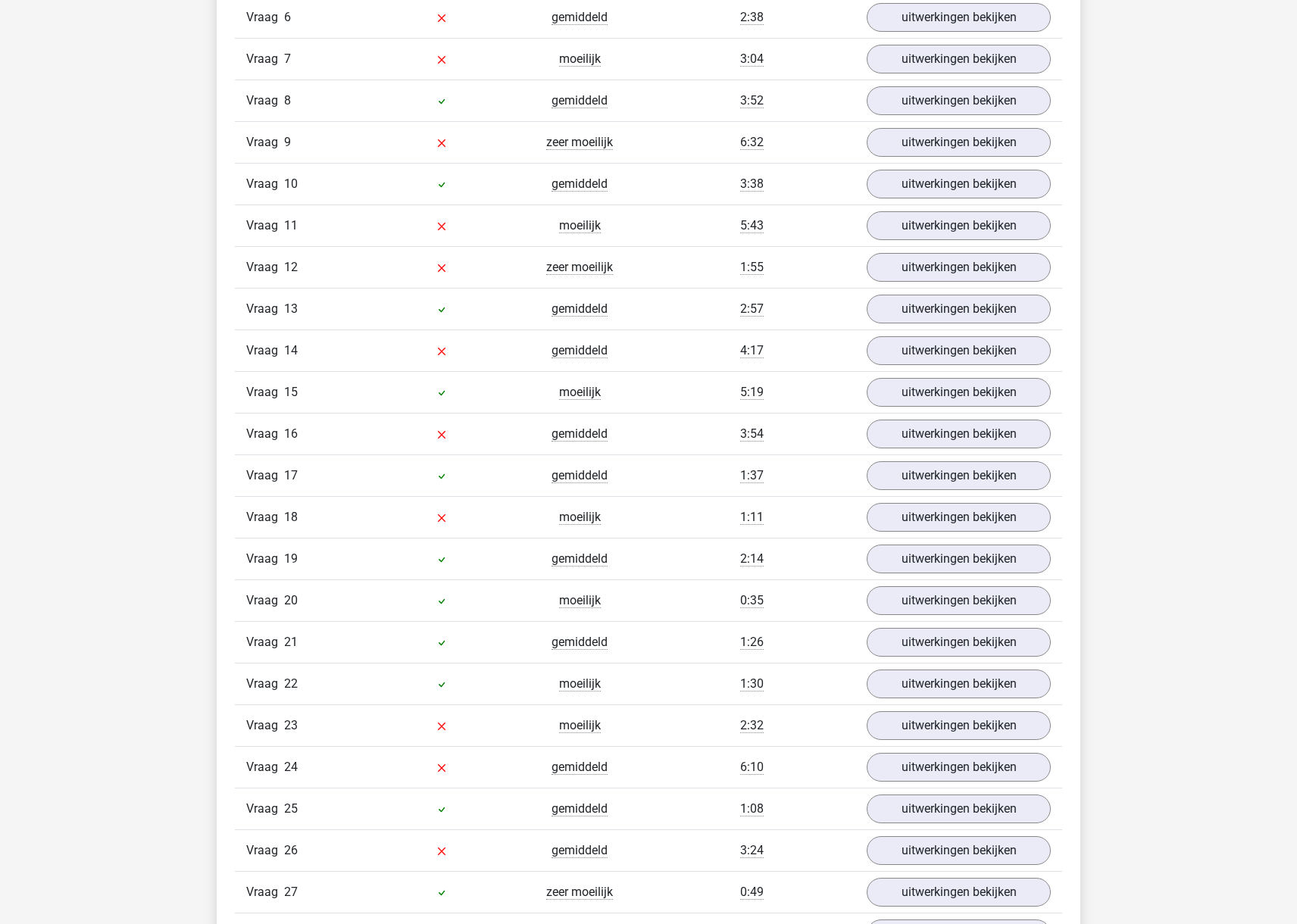
scroll to position [1605, 0]
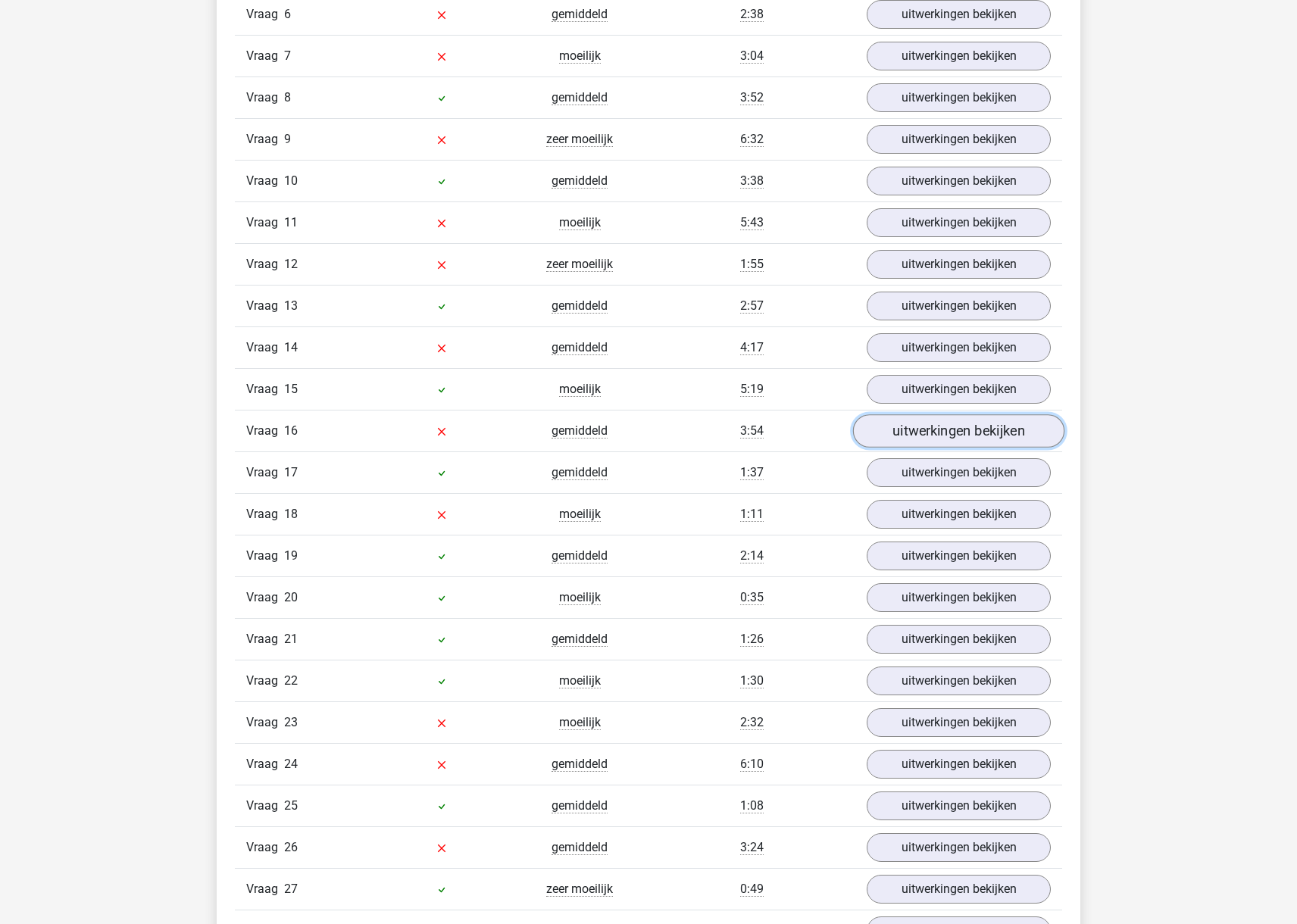
click at [887, 432] on link "uitwerkingen bekijken" at bounding box center [958, 431] width 211 height 33
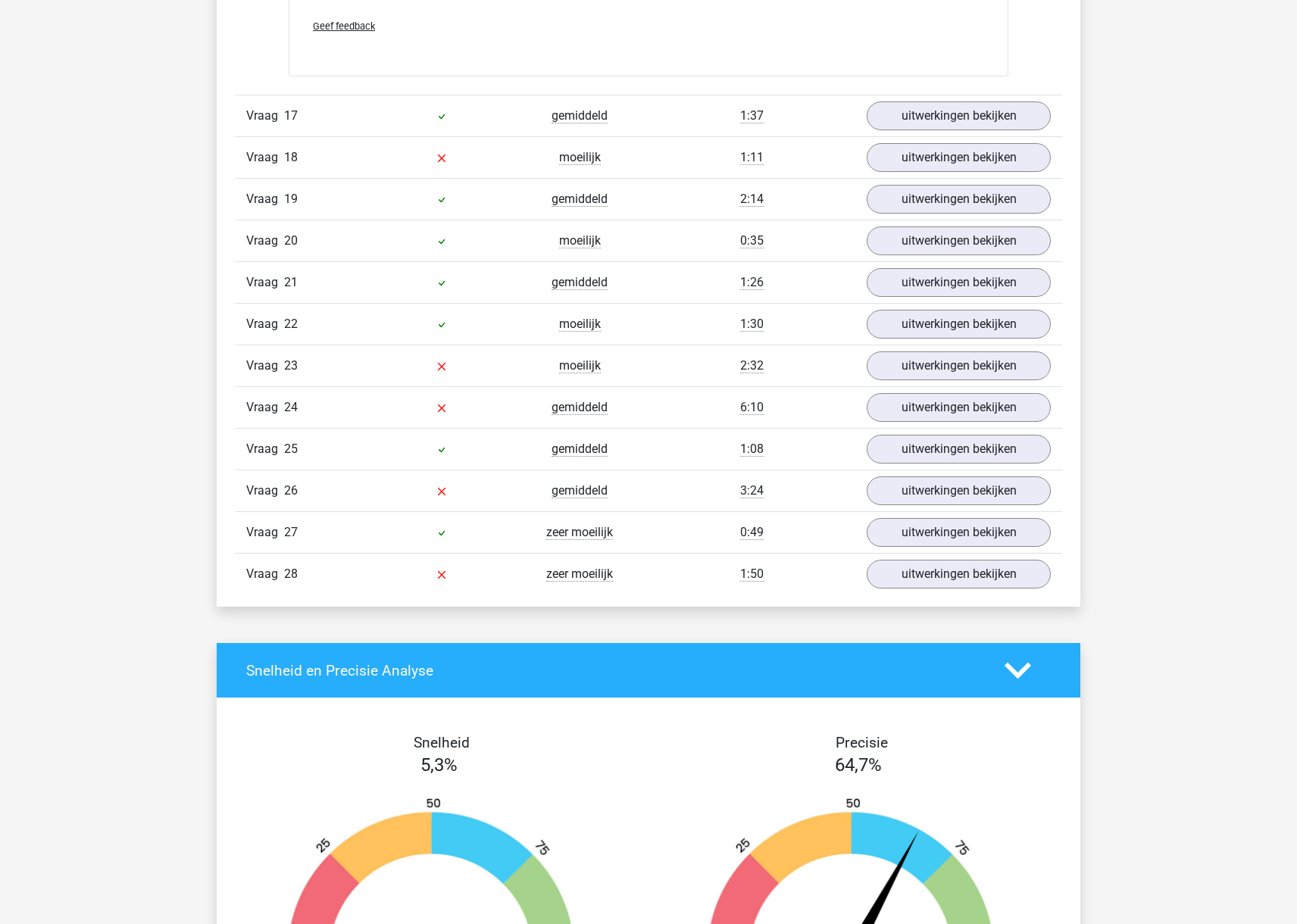
scroll to position [2898, 0]
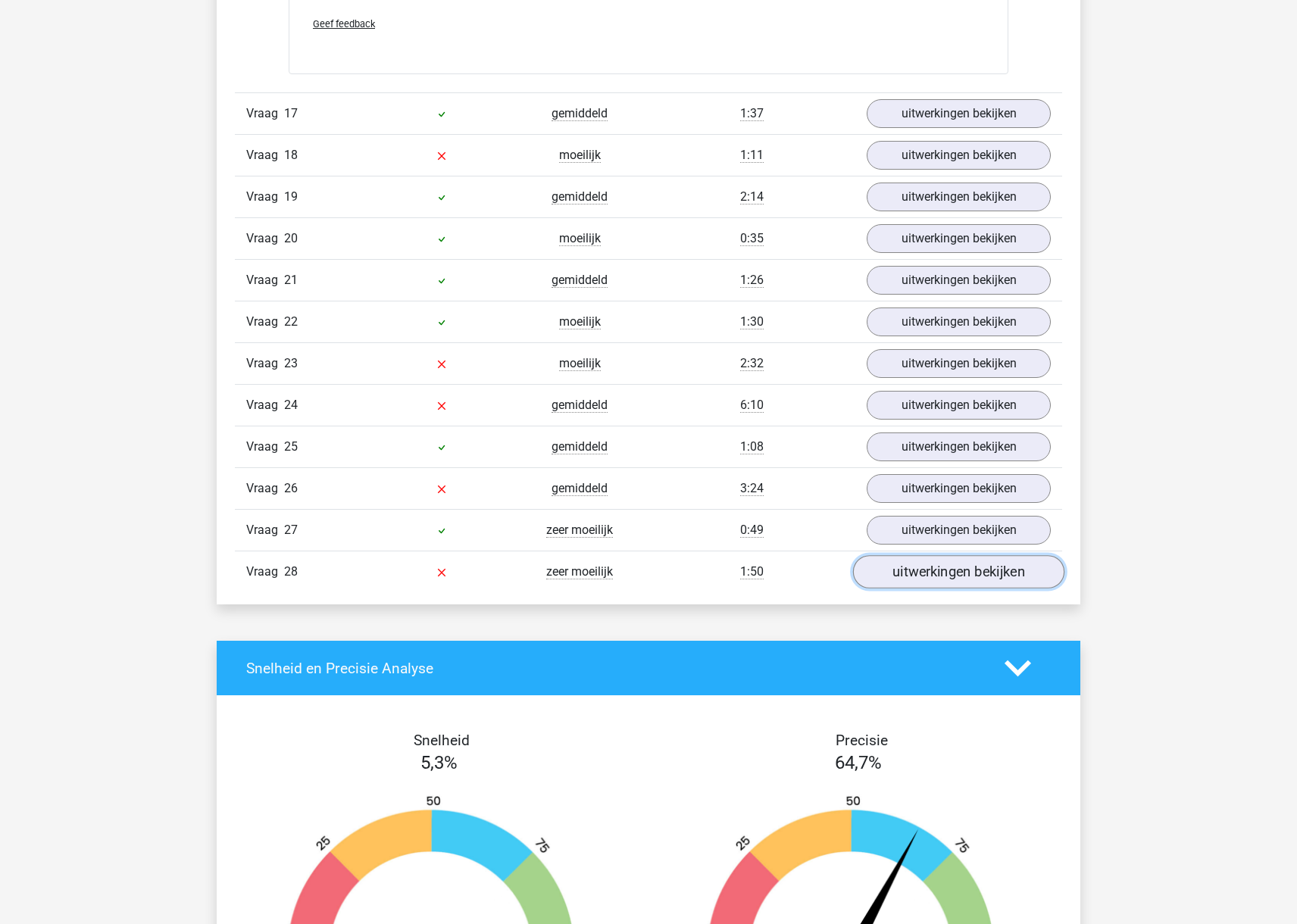
click at [901, 562] on link "uitwerkingen bekijken" at bounding box center [958, 572] width 211 height 33
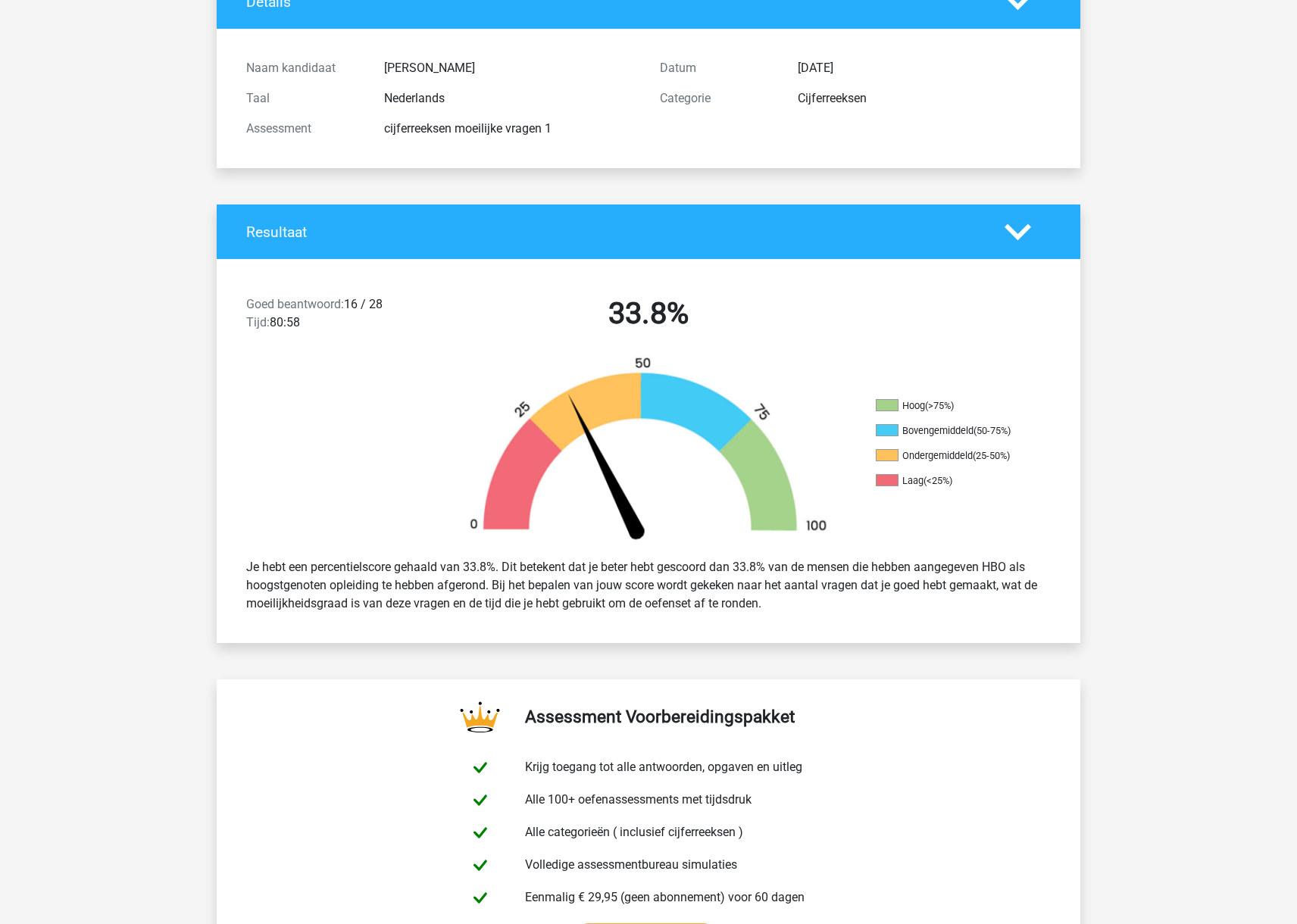
scroll to position [0, 0]
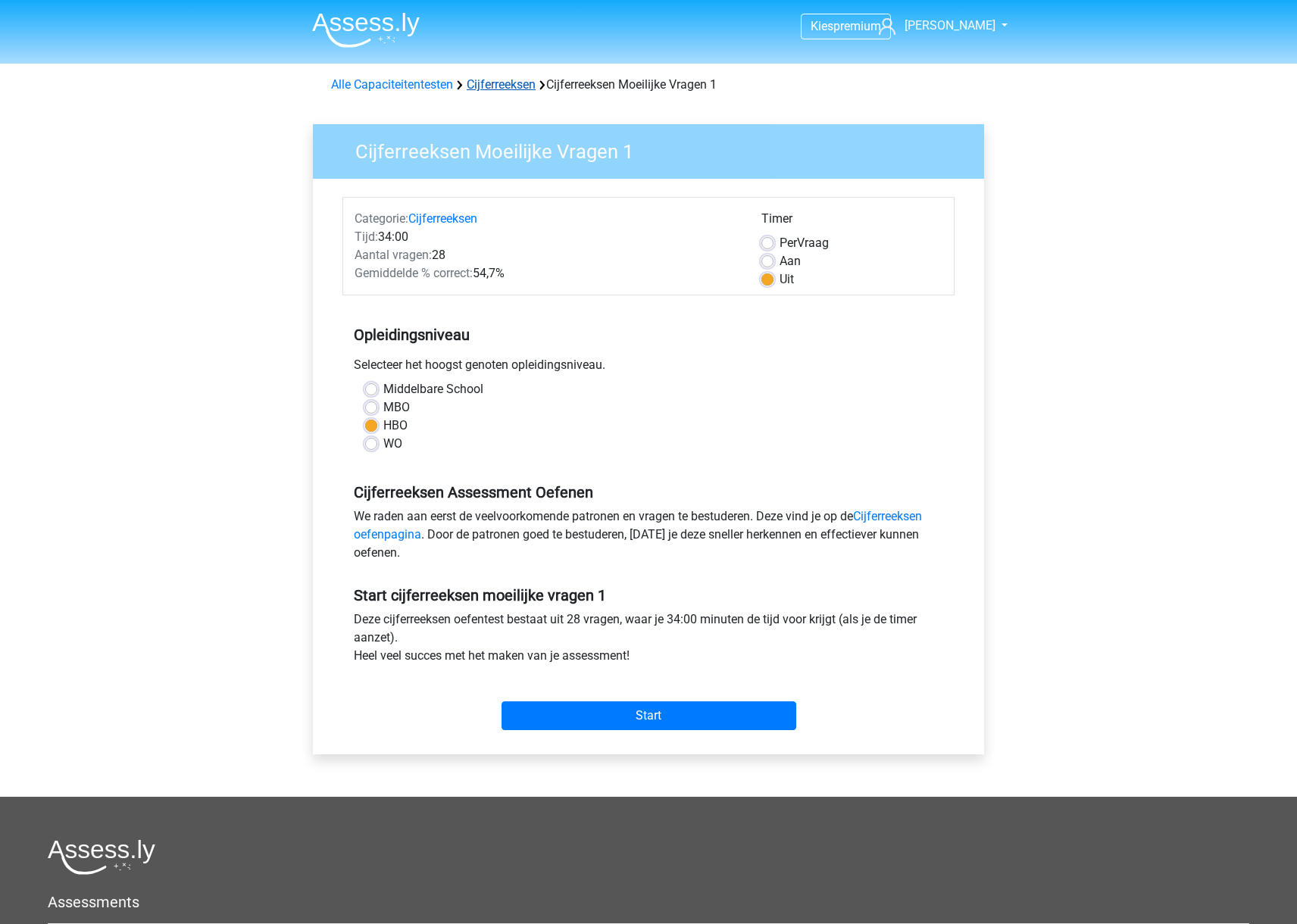
click at [490, 81] on link "Cijferreeksen" at bounding box center [501, 84] width 69 height 15
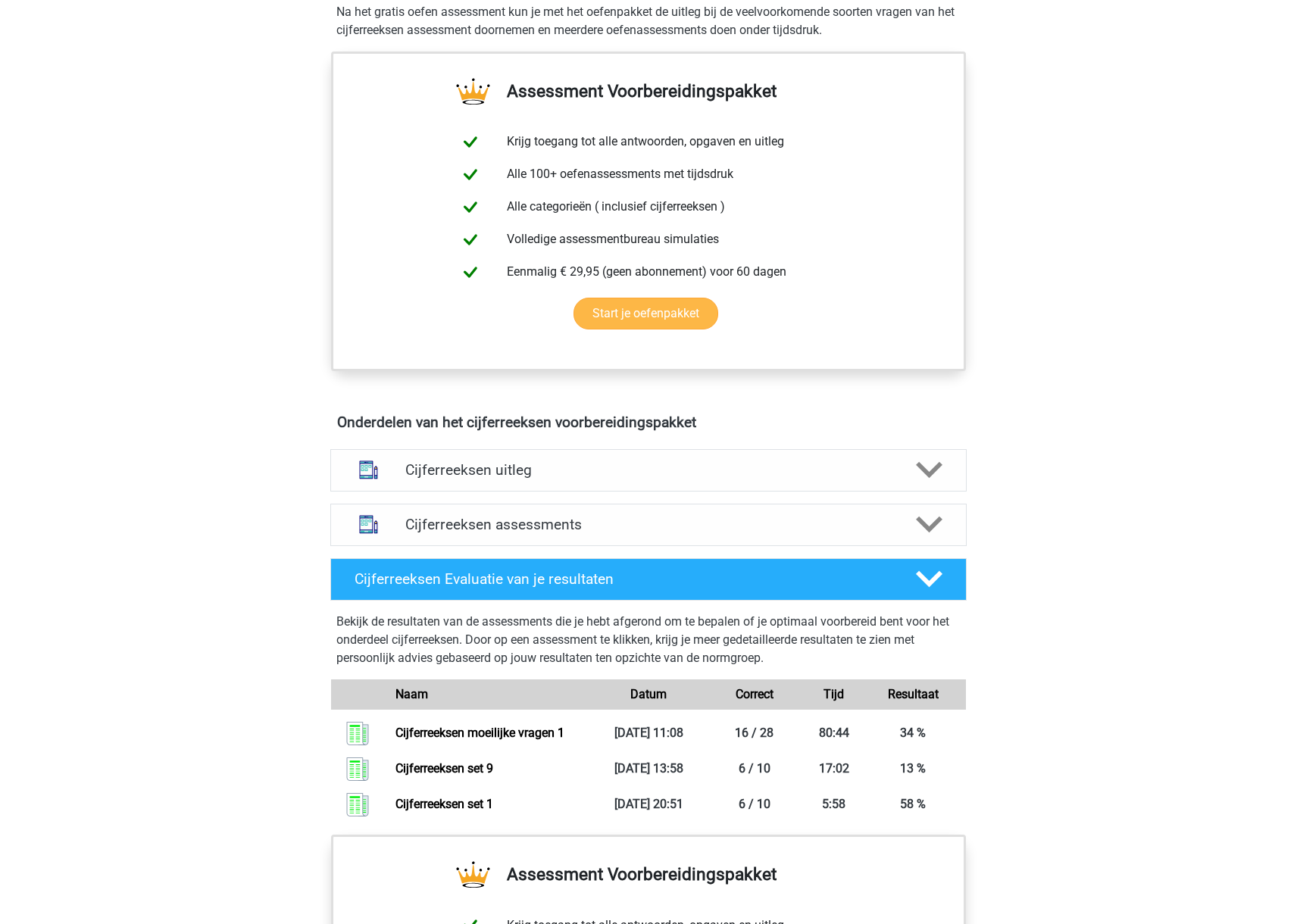
scroll to position [520, 0]
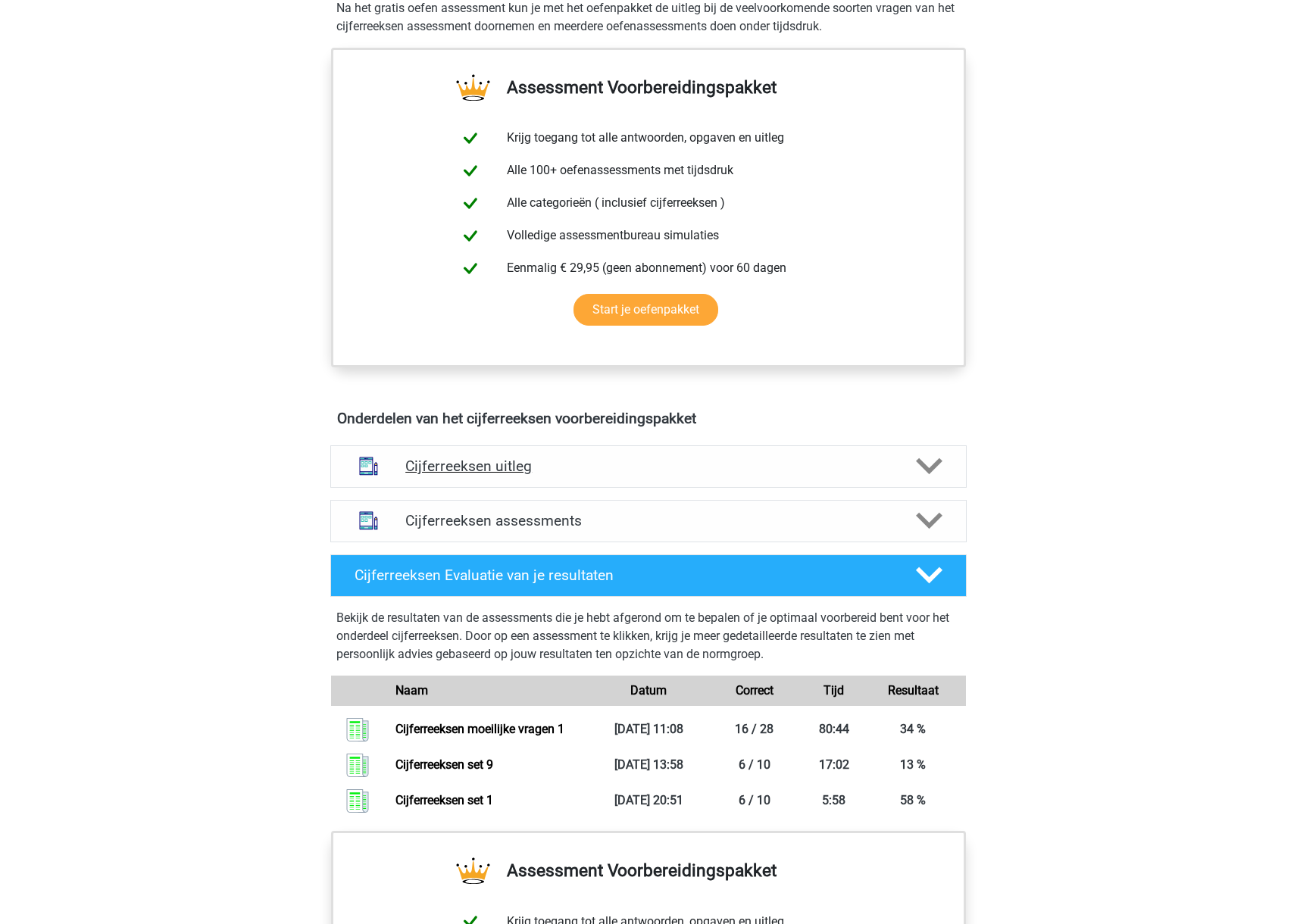
click at [508, 475] on h4 "Cijferreeksen uitleg" at bounding box center [648, 466] width 486 height 18
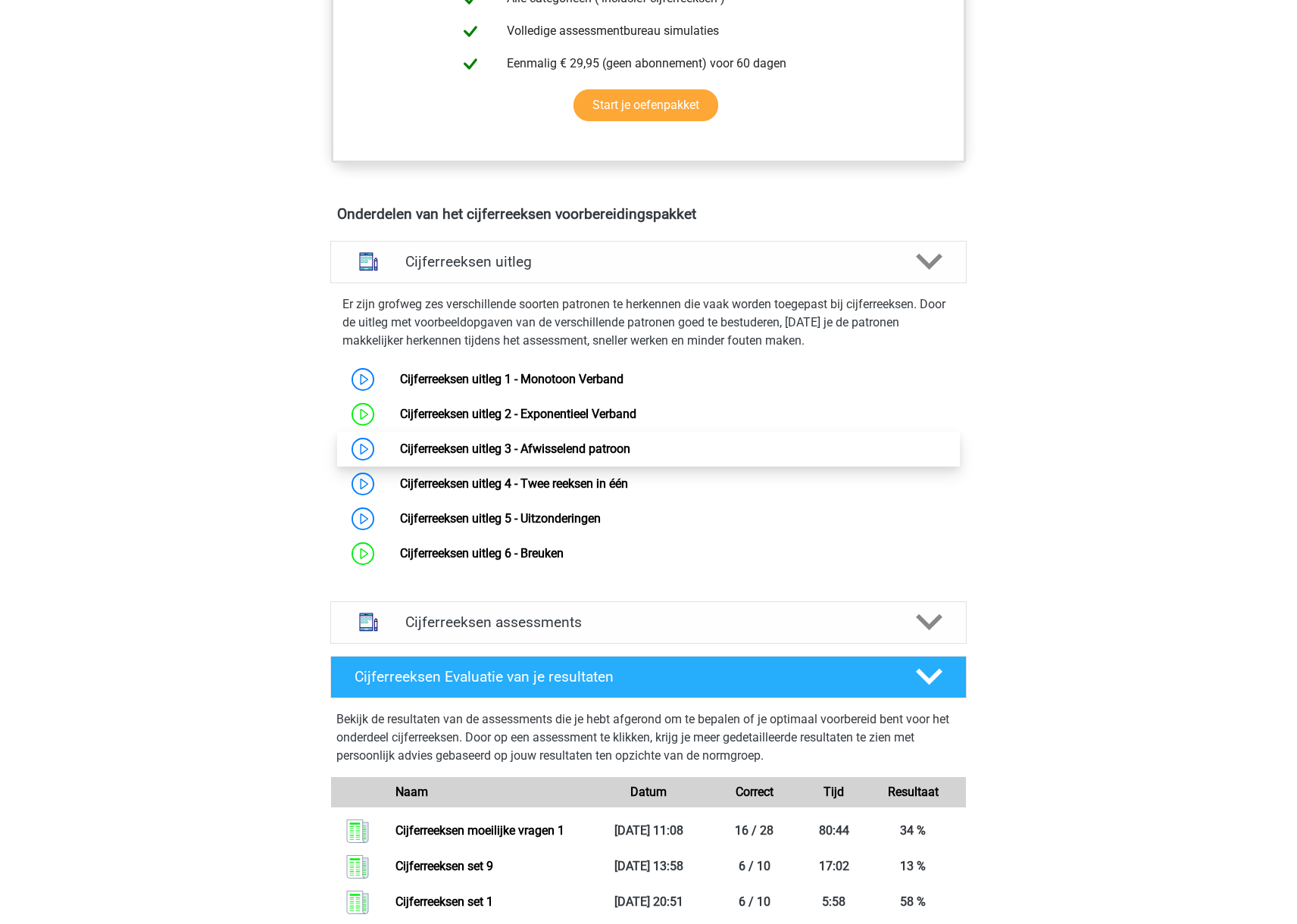
scroll to position [729, 0]
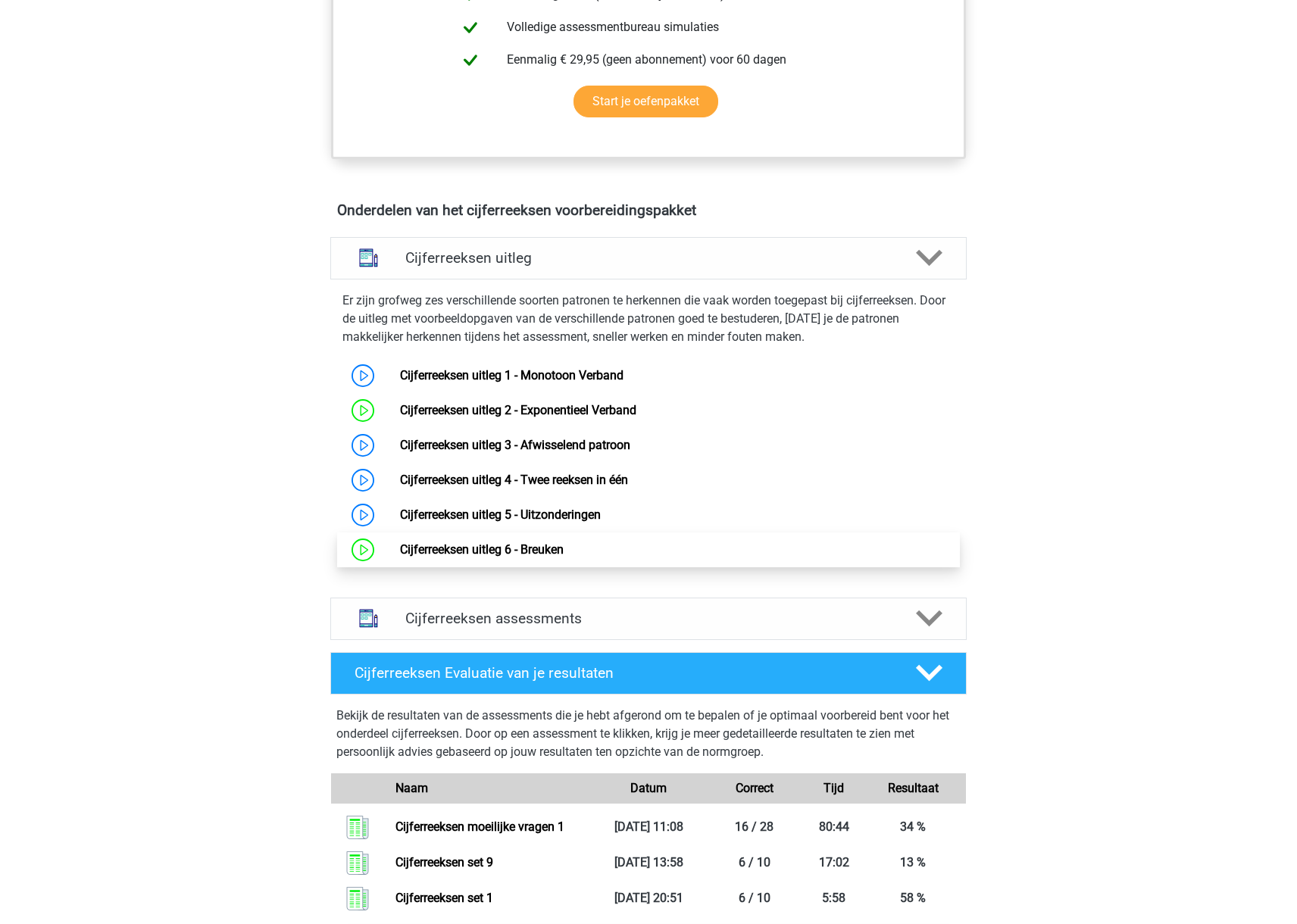
click at [529, 557] on link "Cijferreeksen uitleg 6 - Breuken" at bounding box center [482, 549] width 164 height 15
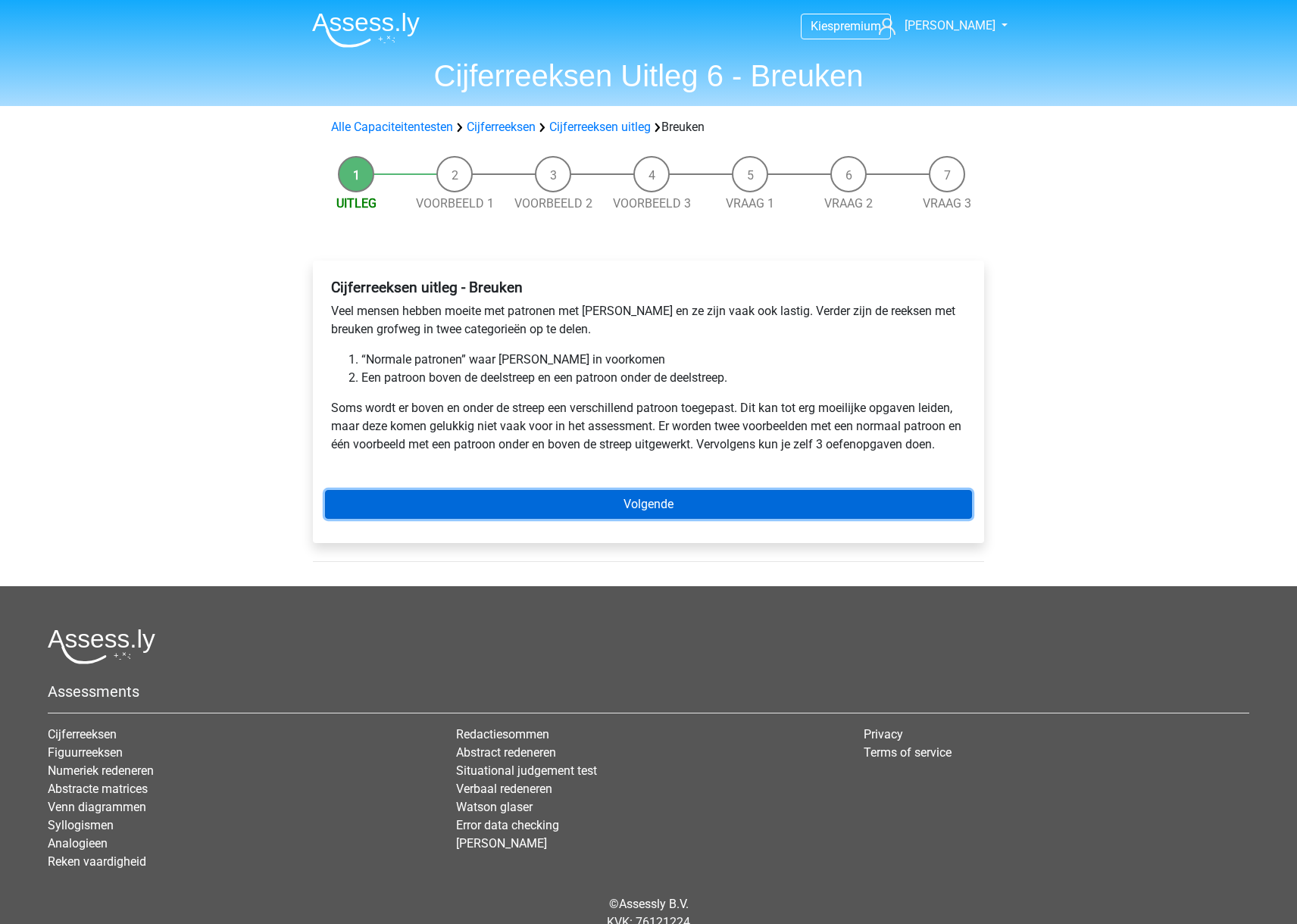
click at [575, 506] on link "Volgende" at bounding box center [648, 505] width 647 height 29
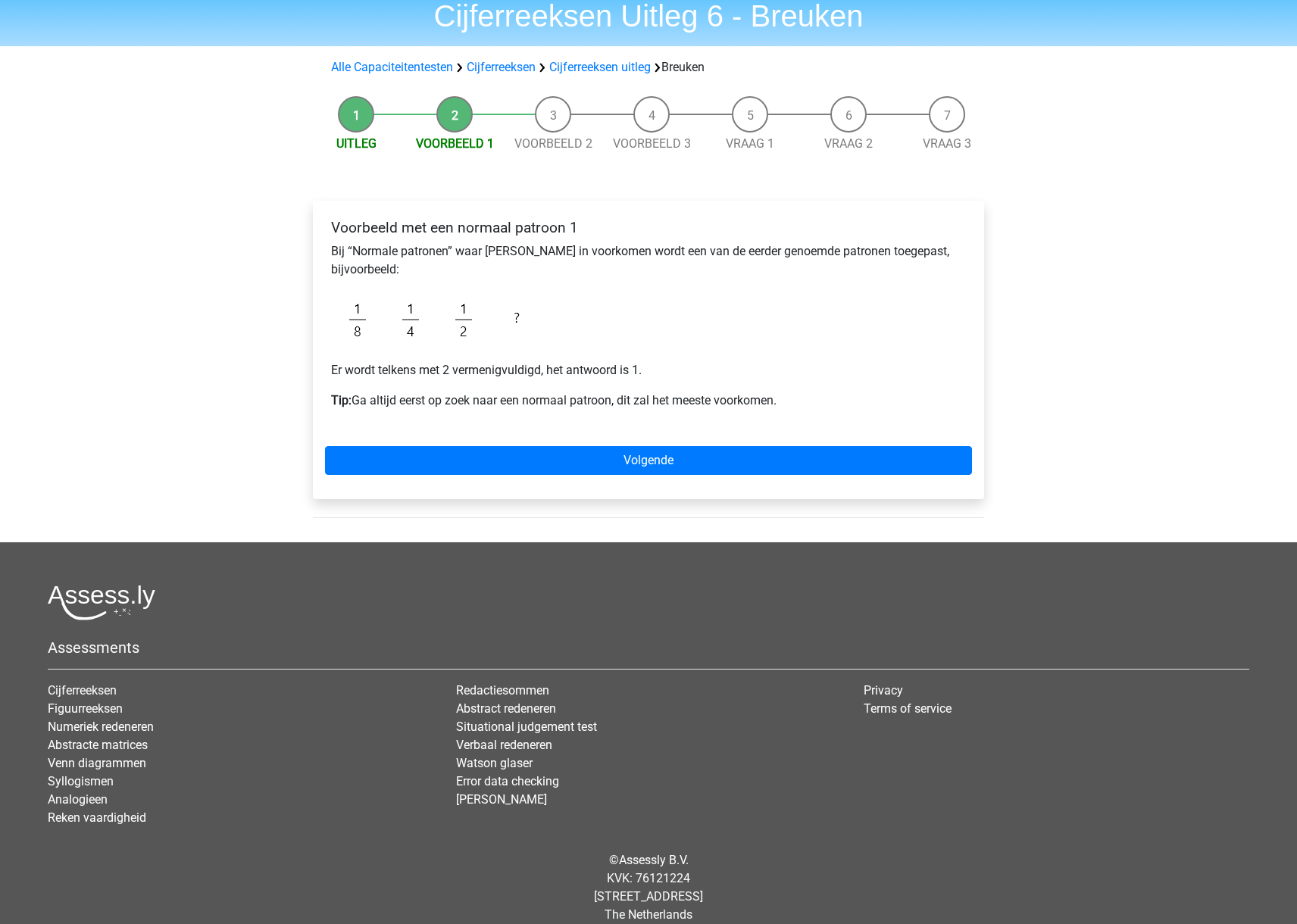
scroll to position [67, 0]
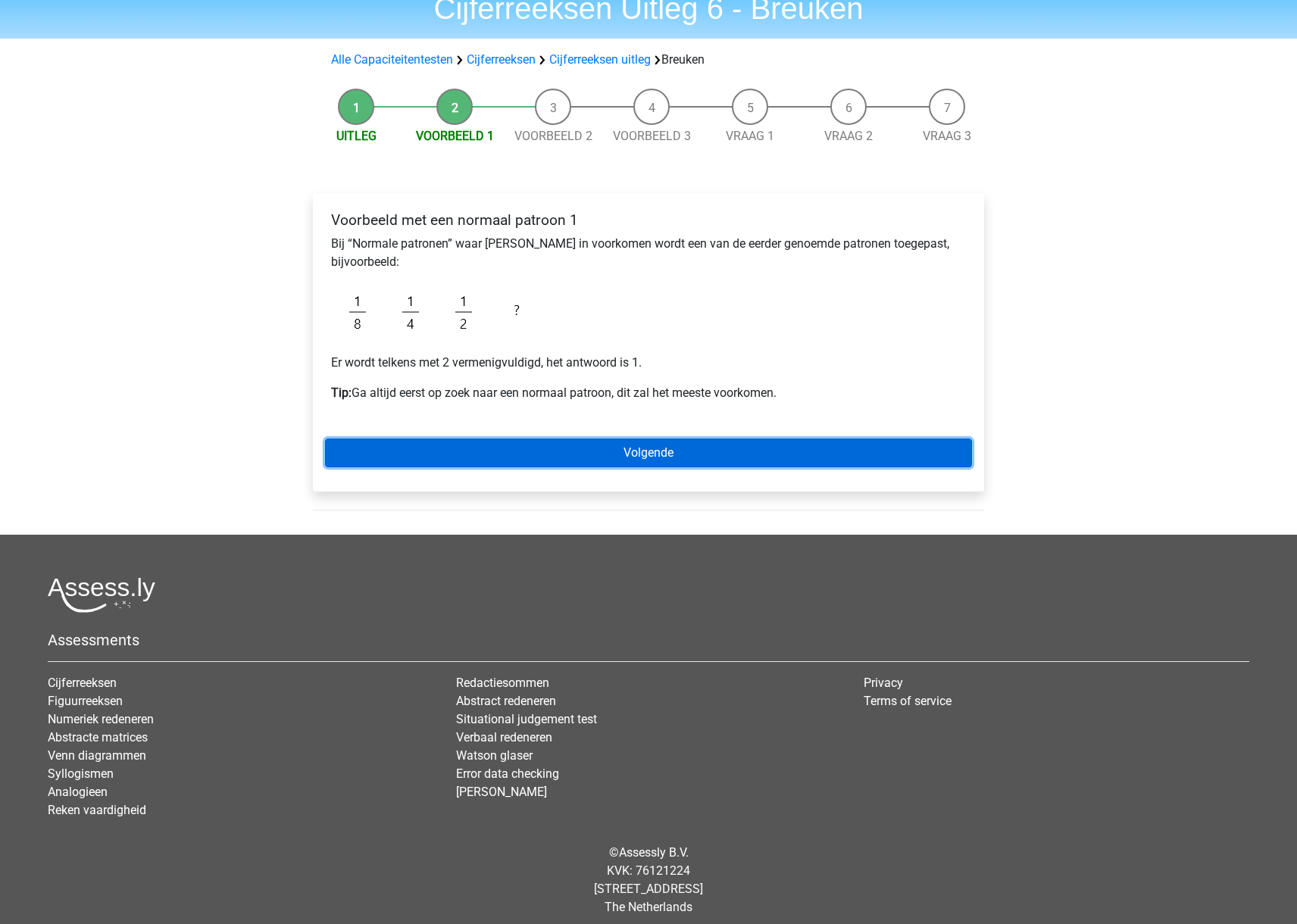
click at [644, 453] on link "Volgende" at bounding box center [648, 453] width 647 height 29
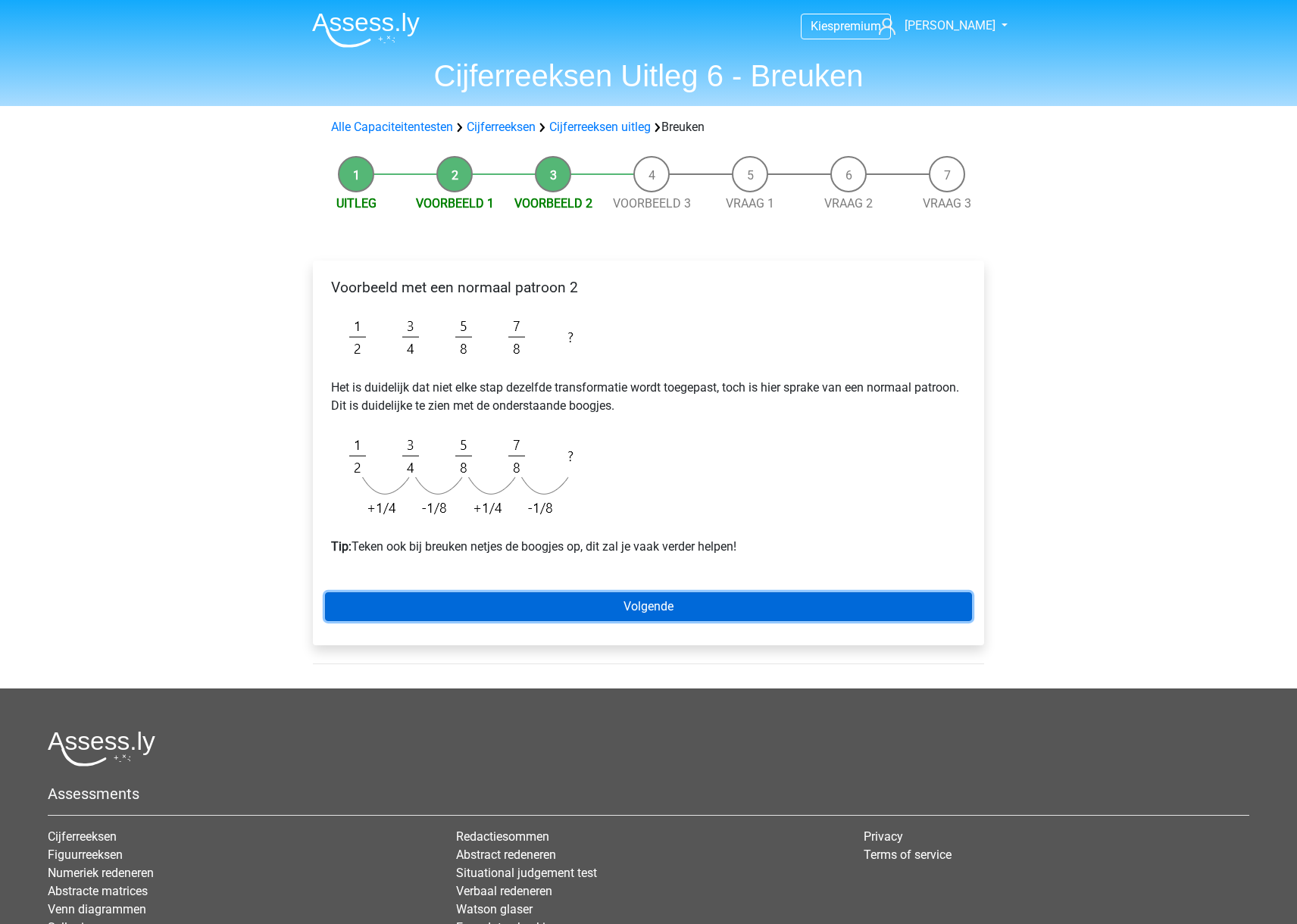
click at [660, 605] on link "Volgende" at bounding box center [648, 607] width 647 height 29
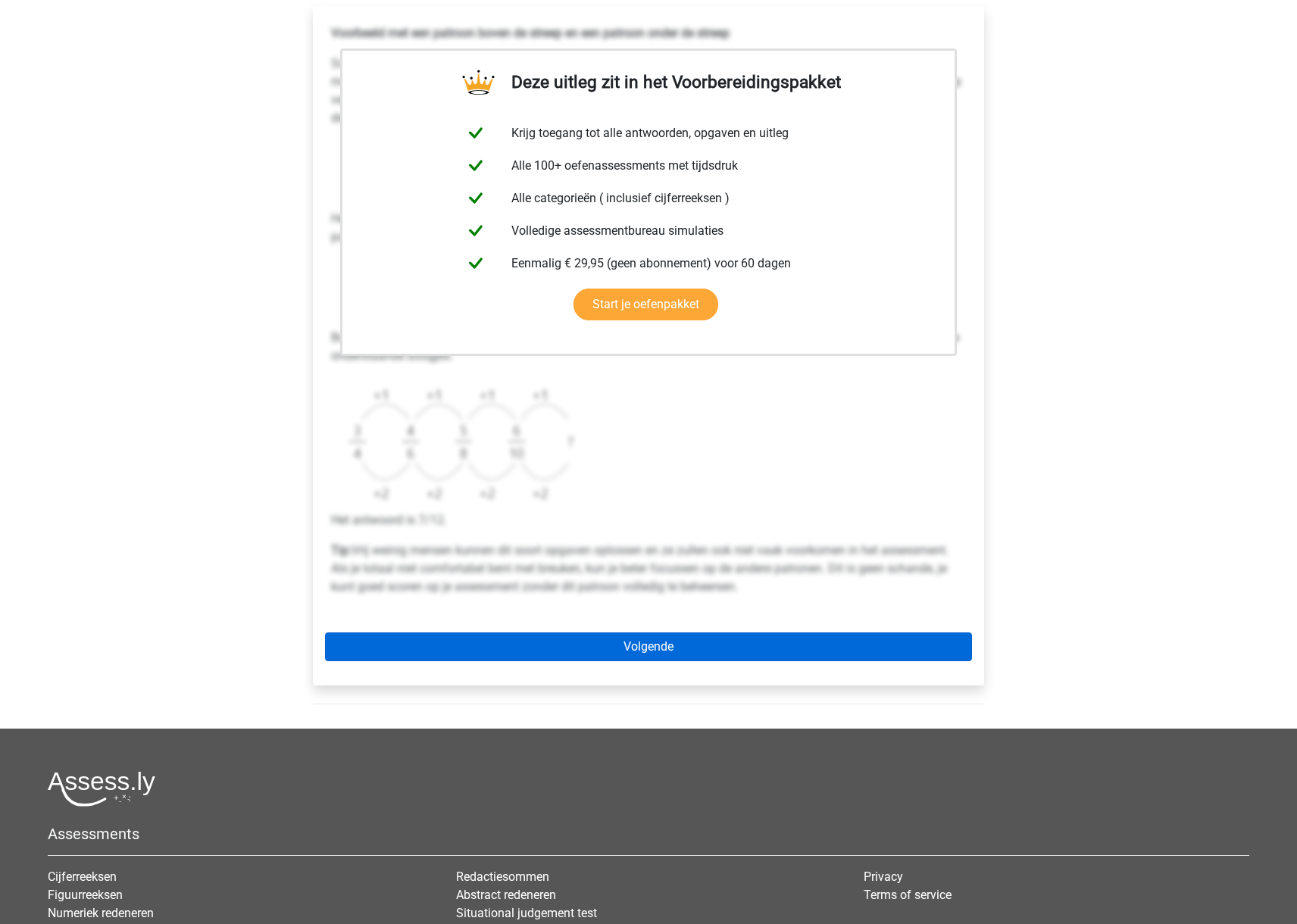
scroll to position [261, 0]
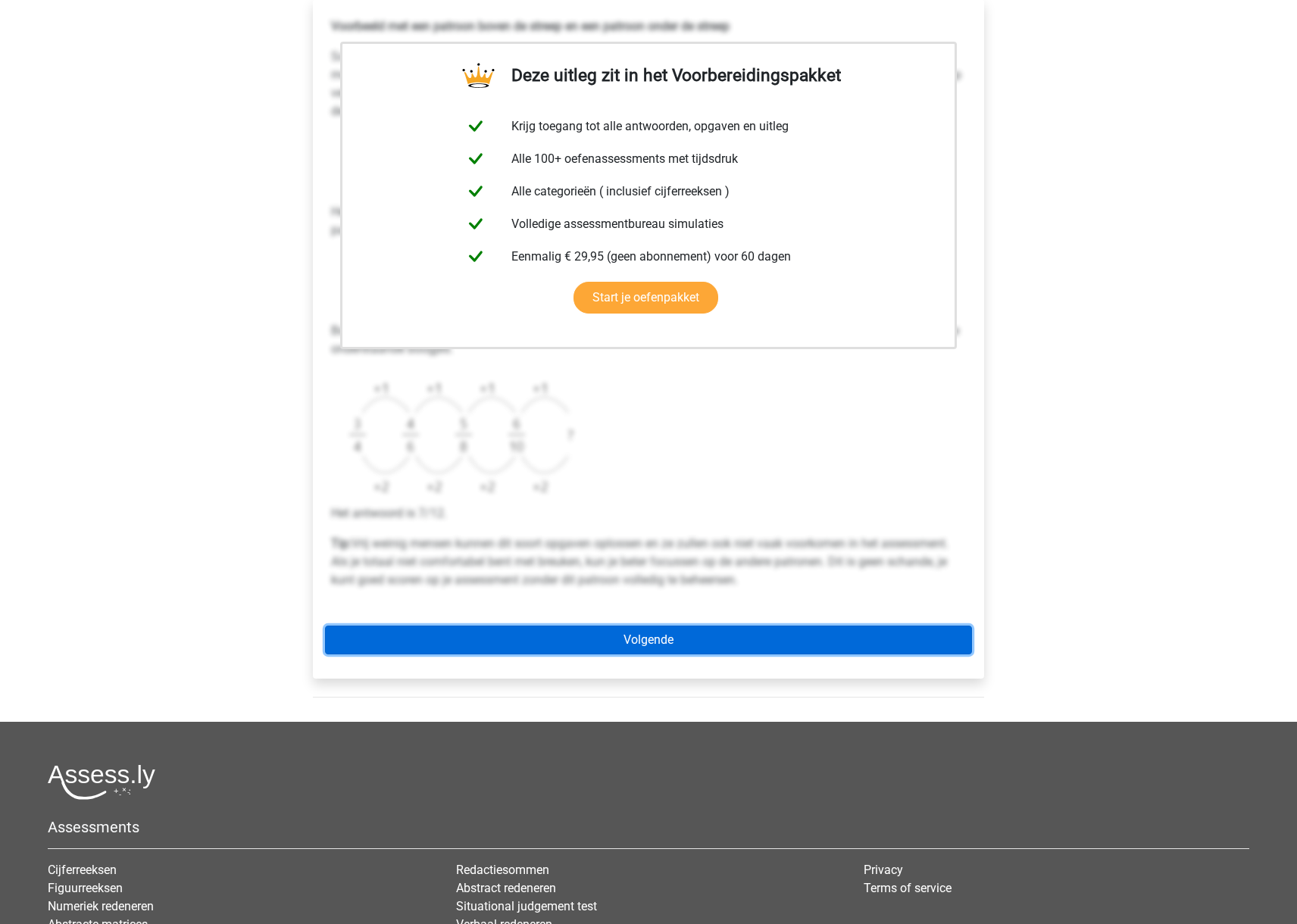
click at [647, 637] on link "Volgende" at bounding box center [648, 641] width 647 height 29
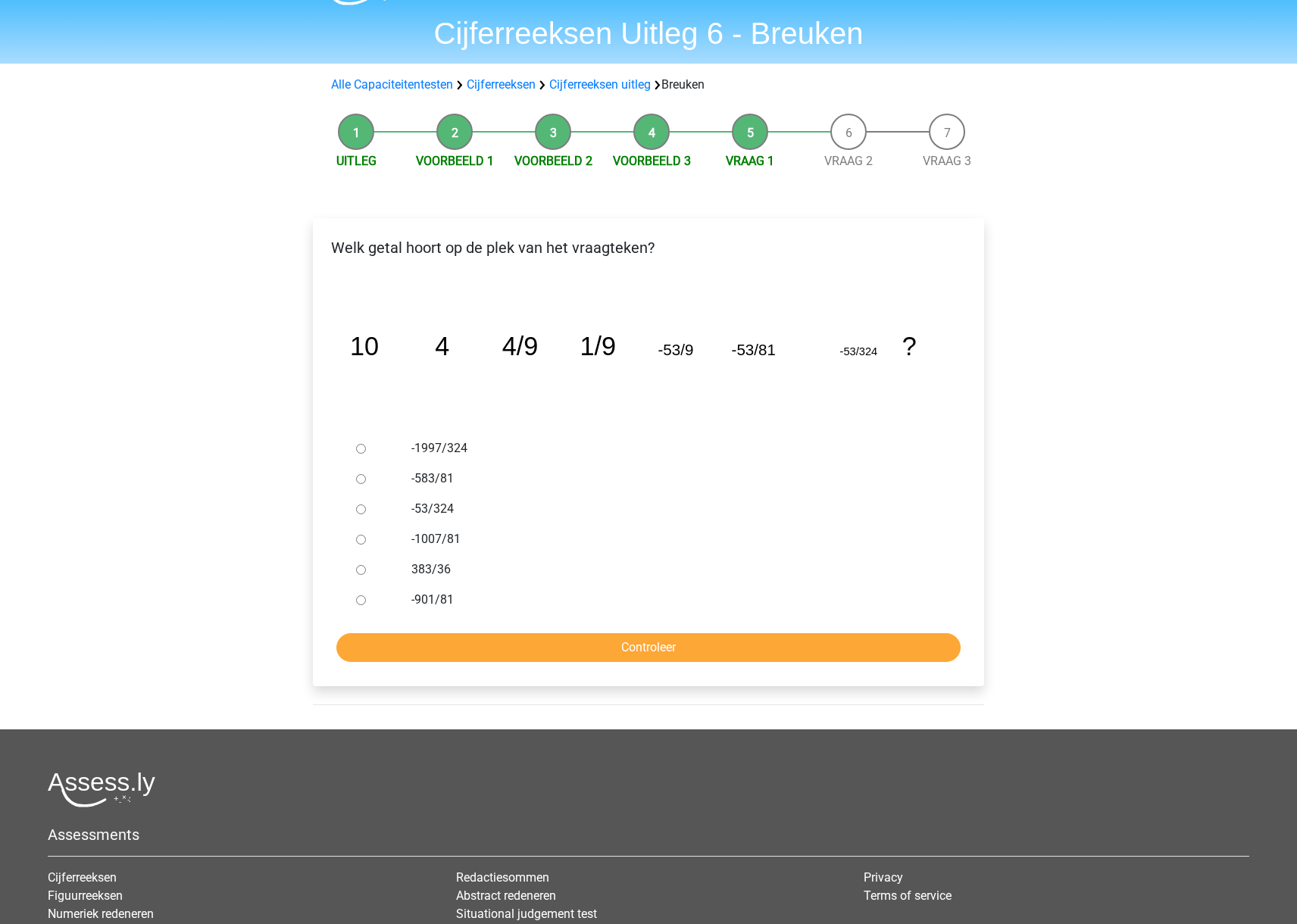
scroll to position [43, 0]
click at [362, 449] on input "-1997/324" at bounding box center [361, 447] width 10 height 10
radio input "true"
click at [544, 647] on input "Controleer" at bounding box center [648, 647] width 624 height 29
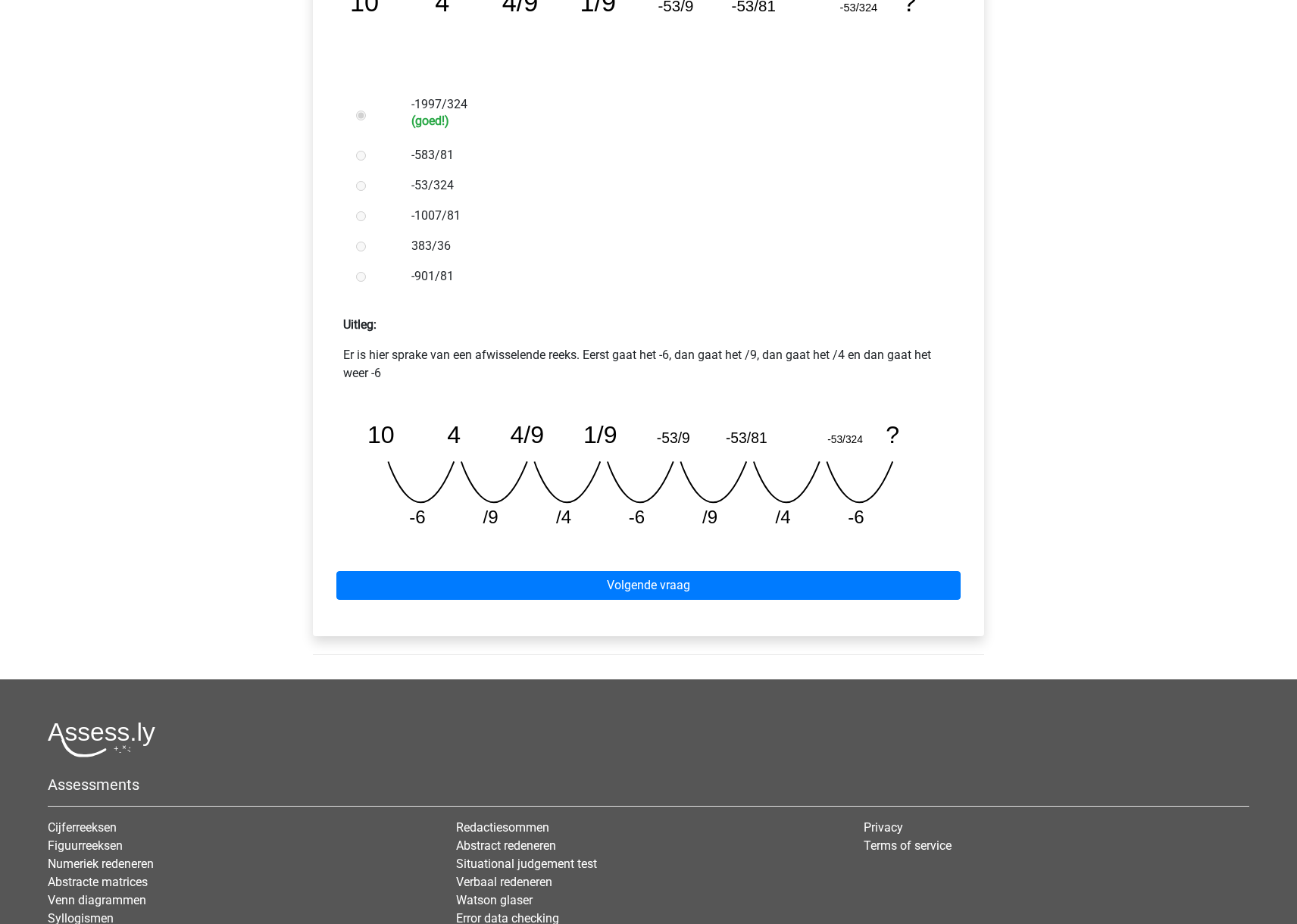
scroll to position [394, 0]
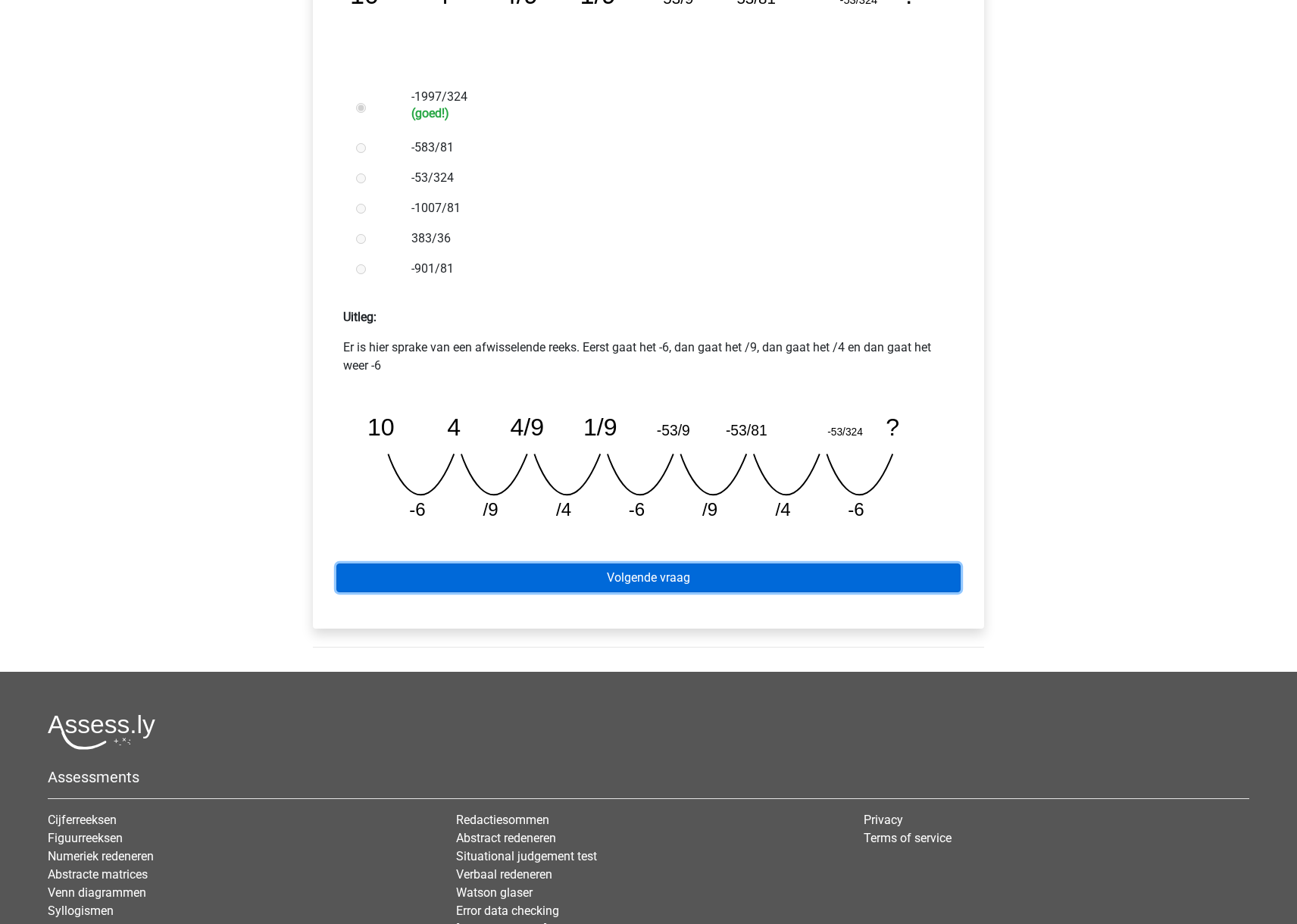
click at [667, 577] on link "Volgende vraag" at bounding box center [648, 578] width 624 height 29
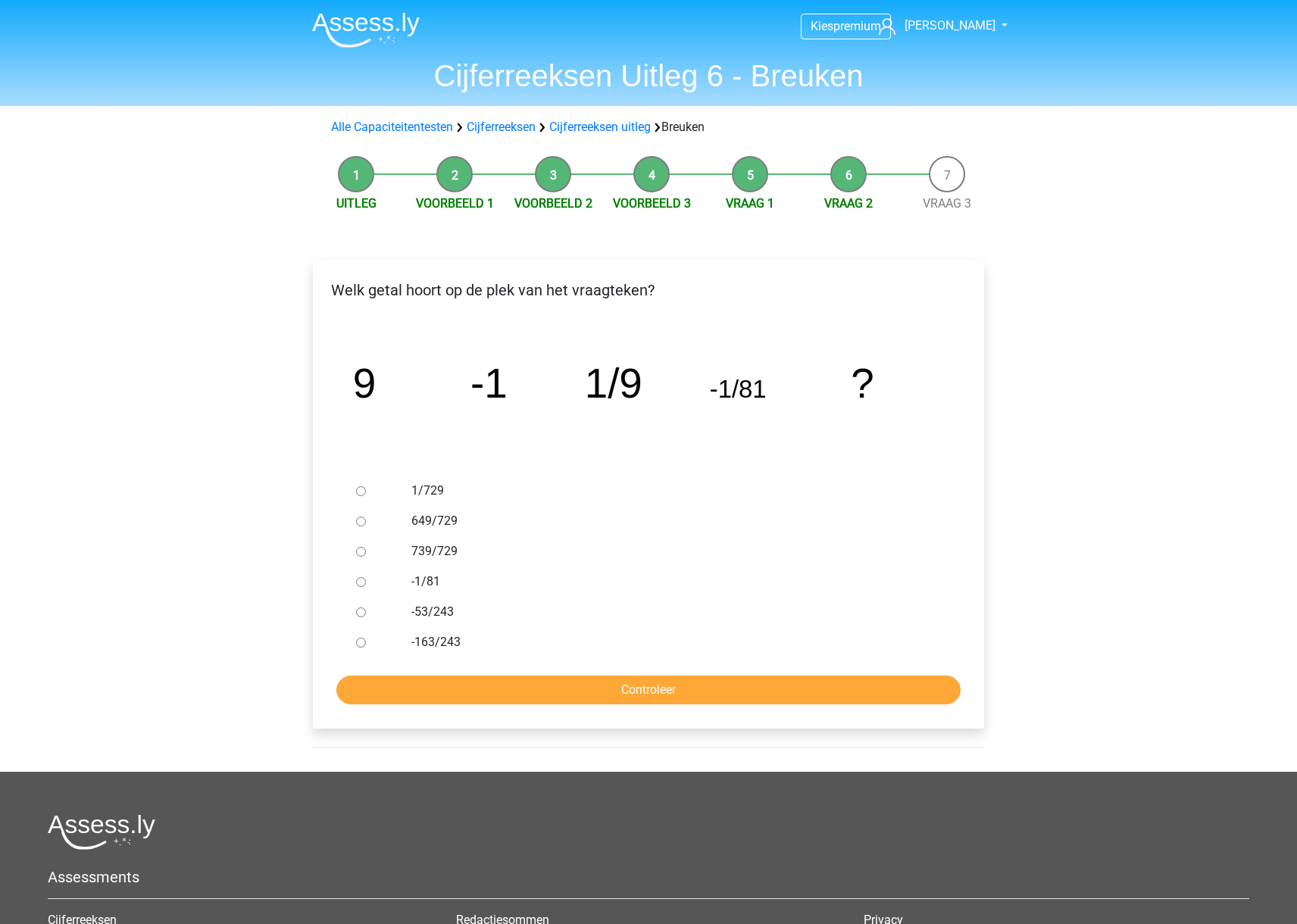
click at [361, 490] on input "1/729" at bounding box center [361, 491] width 10 height 10
radio input "true"
click at [593, 689] on input "Controleer" at bounding box center [648, 690] width 624 height 29
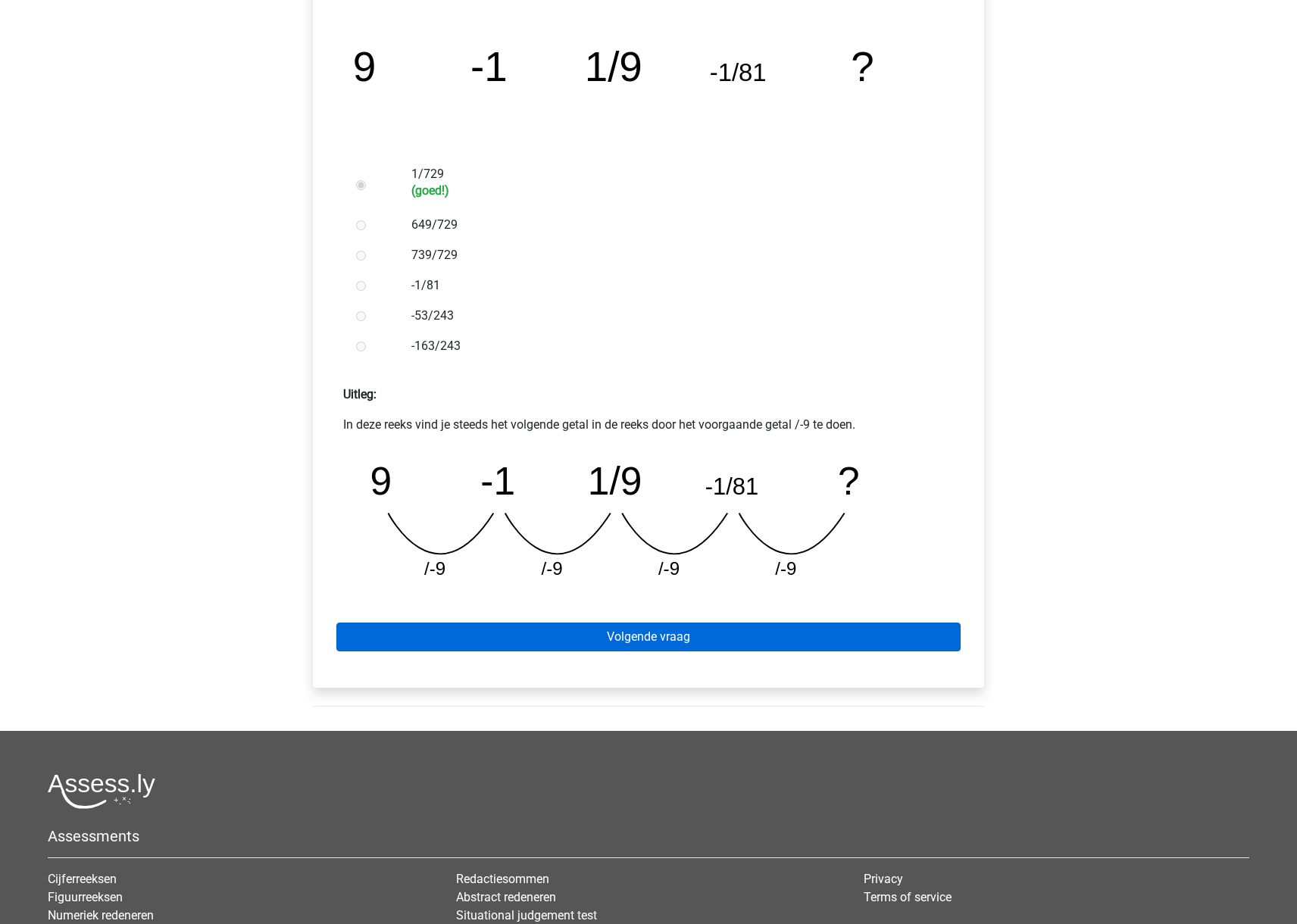
scroll to position [317, 0]
click at [651, 643] on link "Volgende vraag" at bounding box center [648, 637] width 624 height 29
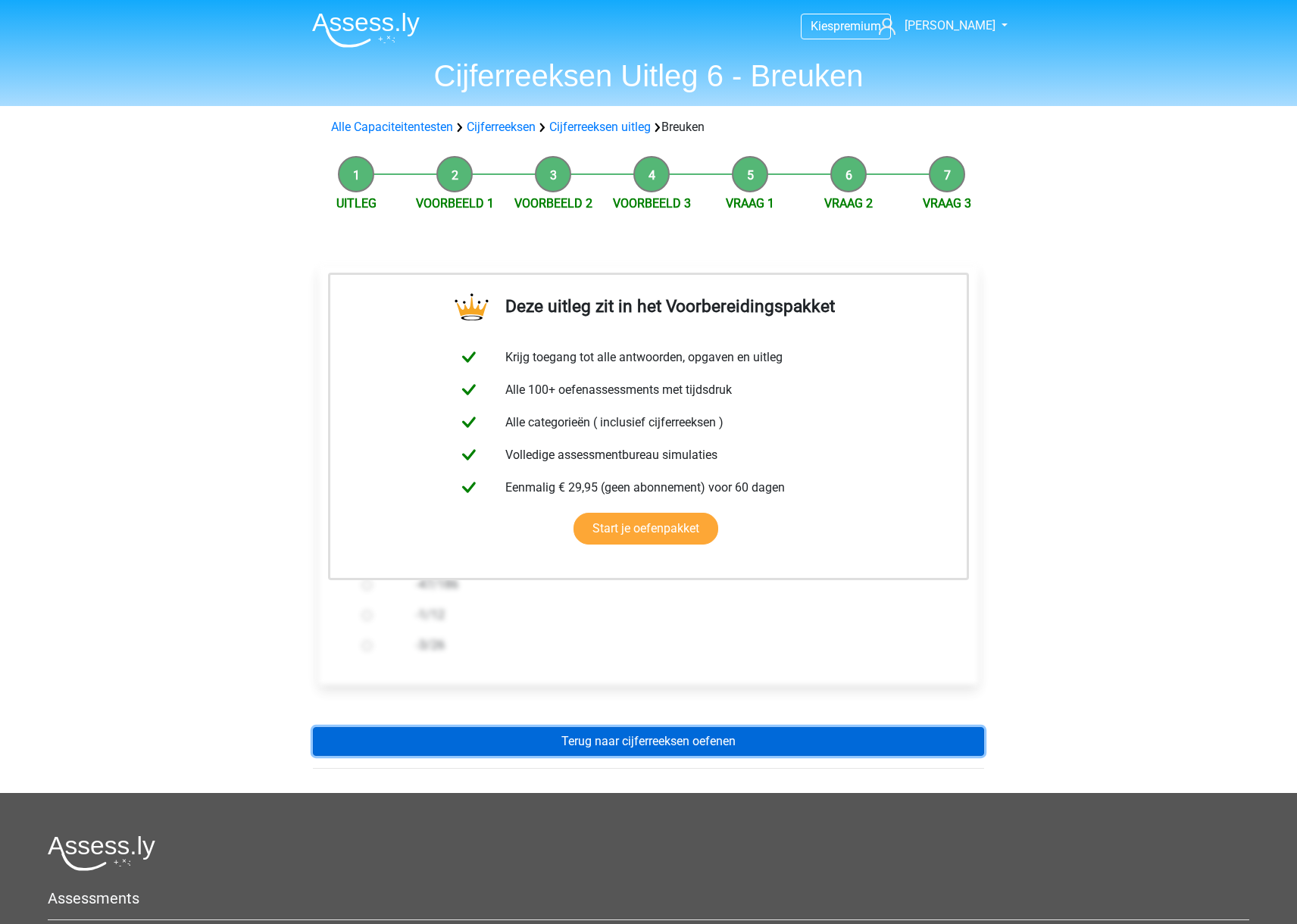
click at [668, 743] on link "Terug naar cijferreeksen oefenen" at bounding box center [648, 742] width 671 height 29
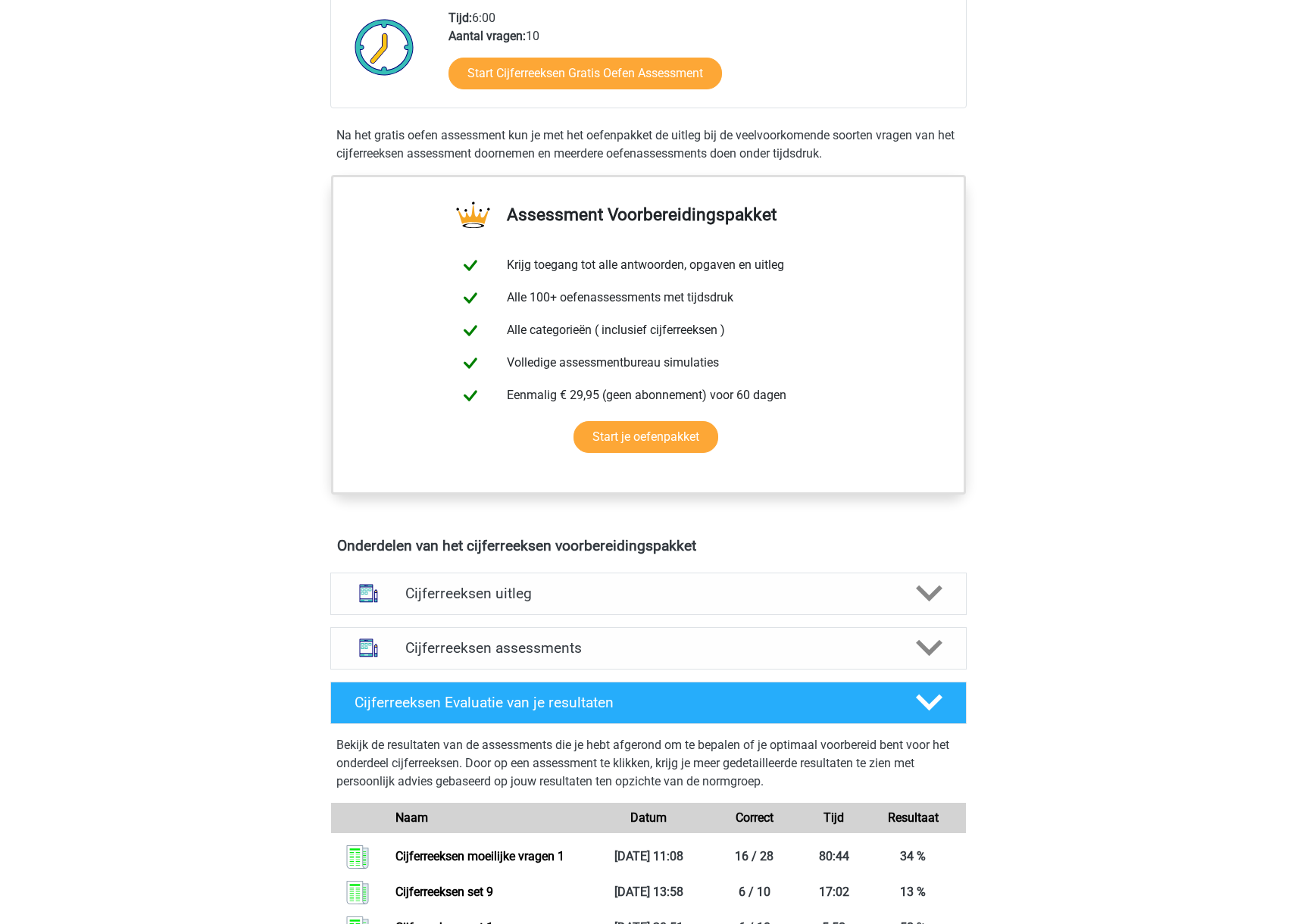
scroll to position [394, 0]
